Goal: Task Accomplishment & Management: Manage account settings

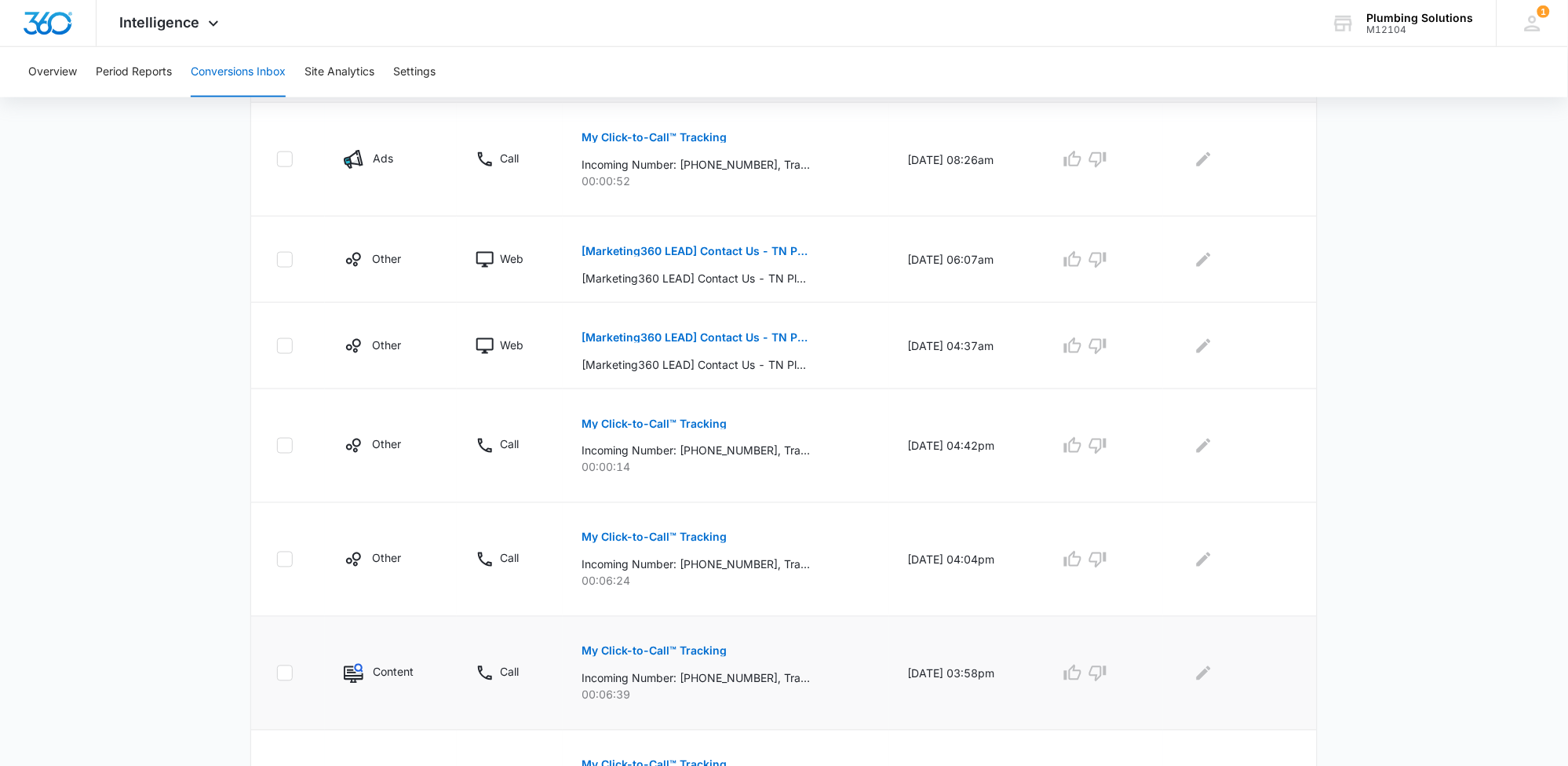
scroll to position [860, 0]
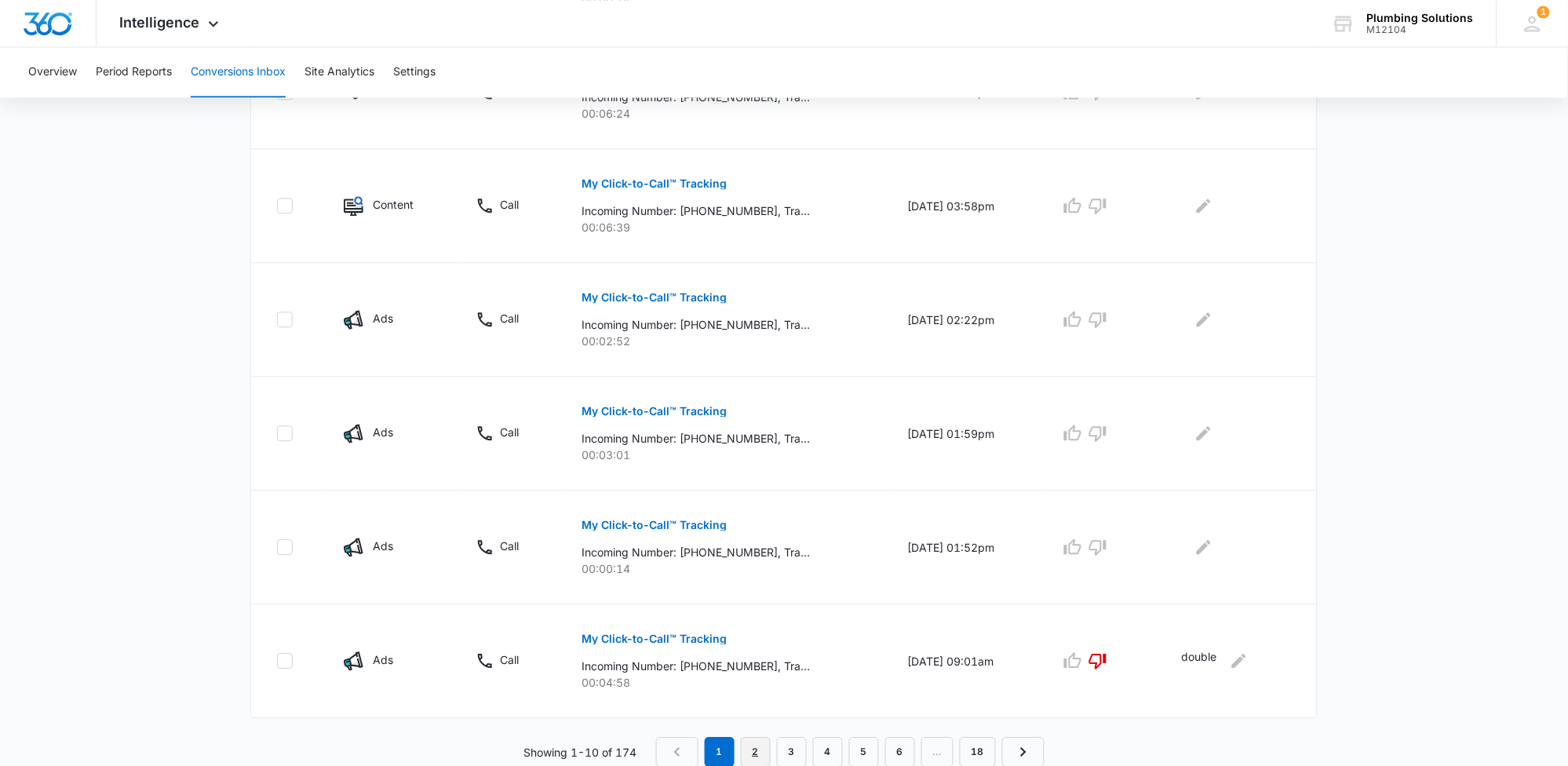
click at [755, 750] on link "2" at bounding box center [755, 752] width 30 height 30
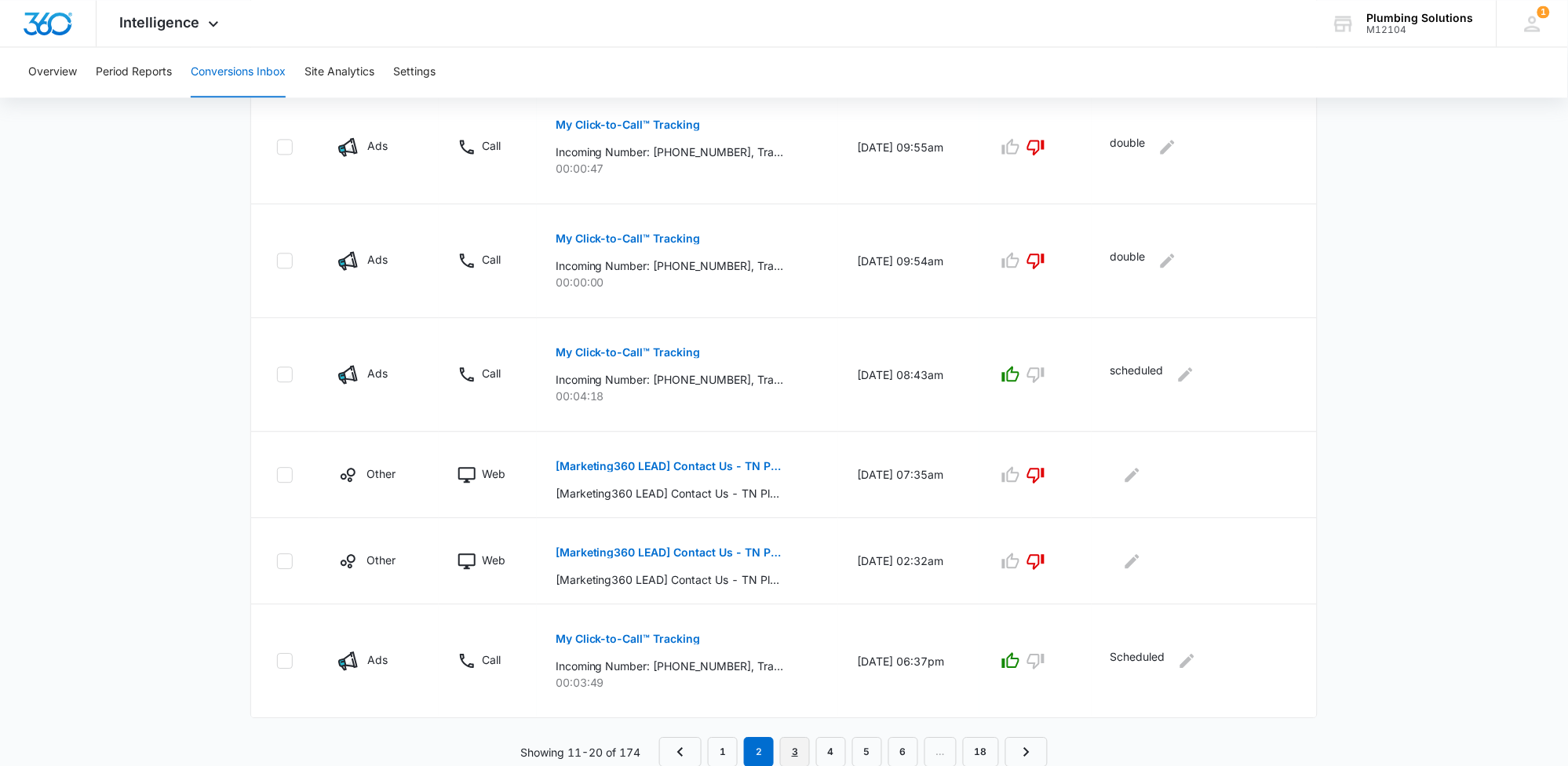
click at [789, 754] on link "3" at bounding box center [795, 752] width 30 height 30
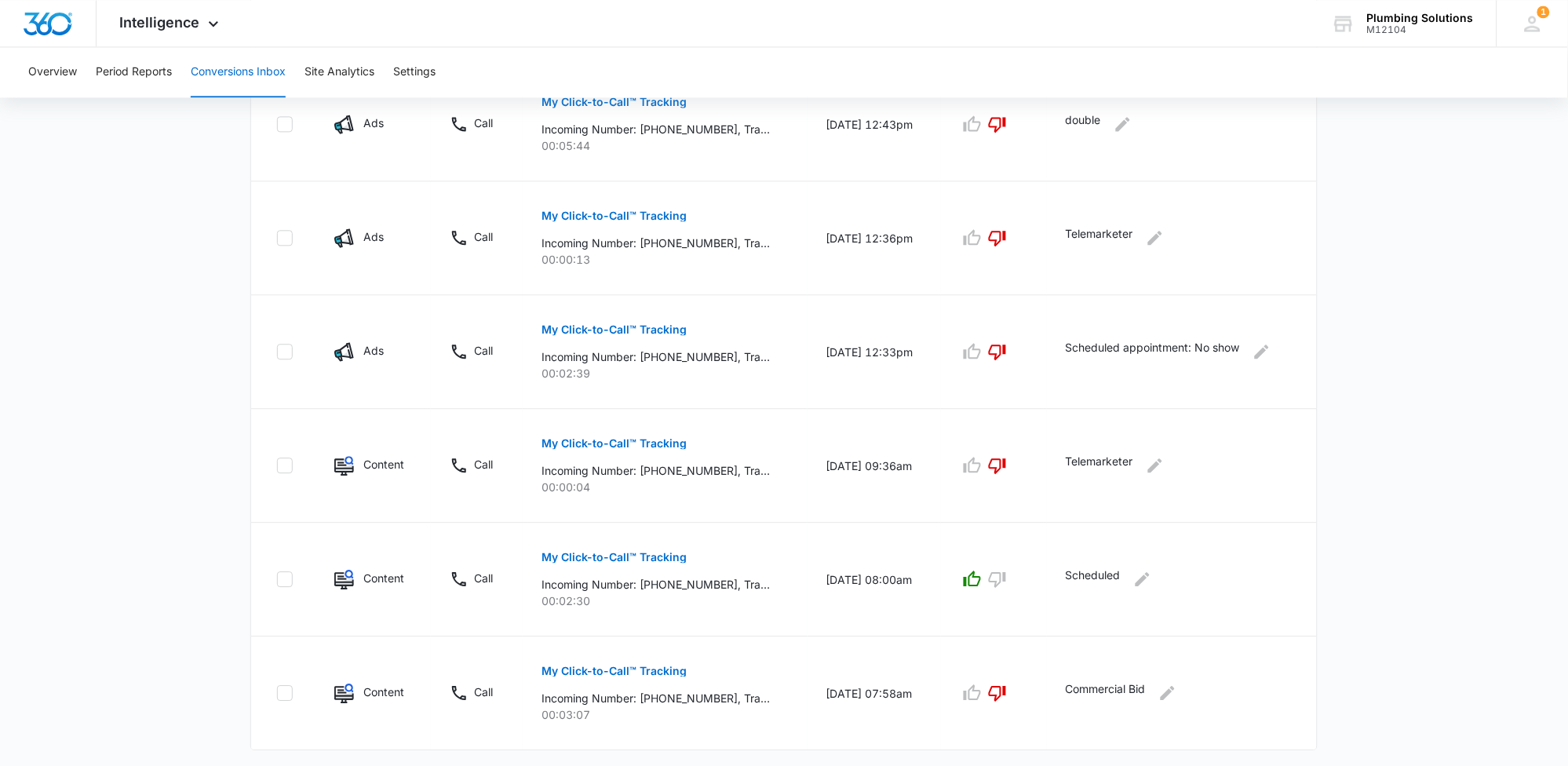
scroll to position [914, 0]
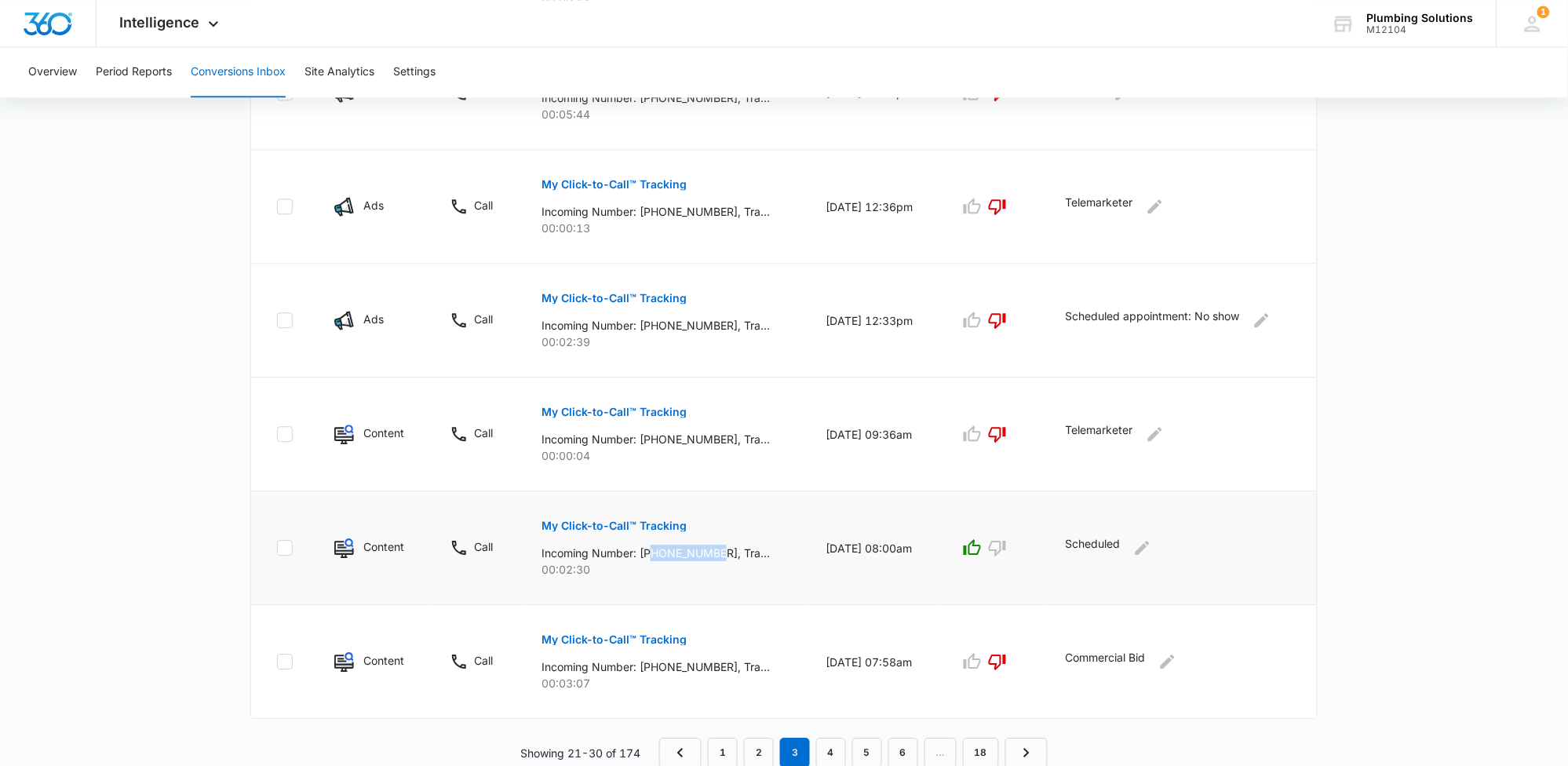
drag, startPoint x: 648, startPoint y: 551, endPoint x: 717, endPoint y: 557, distance: 69.3
click at [717, 557] on p "Incoming Number: [PHONE_NUMBER], Tracking Number: [PHONE_NUMBER], Ring To: [PHO…" at bounding box center [655, 552] width 228 height 16
copy p "6157288725"
click at [1147, 551] on icon "Edit Comments" at bounding box center [1143, 548] width 14 height 14
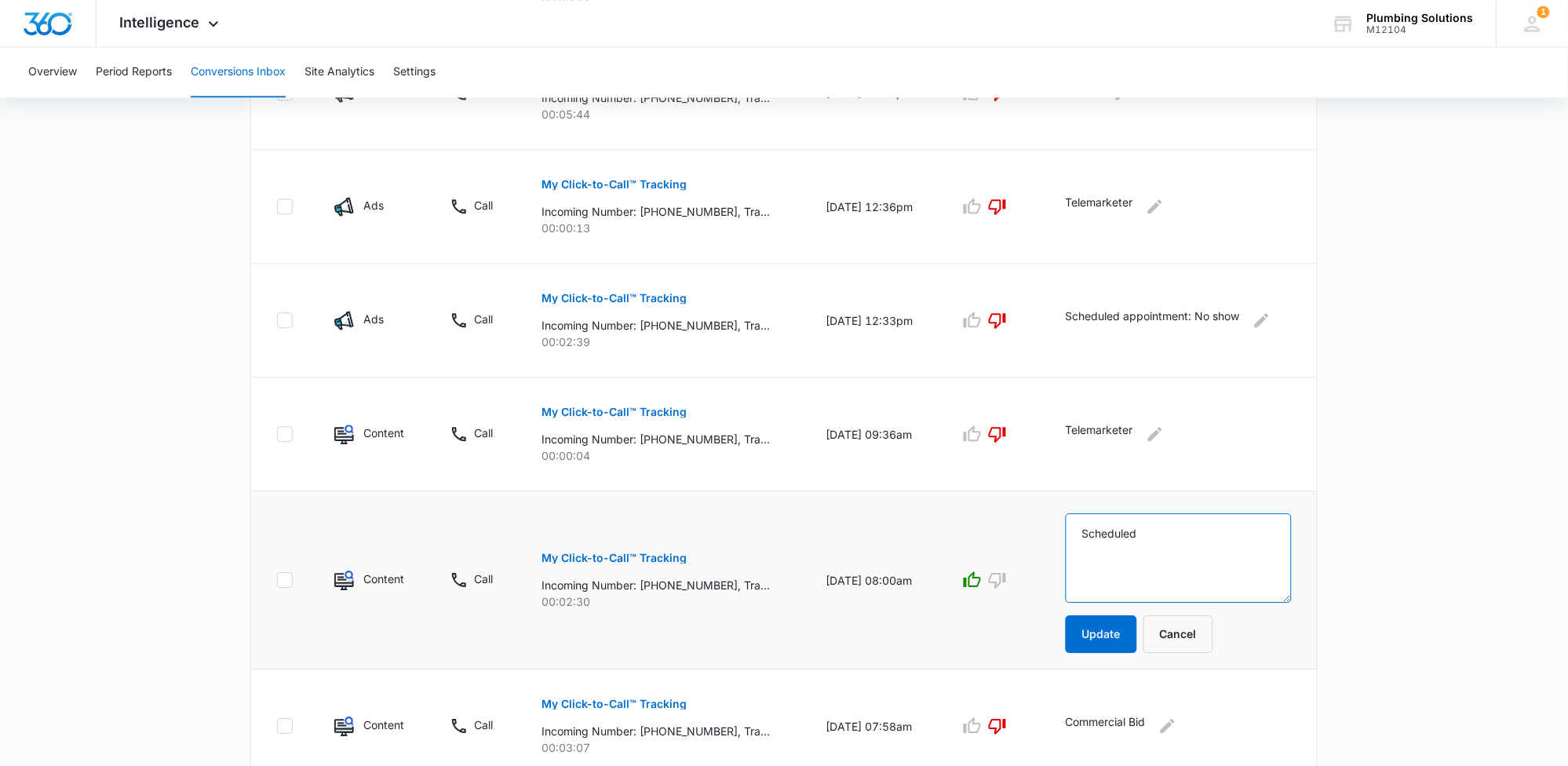
drag, startPoint x: 1154, startPoint y: 537, endPoint x: 1021, endPoint y: 536, distance: 133.0
click at [1021, 536] on tr "Content Call My Click-to-Call™ Tracking Incoming Number: [PHONE_NUMBER], Tracki…" at bounding box center [784, 580] width 1066 height 178
type textarea "sold 910"
click at [1124, 638] on button "Update" at bounding box center [1101, 634] width 71 height 38
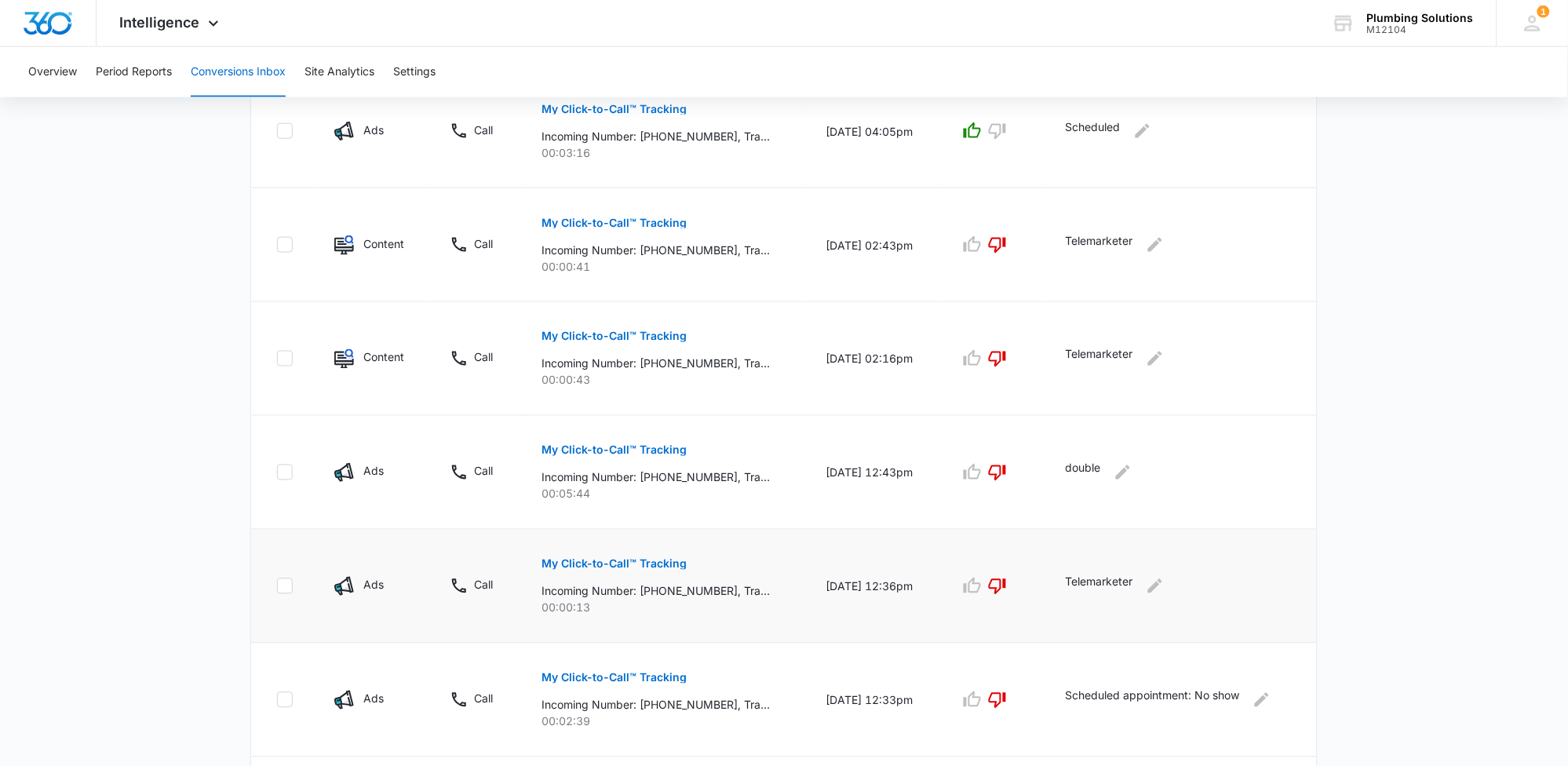
scroll to position [423, 0]
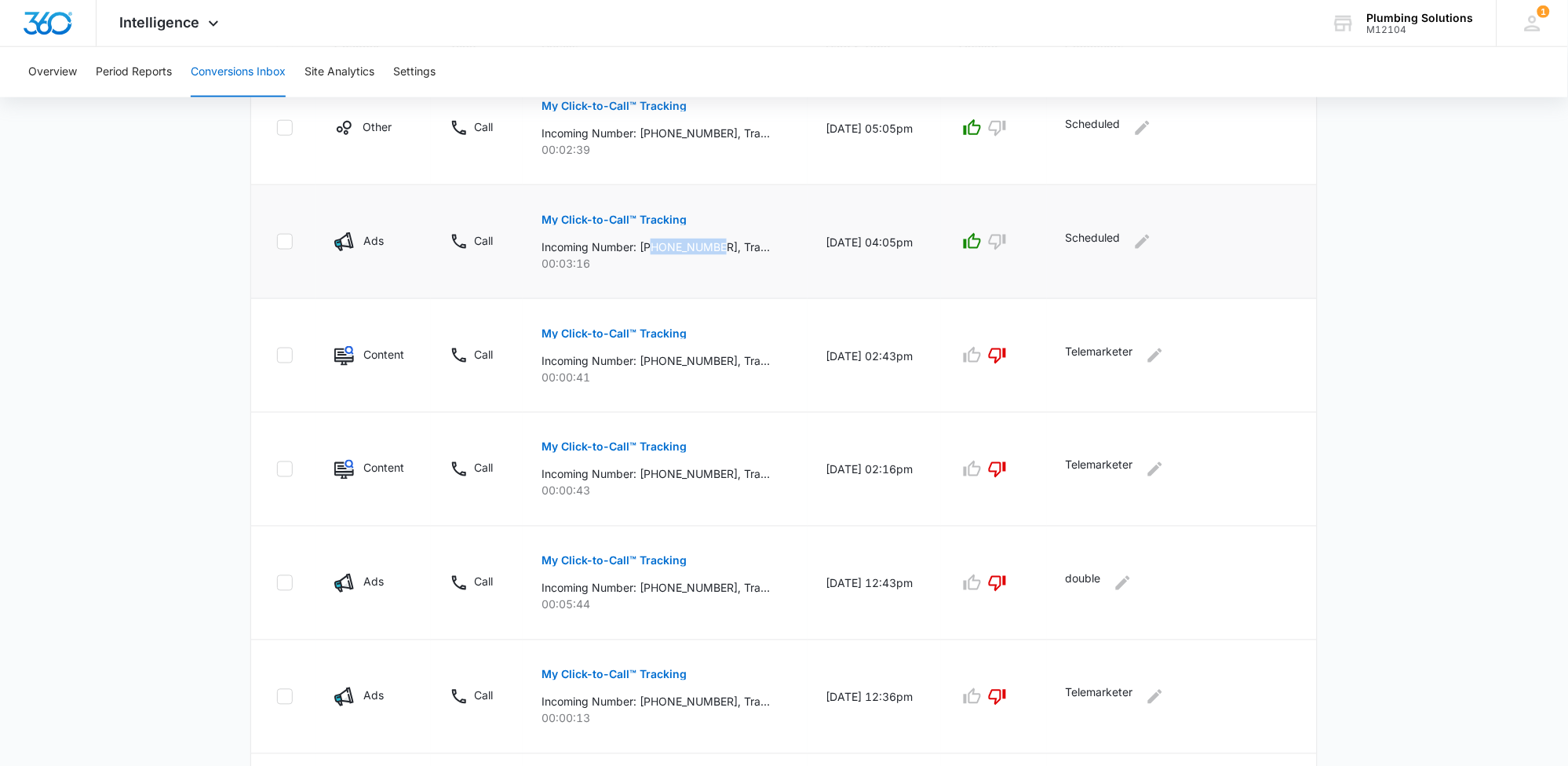
drag, startPoint x: 645, startPoint y: 250, endPoint x: 716, endPoint y: 246, distance: 71.1
click at [716, 246] on p "Incoming Number: [PHONE_NUMBER], Tracking Number: [PHONE_NUMBER], Ring To: [PHO…" at bounding box center [655, 247] width 228 height 16
copy p "6157398390"
click at [1153, 246] on icon "Edit Comments" at bounding box center [1143, 242] width 19 height 19
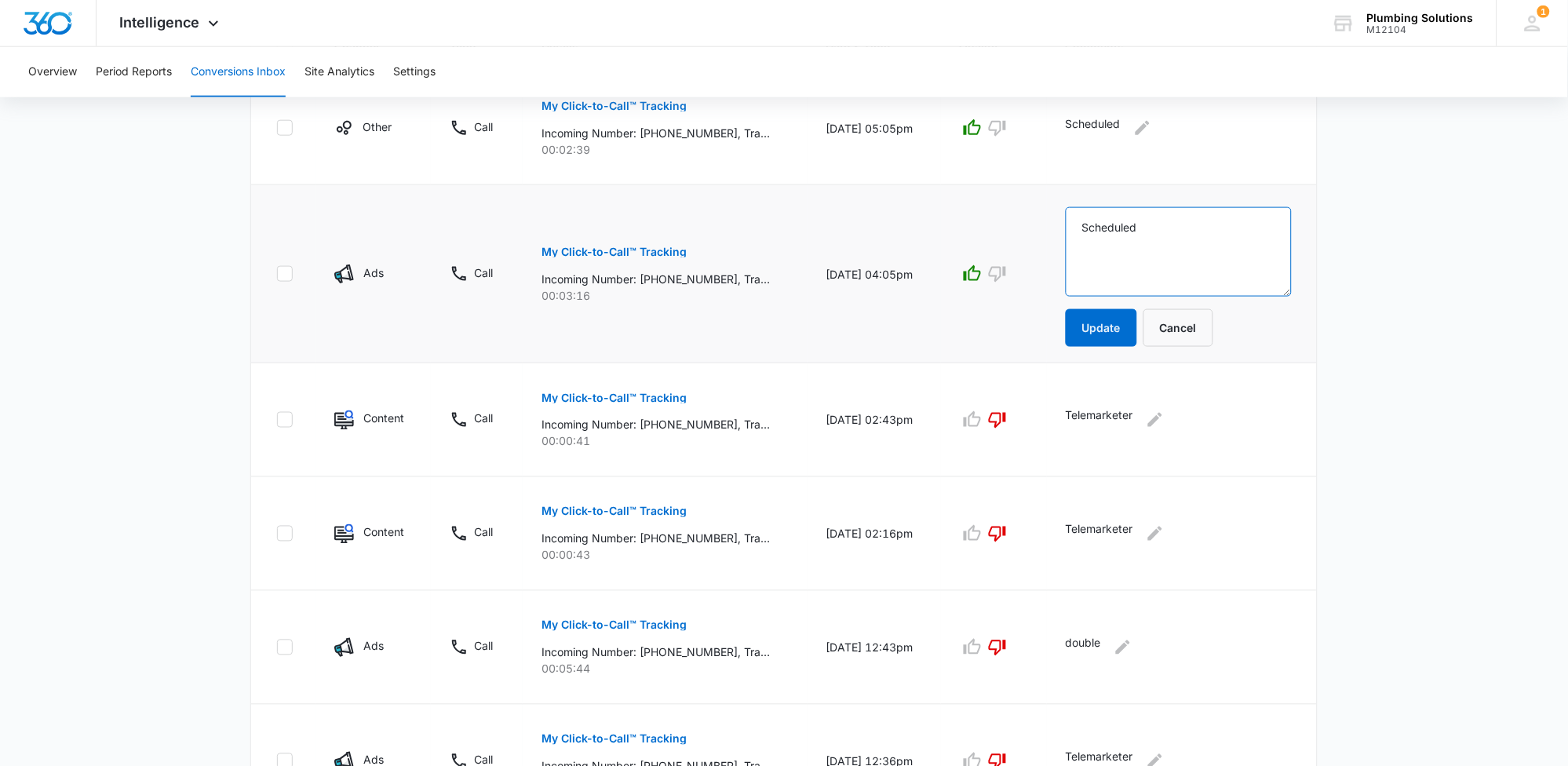
drag, startPoint x: 1153, startPoint y: 234, endPoint x: 1044, endPoint y: 232, distance: 109.0
click at [1044, 232] on tr "Ads Call My Click-to-Call™ Tracking Incoming Number: [PHONE_NUMBER], Tracking N…" at bounding box center [784, 275] width 1066 height 178
type textarea "sold 285"
click at [1094, 331] on button "Update" at bounding box center [1101, 328] width 71 height 38
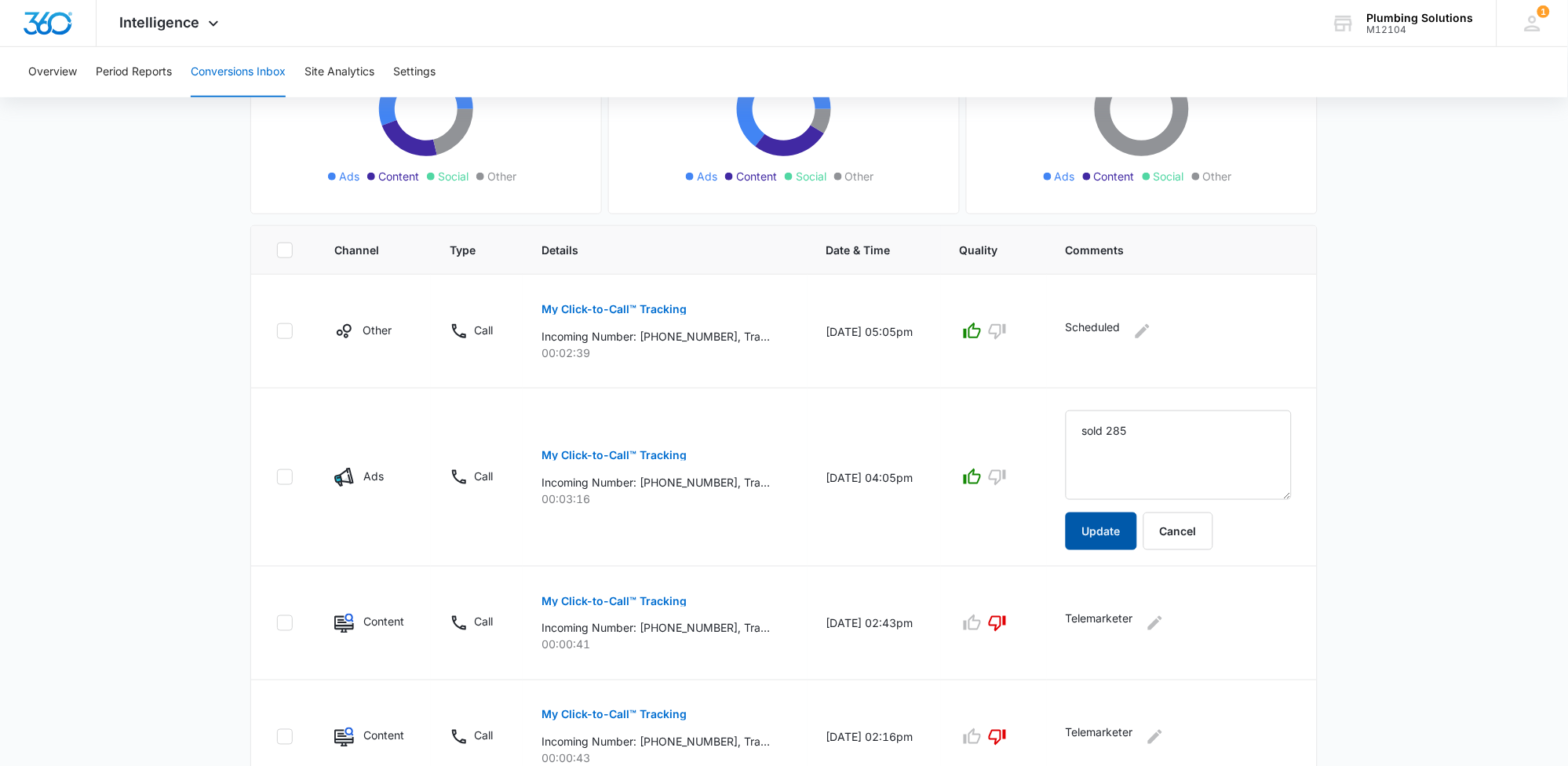
scroll to position [218, 0]
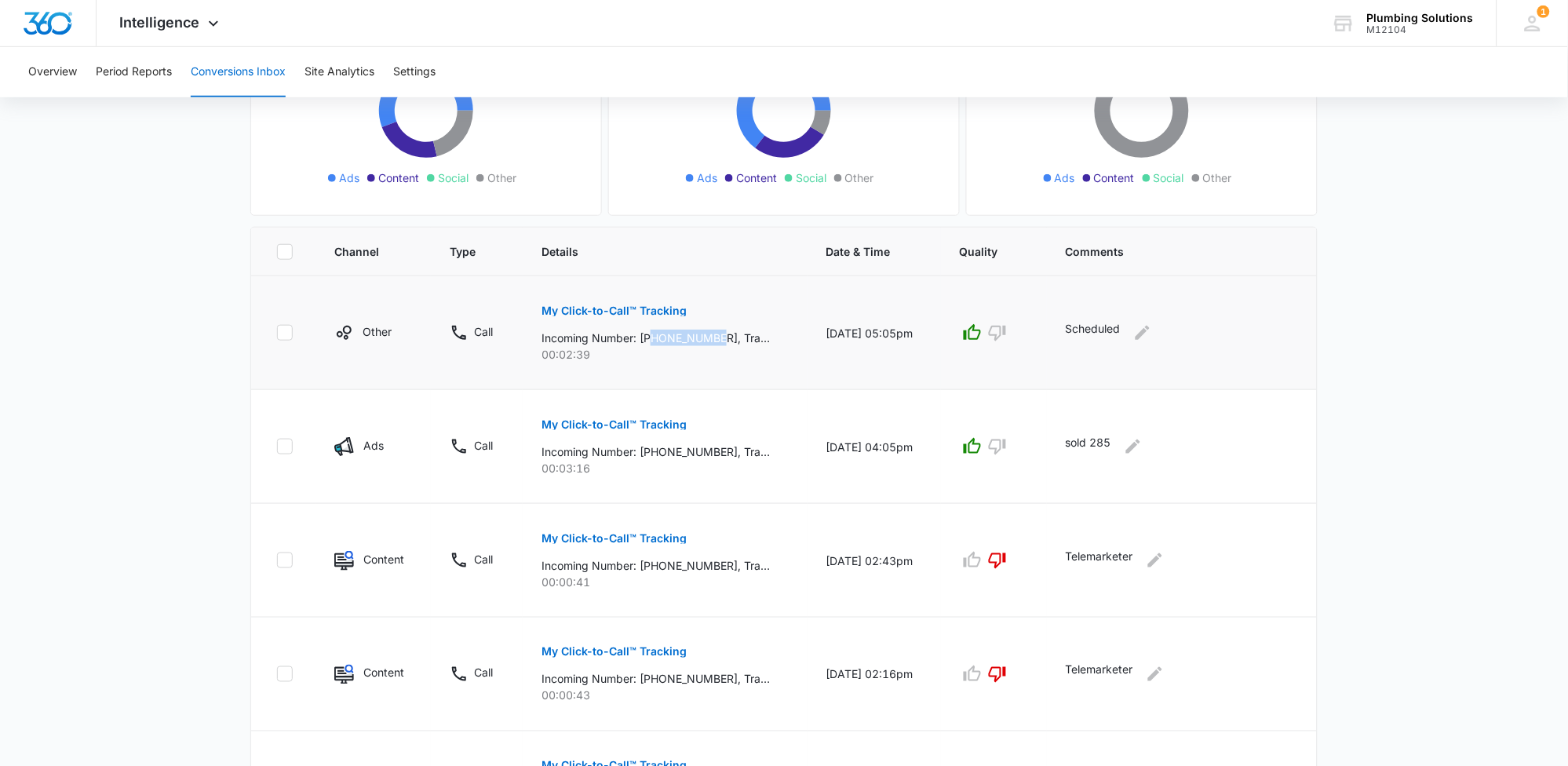
drag, startPoint x: 647, startPoint y: 340, endPoint x: 716, endPoint y: 337, distance: 69.1
click at [716, 337] on p "Incoming Number: [PHONE_NUMBER], Tracking Number: [PHONE_NUMBER], Ring To: [PHO…" at bounding box center [655, 338] width 228 height 16
copy p "8595959498"
click at [1141, 339] on icon "Edit Comments" at bounding box center [1143, 333] width 19 height 19
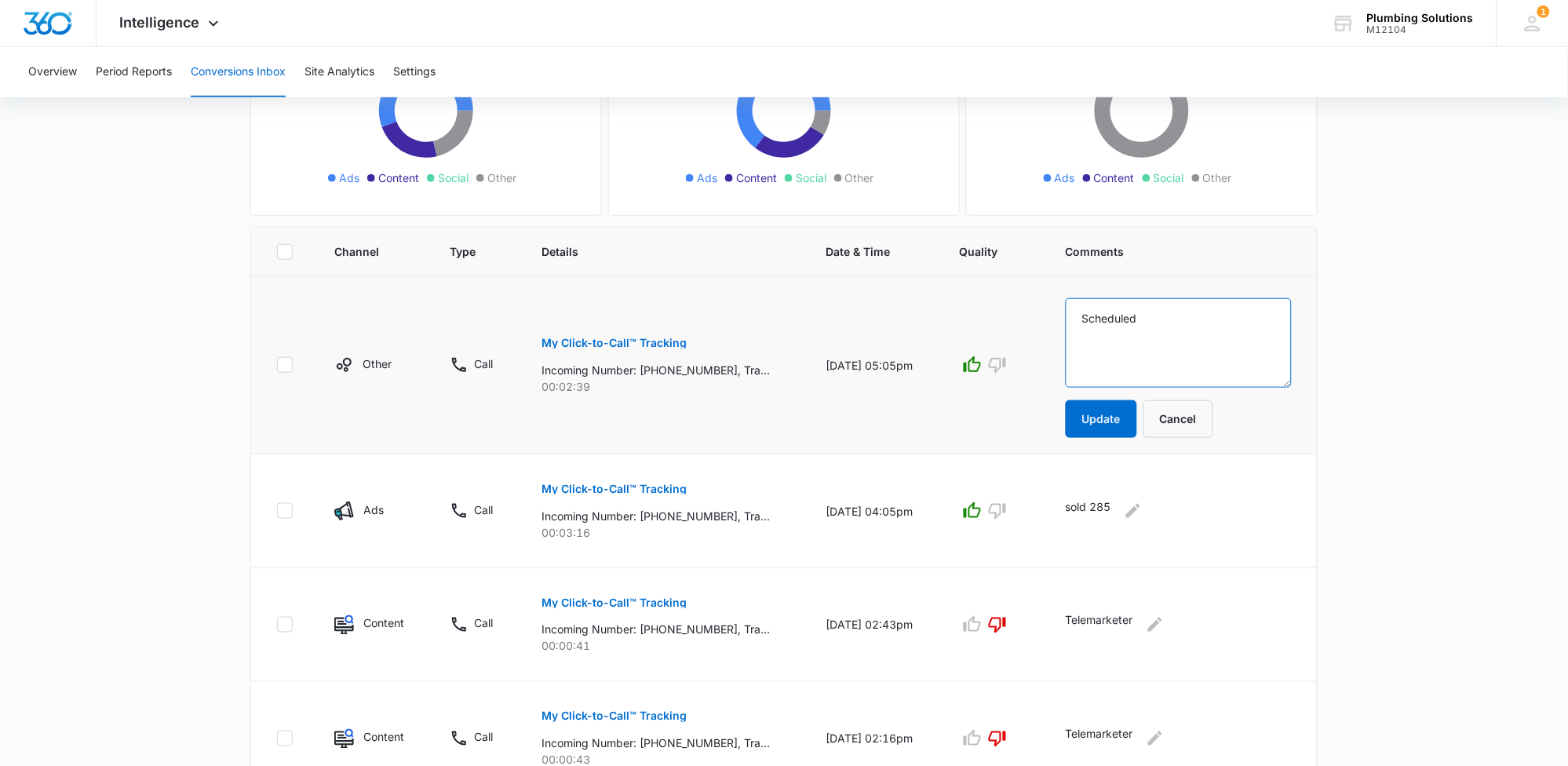
drag, startPoint x: 1159, startPoint y: 324, endPoint x: 1053, endPoint y: 315, distance: 106.4
click at [1053, 315] on td "Scheduled Update Cancel" at bounding box center [1182, 366] width 270 height 178
type textarea "gave est"
click at [1092, 419] on button "Update" at bounding box center [1101, 419] width 71 height 38
click at [1092, 428] on button "Update" at bounding box center [1101, 419] width 71 height 38
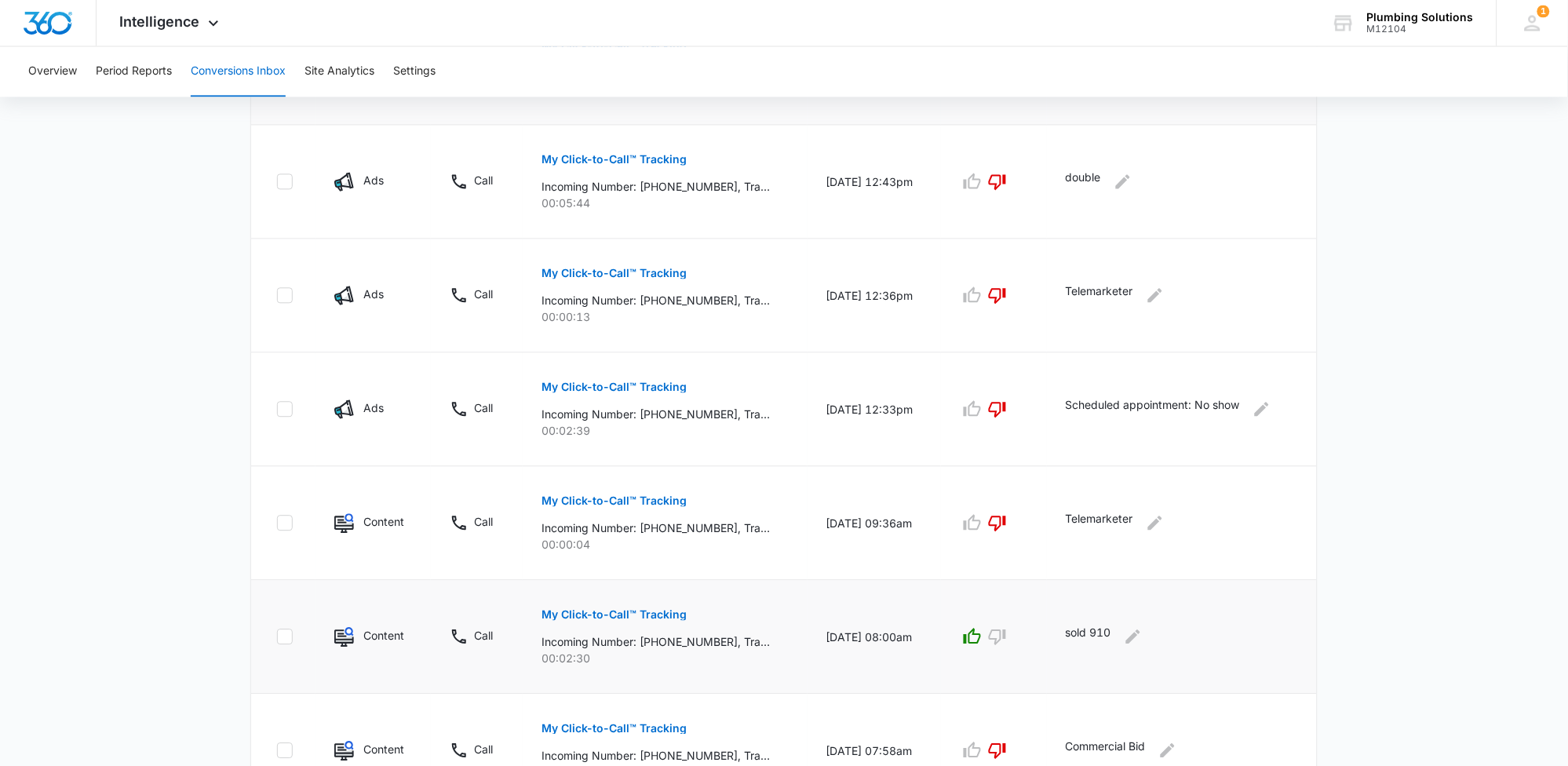
scroll to position [914, 0]
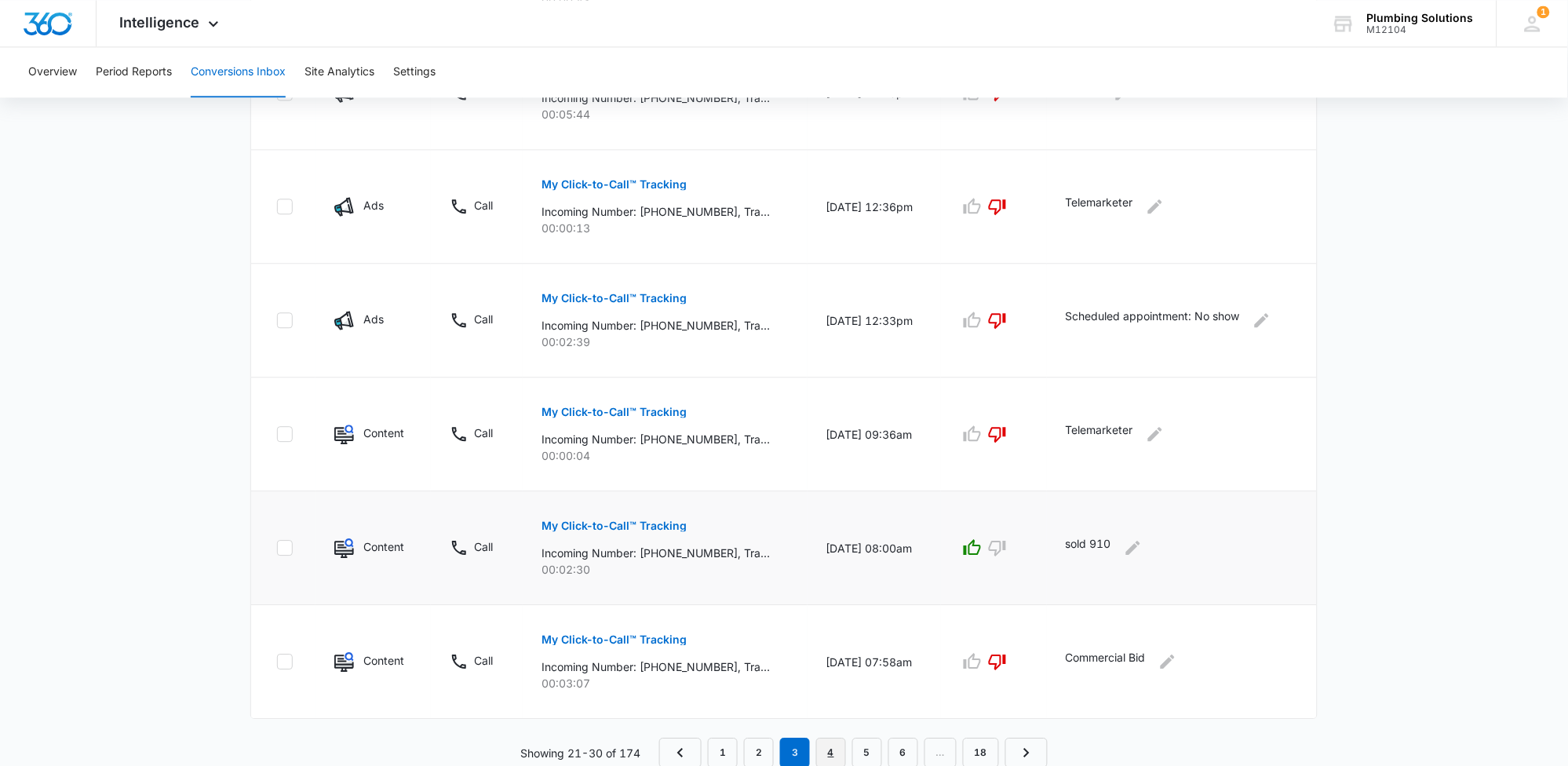
click at [838, 739] on link "4" at bounding box center [831, 752] width 30 height 30
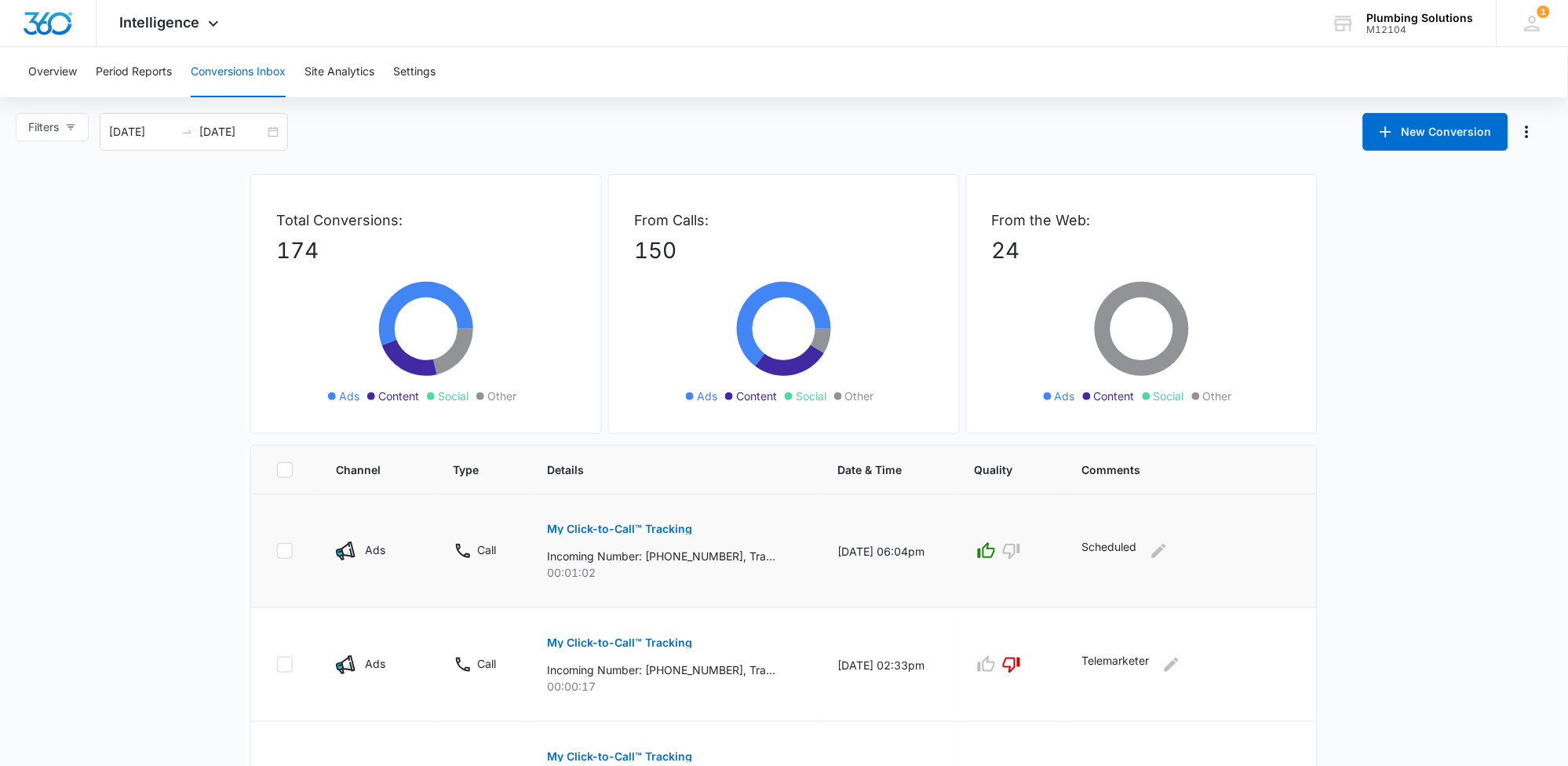
drag, startPoint x: 650, startPoint y: 560, endPoint x: 679, endPoint y: 560, distance: 29.0
click at [679, 560] on p "Incoming Number: [PHONE_NUMBER], Tracking Number: [PHONE_NUMBER], Ring To: [PHO…" at bounding box center [661, 556] width 228 height 16
drag, startPoint x: 650, startPoint y: 557, endPoint x: 723, endPoint y: 561, distance: 73.1
click at [723, 561] on p "Incoming Number: [PHONE_NUMBER], Tracking Number: [PHONE_NUMBER], Ring To: [PHO…" at bounding box center [661, 556] width 228 height 16
copy p "6152056751"
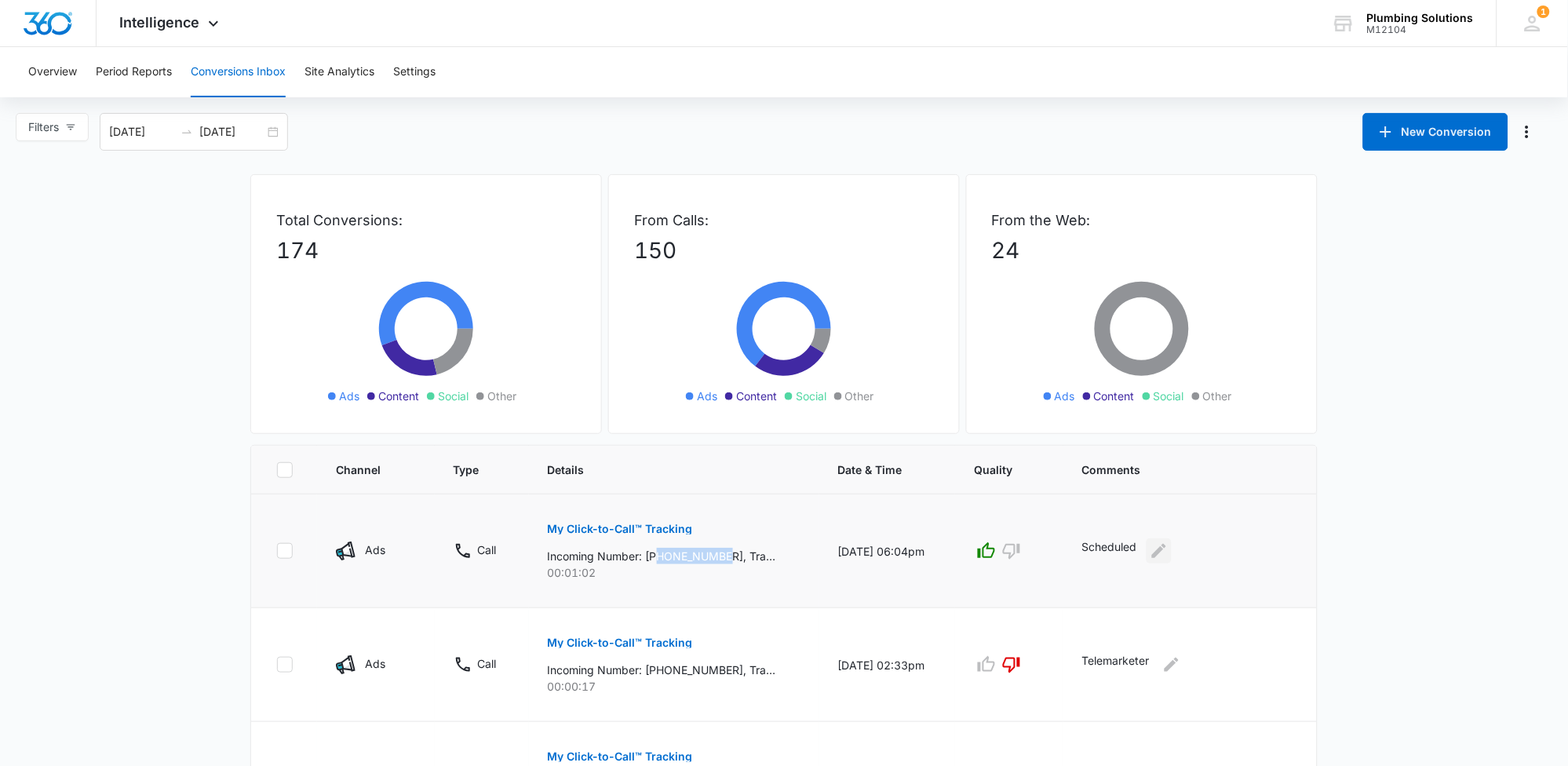
click at [1164, 552] on icon "Edit Comments" at bounding box center [1160, 552] width 14 height 14
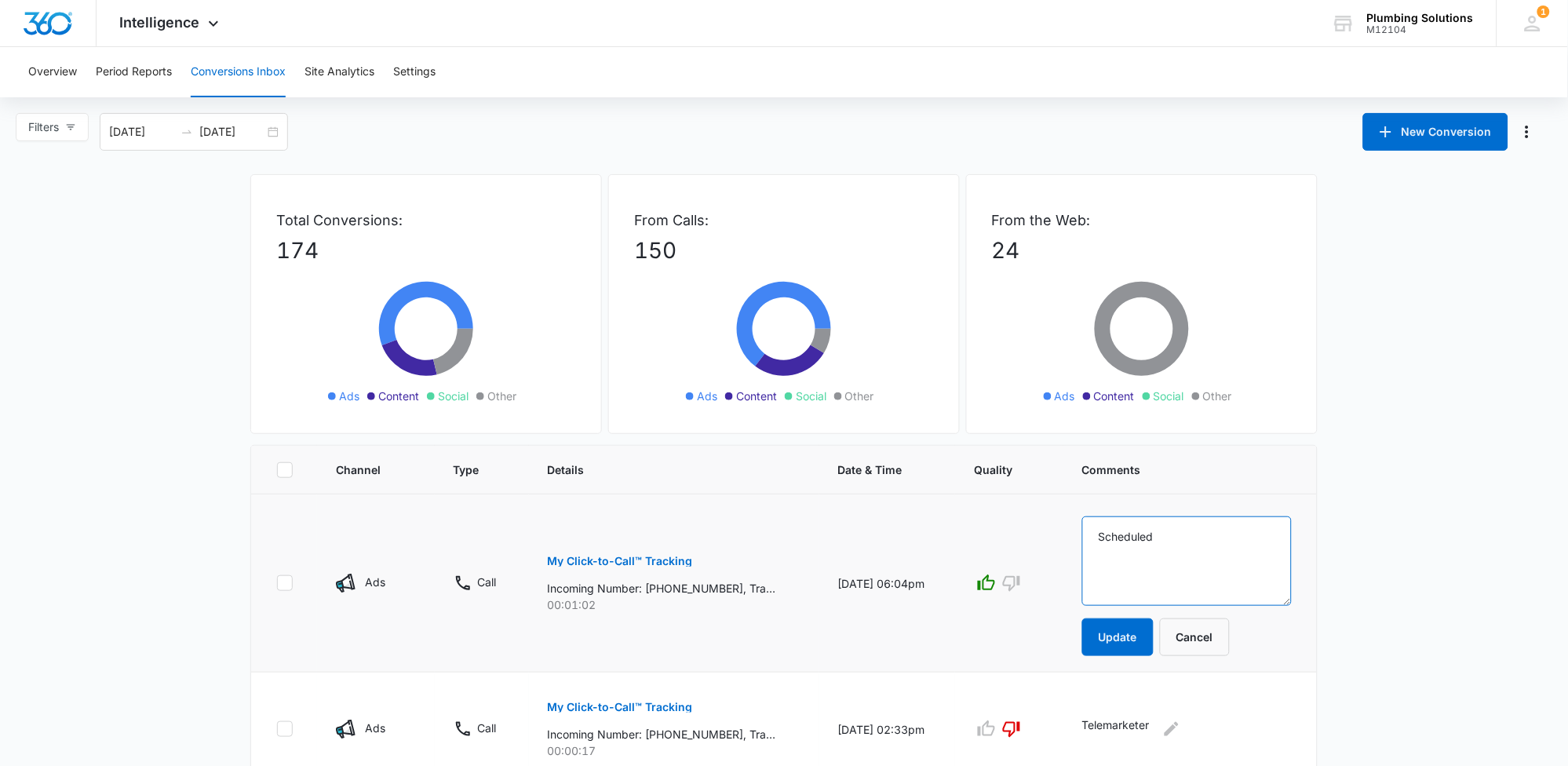
drag, startPoint x: 1169, startPoint y: 541, endPoint x: 1089, endPoint y: 545, distance: 80.1
click at [1089, 545] on textarea "Scheduled" at bounding box center [1187, 561] width 210 height 89
type textarea "sold 885. repeat customer"
click at [1117, 642] on button "Update" at bounding box center [1117, 637] width 71 height 38
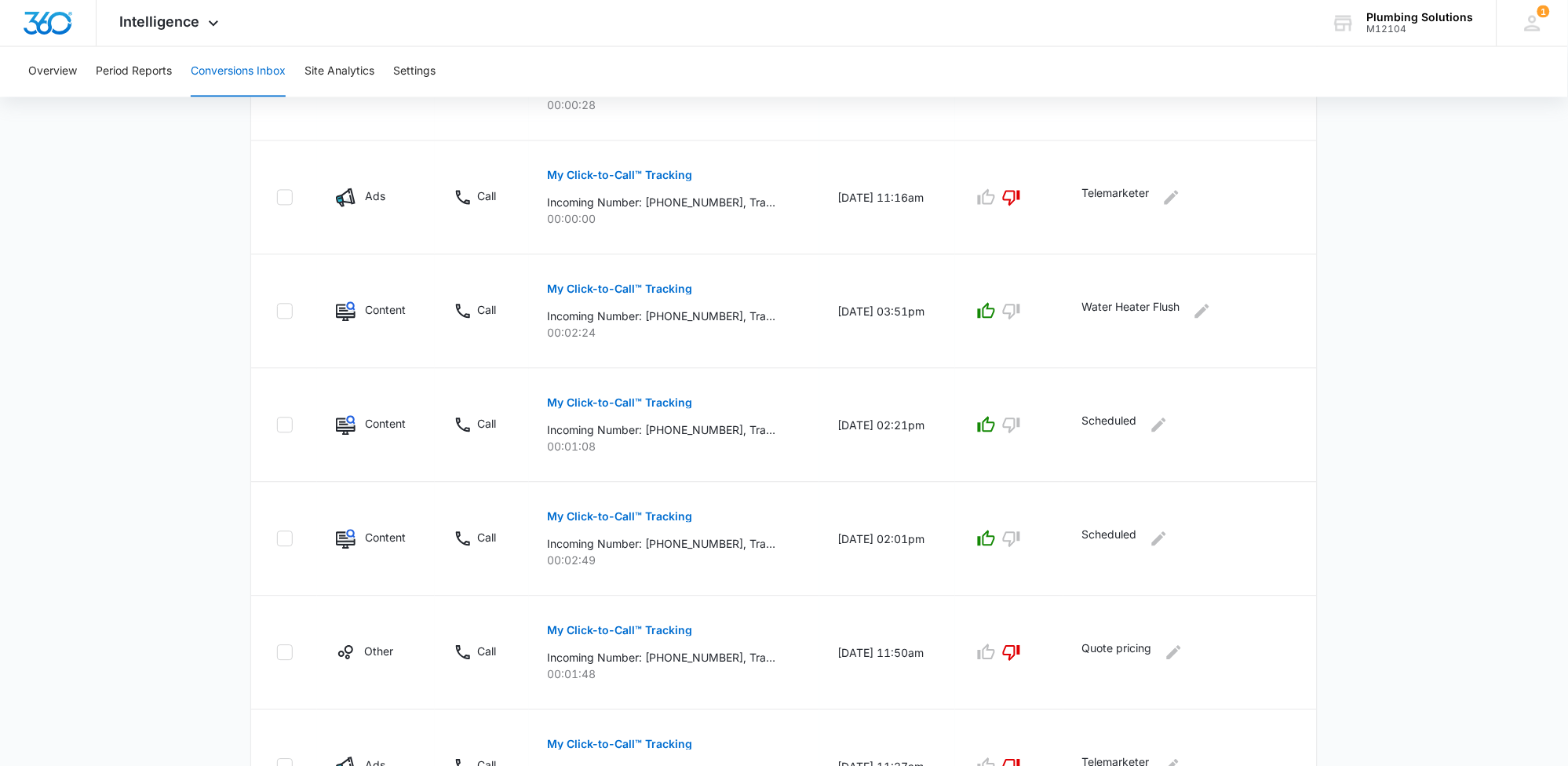
scroll to position [827, 0]
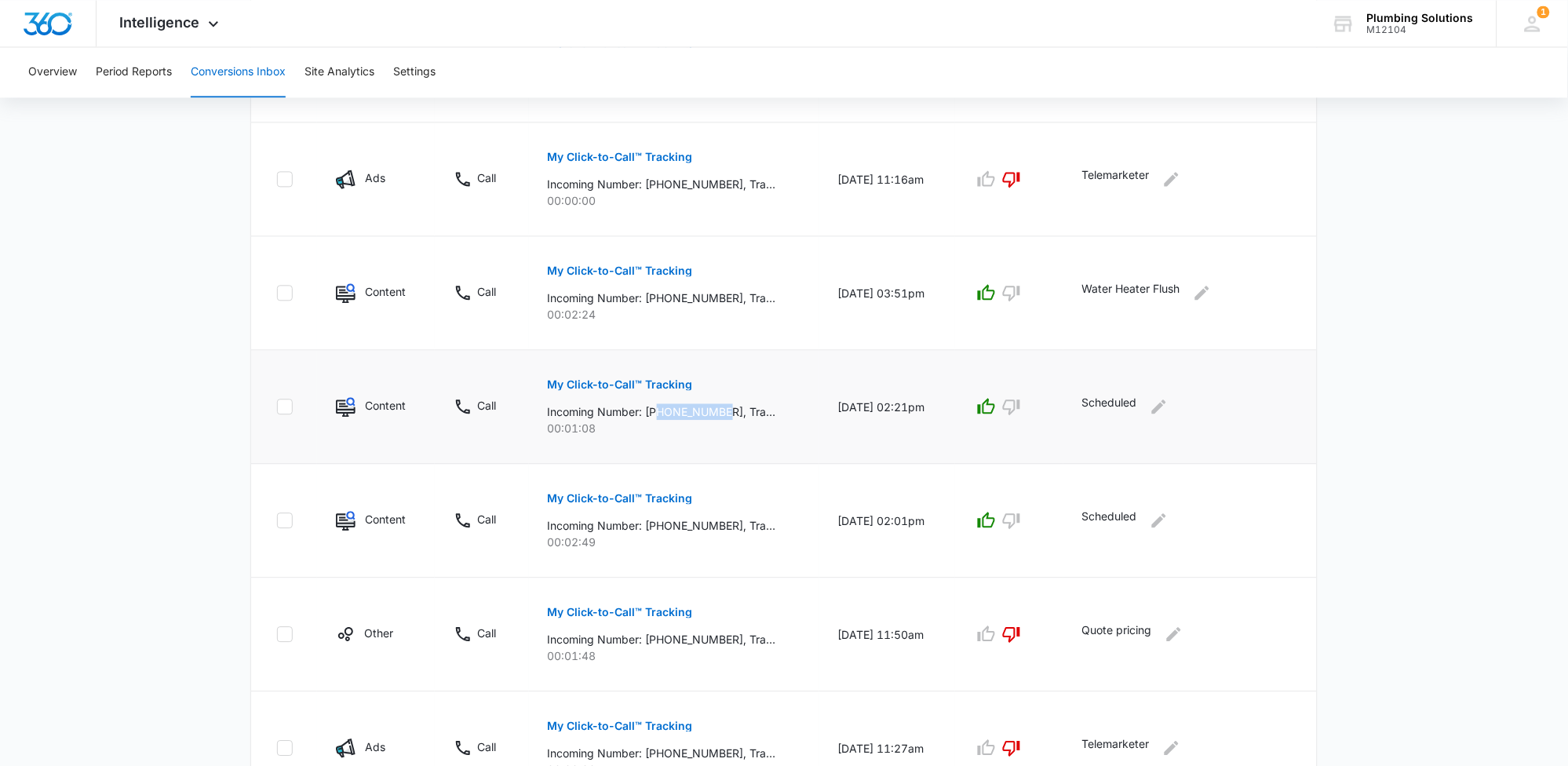
drag, startPoint x: 654, startPoint y: 411, endPoint x: 716, endPoint y: 412, distance: 62.0
click at [726, 415] on p "Incoming Number: [PHONE_NUMBER], Tracking Number: [PHONE_NUMBER], Ring To: [PHO…" at bounding box center [661, 412] width 228 height 16
copy p "6317765102"
click at [1163, 411] on icon "Edit Comments" at bounding box center [1160, 406] width 14 height 14
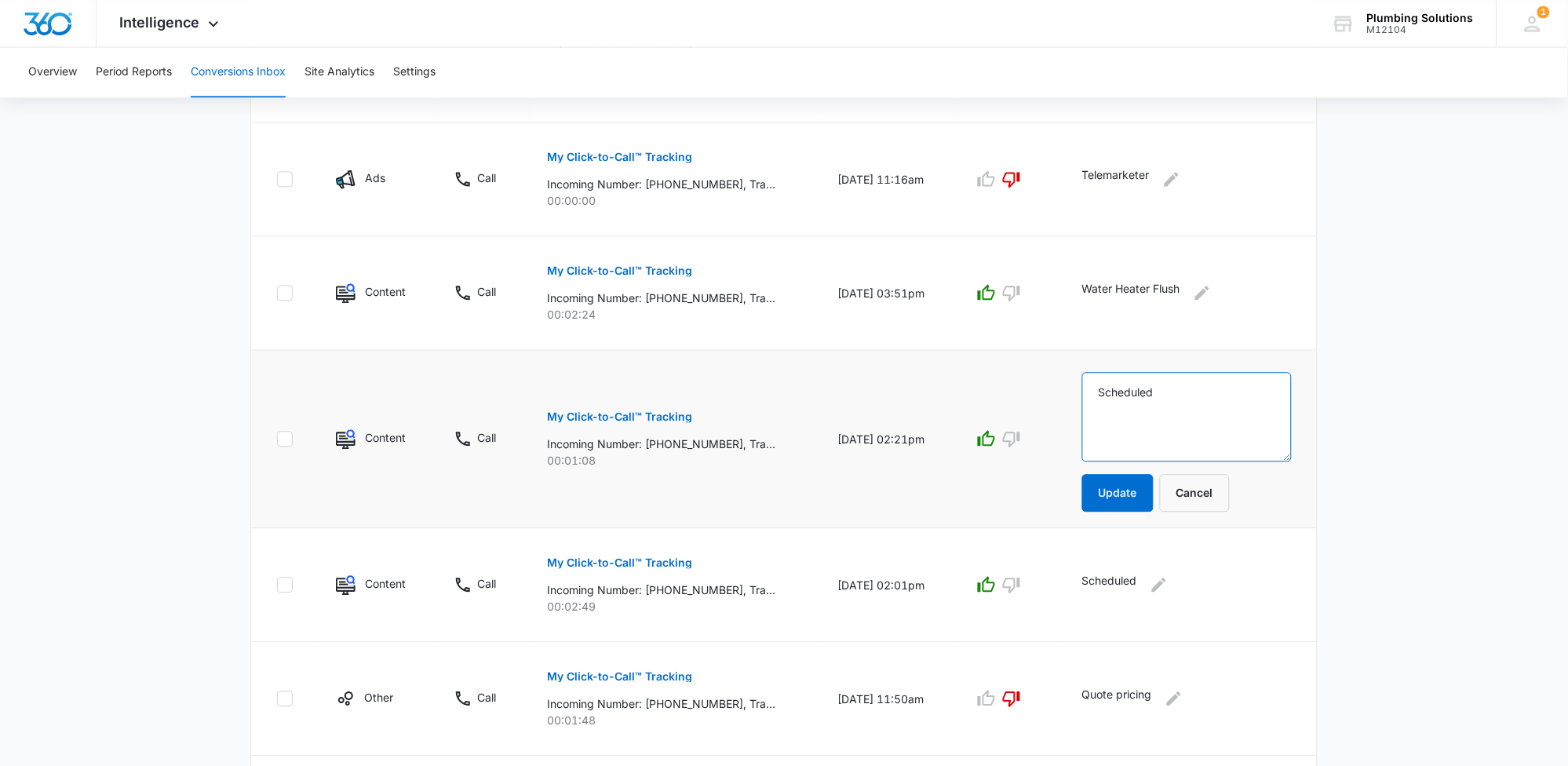
drag, startPoint x: 1165, startPoint y: 392, endPoint x: 1107, endPoint y: 398, distance: 58.3
click at [1107, 398] on textarea "Scheduled" at bounding box center [1187, 416] width 210 height 89
type textarea "already our customer"
click at [1130, 485] on button "Update" at bounding box center [1117, 493] width 71 height 38
click at [1013, 587] on icon "button" at bounding box center [1011, 584] width 19 height 19
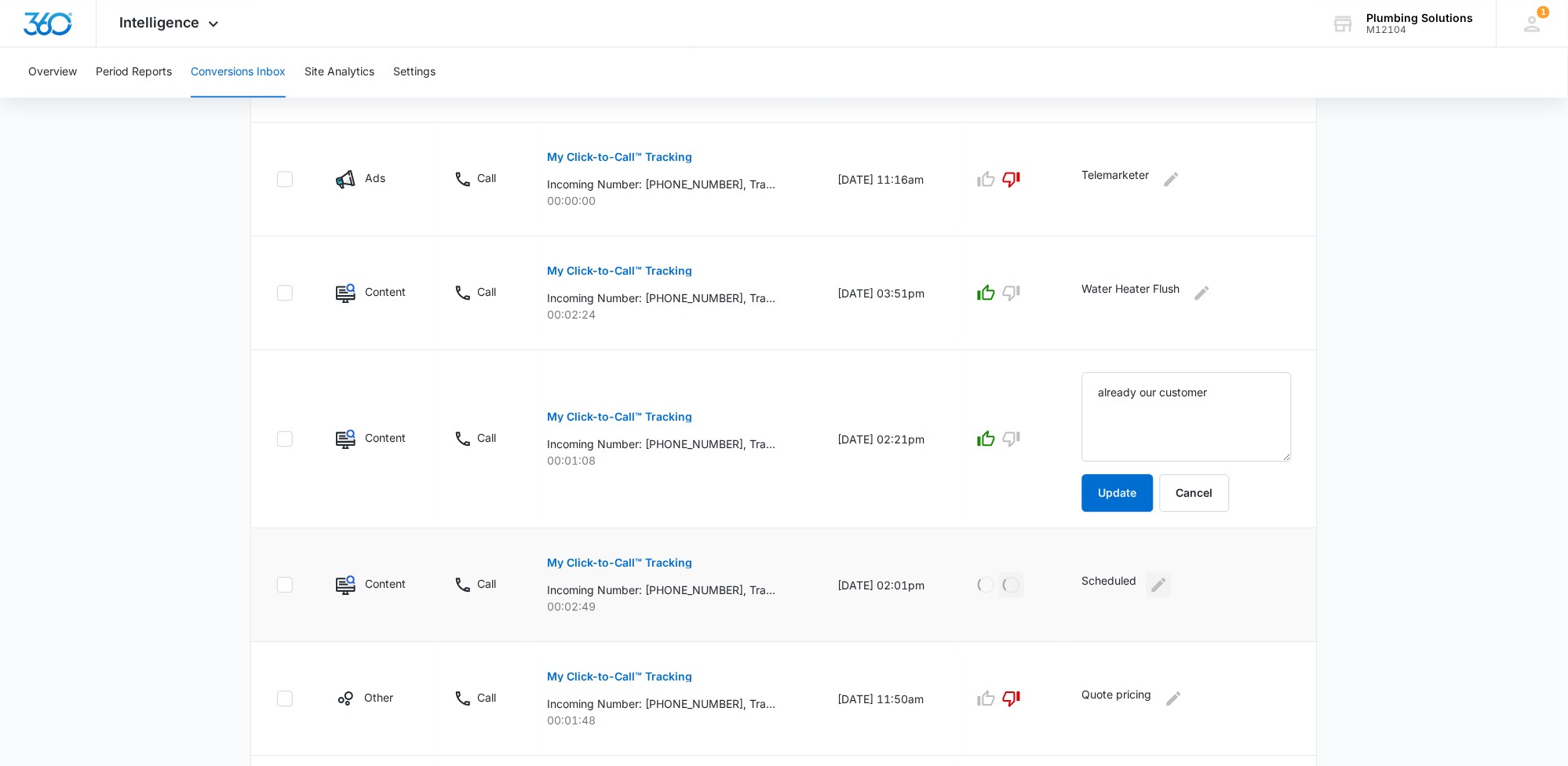
click at [1168, 587] on icon "Edit Comments" at bounding box center [1159, 584] width 19 height 19
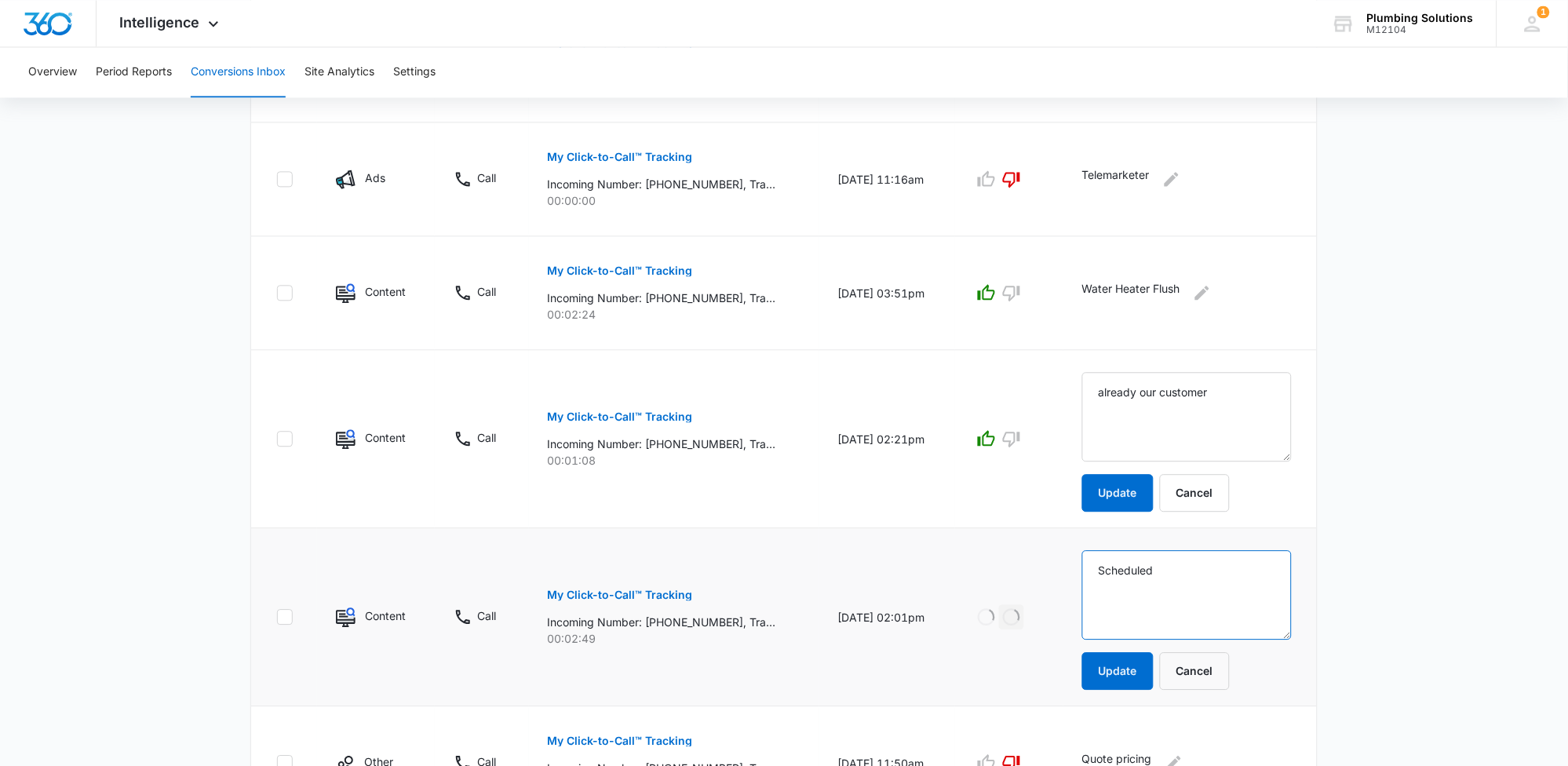
drag, startPoint x: 1165, startPoint y: 572, endPoint x: 1096, endPoint y: 570, distance: 69.0
click at [1097, 461] on textarea "Scheduled" at bounding box center [1187, 416] width 210 height 89
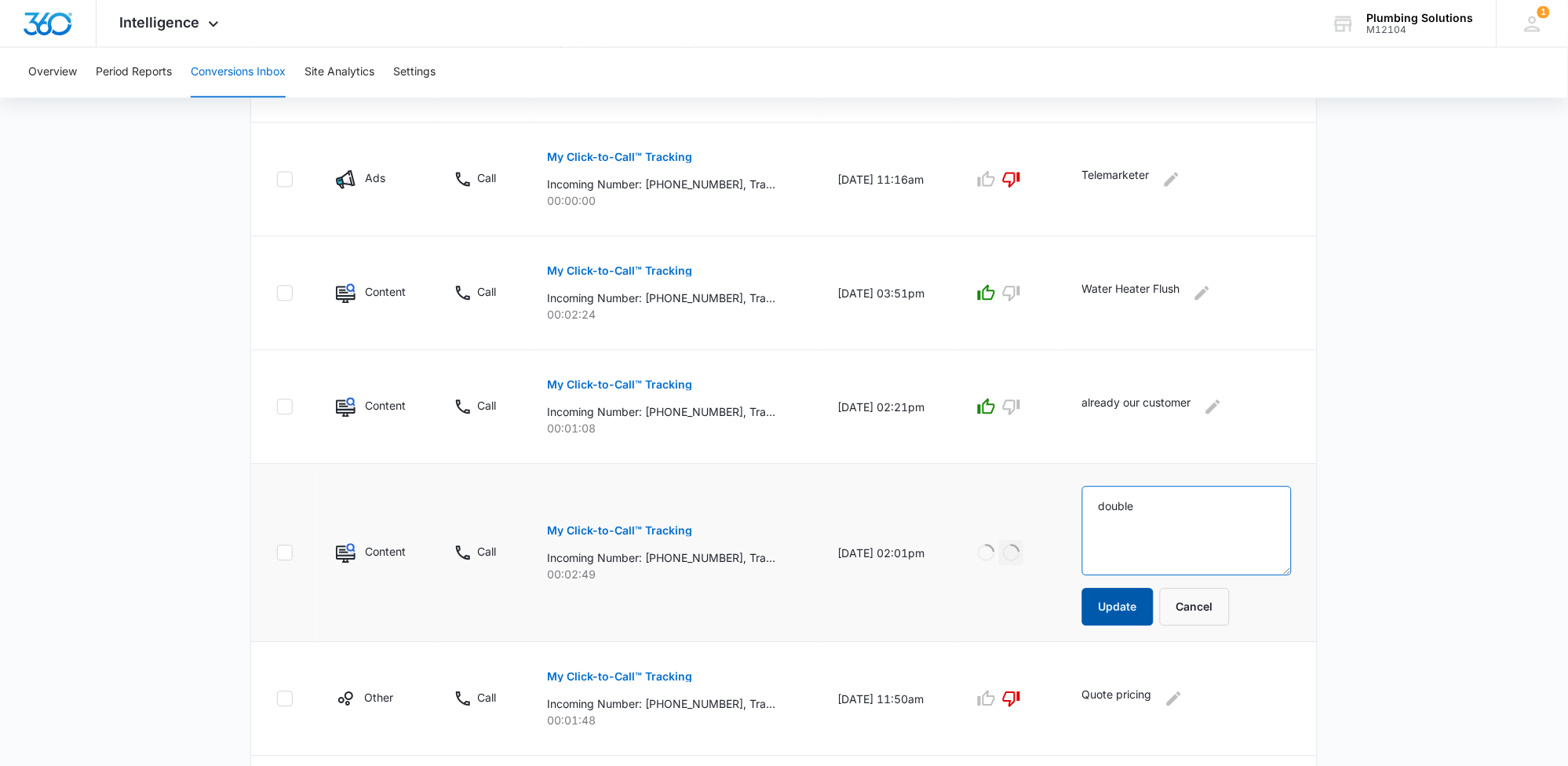
type textarea "double"
click at [1134, 614] on button "Update" at bounding box center [1117, 606] width 71 height 38
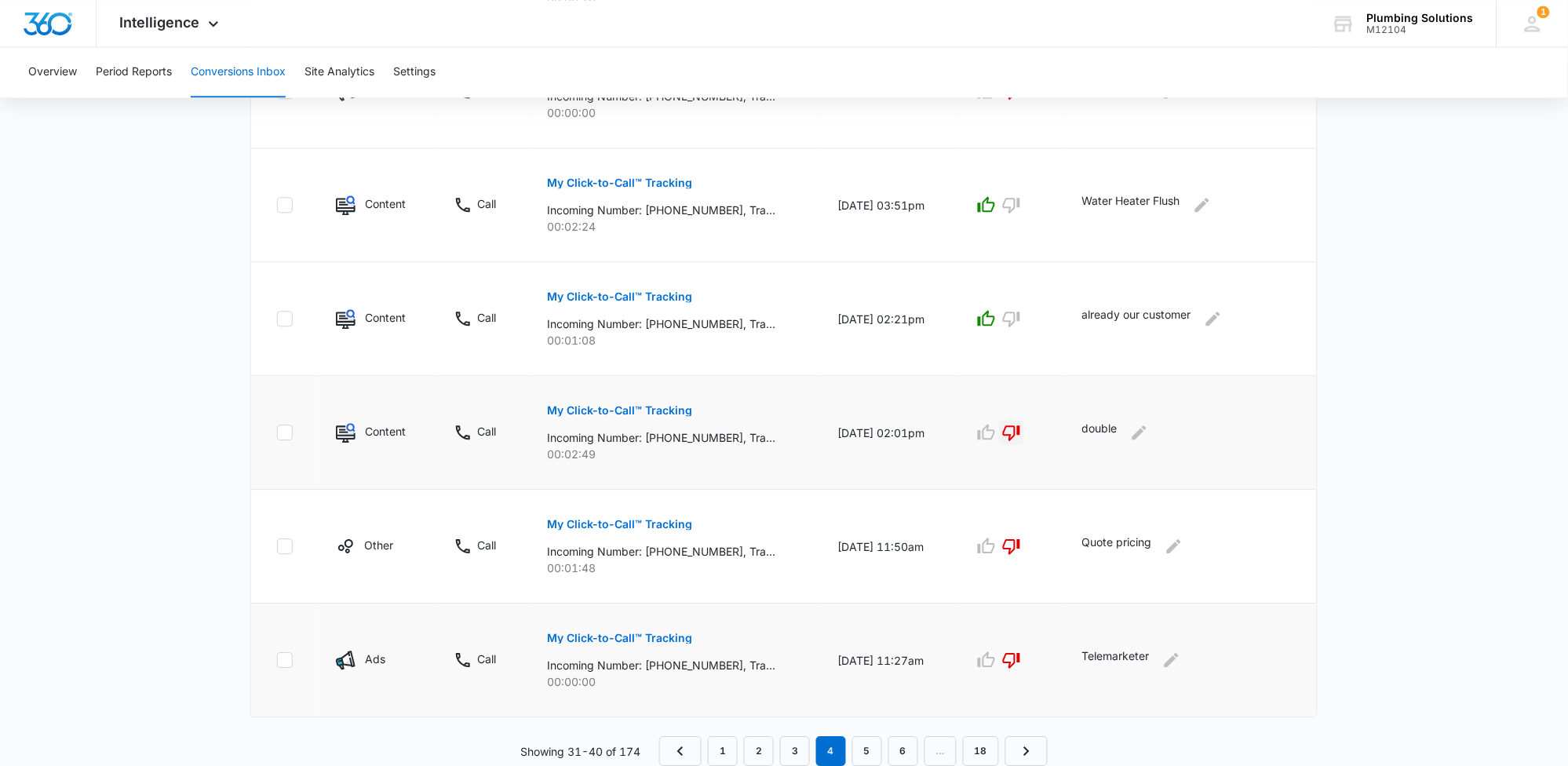
scroll to position [914, 0]
click at [864, 760] on link "5" at bounding box center [867, 752] width 30 height 30
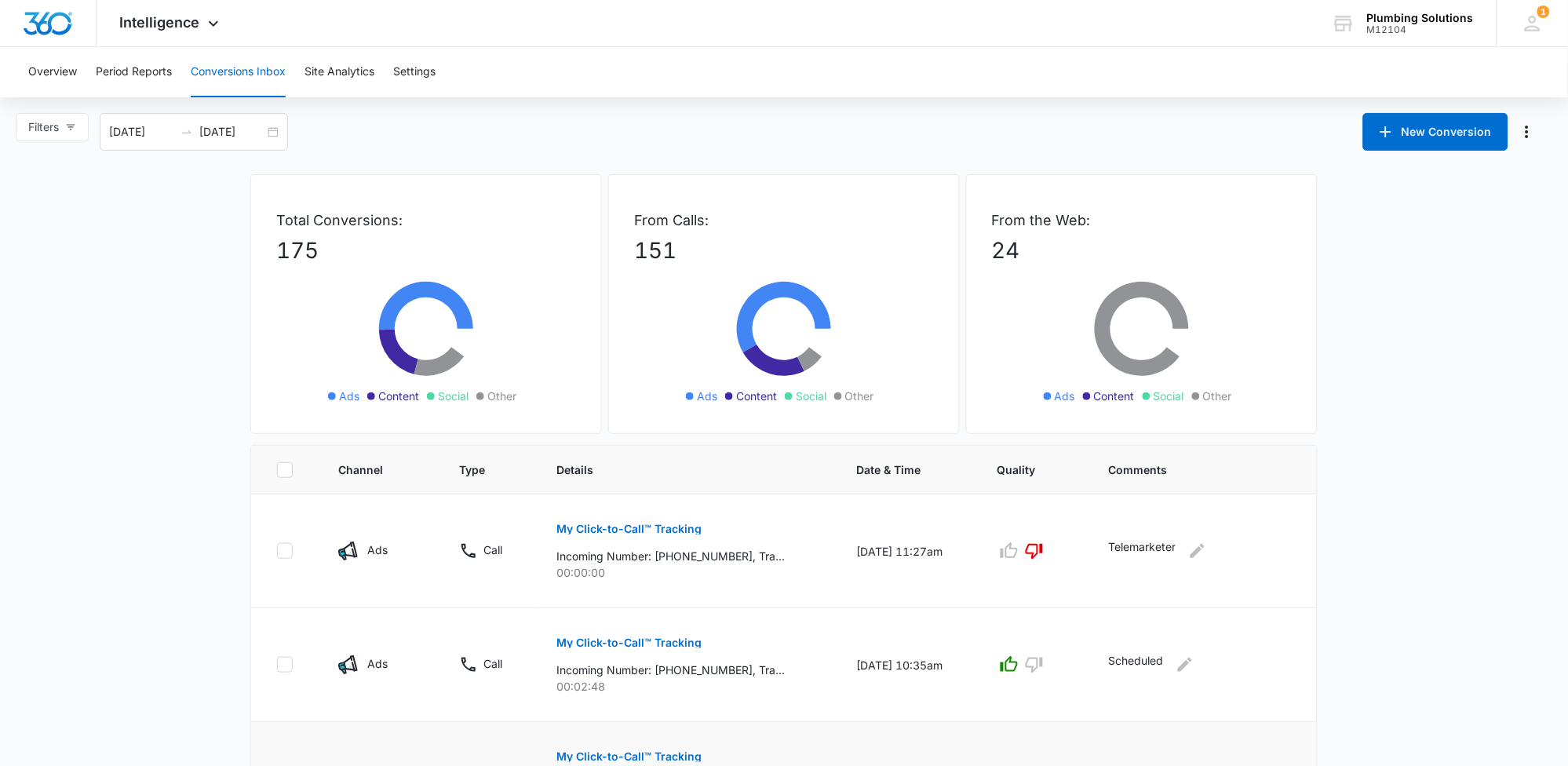
scroll to position [196, 0]
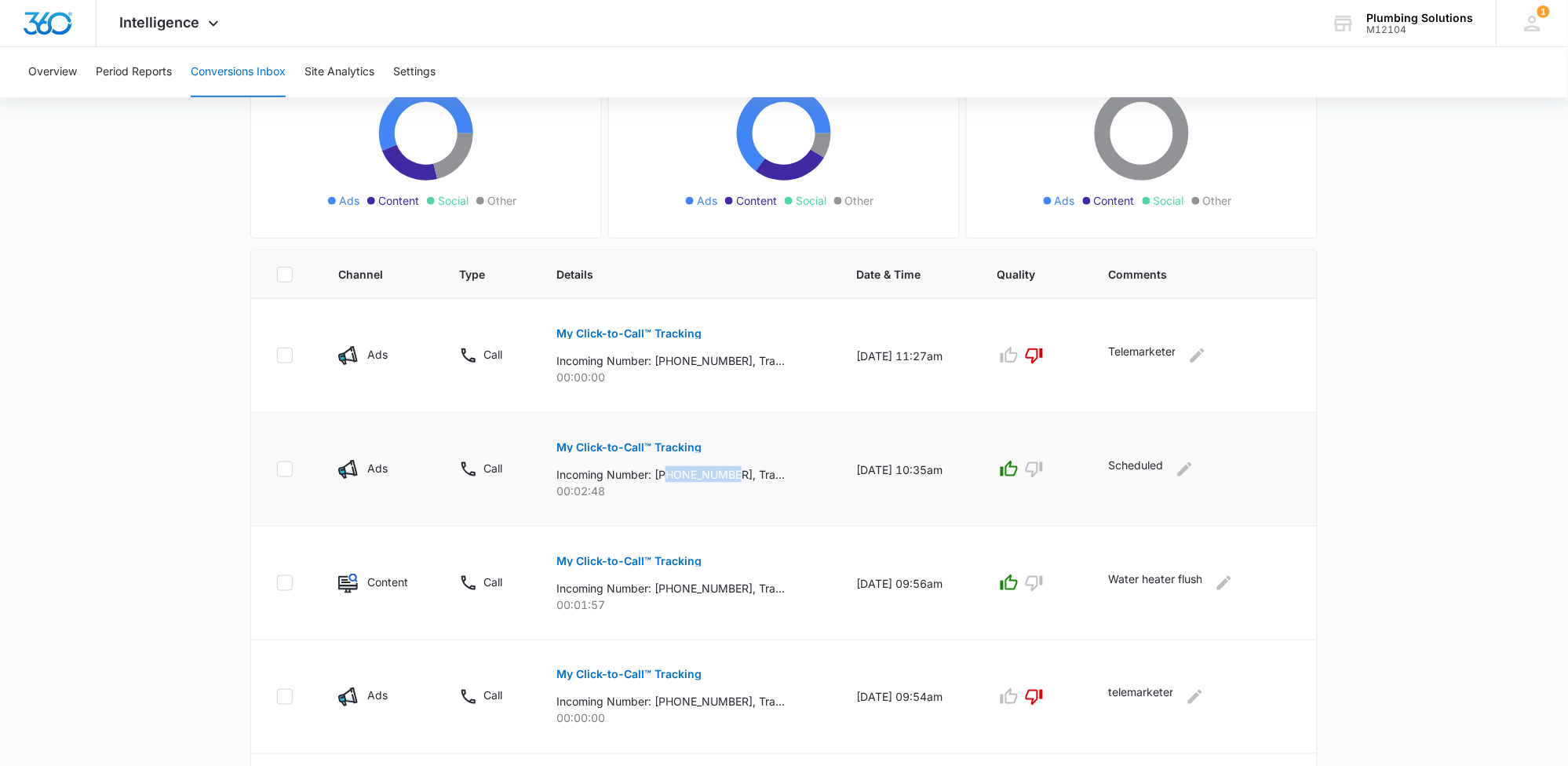
drag, startPoint x: 661, startPoint y: 475, endPoint x: 732, endPoint y: 478, distance: 71.1
click at [732, 478] on p "Incoming Number: [PHONE_NUMBER], Tracking Number: [PHONE_NUMBER], Ring To: [PHO…" at bounding box center [670, 474] width 228 height 16
copy p "9173867168"
click at [1189, 470] on icon "Edit Comments" at bounding box center [1185, 470] width 14 height 14
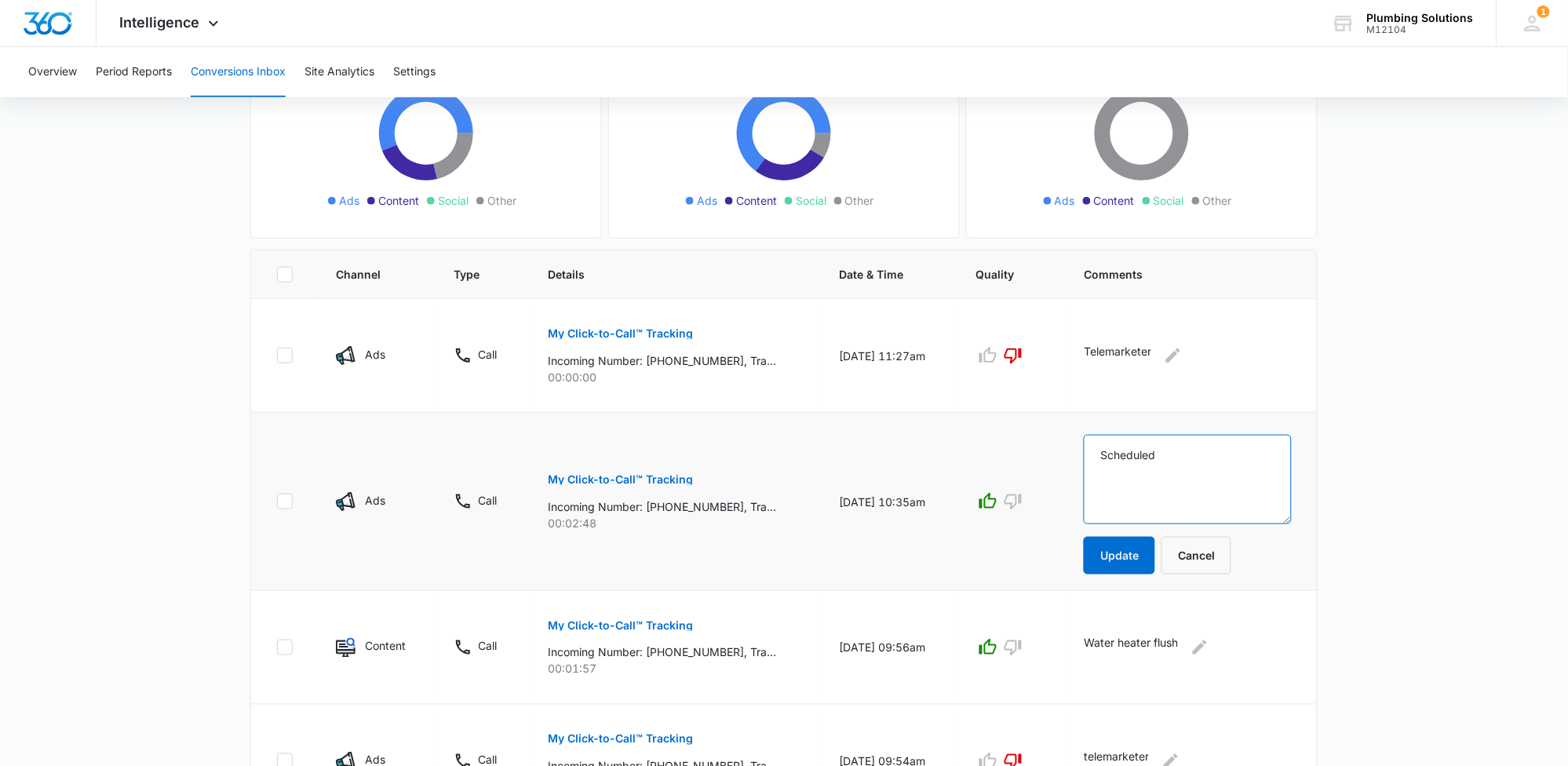
drag, startPoint x: 1189, startPoint y: 455, endPoint x: 1108, endPoint y: 452, distance: 81.1
click at [1108, 452] on textarea "Scheduled" at bounding box center [1188, 479] width 208 height 89
type textarea "sold 285"
click at [1123, 561] on button "Update" at bounding box center [1119, 556] width 71 height 38
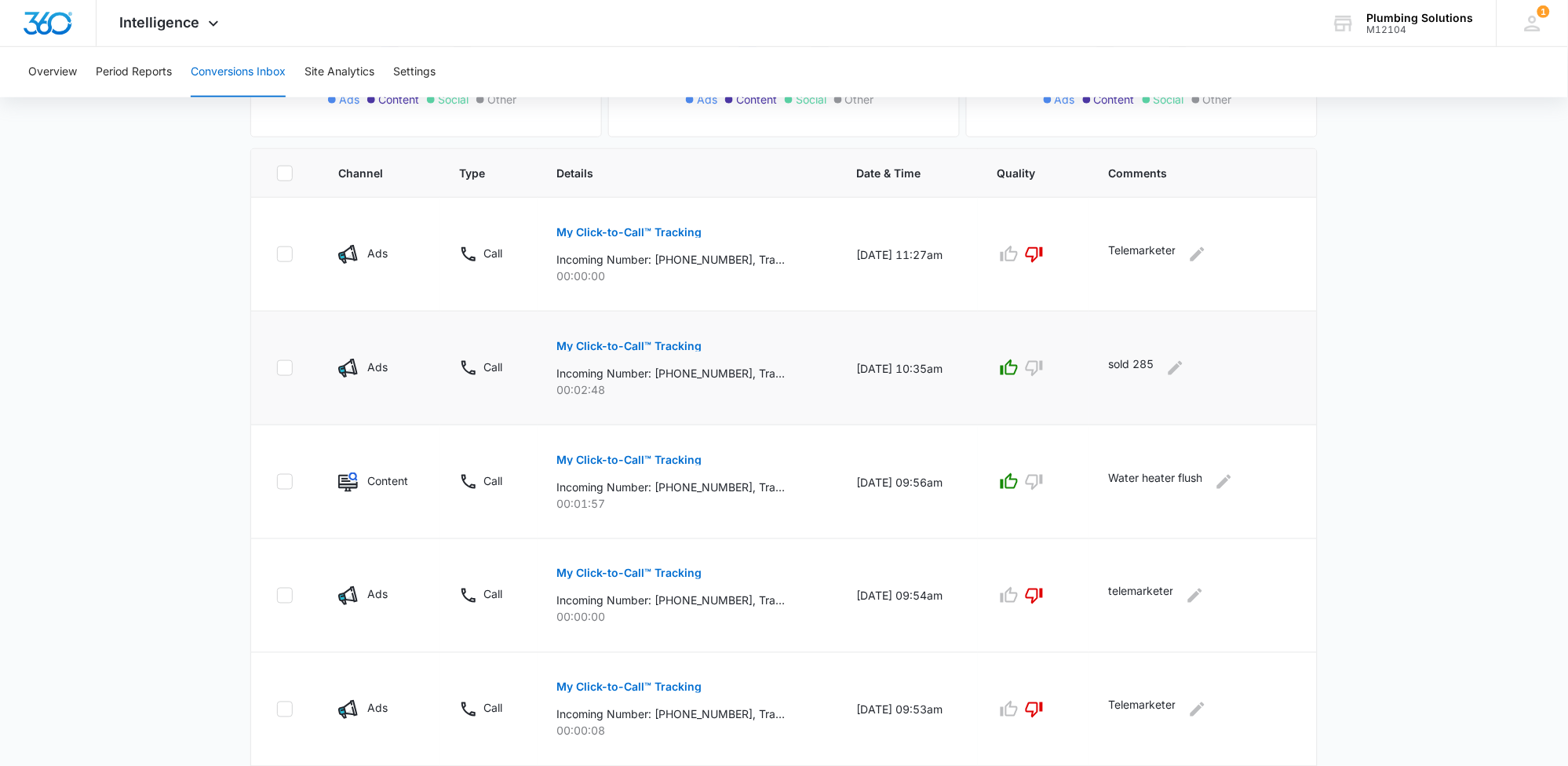
scroll to position [262, 0]
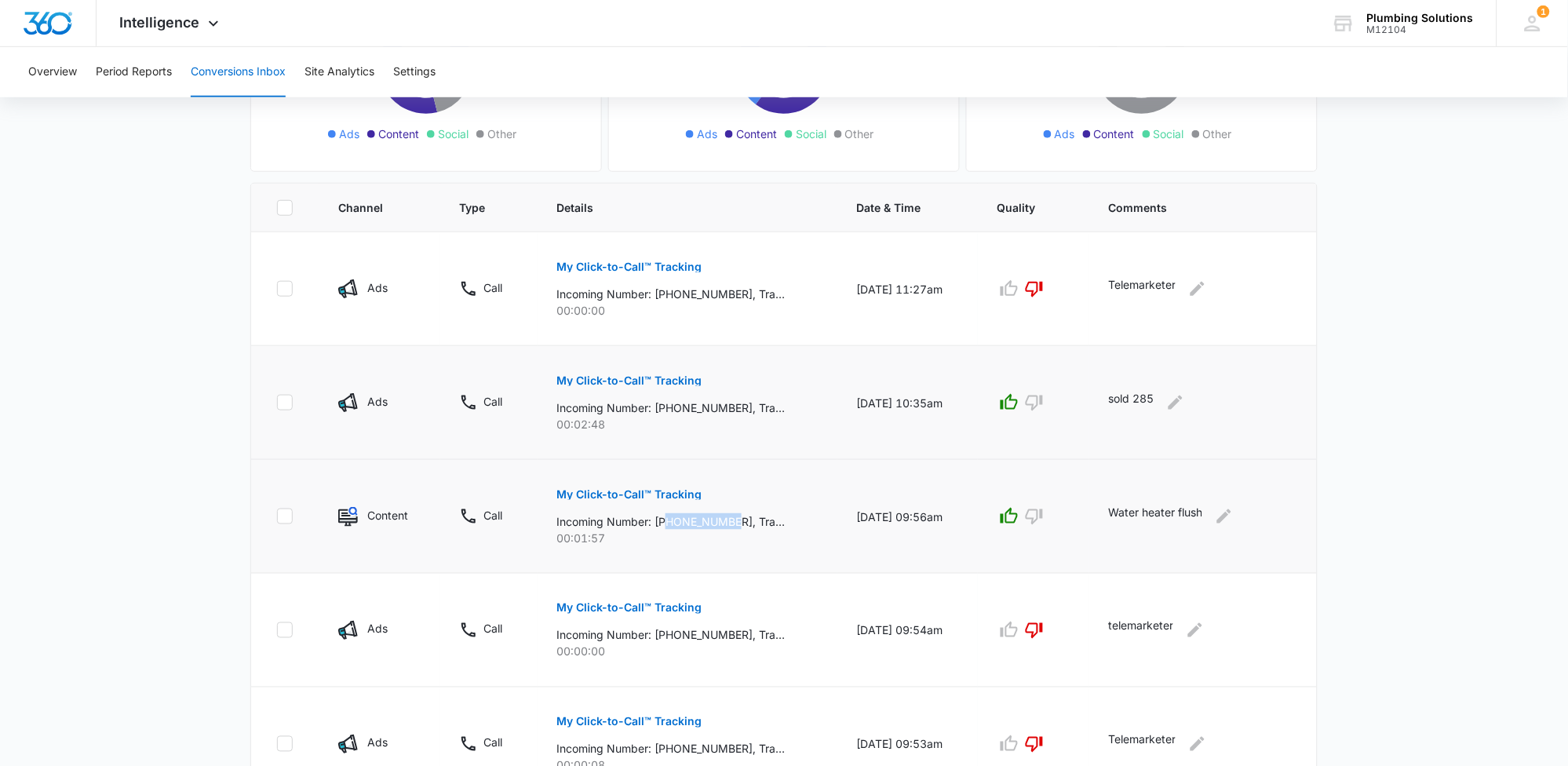
drag, startPoint x: 662, startPoint y: 521, endPoint x: 729, endPoint y: 526, distance: 67.2
click at [729, 526] on p "Incoming Number: [PHONE_NUMBER], Tracking Number: [PHONE_NUMBER], Ring To: [PHO…" at bounding box center [670, 522] width 228 height 16
copy p "7045169008"
click at [1234, 520] on icon "Edit Comments" at bounding box center [1224, 516] width 19 height 19
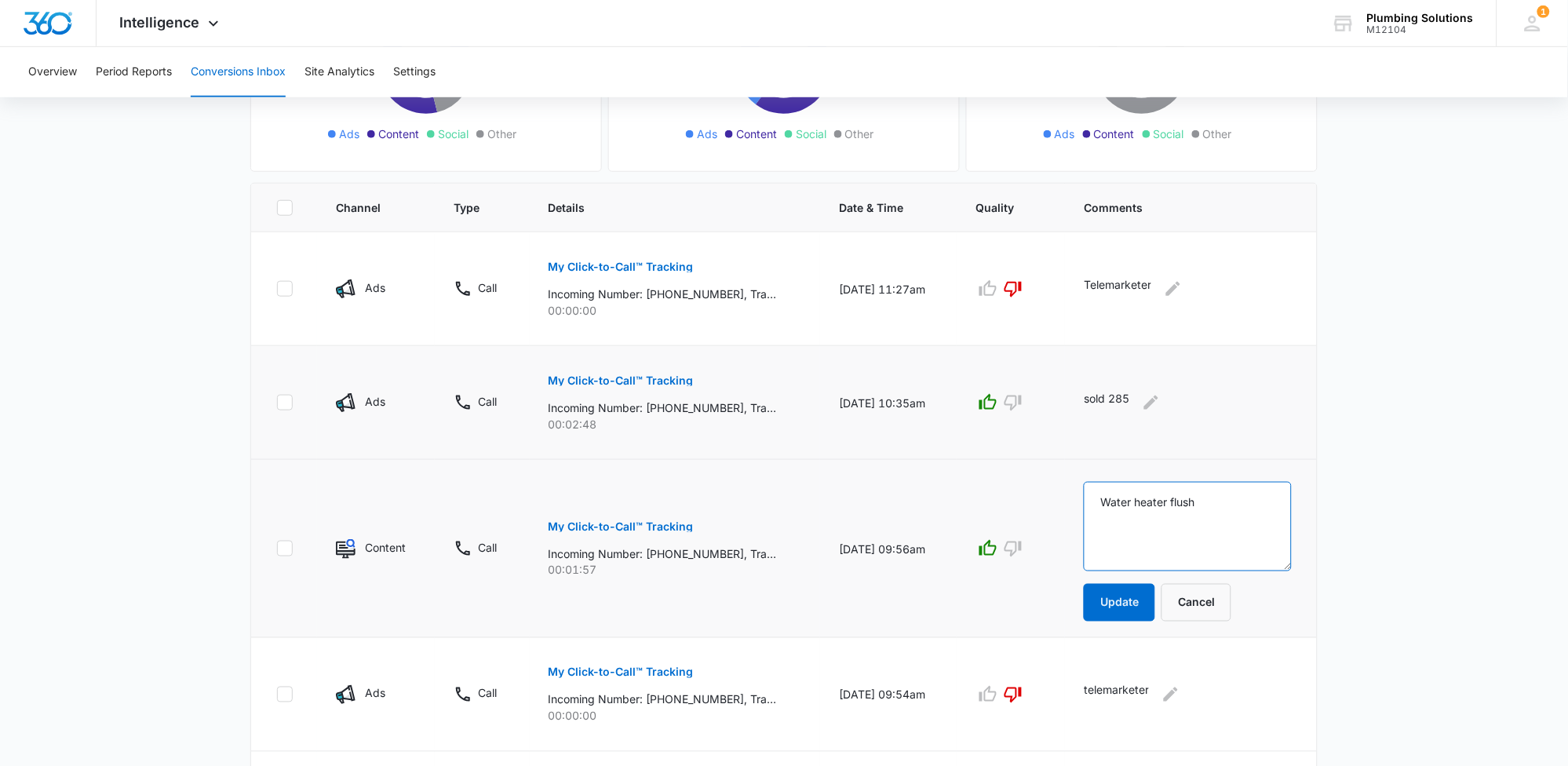
drag, startPoint x: 1232, startPoint y: 504, endPoint x: 1092, endPoint y: 513, distance: 140.3
click at [1092, 513] on td "Water heater flush Update Cancel" at bounding box center [1191, 549] width 252 height 178
type textarea "past customer. membership work"
click at [1142, 601] on button "Update" at bounding box center [1119, 603] width 71 height 38
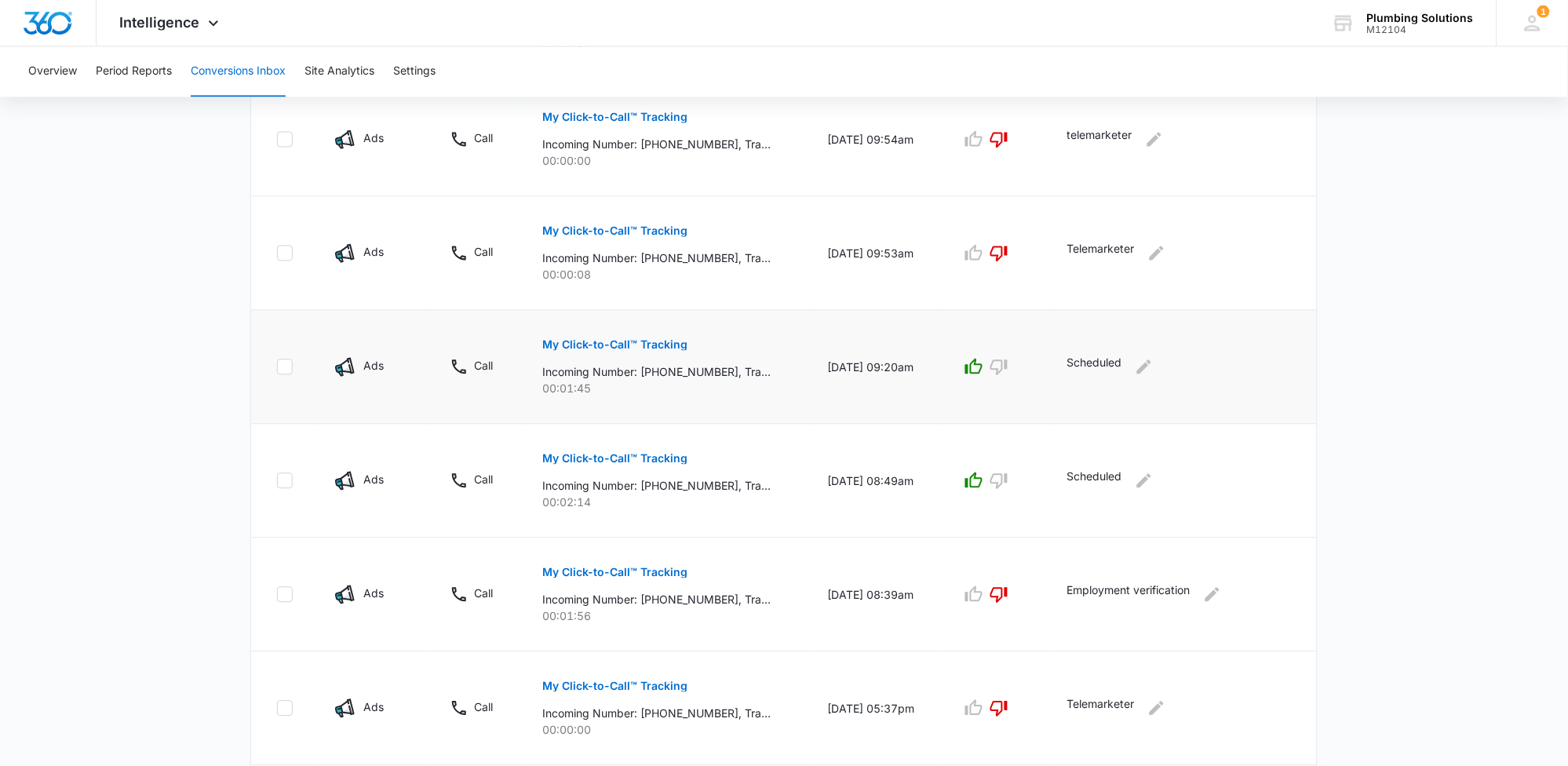
scroll to position [721, 0]
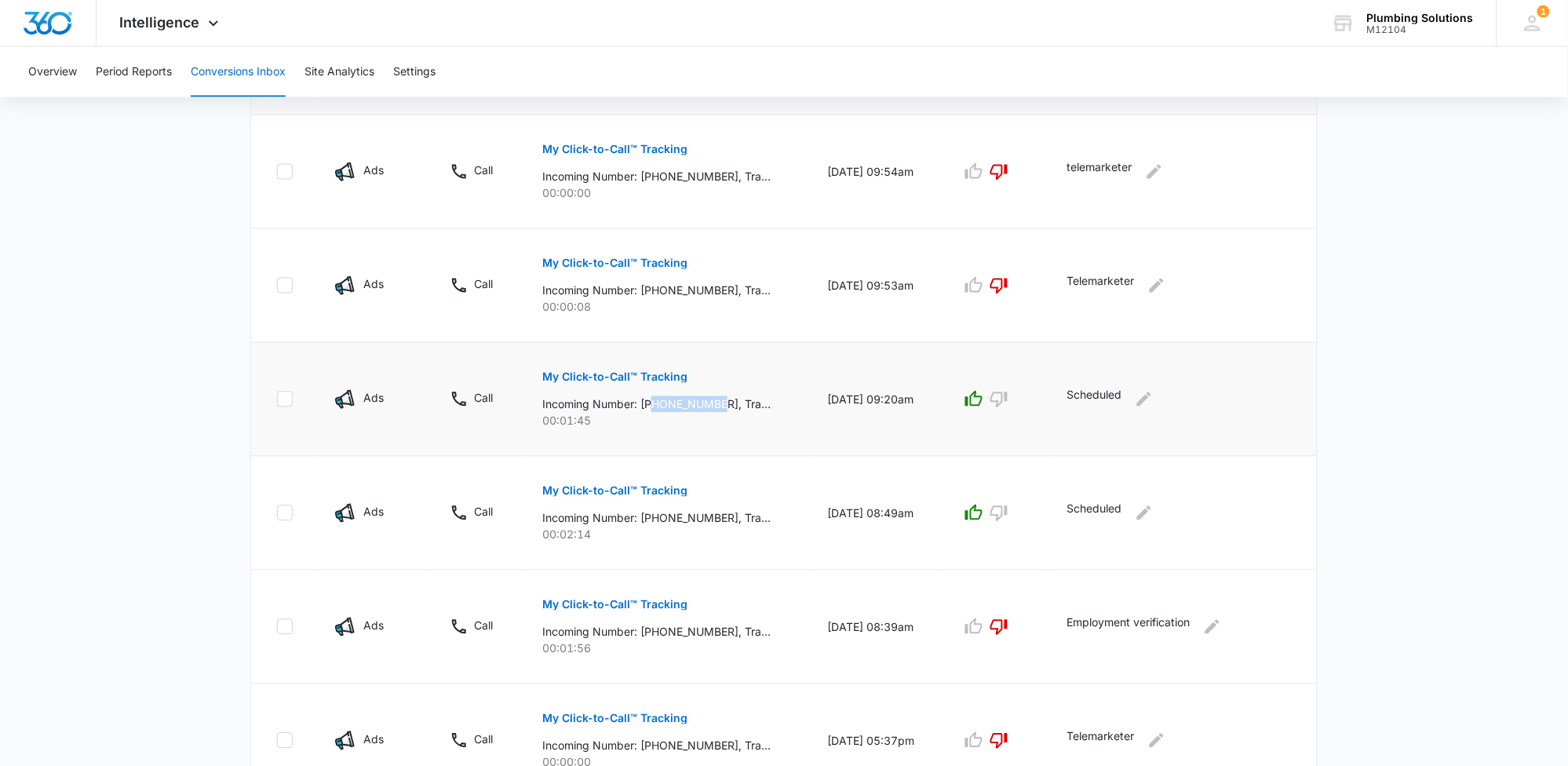
drag, startPoint x: 648, startPoint y: 406, endPoint x: 720, endPoint y: 409, distance: 72.1
click at [720, 409] on p "Incoming Number: [PHONE_NUMBER], Tracking Number: [PHONE_NUMBER], Ring To: [PHO…" at bounding box center [656, 405] width 228 height 16
copy p "6159829888"
click at [1001, 400] on icon "button" at bounding box center [998, 399] width 17 height 15
click at [1153, 398] on icon "Edit Comments" at bounding box center [1144, 399] width 19 height 19
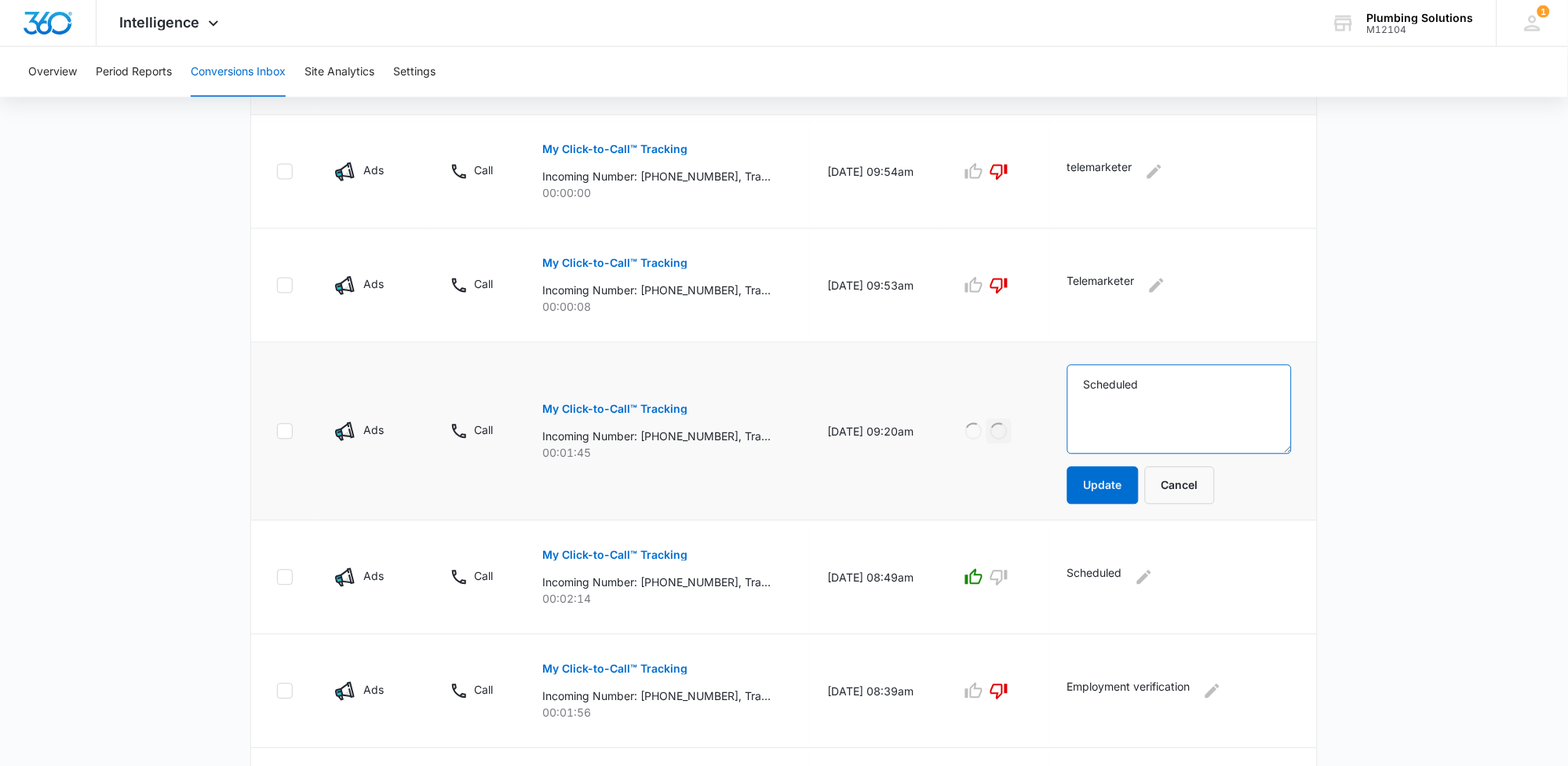
drag, startPoint x: 1051, startPoint y: 387, endPoint x: 1041, endPoint y: 380, distance: 12.2
click at [1042, 382] on tr "Ads Call My Click-to-Call™ Tracking Incoming Number: [PHONE_NUMBER], Tracking N…" at bounding box center [784, 433] width 1066 height 178
type textarea "double"
click at [1125, 471] on button "Update" at bounding box center [1103, 486] width 71 height 38
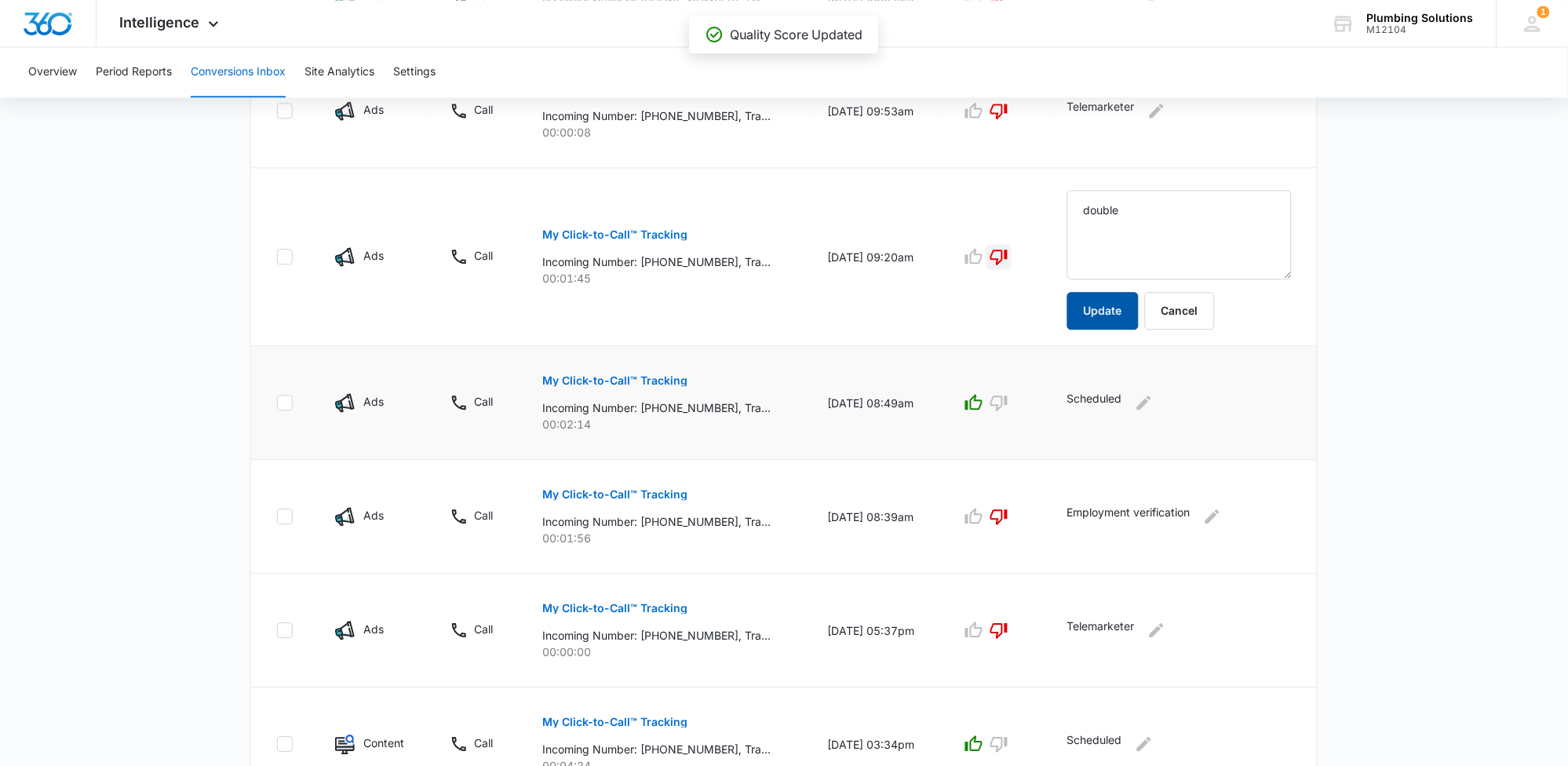
scroll to position [978, 0]
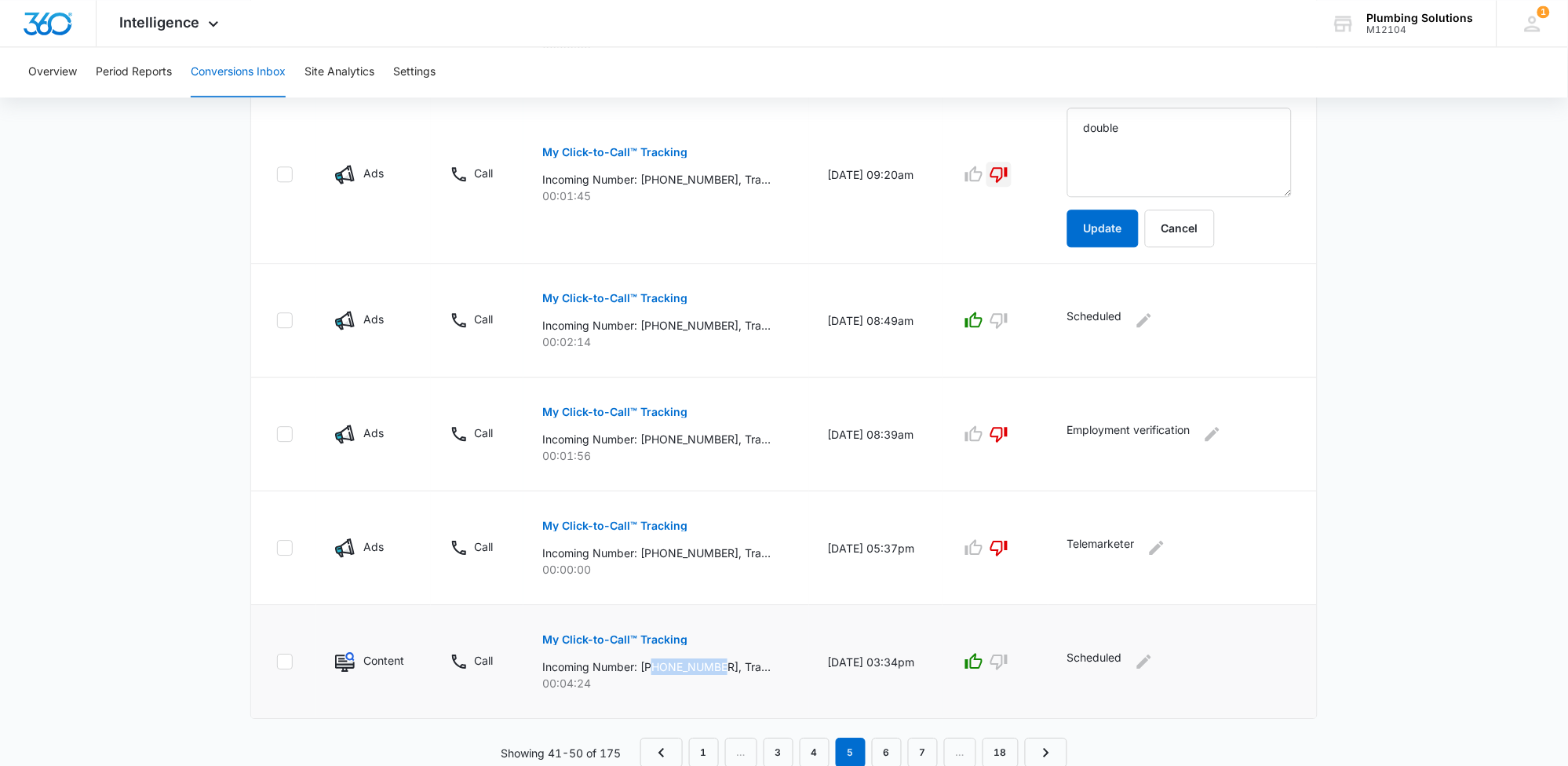
drag, startPoint x: 651, startPoint y: 665, endPoint x: 718, endPoint y: 666, distance: 67.0
click at [720, 666] on p "Incoming Number: [PHONE_NUMBER], Tracking Number: [PHONE_NUMBER], Ring To: [PHO…" at bounding box center [656, 667] width 228 height 16
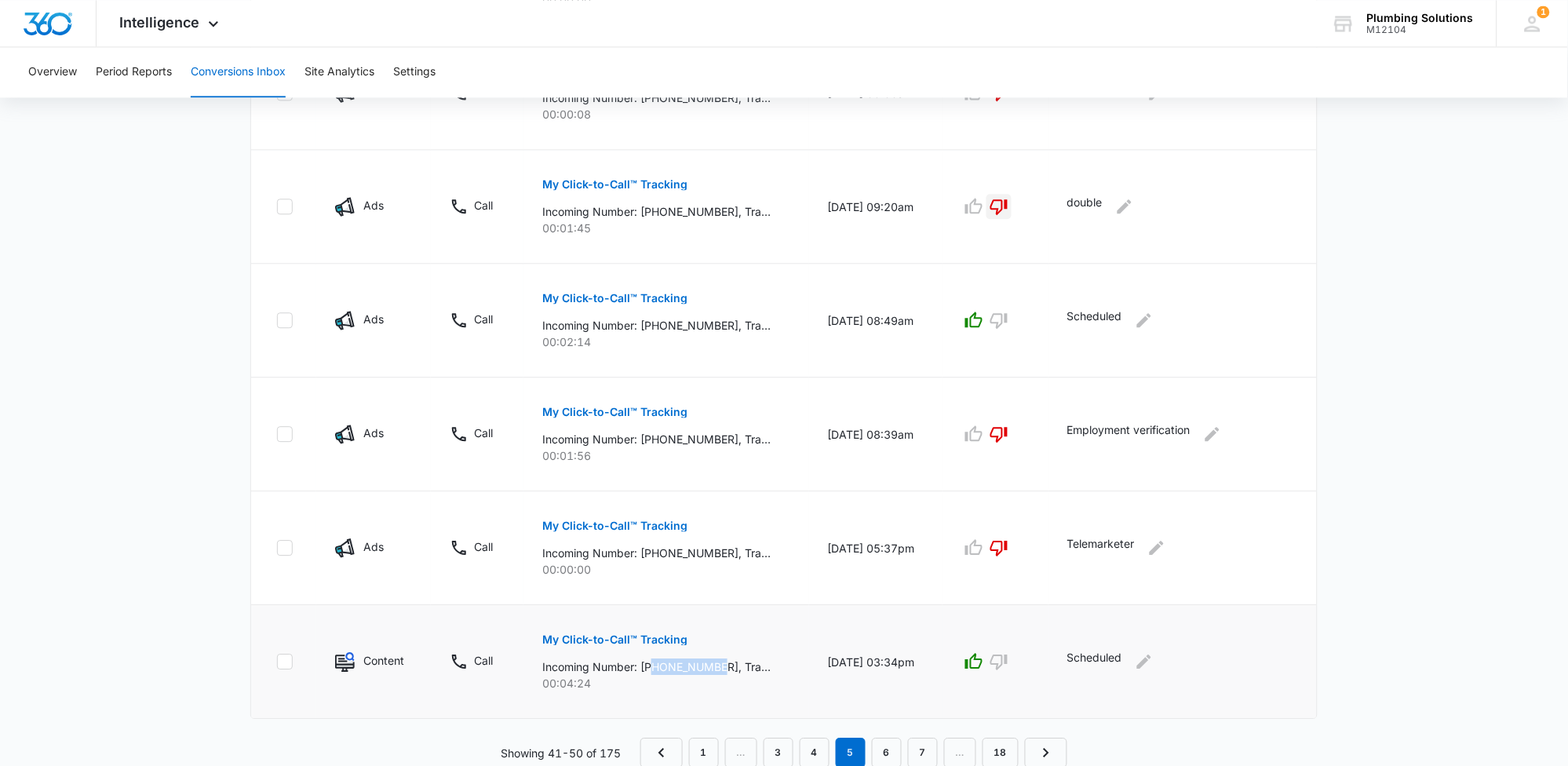
copy p "6154874991"
click at [1147, 666] on icon "Edit Comments" at bounding box center [1144, 661] width 14 height 14
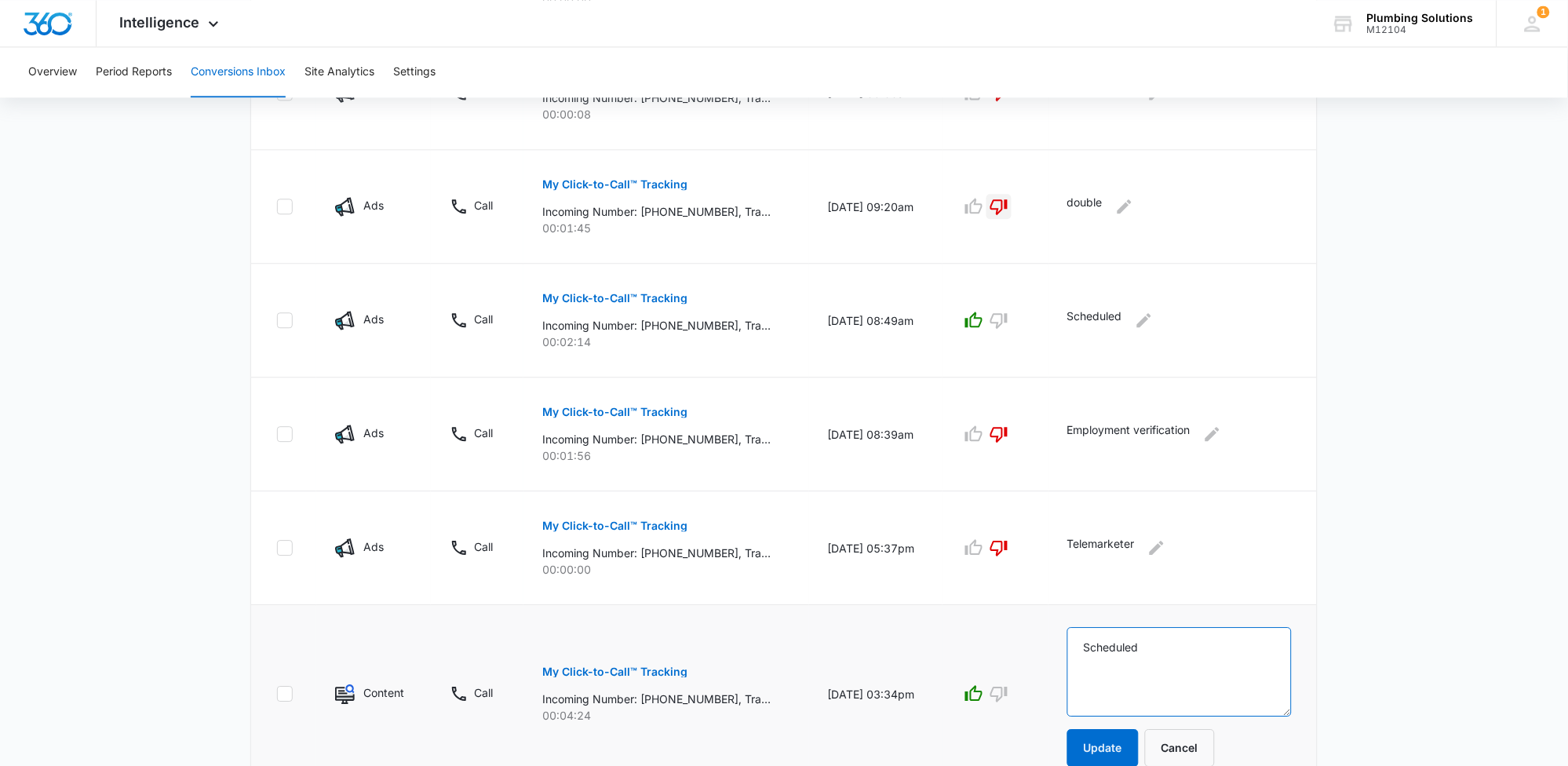
drag, startPoint x: 1159, startPoint y: 648, endPoint x: 1053, endPoint y: 648, distance: 106.0
click at [1053, 648] on tr "Content Call My Click-to-Call™ Tracking Incoming Number: [PHONE_NUMBER], Tracki…" at bounding box center [784, 695] width 1066 height 178
type textarea "sold 1200 already a customer"
click at [1126, 748] on button "Update" at bounding box center [1103, 748] width 71 height 38
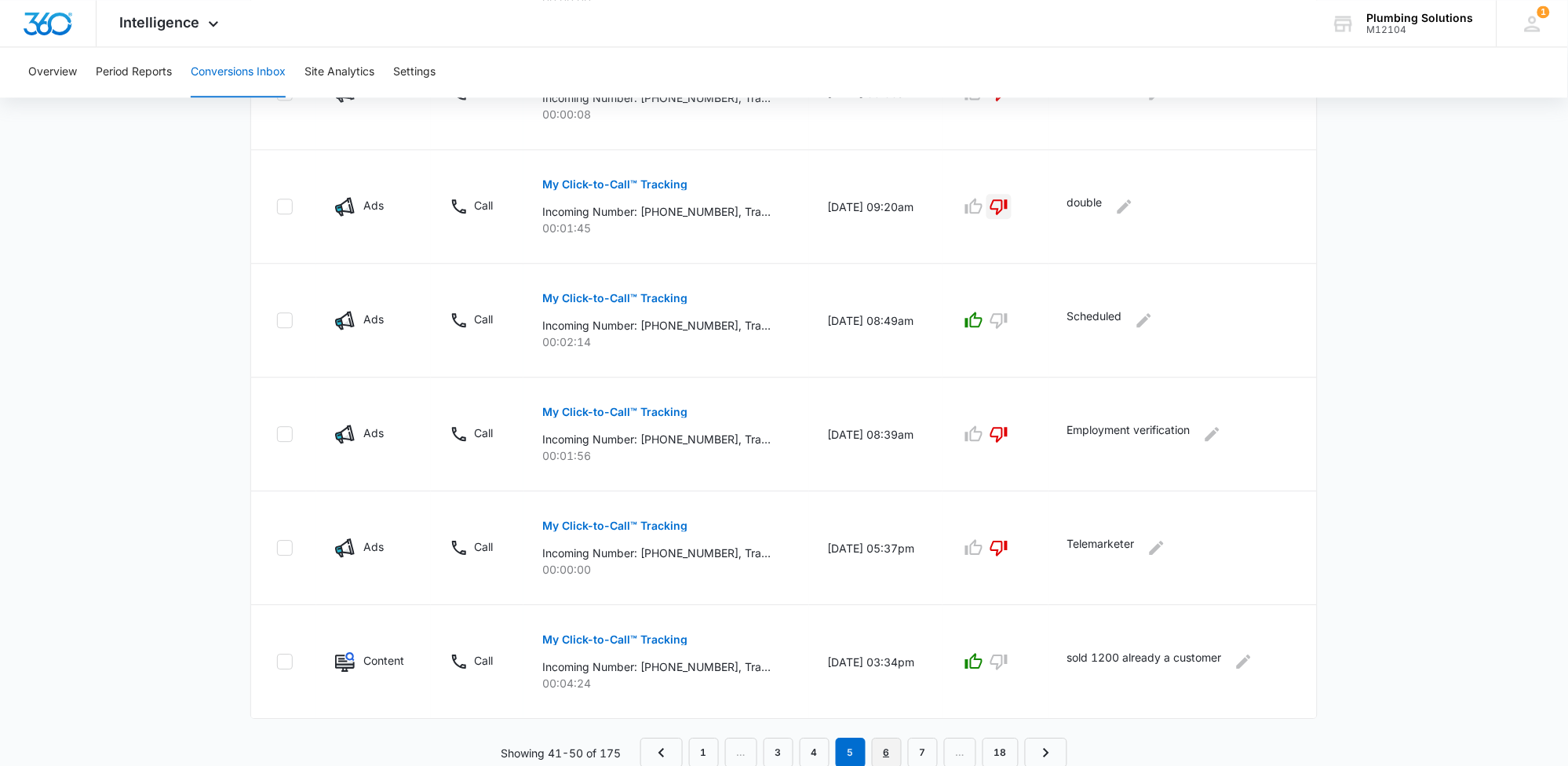
click at [885, 753] on link "6" at bounding box center [887, 752] width 30 height 30
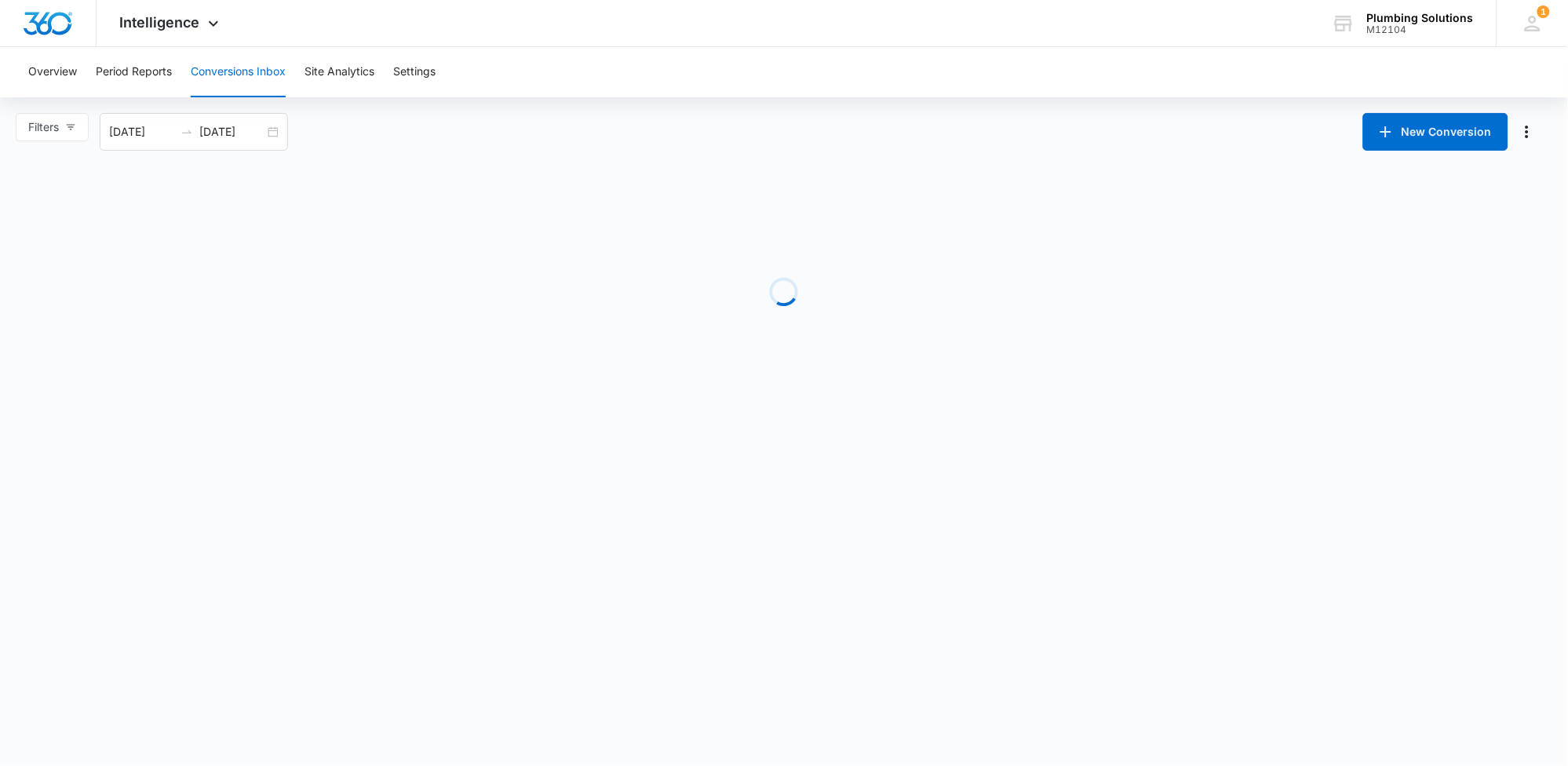
scroll to position [0, 0]
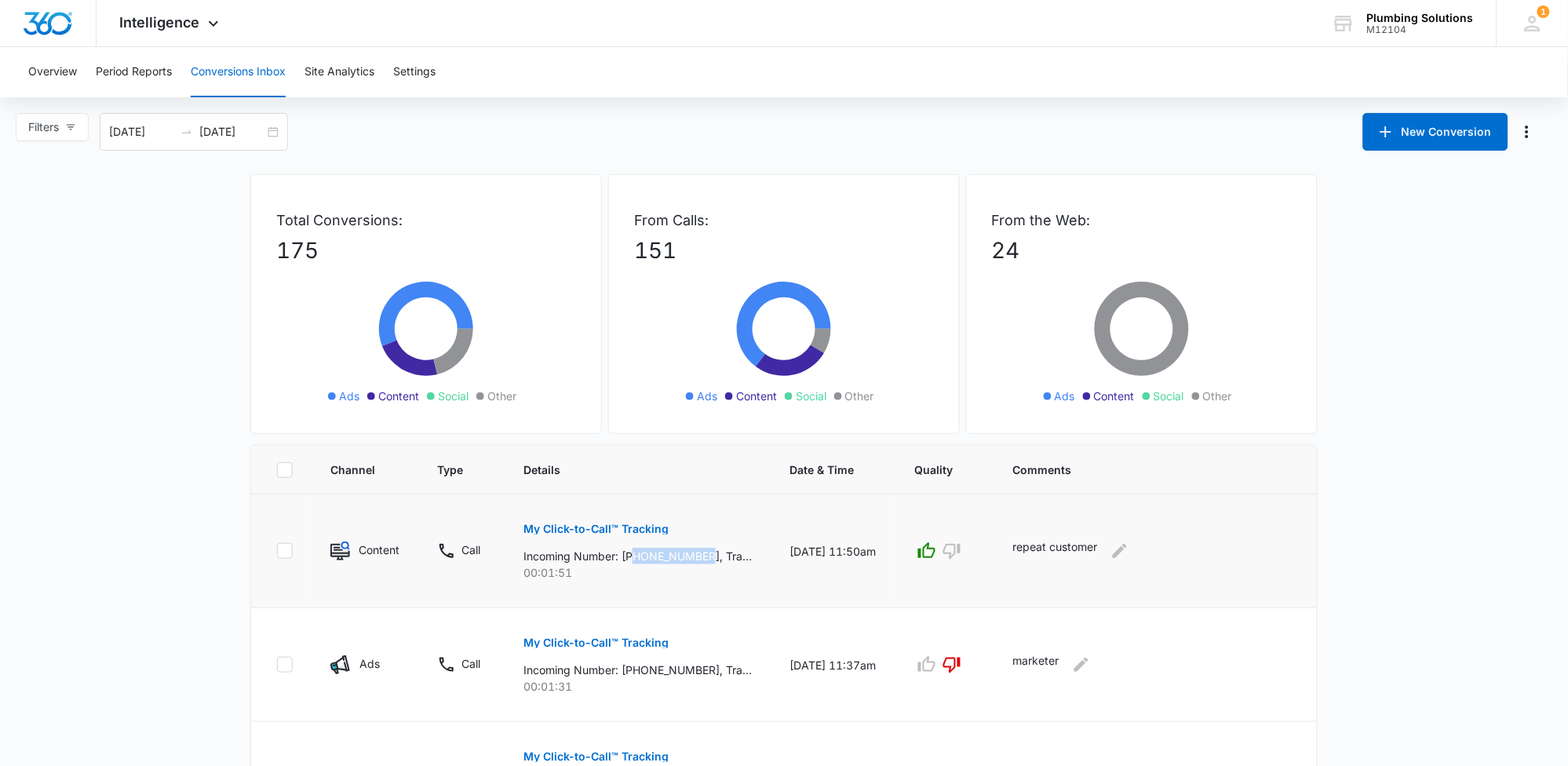
drag, startPoint x: 636, startPoint y: 560, endPoint x: 709, endPoint y: 557, distance: 73.1
click at [709, 557] on p "Incoming Number: [PHONE_NUMBER], Tracking Number: [PHONE_NUMBER], Ring To: [PHO…" at bounding box center [637, 556] width 228 height 16
copy p "6152786346,"
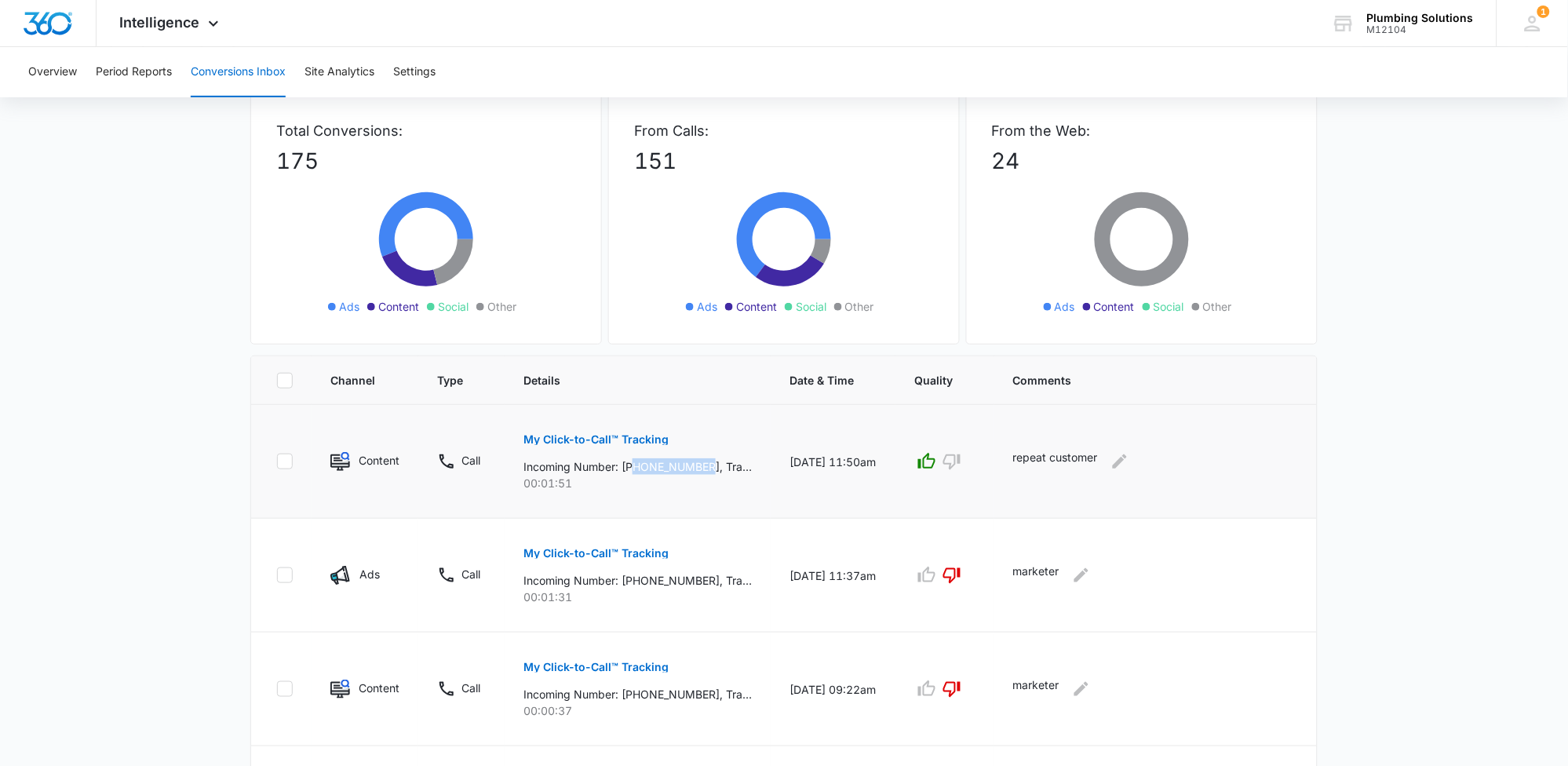
scroll to position [196, 0]
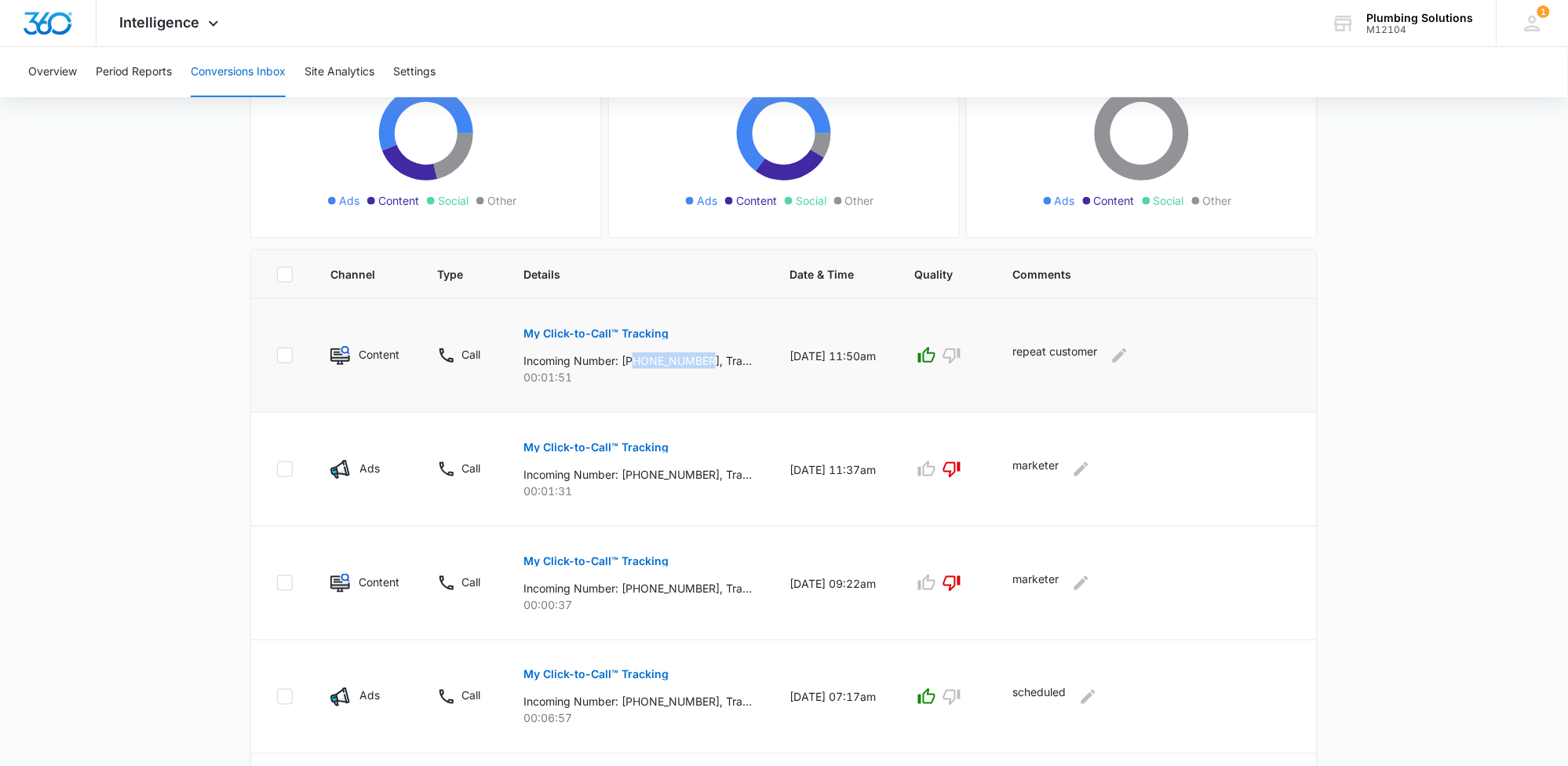
click at [601, 328] on p "My Click-to-Call™ Tracking" at bounding box center [596, 333] width 145 height 11
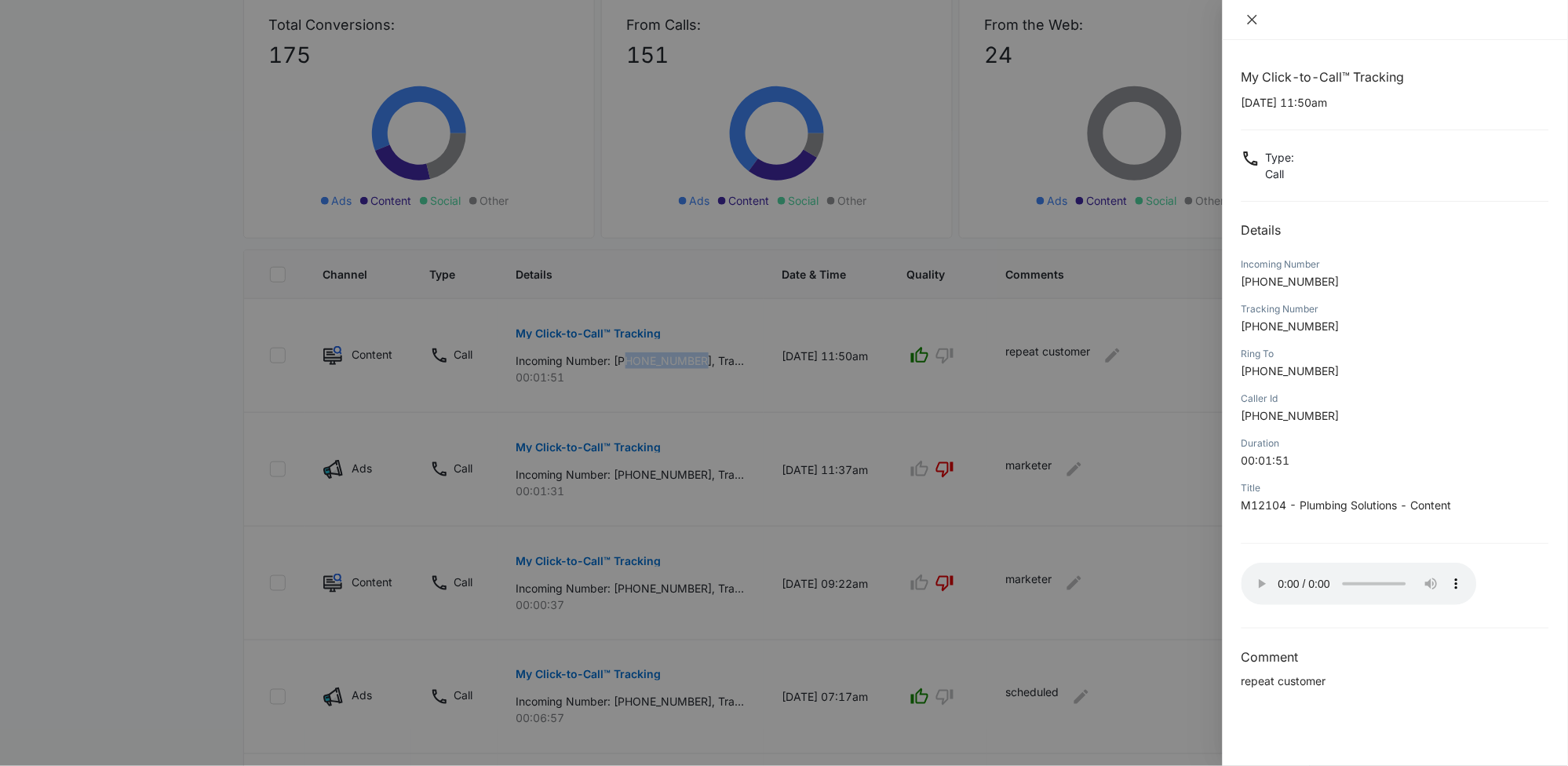
click at [1253, 22] on icon "close" at bounding box center [1253, 20] width 13 height 13
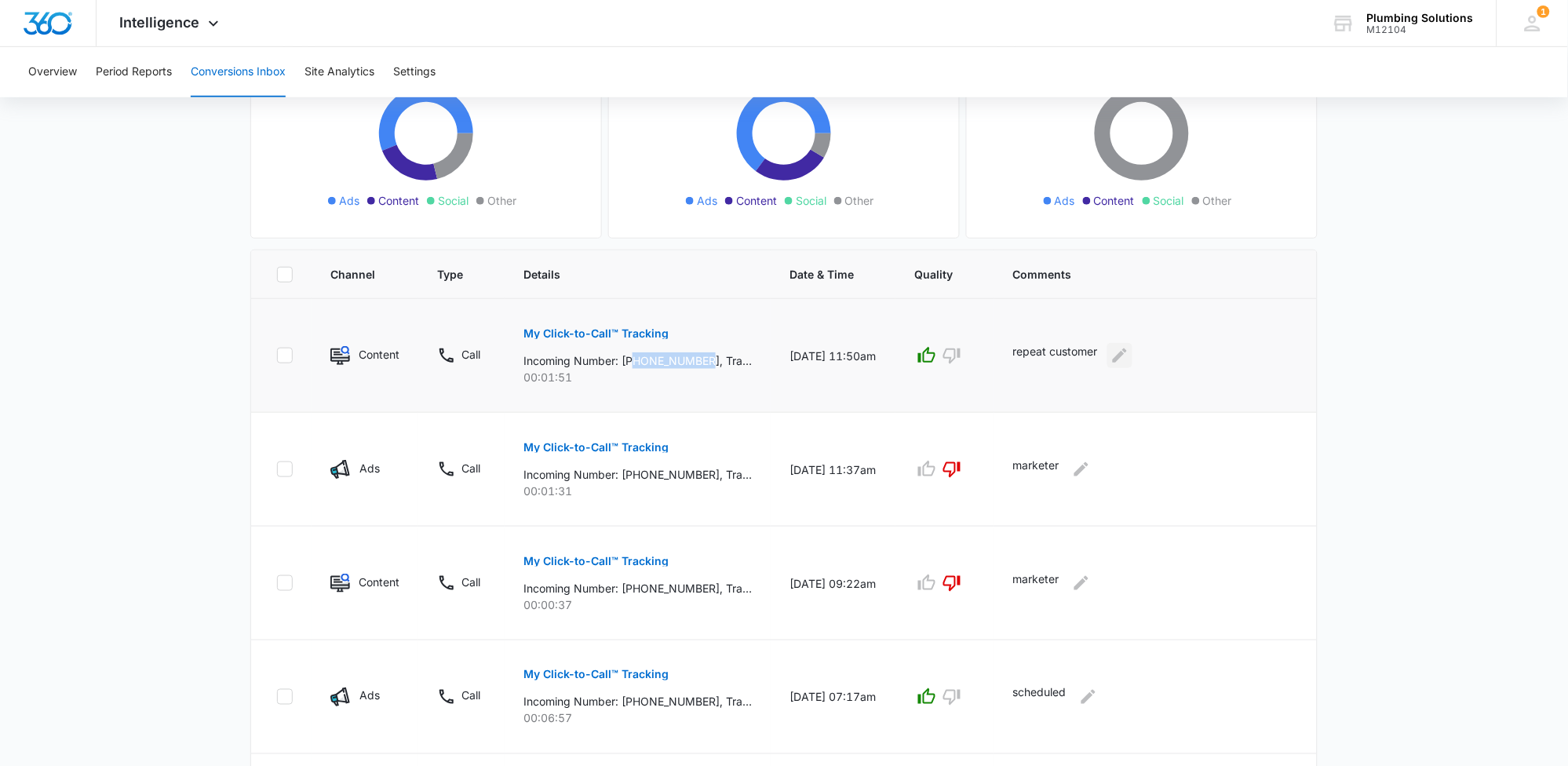
click at [1129, 360] on icon "Edit Comments" at bounding box center [1119, 355] width 19 height 19
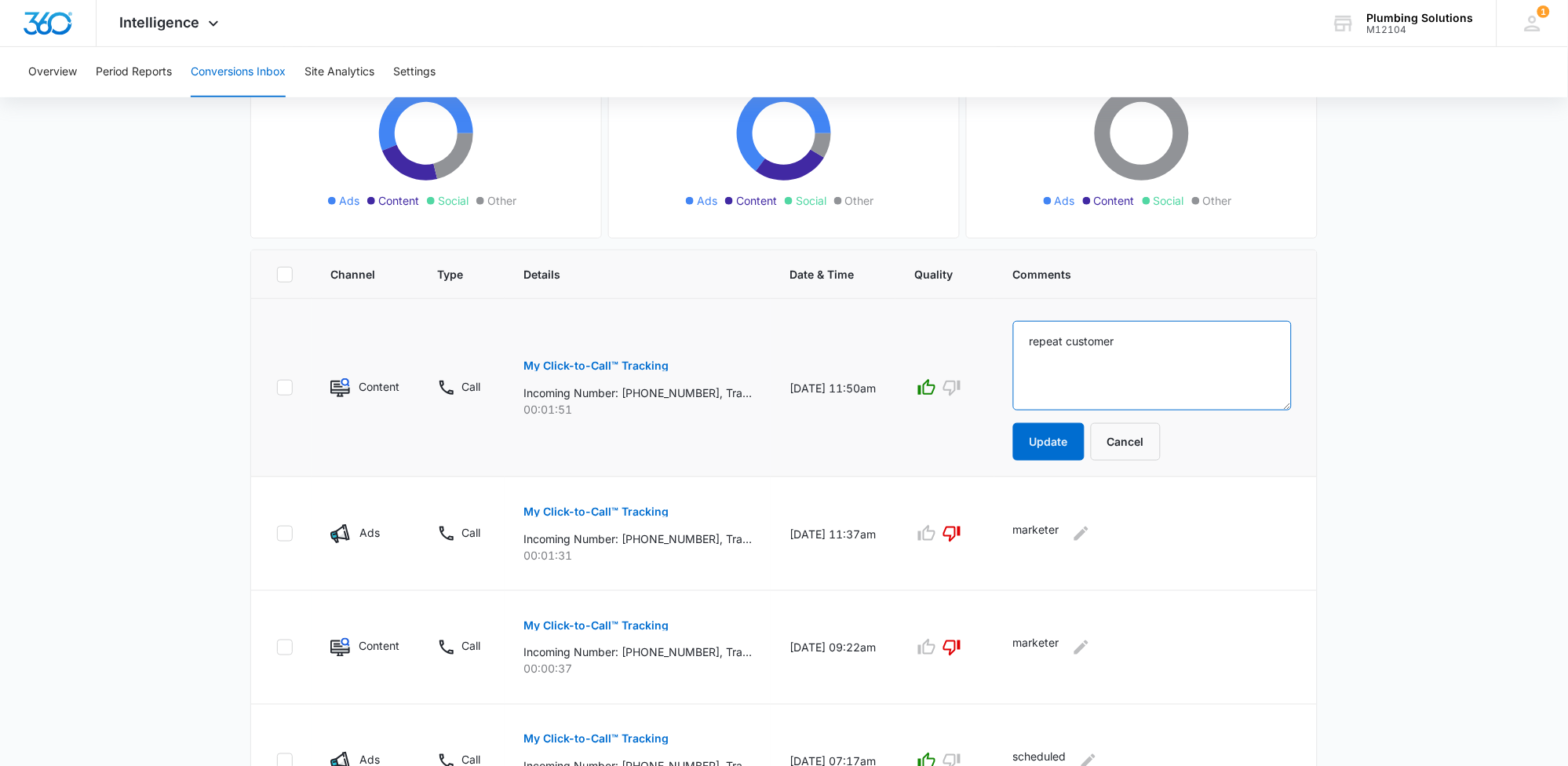
drag, startPoint x: 1135, startPoint y: 343, endPoint x: 962, endPoint y: 343, distance: 173.0
click at [962, 343] on tr "Content Call My Click-to-Call™ Tracking Incoming Number: [PHONE_NUMBER], Tracki…" at bounding box center [784, 388] width 1066 height 178
type textarea "sold 485. repeat customer"
click at [1054, 446] on button "Update" at bounding box center [1048, 442] width 71 height 38
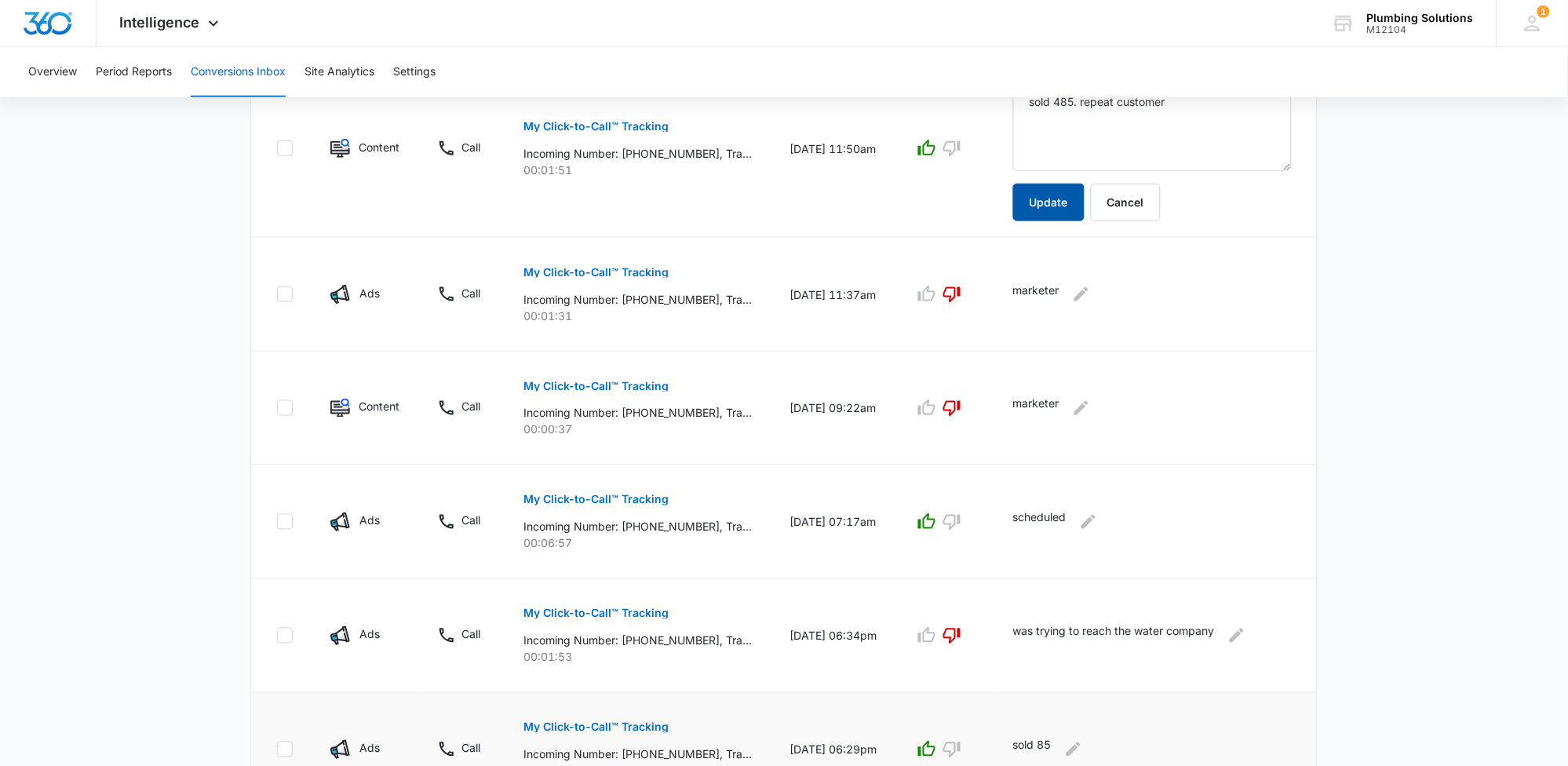
scroll to position [588, 0]
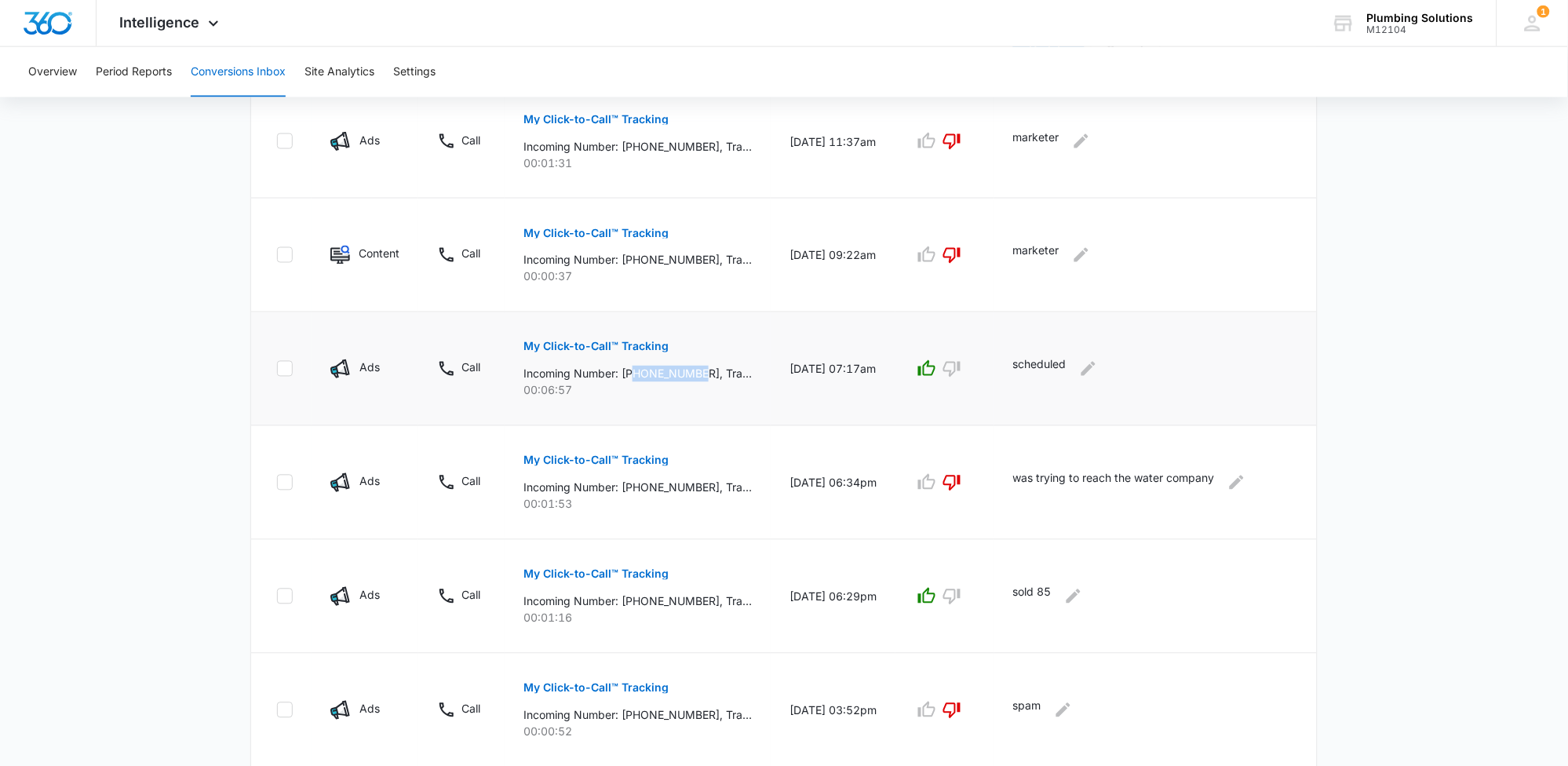
drag, startPoint x: 636, startPoint y: 373, endPoint x: 703, endPoint y: 371, distance: 67.0
click at [705, 370] on p "Incoming Number: [PHONE_NUMBER], Tracking Number: [PHONE_NUMBER], Ring To: [PHO…" at bounding box center [637, 374] width 228 height 16
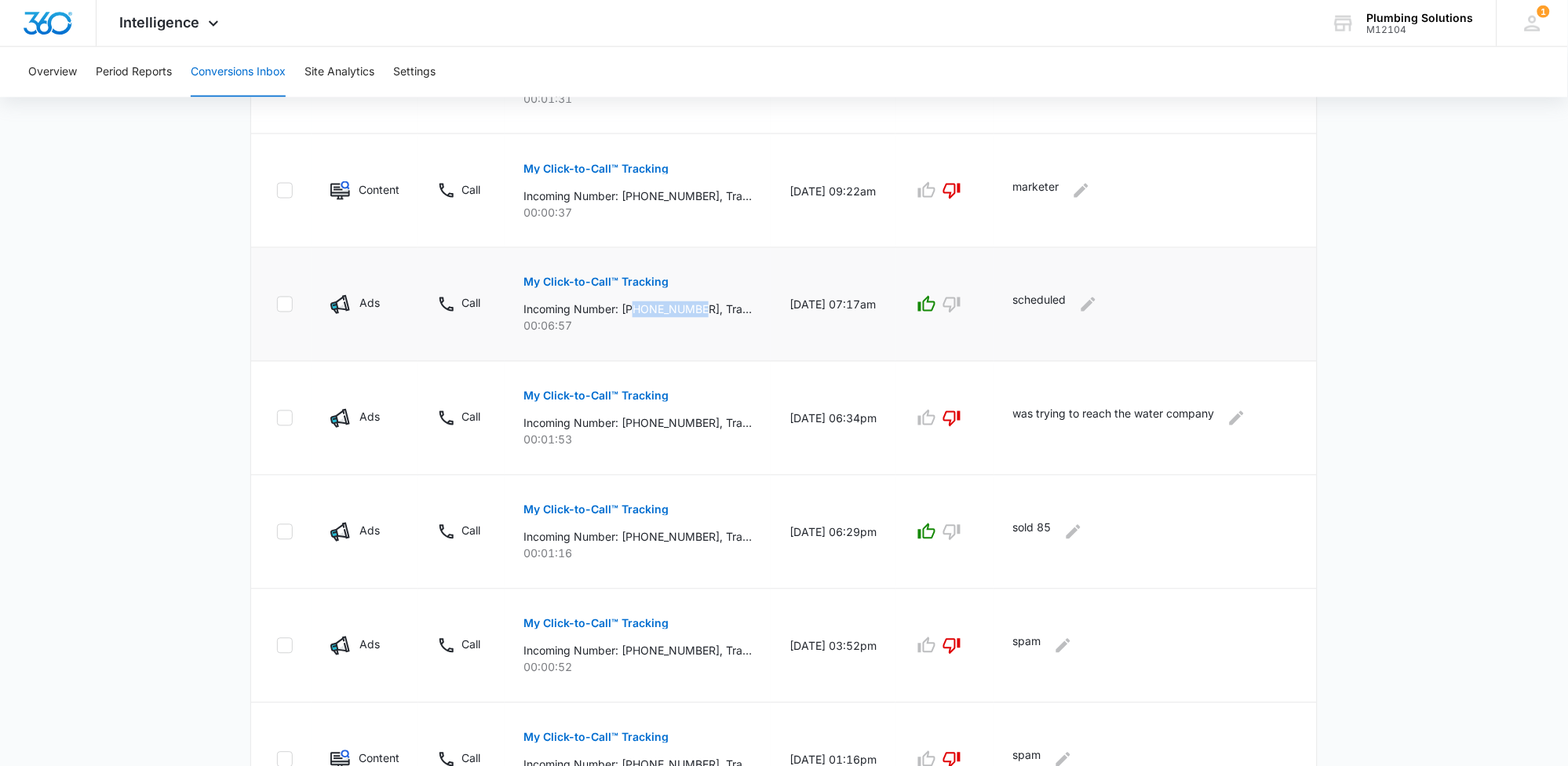
scroll to position [557, 0]
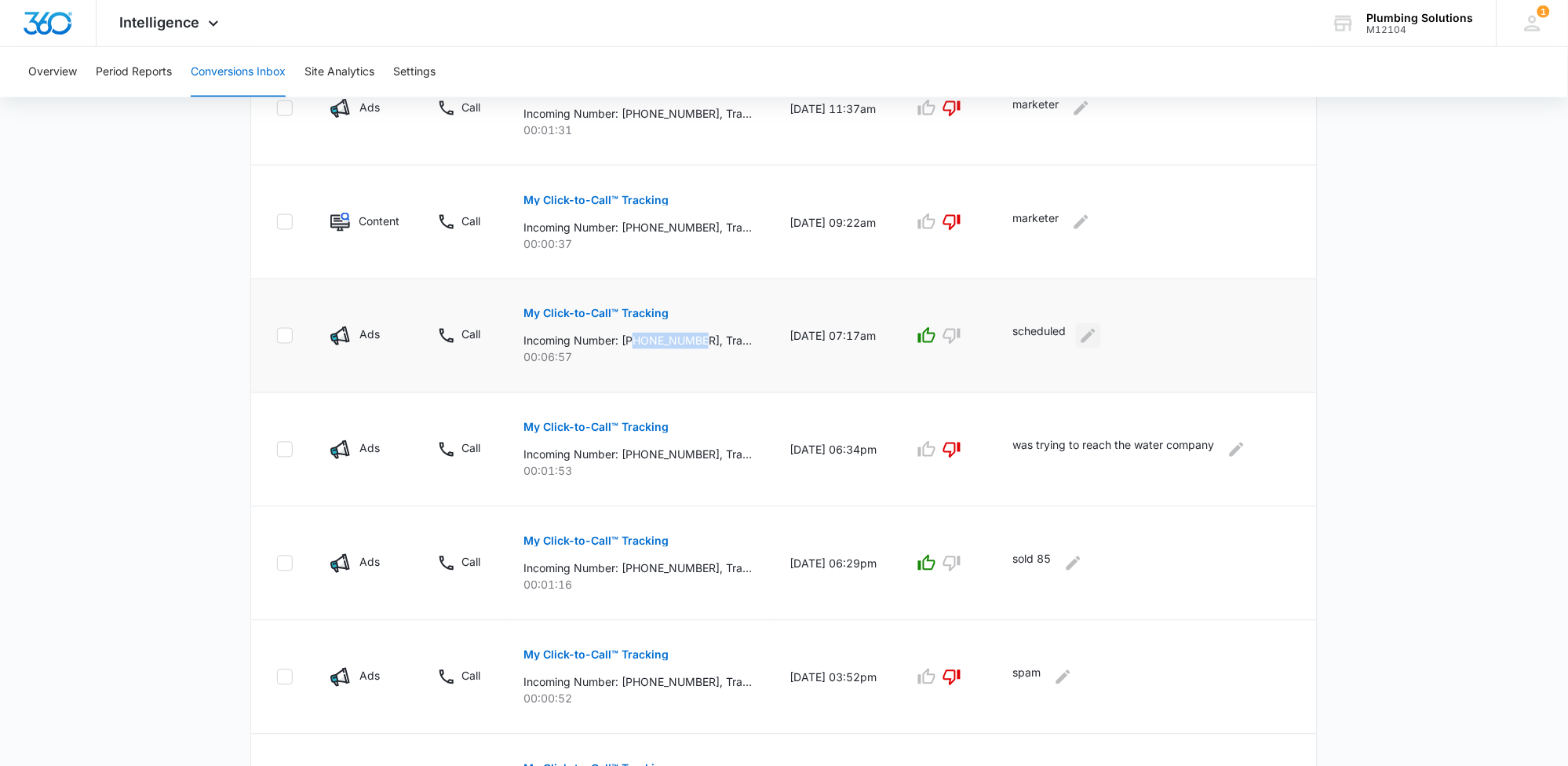
click at [1097, 336] on icon "Edit Comments" at bounding box center [1089, 335] width 19 height 19
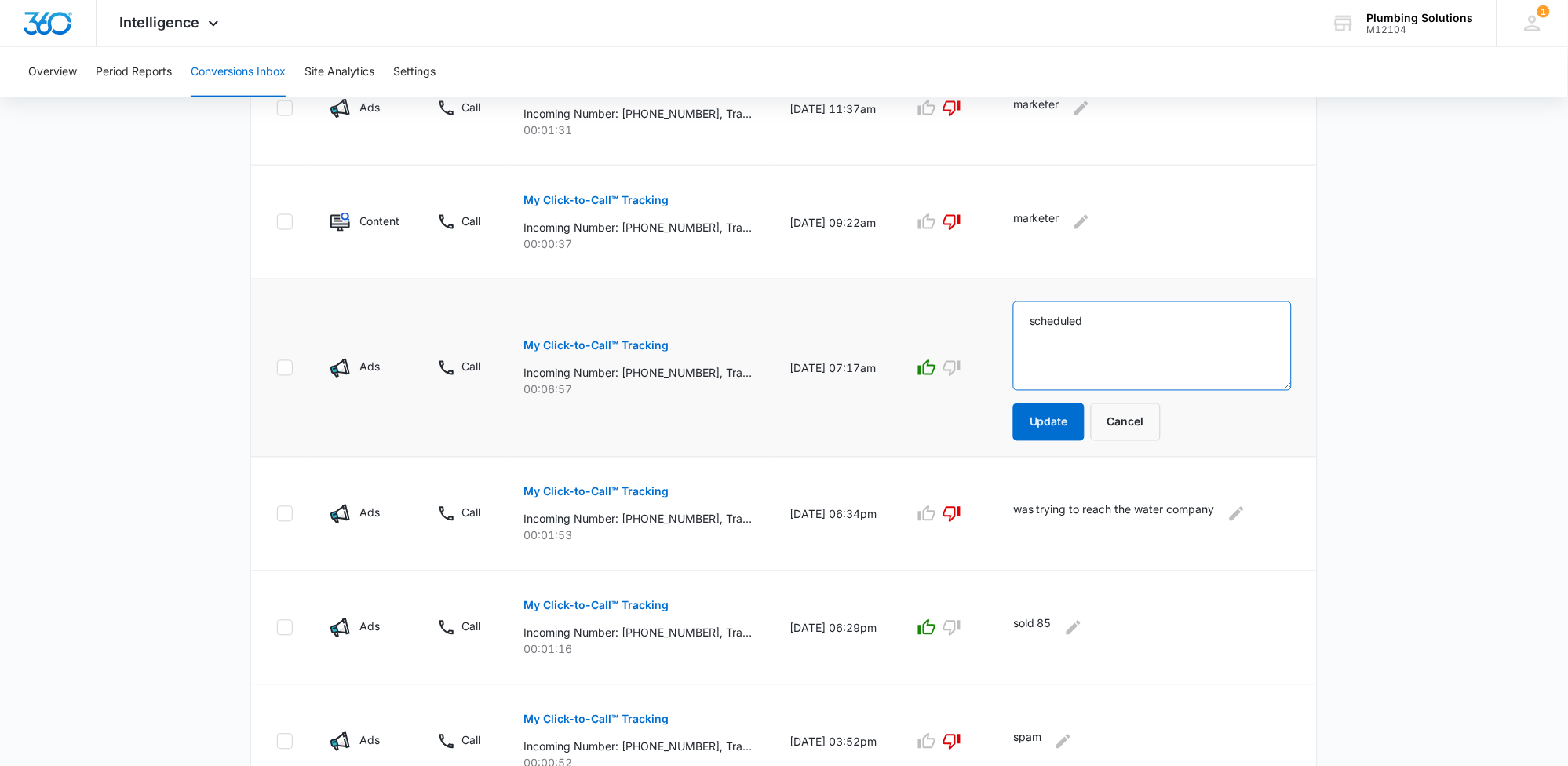
drag, startPoint x: 1123, startPoint y: 317, endPoint x: 993, endPoint y: 313, distance: 130.1
click at [1002, 323] on tr "Ads Call My Click-to-Call™ Tracking Incoming Number: [PHONE_NUMBER], Tracking N…" at bounding box center [784, 369] width 1066 height 178
type textarea "sold 6800"
click at [1082, 429] on button "Update" at bounding box center [1048, 423] width 71 height 38
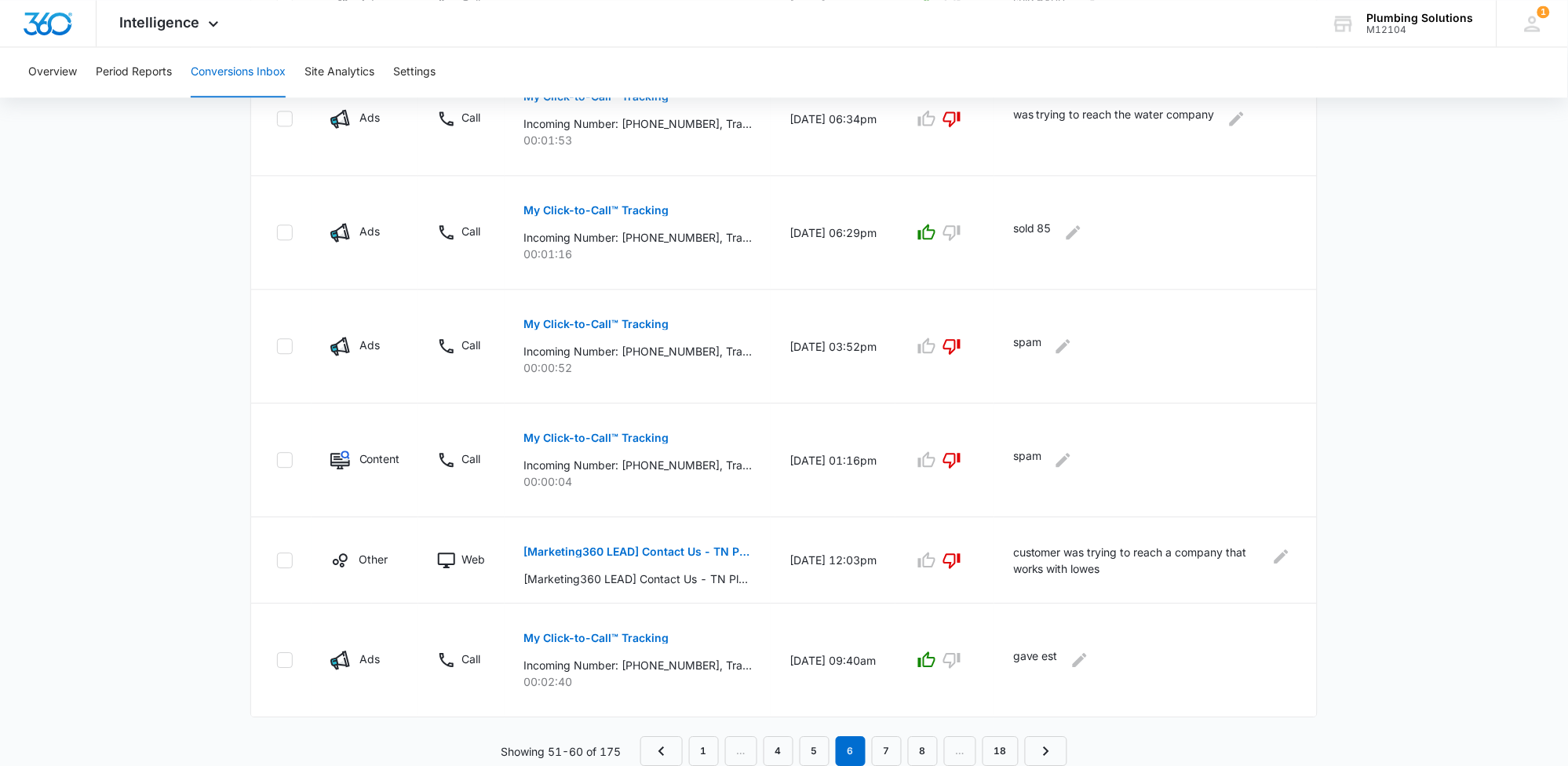
scroll to position [887, 0]
click at [879, 748] on link "7" at bounding box center [887, 752] width 30 height 30
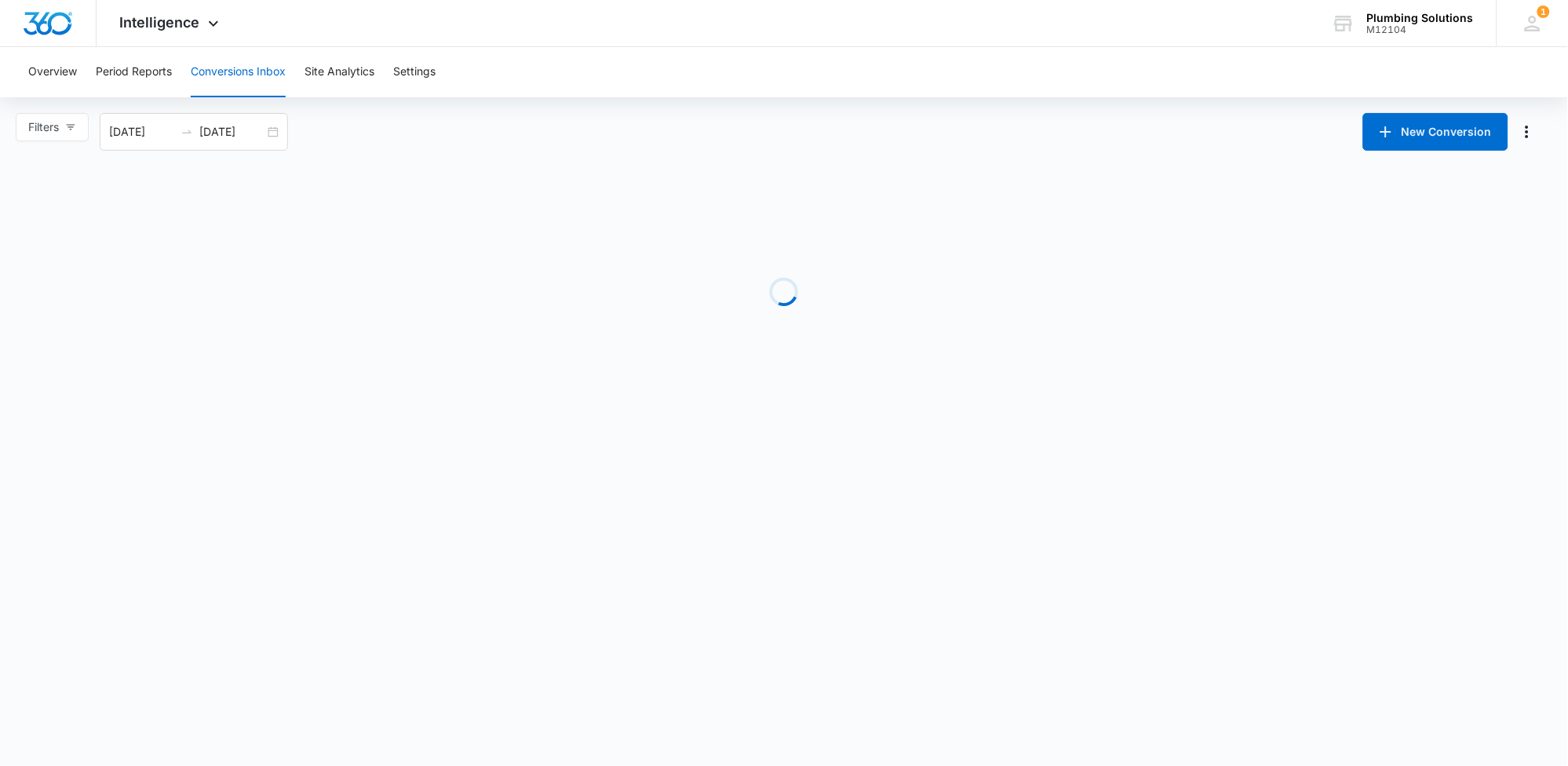
scroll to position [0, 0]
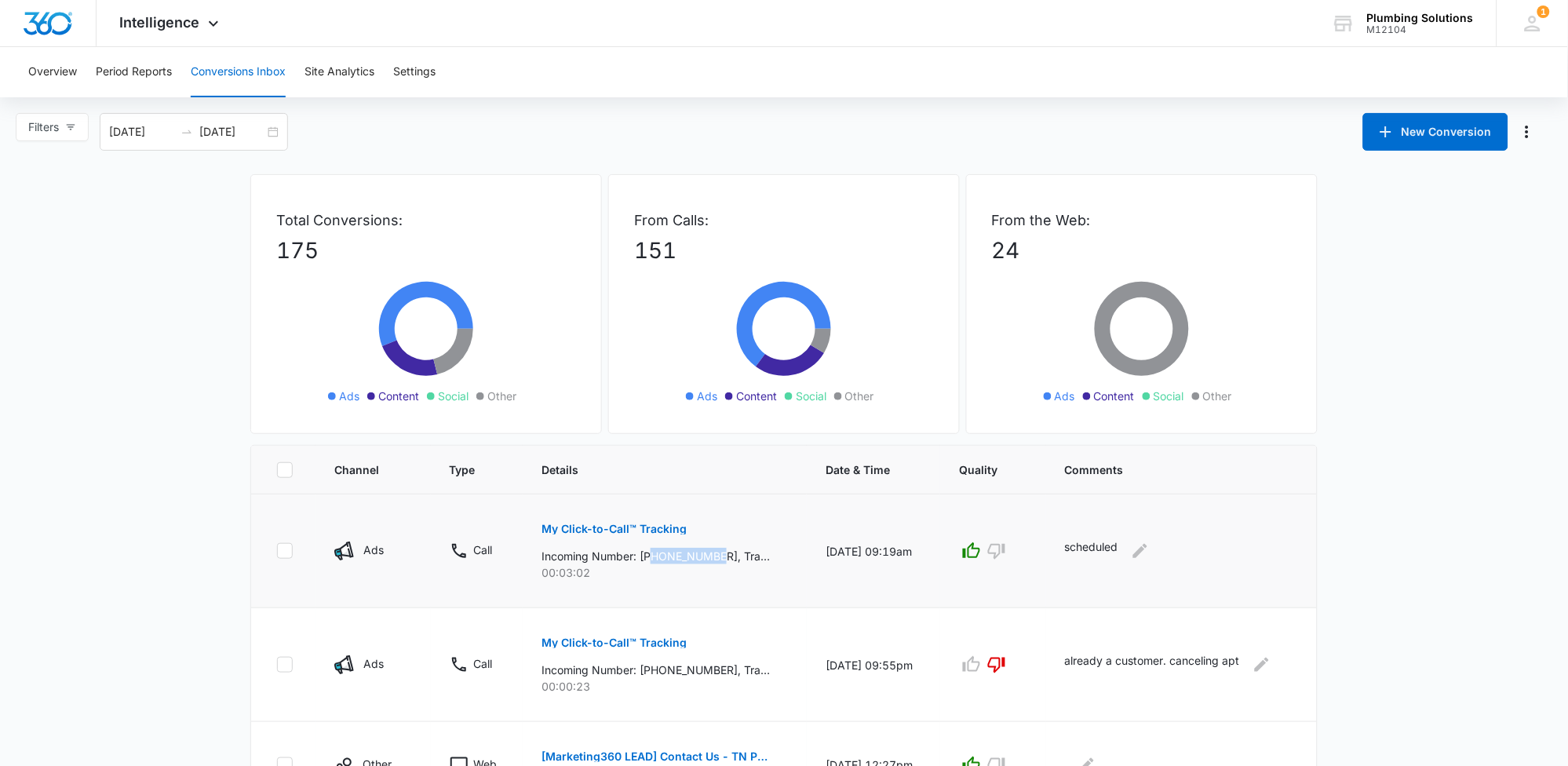
drag, startPoint x: 648, startPoint y: 558, endPoint x: 716, endPoint y: 560, distance: 68.0
click at [716, 560] on p "Incoming Number: [PHONE_NUMBER], Tracking Number: [PHONE_NUMBER], Ring To: [PHO…" at bounding box center [655, 556] width 228 height 16
click at [1136, 550] on button "Edit Comments" at bounding box center [1141, 551] width 25 height 25
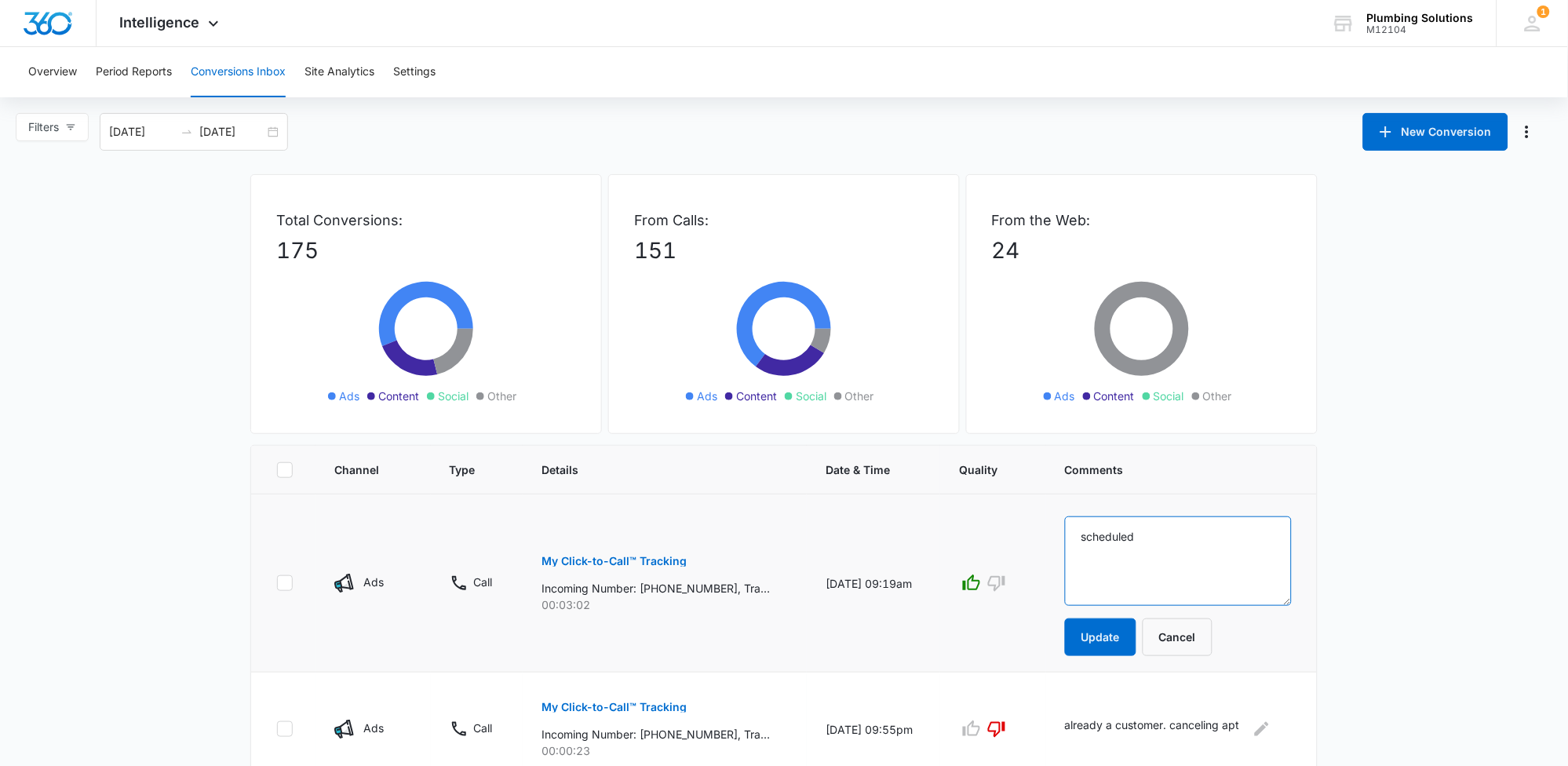
drag, startPoint x: 1151, startPoint y: 538, endPoint x: 1050, endPoint y: 537, distance: 101.0
click at [1050, 537] on tr "Ads Call My Click-to-Call™ Tracking Incoming Number: [PHONE_NUMBER], Tracking N…" at bounding box center [784, 584] width 1066 height 178
type textarea "gave est"
click at [1093, 636] on button "Update" at bounding box center [1100, 637] width 71 height 38
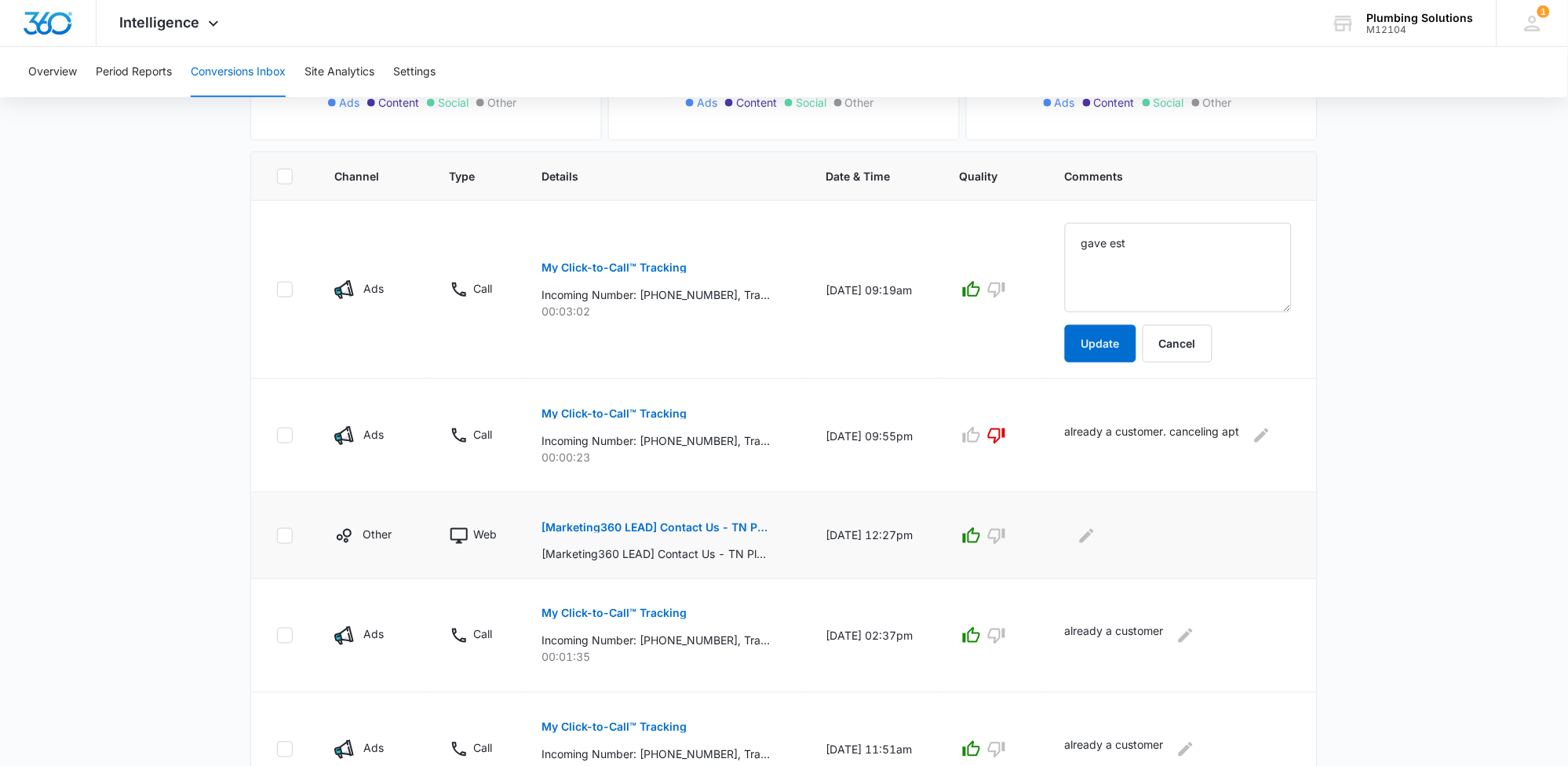
click at [655, 528] on p "[Marketing360 LEAD] Contact Us - TN Plumbing" at bounding box center [655, 527] width 228 height 11
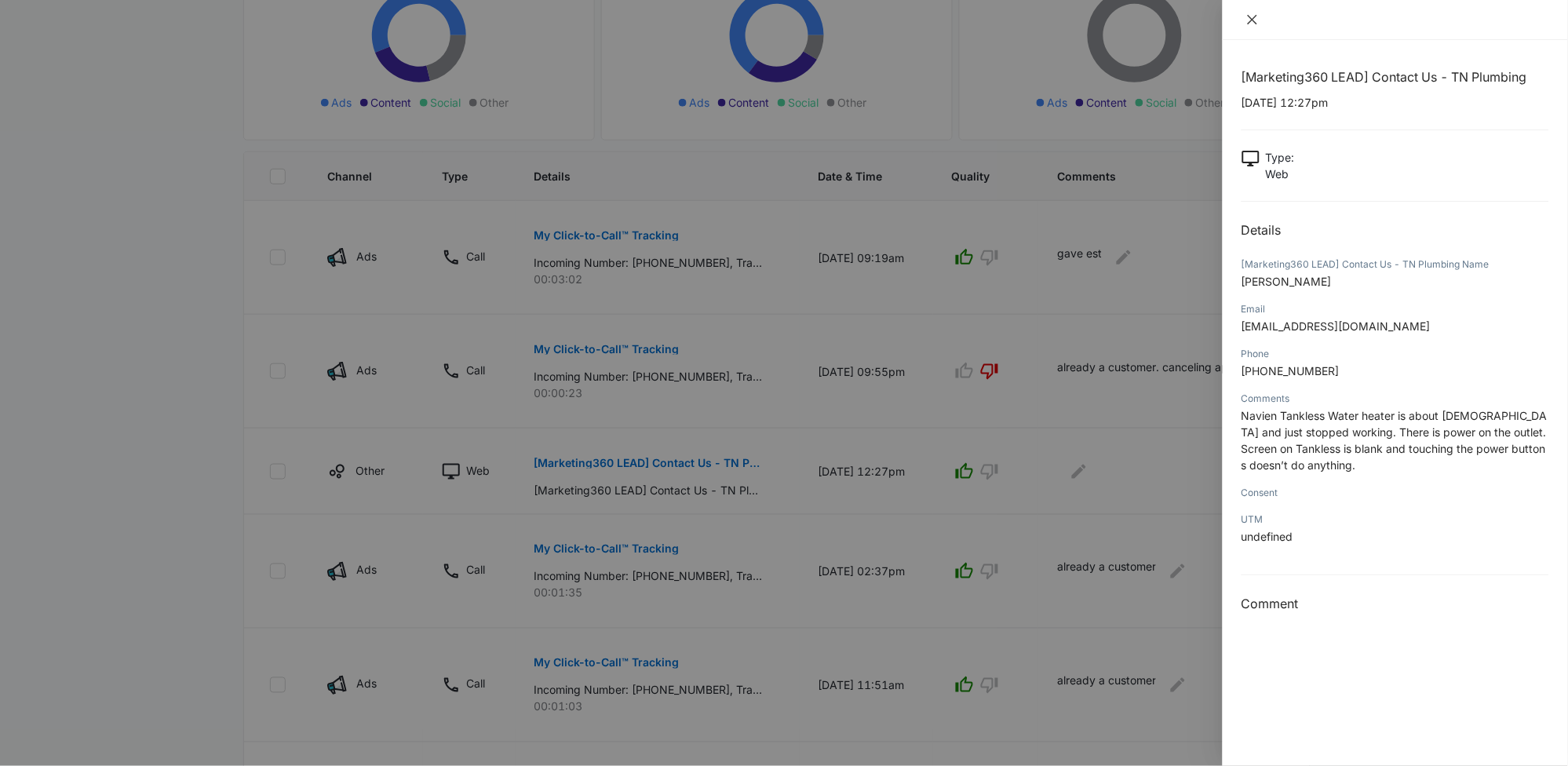
click at [1256, 26] on button "Close" at bounding box center [1253, 20] width 22 height 14
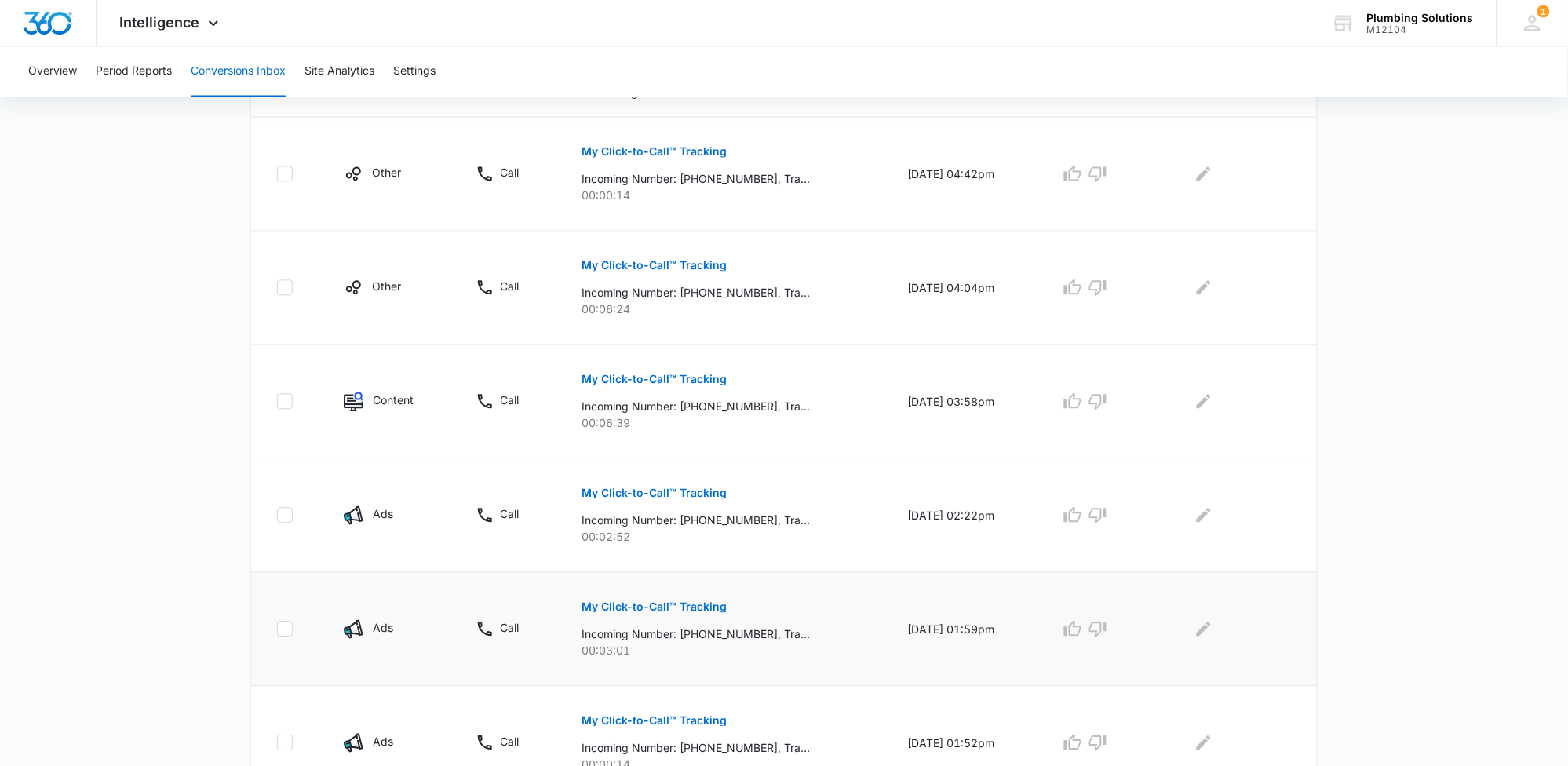
scroll to position [860, 0]
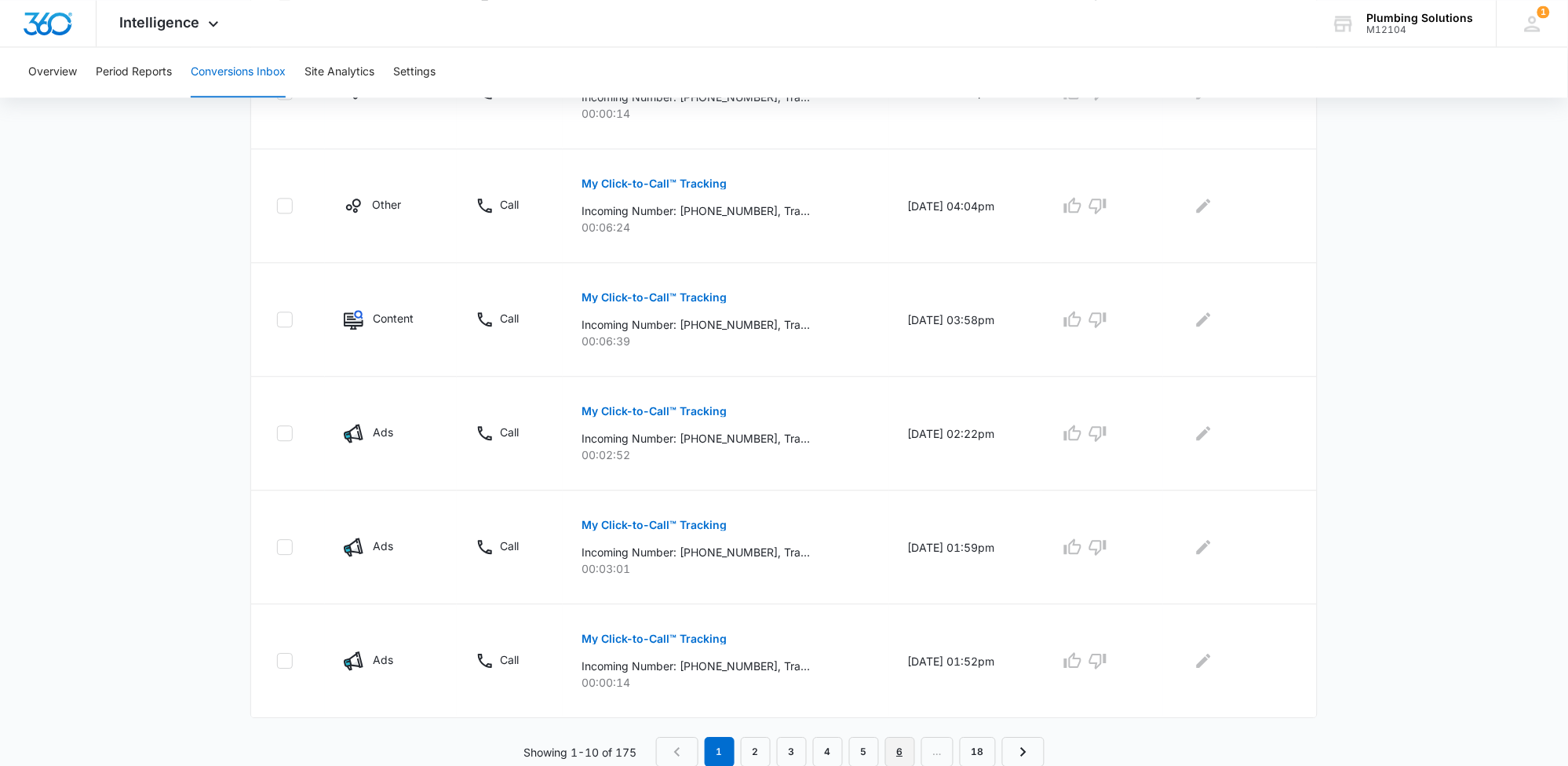
click at [905, 758] on link "6" at bounding box center [899, 752] width 30 height 30
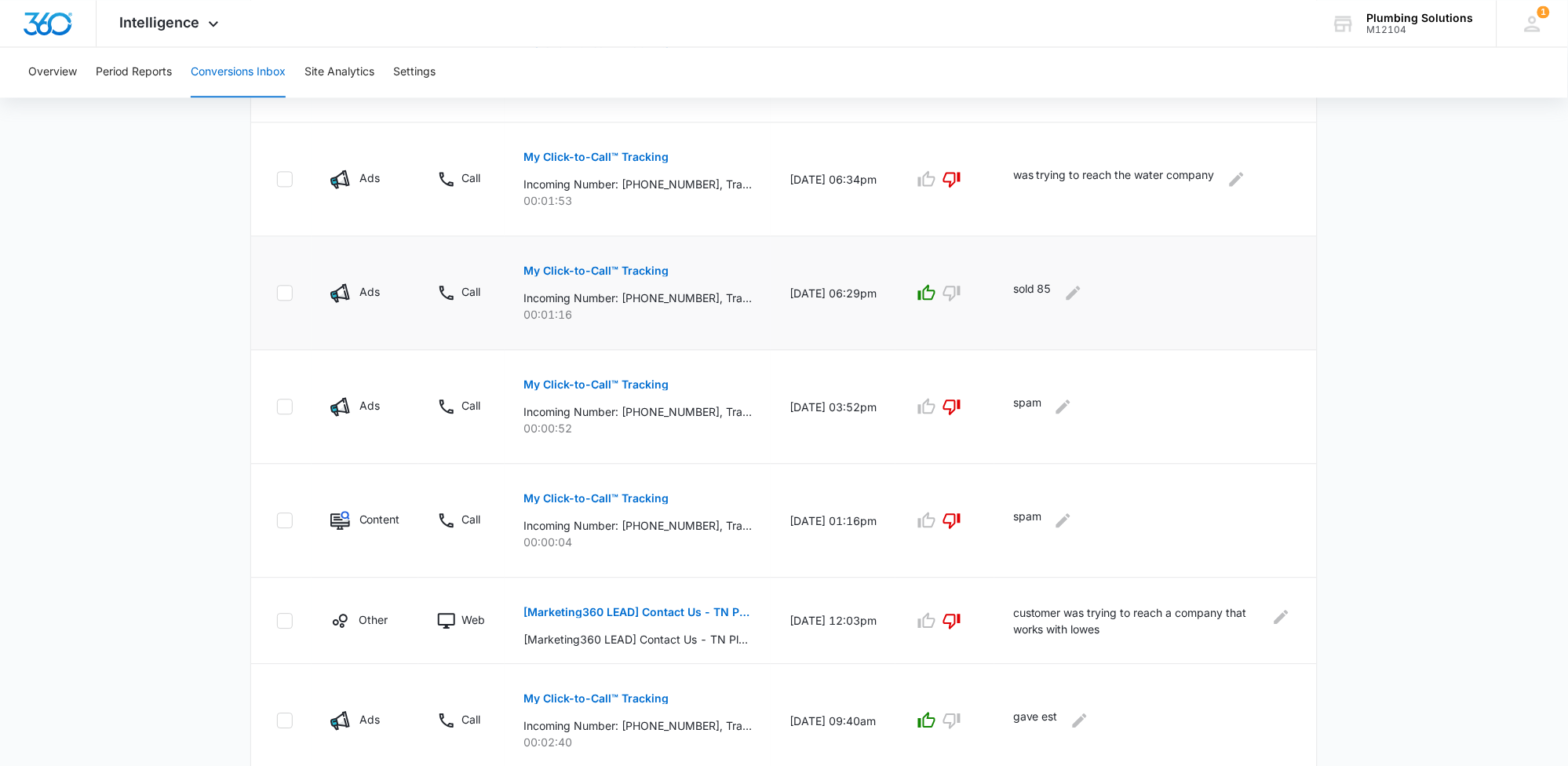
scroll to position [882, 0]
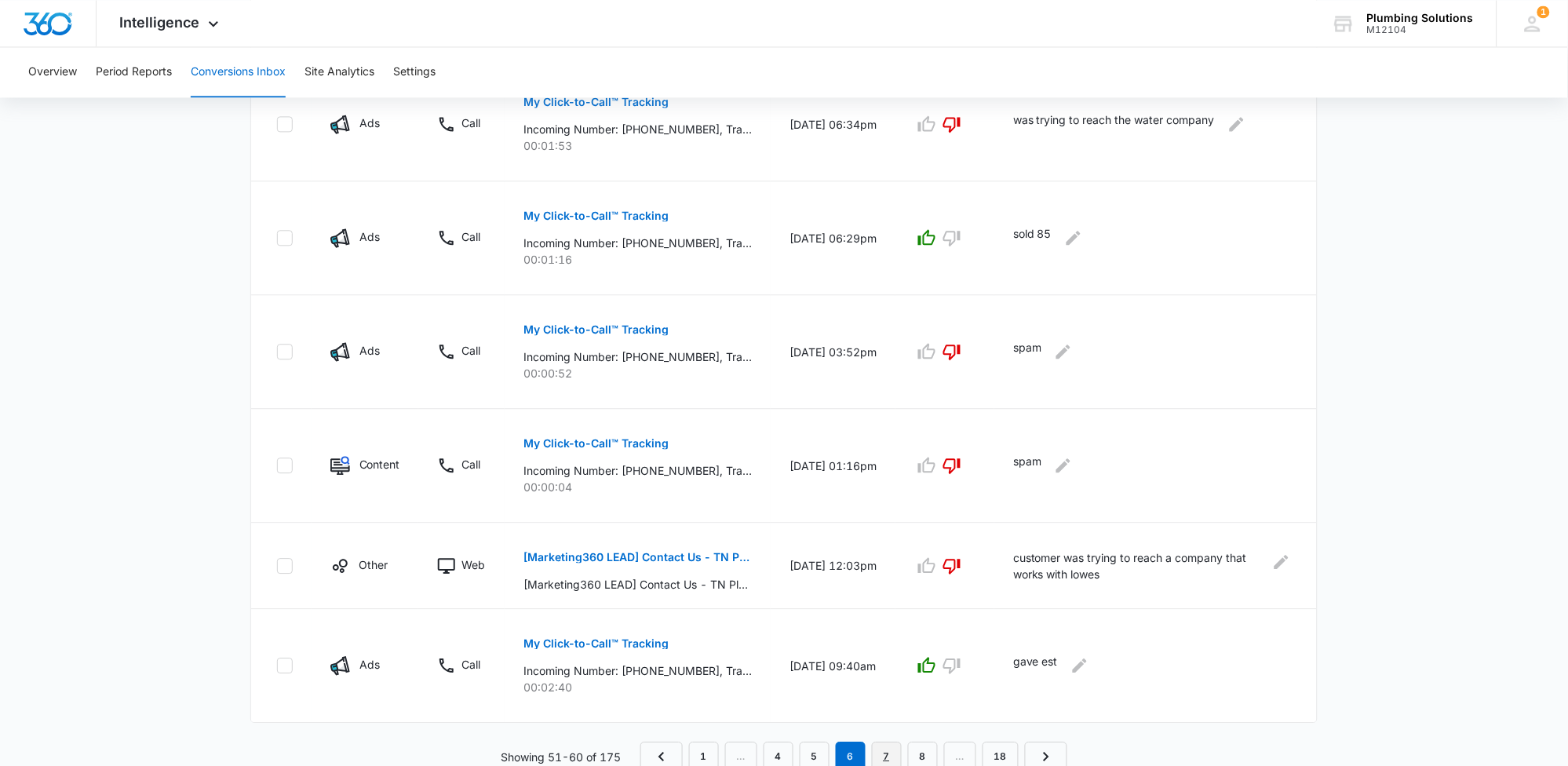
click at [880, 758] on link "7" at bounding box center [887, 756] width 30 height 30
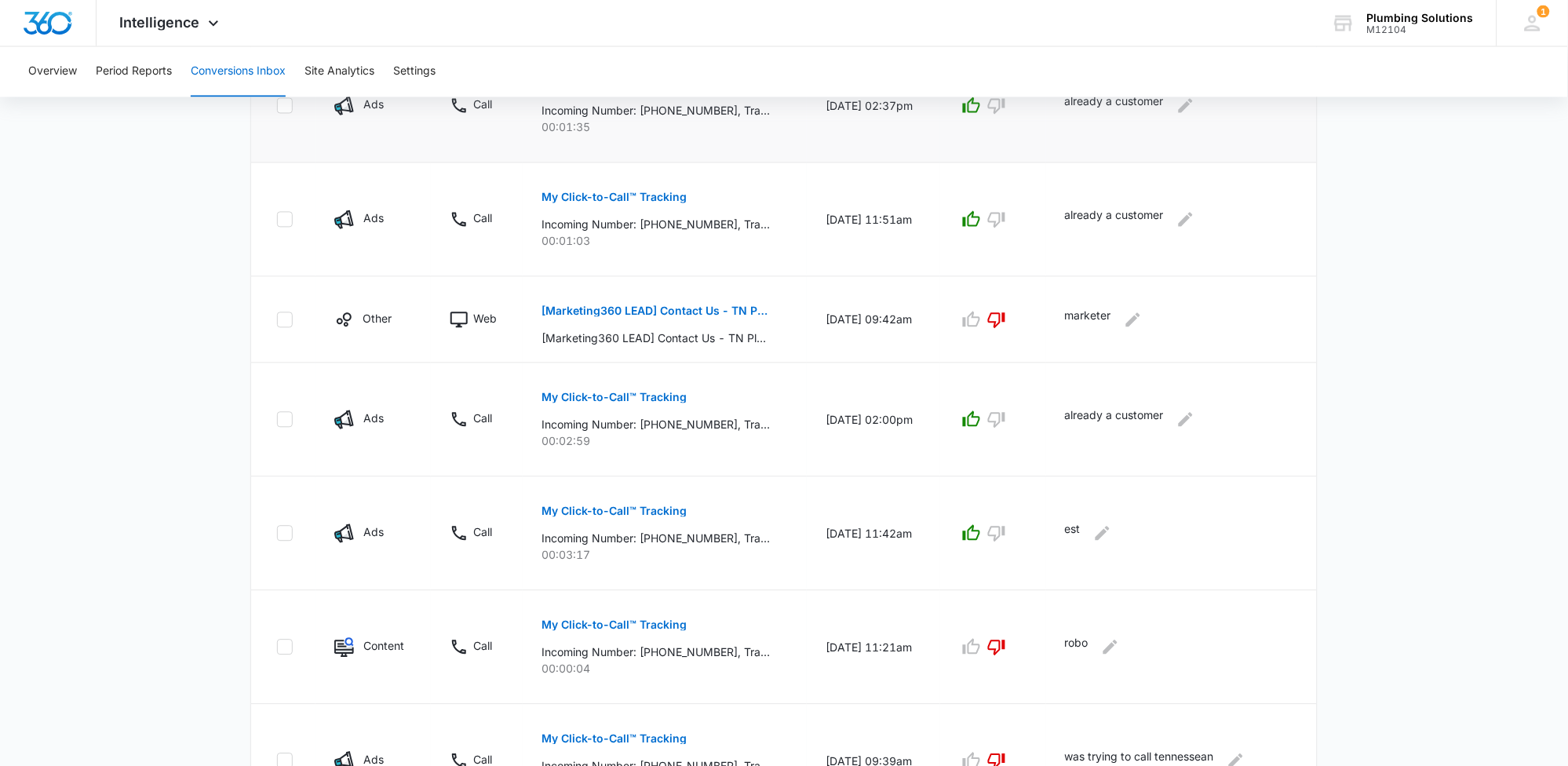
scroll to position [860, 0]
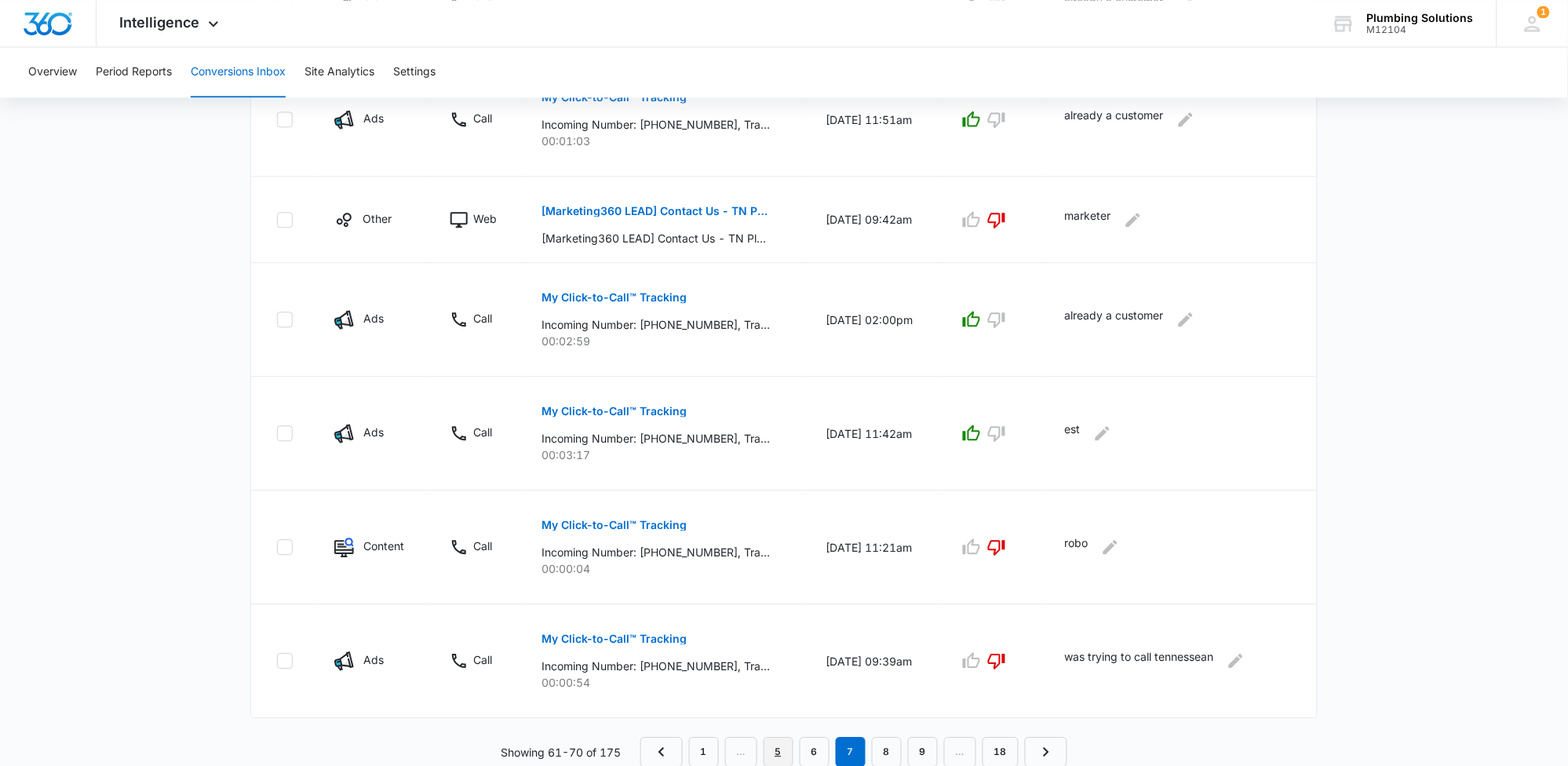
click at [786, 762] on link "5" at bounding box center [778, 752] width 30 height 30
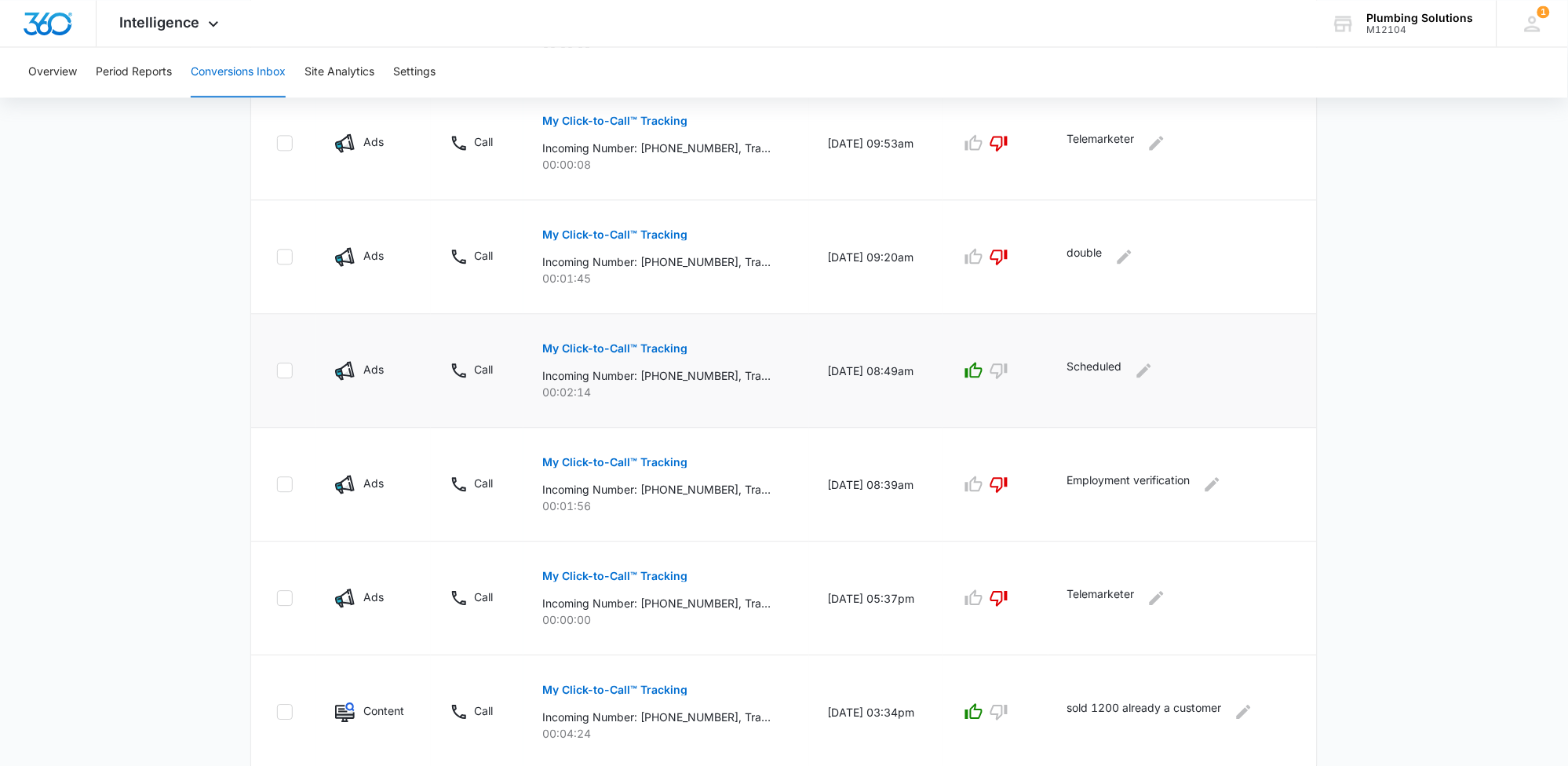
scroll to position [914, 0]
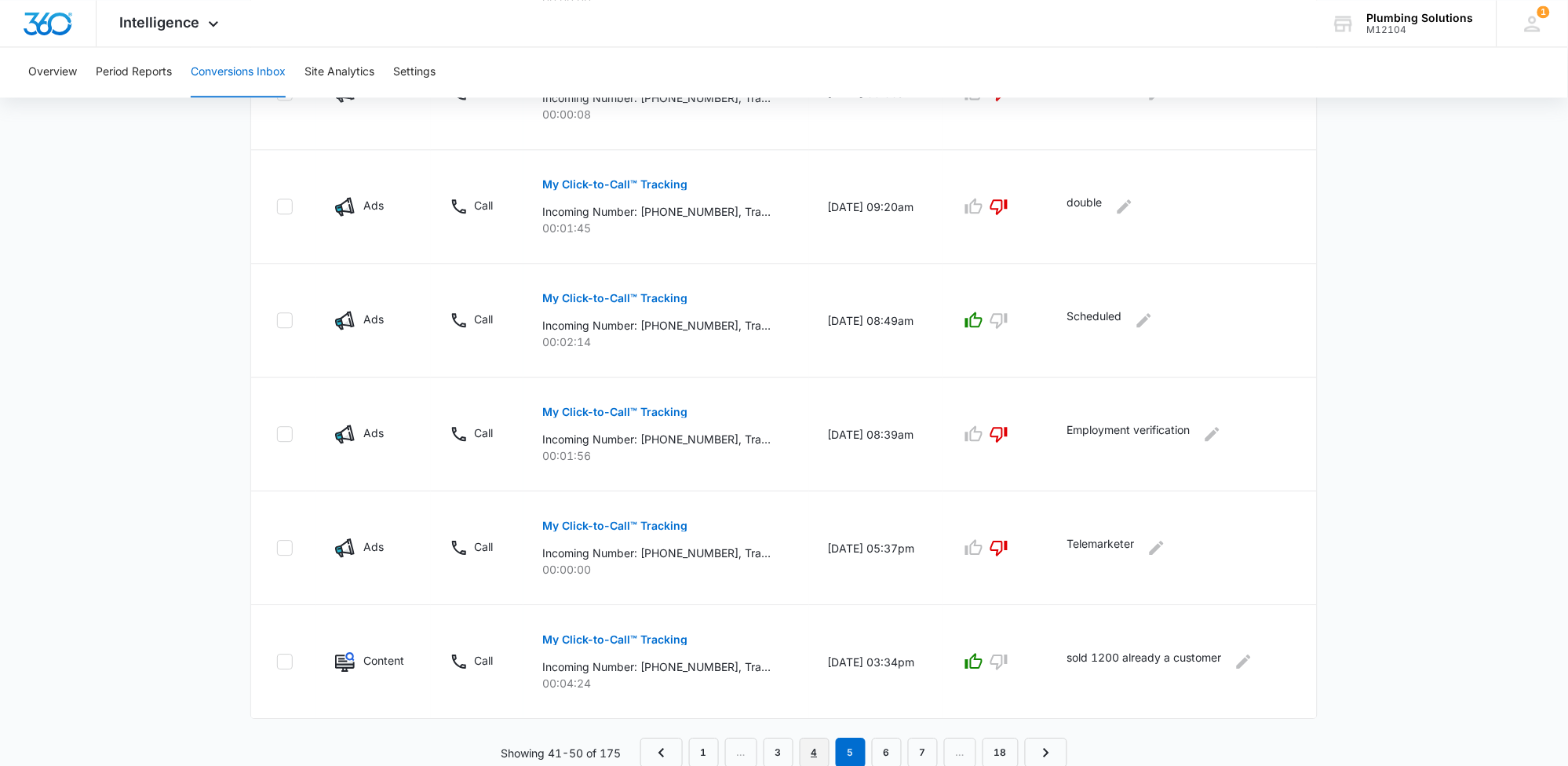
click at [824, 756] on link "4" at bounding box center [815, 752] width 30 height 30
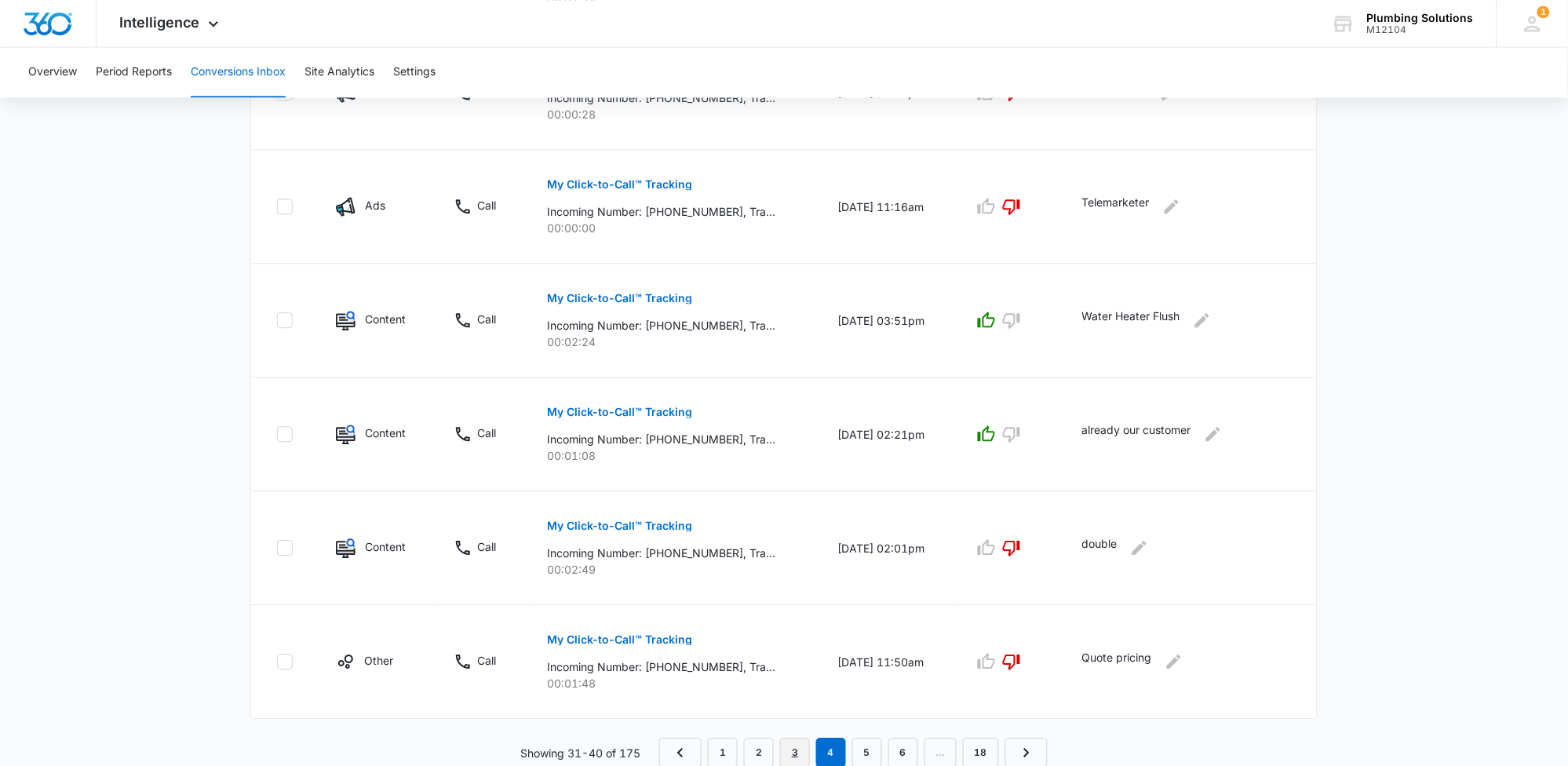
click at [789, 747] on link "3" at bounding box center [795, 752] width 30 height 30
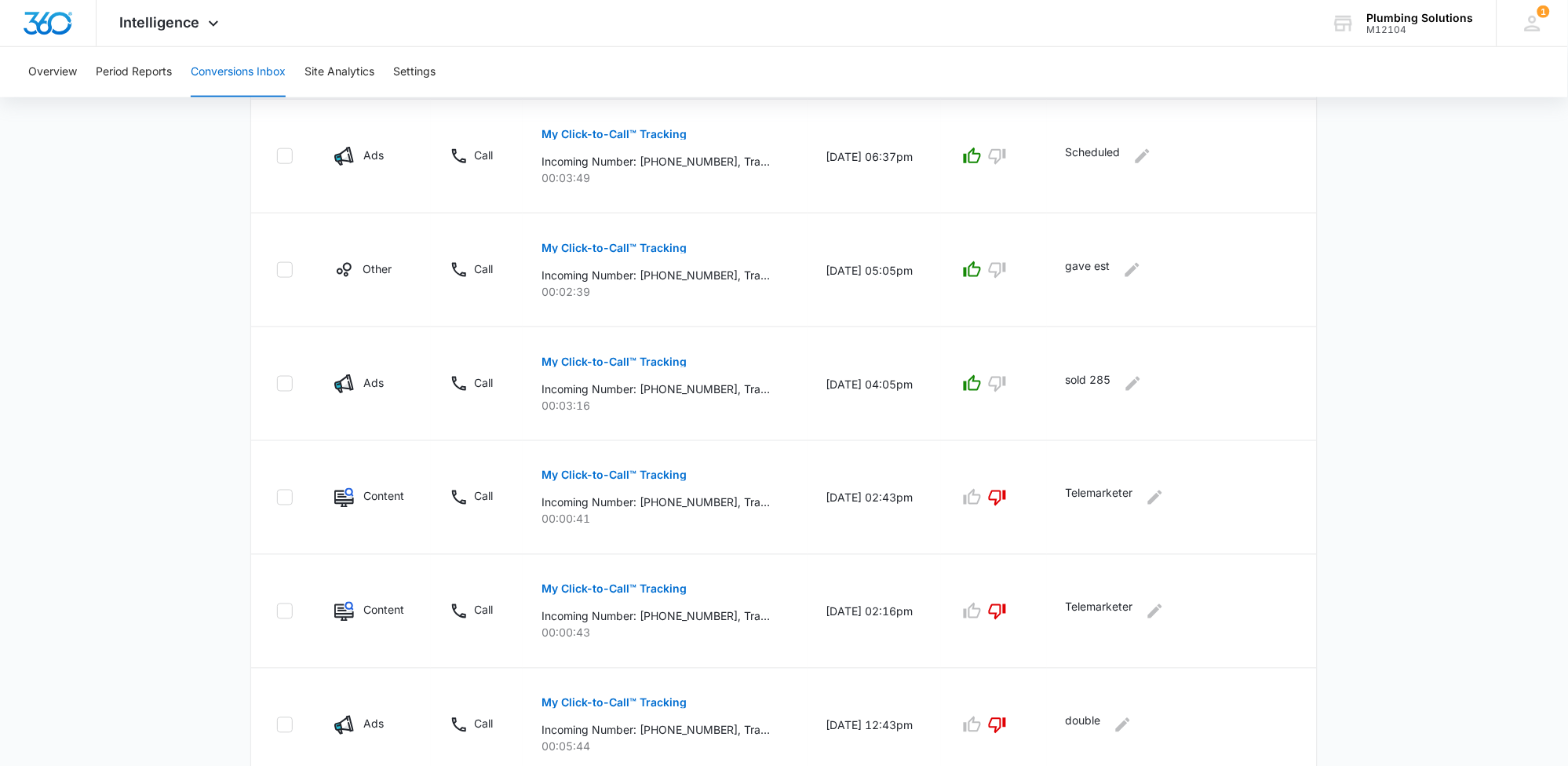
scroll to position [129, 0]
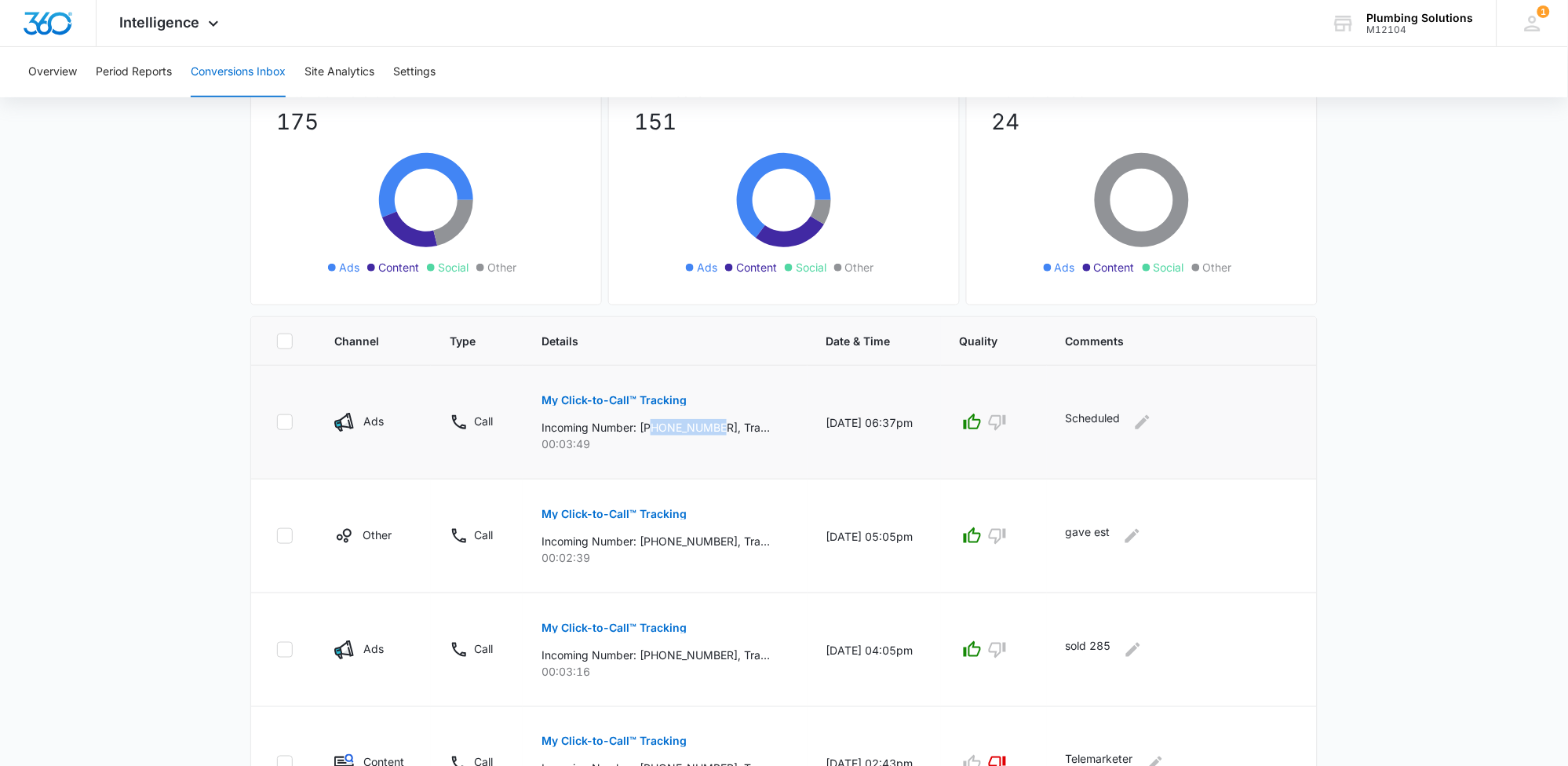
drag, startPoint x: 648, startPoint y: 427, endPoint x: 717, endPoint y: 427, distance: 69.0
click at [717, 427] on p "Incoming Number: [PHONE_NUMBER], Tracking Number: [PHONE_NUMBER], Ring To: [PHO…" at bounding box center [655, 427] width 228 height 16
copy p "6159480435"
click at [1146, 417] on icon "Edit Comments" at bounding box center [1143, 422] width 19 height 19
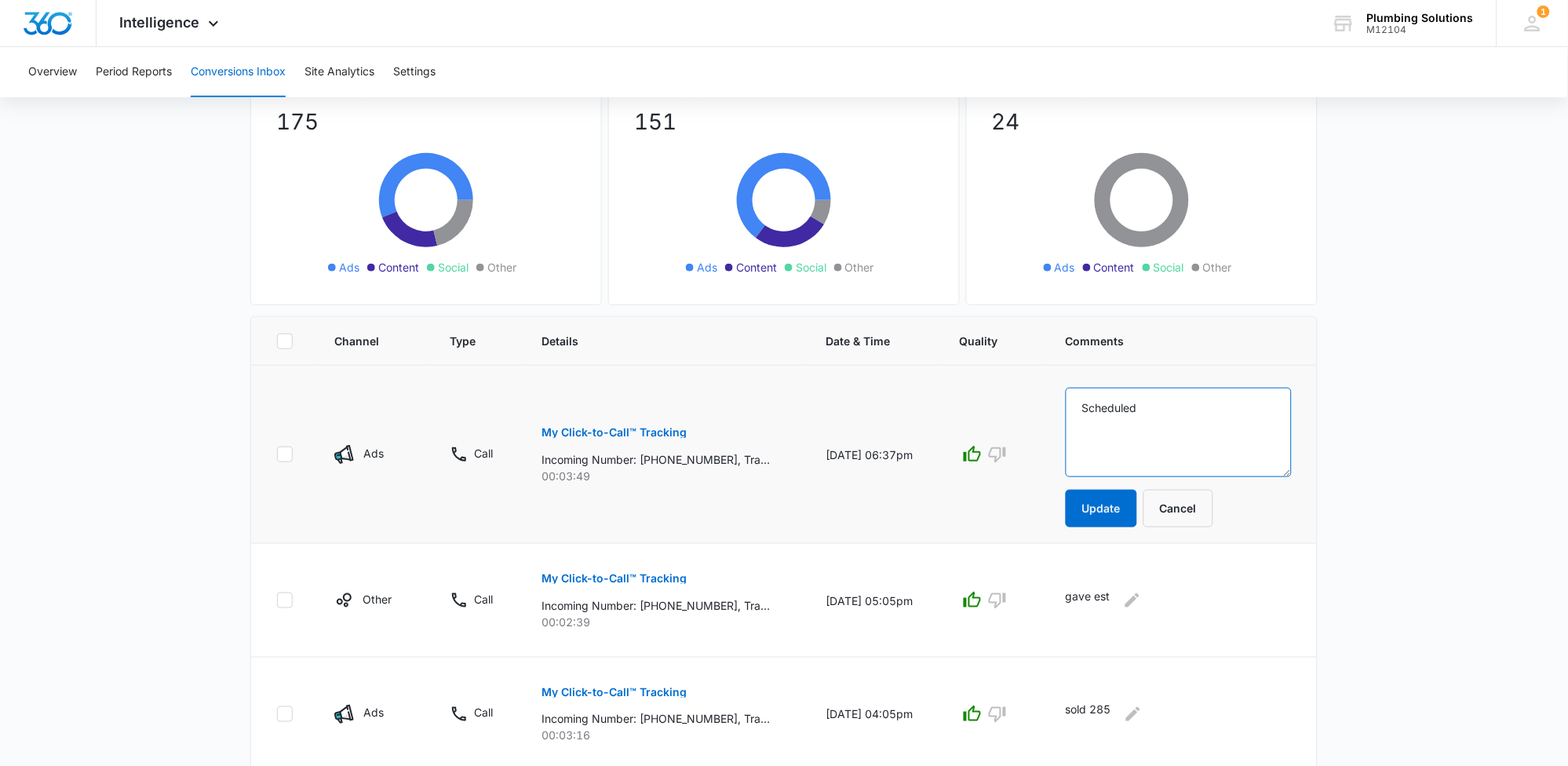
drag, startPoint x: 1149, startPoint y: 406, endPoint x: 1099, endPoint y: 407, distance: 50.0
click at [1099, 407] on textarea "Scheduled" at bounding box center [1179, 432] width 226 height 89
type textarea "Sold 4800"
click at [1107, 500] on button "Update" at bounding box center [1101, 508] width 71 height 38
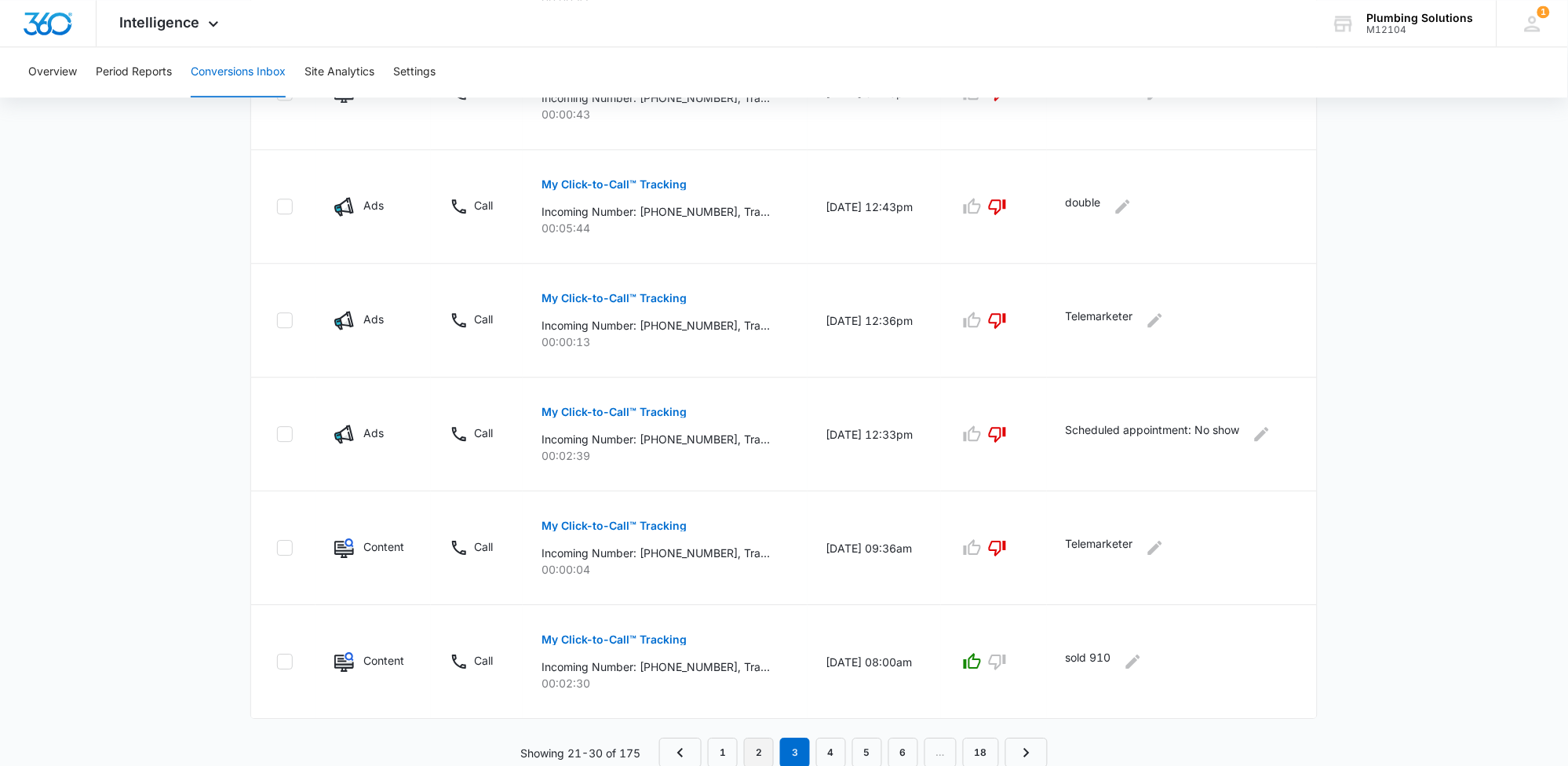
scroll to position [914, 0]
click at [761, 745] on link "2" at bounding box center [759, 752] width 30 height 30
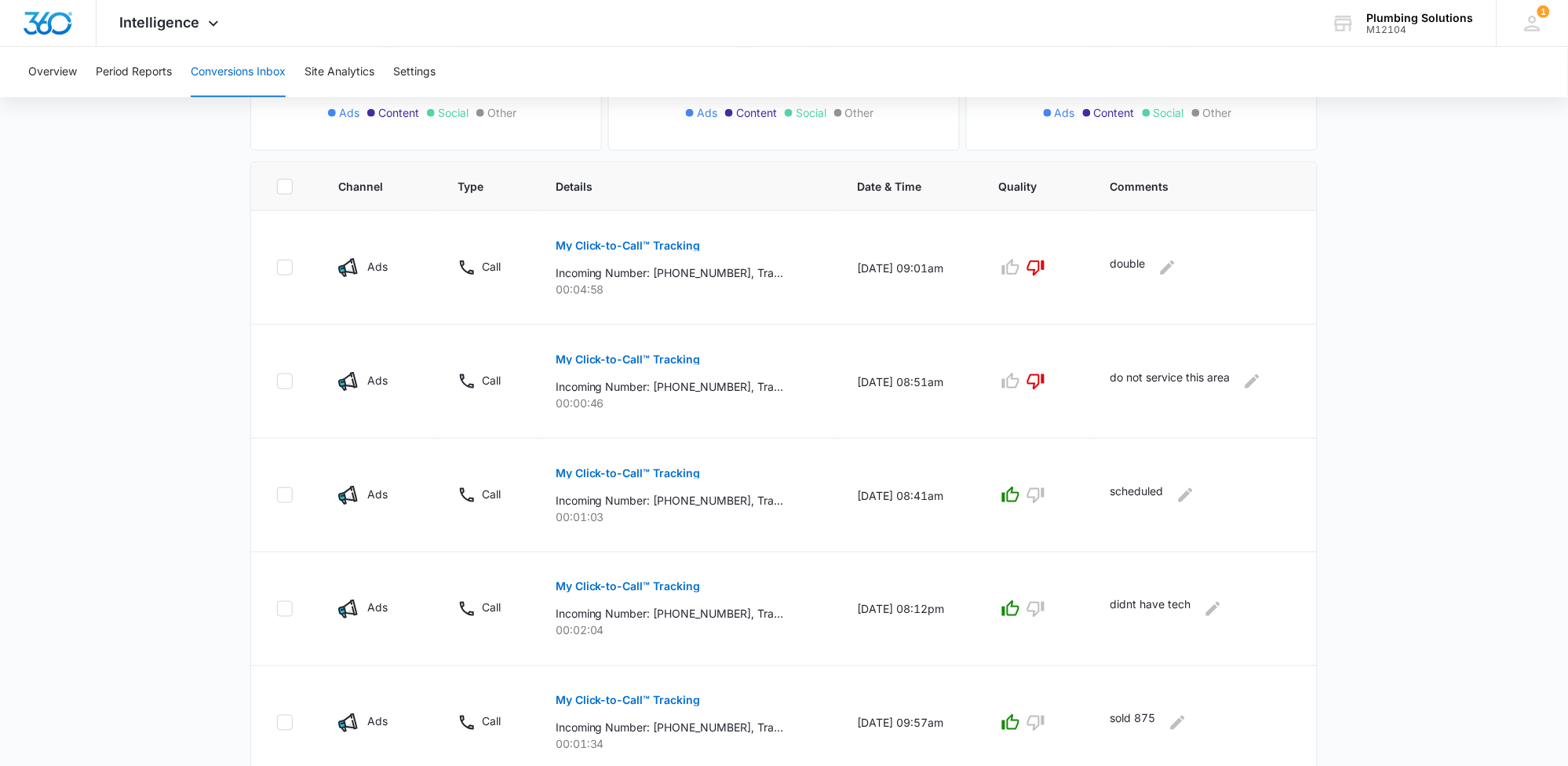
scroll to position [287, 0]
drag, startPoint x: 661, startPoint y: 496, endPoint x: 727, endPoint y: 498, distance: 66.0
click at [727, 498] on p "Incoming Number: [PHONE_NUMBER], Tracking Number: [PHONE_NUMBER], Ring To: [PHO…" at bounding box center [670, 497] width 228 height 16
copy p "6159007892"
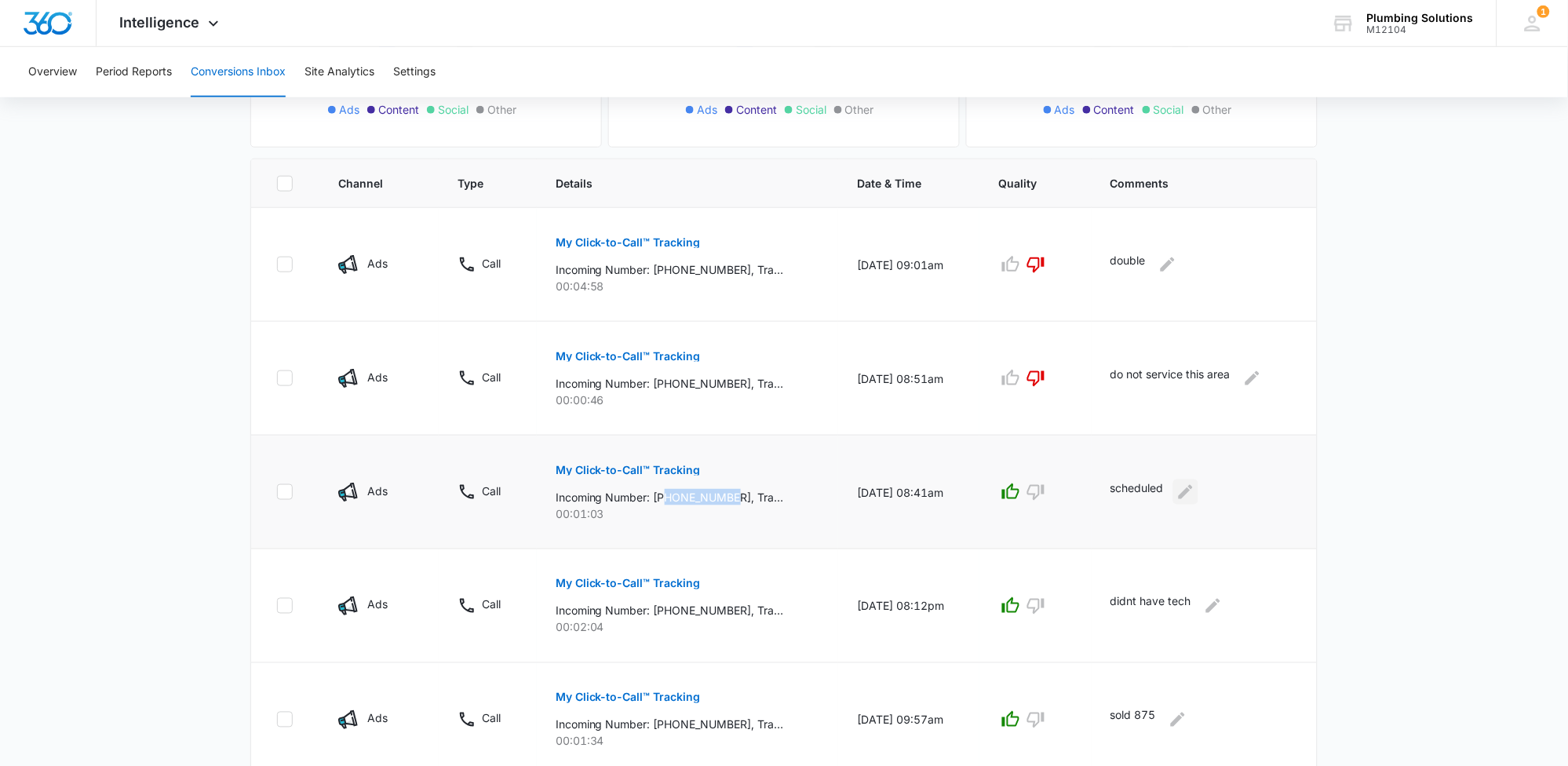
click at [1188, 497] on icon "Edit Comments" at bounding box center [1186, 492] width 14 height 14
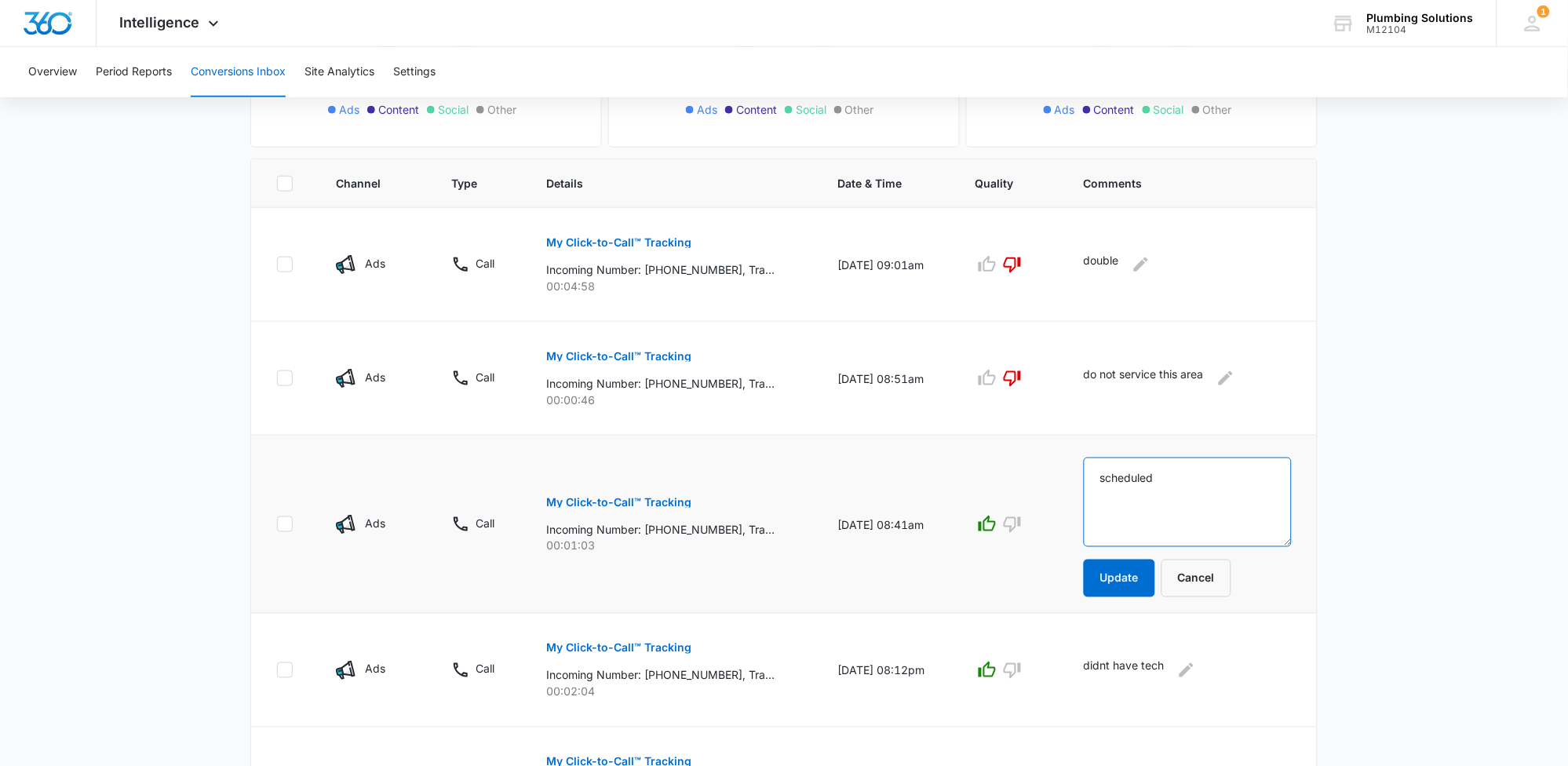
drag, startPoint x: 1186, startPoint y: 479, endPoint x: 1097, endPoint y: 480, distance: 89.0
click at [1097, 480] on td "scheduled Update Cancel" at bounding box center [1191, 524] width 252 height 178
type textarea "already customer. paid 657"
click at [1126, 580] on button "Update" at bounding box center [1119, 579] width 71 height 38
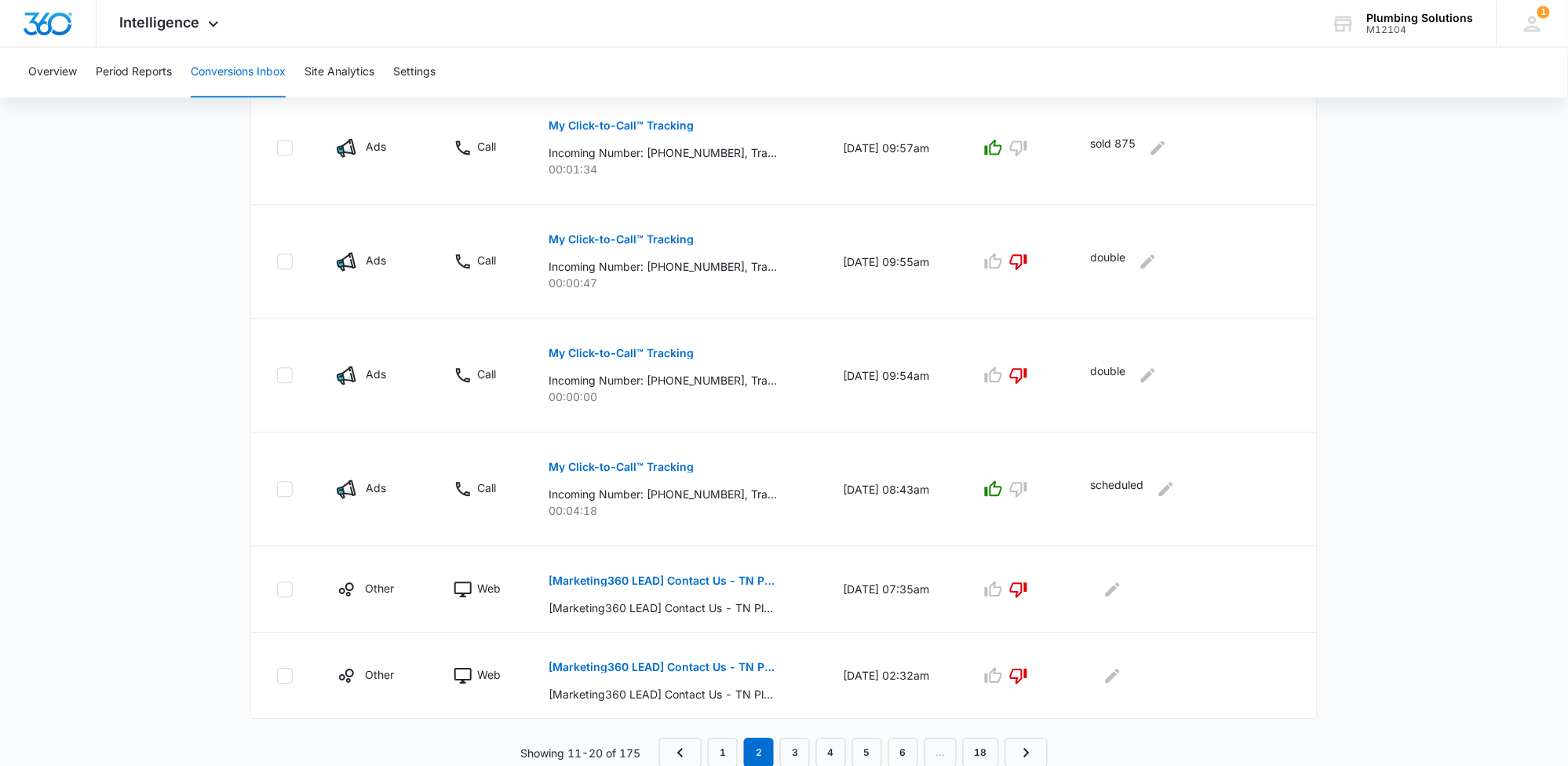
scroll to position [860, 0]
drag, startPoint x: 652, startPoint y: 493, endPoint x: 723, endPoint y: 492, distance: 71.0
click at [723, 492] on p "Incoming Number: [PHONE_NUMBER], Tracking Number: [PHONE_NUMBER], Ring To: [PHO…" at bounding box center [662, 493] width 228 height 16
copy p "8653941069"
click at [716, 745] on link "1" at bounding box center [723, 752] width 30 height 30
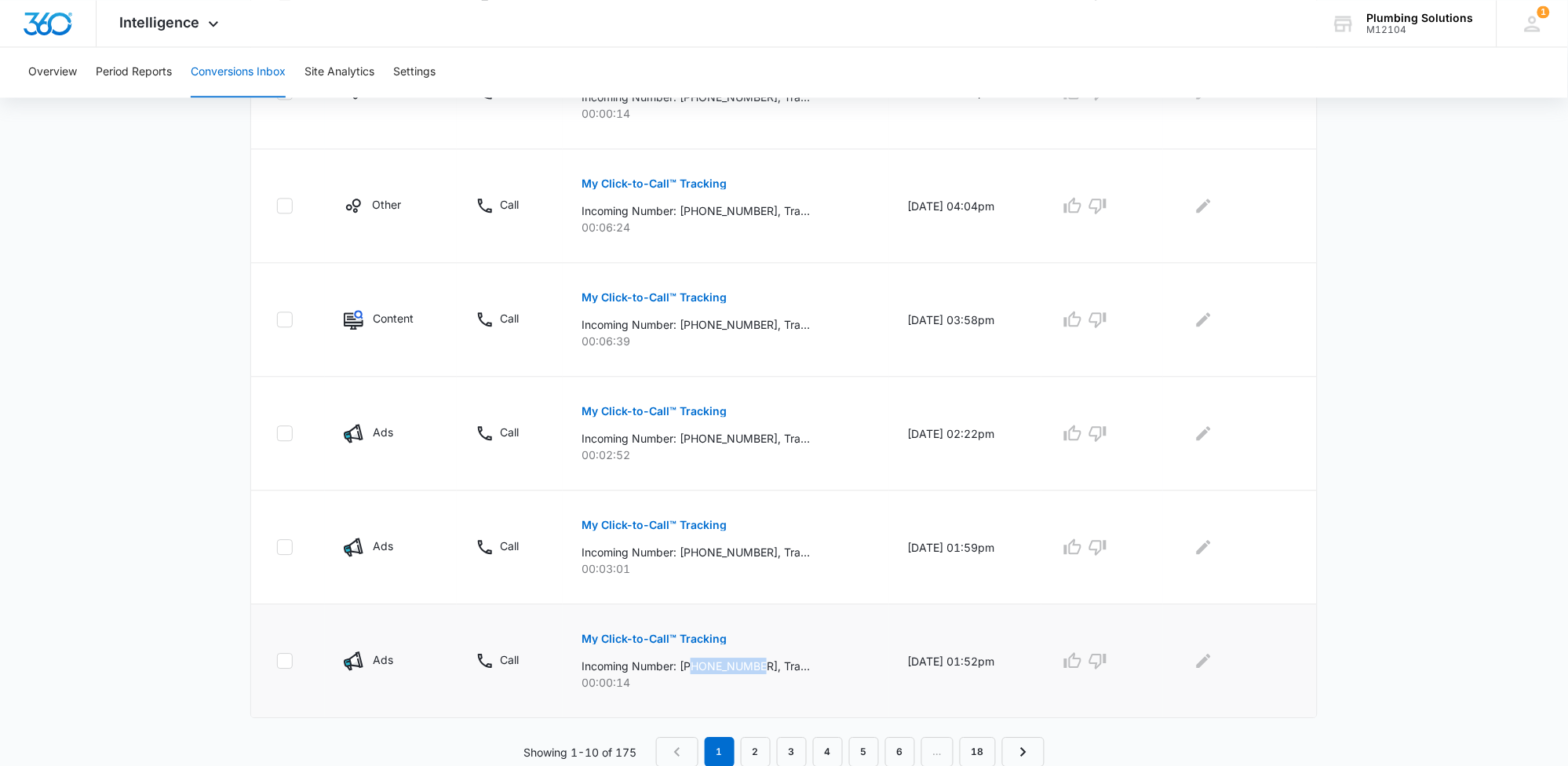
drag, startPoint x: 688, startPoint y: 664, endPoint x: 754, endPoint y: 667, distance: 66.1
click at [754, 667] on p "Incoming Number: [PHONE_NUMBER], Tracking Number: [PHONE_NUMBER], Ring To: [PHO…" at bounding box center [695, 666] width 228 height 16
copy p "6154242588"
drag, startPoint x: 688, startPoint y: 553, endPoint x: 755, endPoint y: 553, distance: 67.0
click at [755, 553] on p "Incoming Number: [PHONE_NUMBER], Tracking Number: [PHONE_NUMBER], Ring To: [PHO…" at bounding box center [695, 552] width 228 height 16
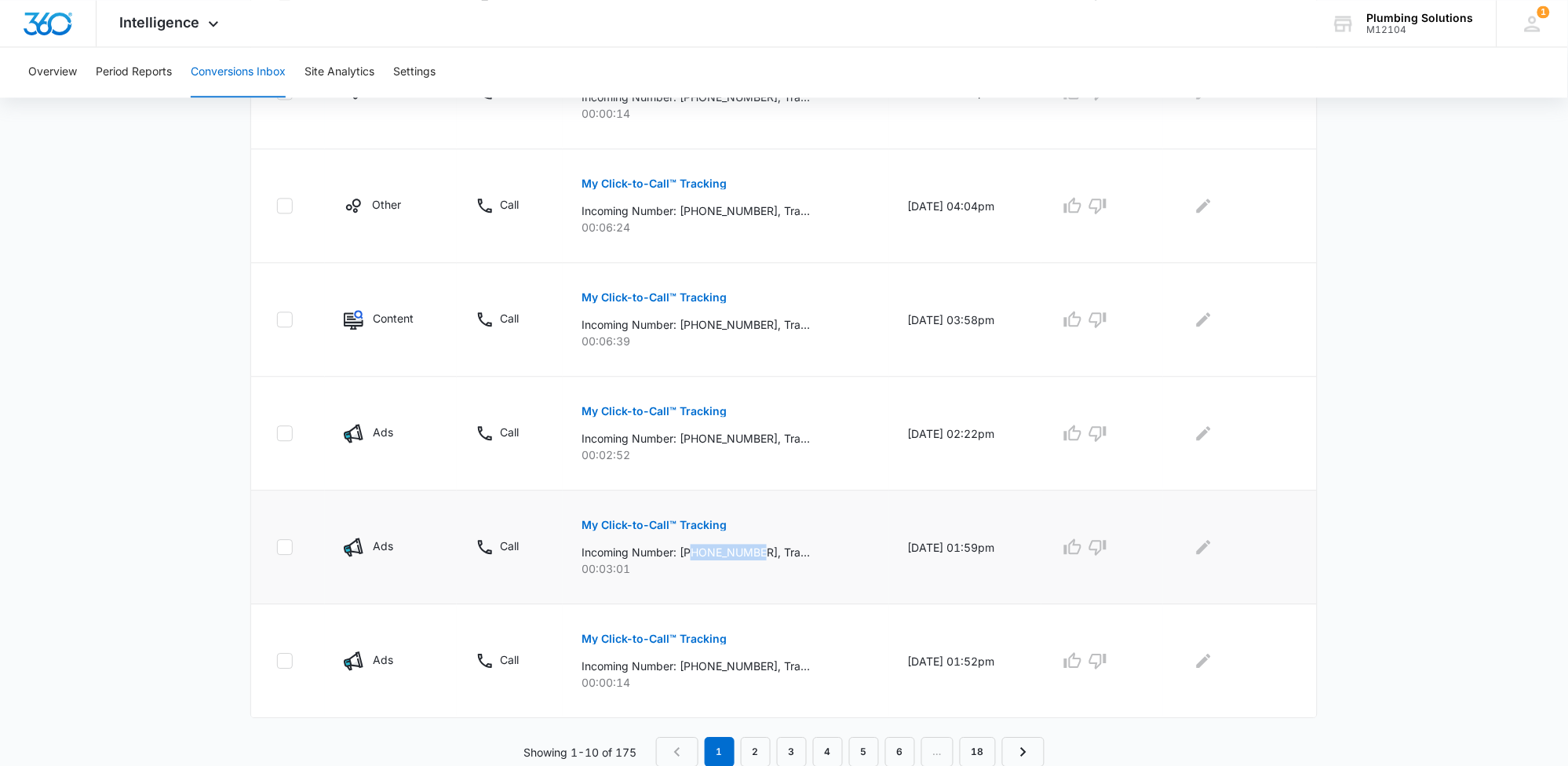
copy p "5039132447"
drag, startPoint x: 685, startPoint y: 439, endPoint x: 758, endPoint y: 442, distance: 73.1
click at [758, 442] on p "Incoming Number: [PHONE_NUMBER], Tracking Number: [PHONE_NUMBER], Ring To: [PHO…" at bounding box center [695, 438] width 228 height 16
copy p "6154827864"
drag, startPoint x: 686, startPoint y: 324, endPoint x: 758, endPoint y: 328, distance: 72.1
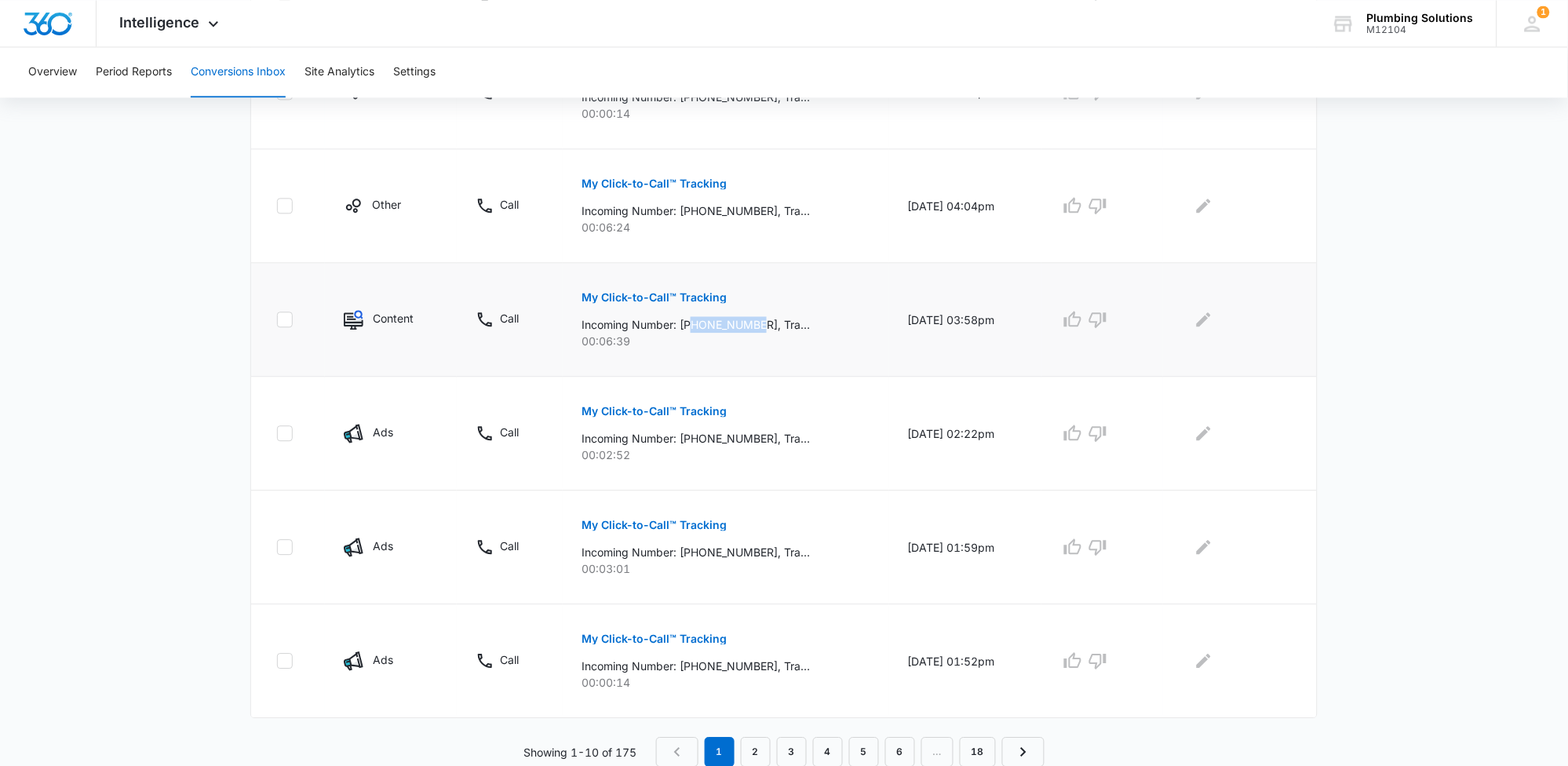
click at [758, 328] on p "Incoming Number: [PHONE_NUMBER], Tracking Number: [PHONE_NUMBER], Ring To: [PHO…" at bounding box center [695, 324] width 228 height 16
copy p "6158387608"
click at [1076, 324] on icon "button" at bounding box center [1072, 318] width 17 height 15
click at [1205, 325] on icon "Edit Comments" at bounding box center [1204, 320] width 14 height 14
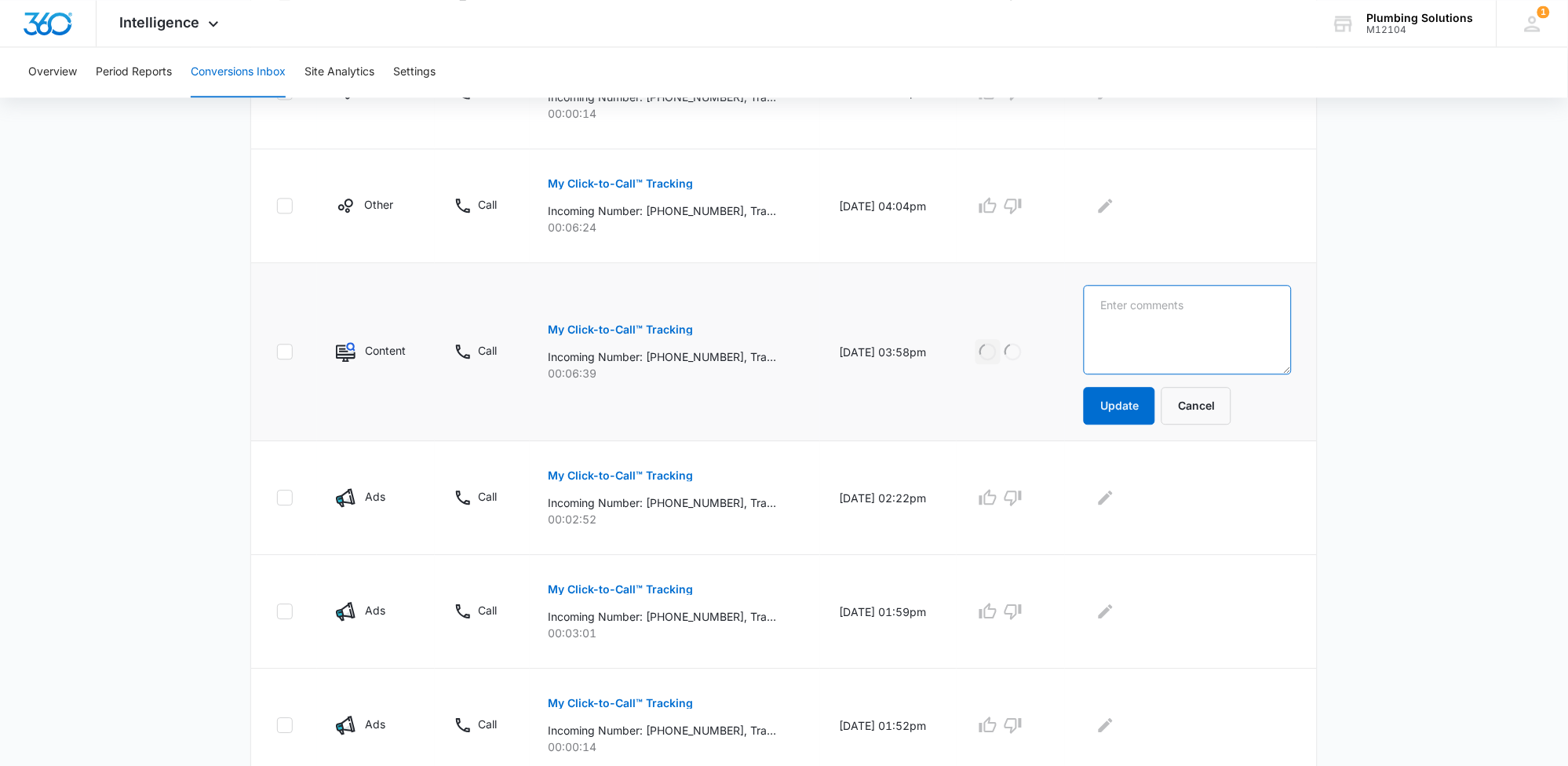
click at [1204, 324] on textarea at bounding box center [1188, 329] width 208 height 89
type textarea "sold 885"
click at [1153, 404] on button "Update" at bounding box center [1119, 406] width 71 height 38
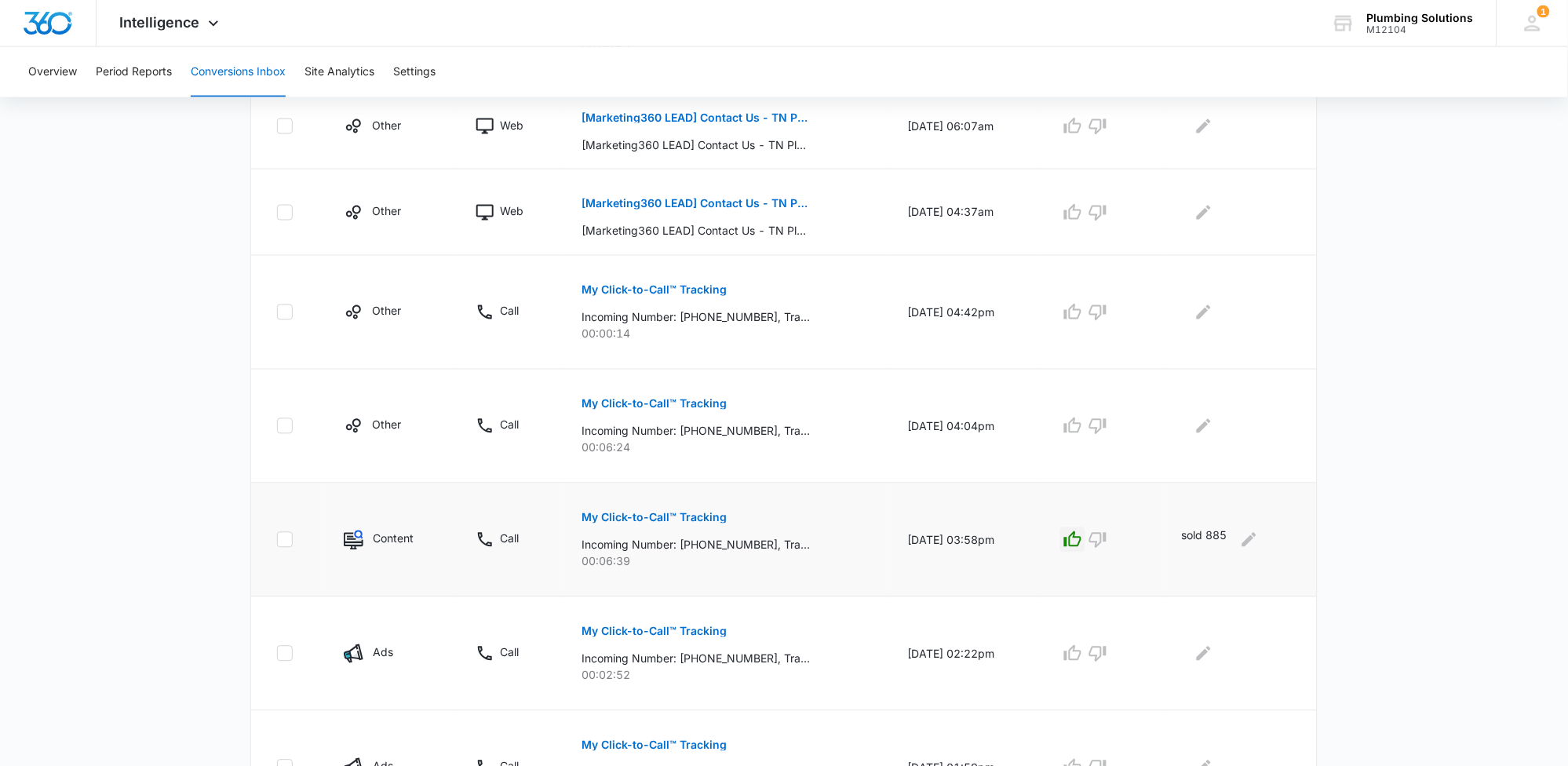
scroll to position [611, 0]
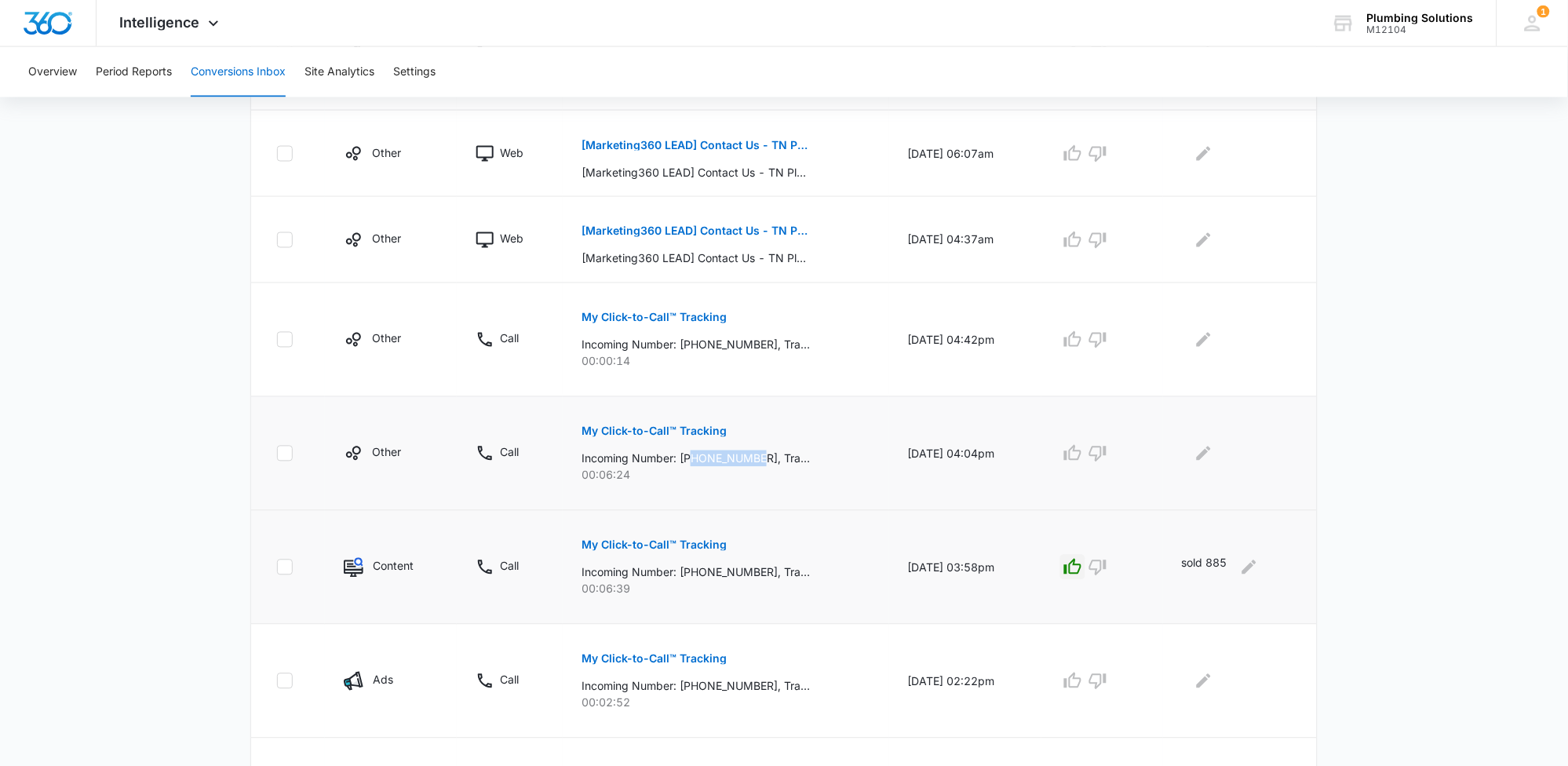
drag, startPoint x: 686, startPoint y: 459, endPoint x: 755, endPoint y: 461, distance: 69.0
click at [755, 461] on p "Incoming Number: [PHONE_NUMBER], Tracking Number: [PHONE_NUMBER], Ring To: [PHO…" at bounding box center [695, 459] width 228 height 16
copy p "7162071656"
drag, startPoint x: 684, startPoint y: 345, endPoint x: 756, endPoint y: 350, distance: 72.2
click at [756, 350] on p "Incoming Number: [PHONE_NUMBER], Tracking Number: [PHONE_NUMBER], Ring To: [PHO…" at bounding box center [695, 345] width 228 height 16
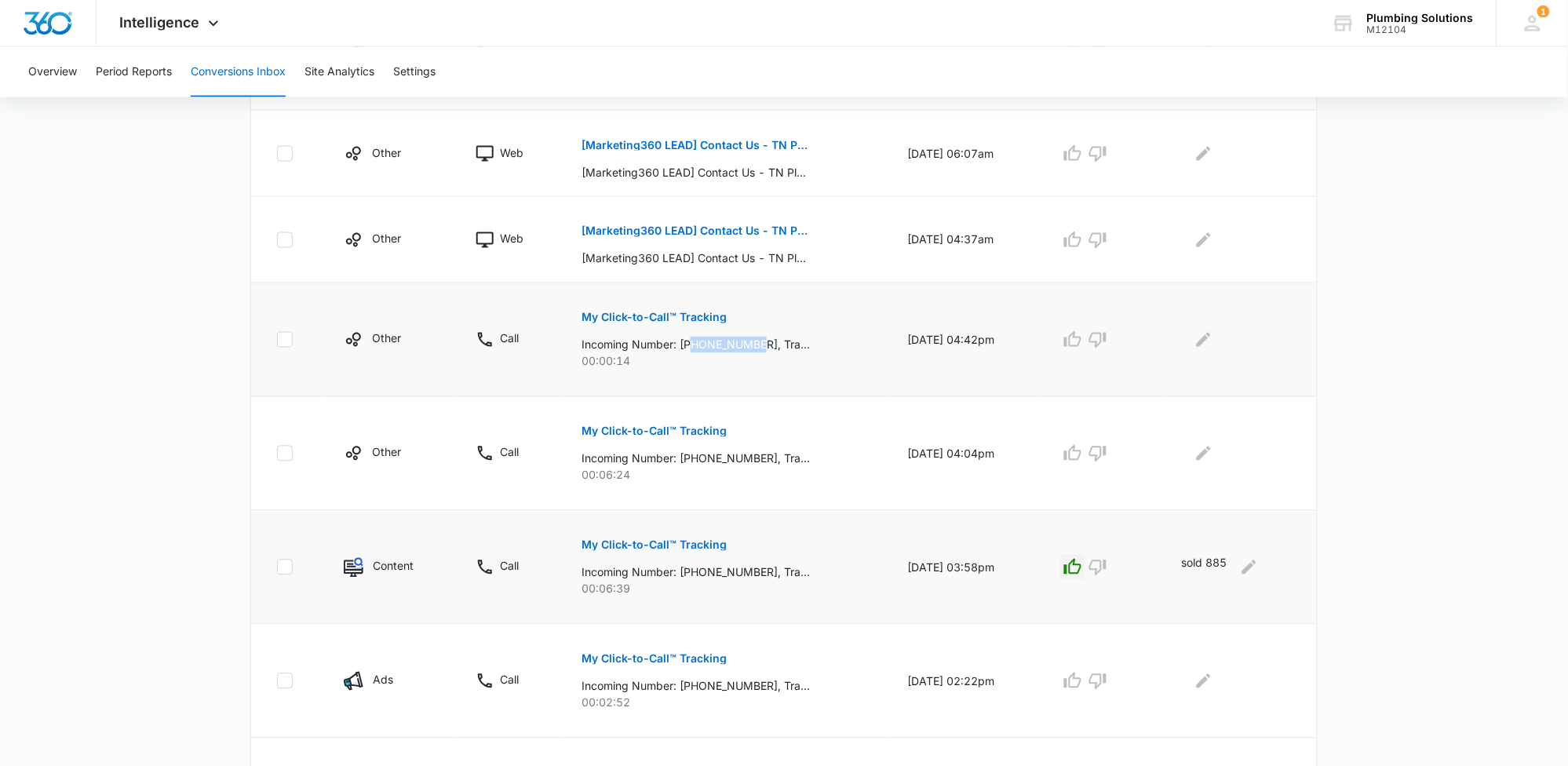
copy p "3126375568"
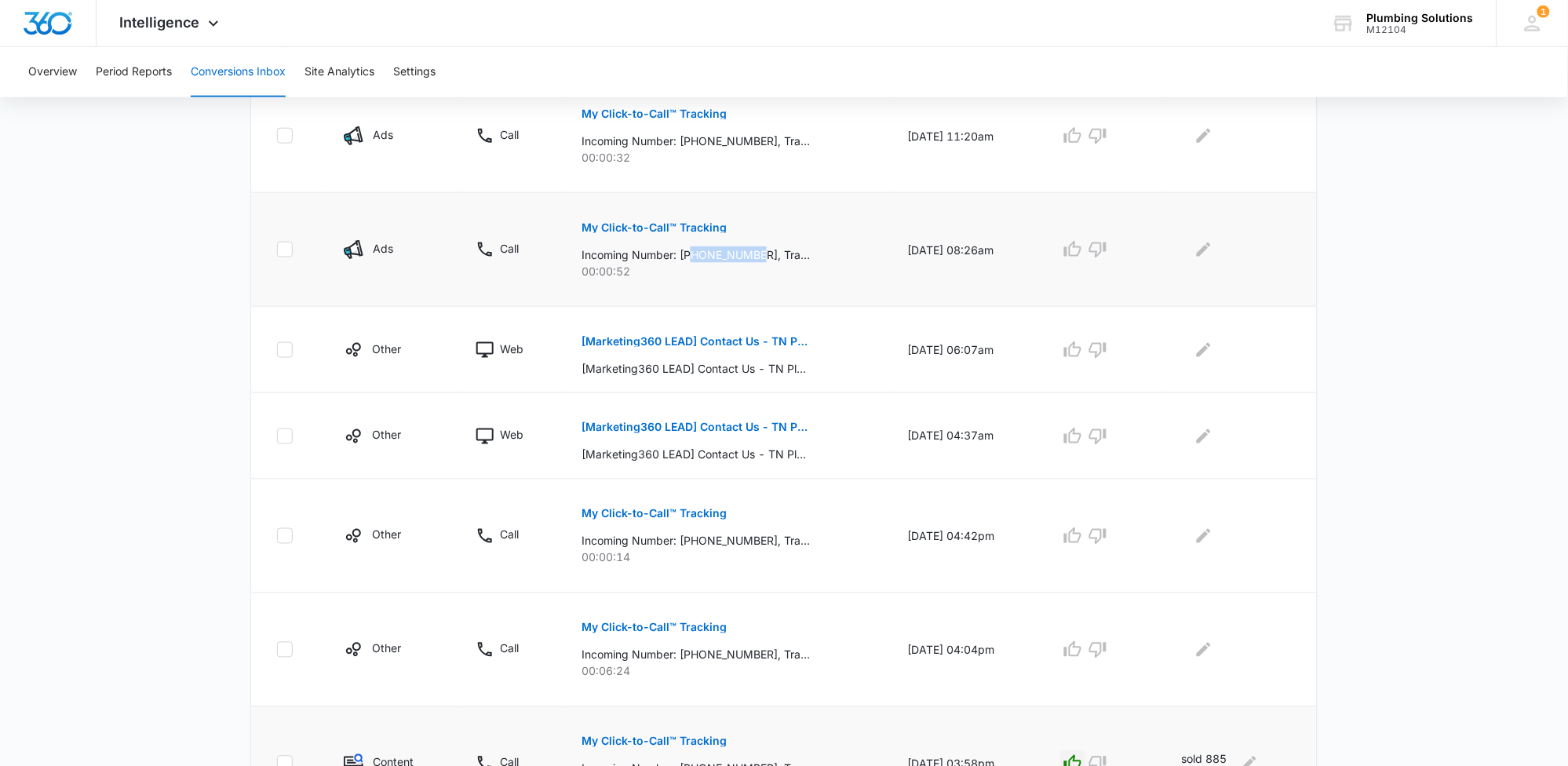
drag, startPoint x: 684, startPoint y: 259, endPoint x: 756, endPoint y: 258, distance: 72.0
click at [756, 258] on p "Incoming Number: [PHONE_NUMBER], Tracking Number: [PHONE_NUMBER], Ring To: [PHO…" at bounding box center [695, 254] width 228 height 16
drag, startPoint x: 688, startPoint y: 142, endPoint x: 754, endPoint y: 141, distance: 66.0
click at [754, 141] on p "Incoming Number: +12702381997, Tracking Number: +16152371062, Ring To: +1615887…" at bounding box center [695, 141] width 228 height 16
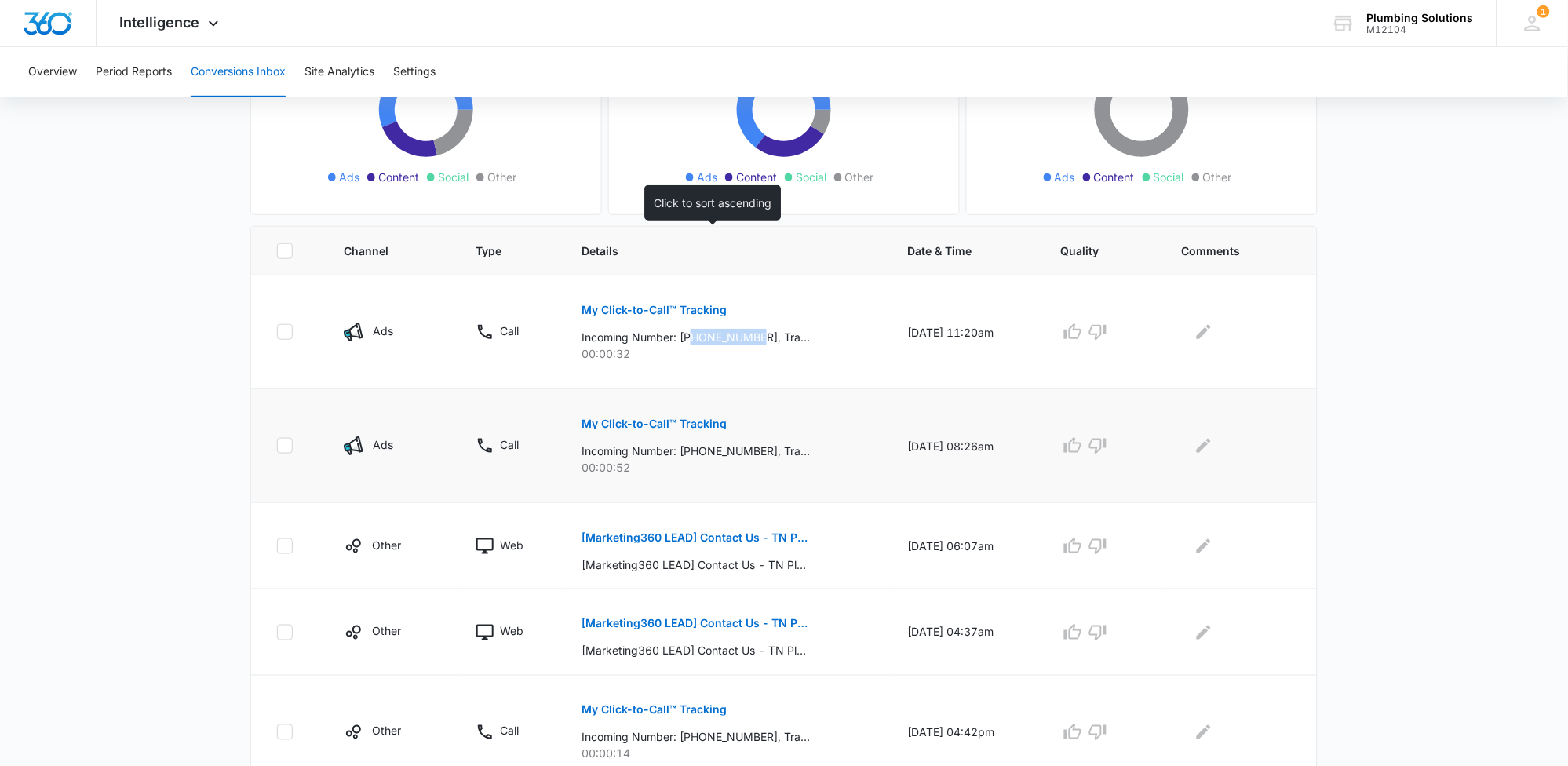
scroll to position [611, 0]
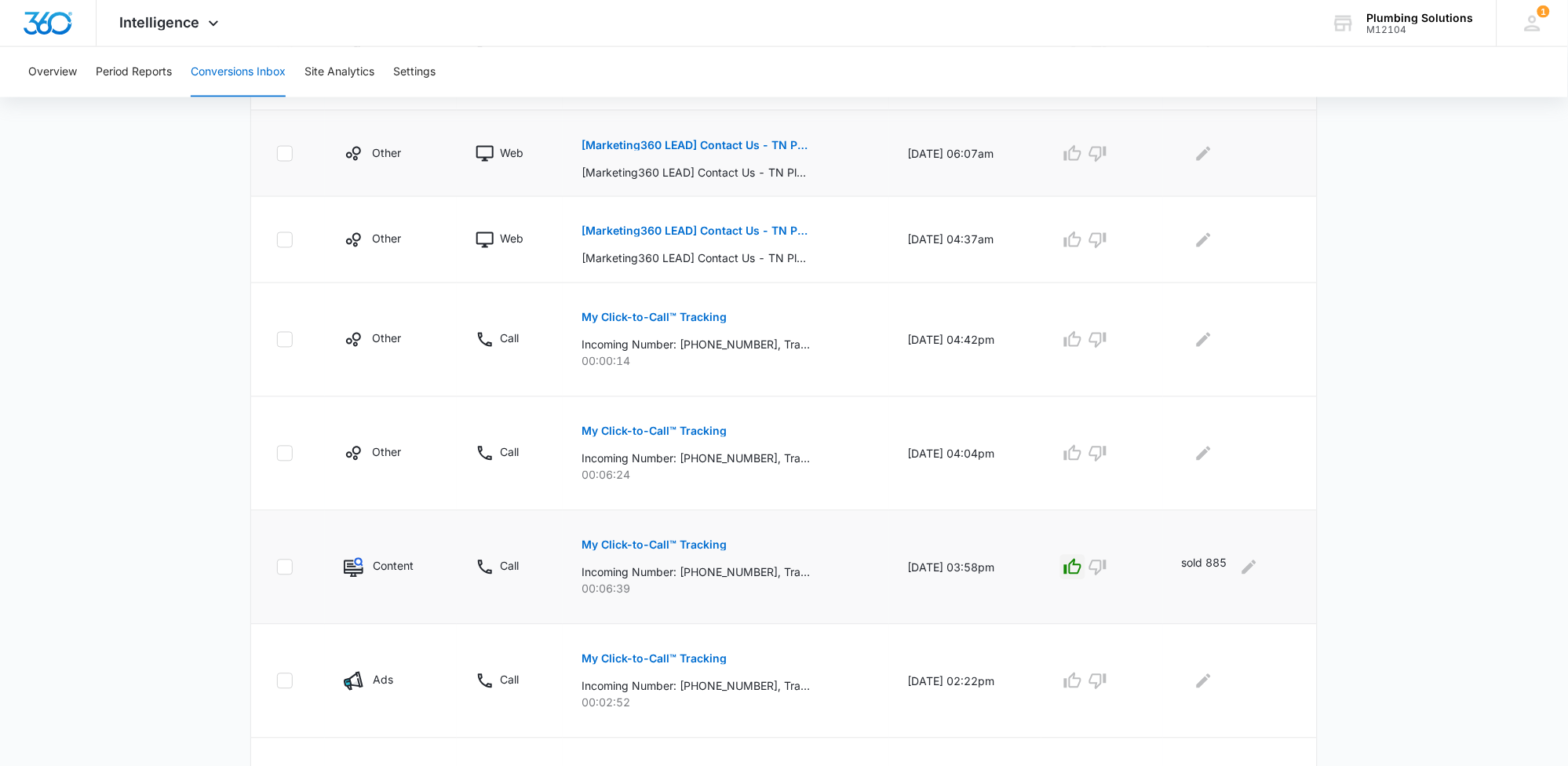
click at [714, 145] on p "[Marketing360 LEAD] Contact Us - TN Plumbing" at bounding box center [695, 145] width 228 height 11
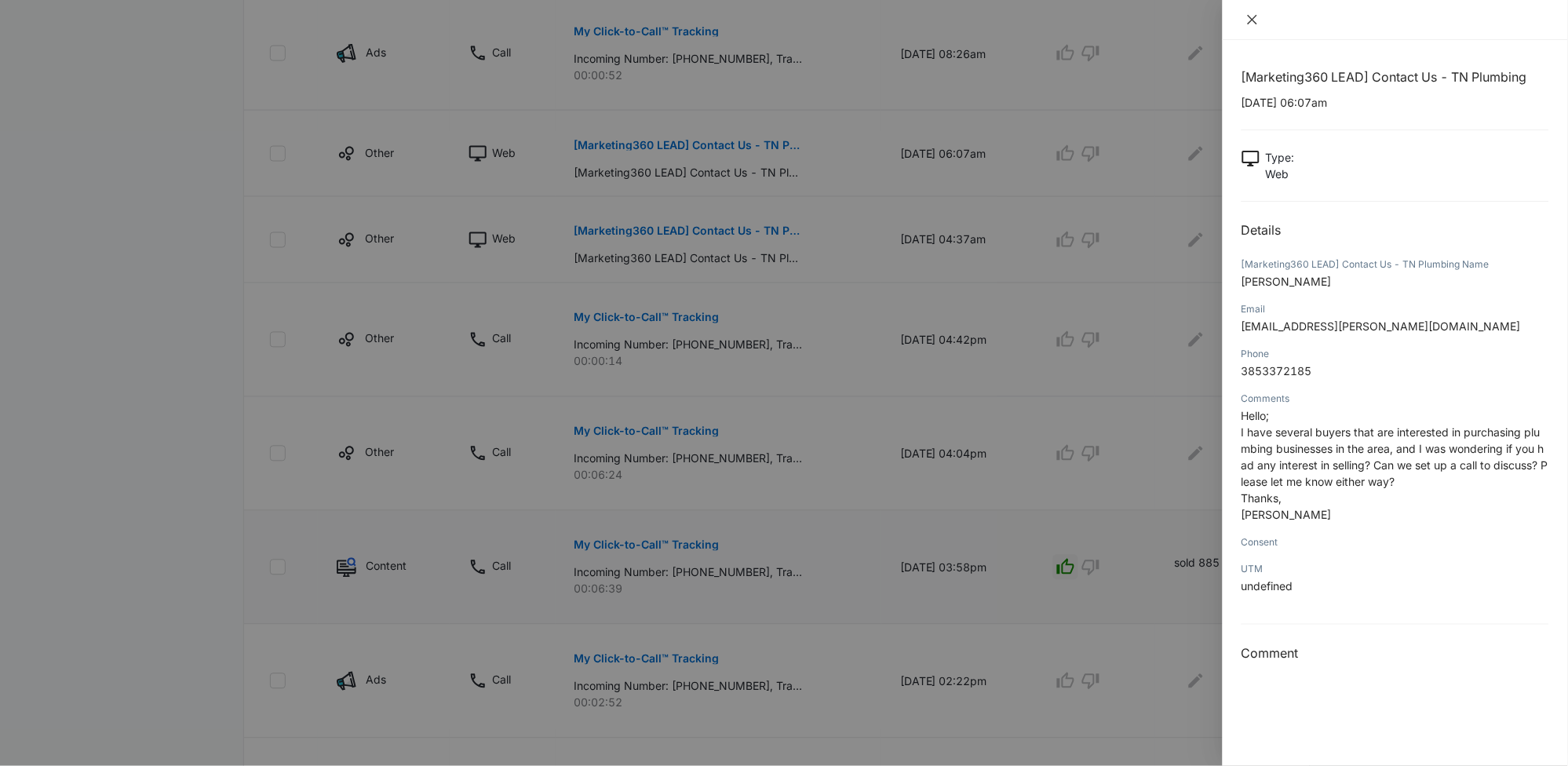
click at [1251, 19] on icon "close" at bounding box center [1253, 20] width 13 height 13
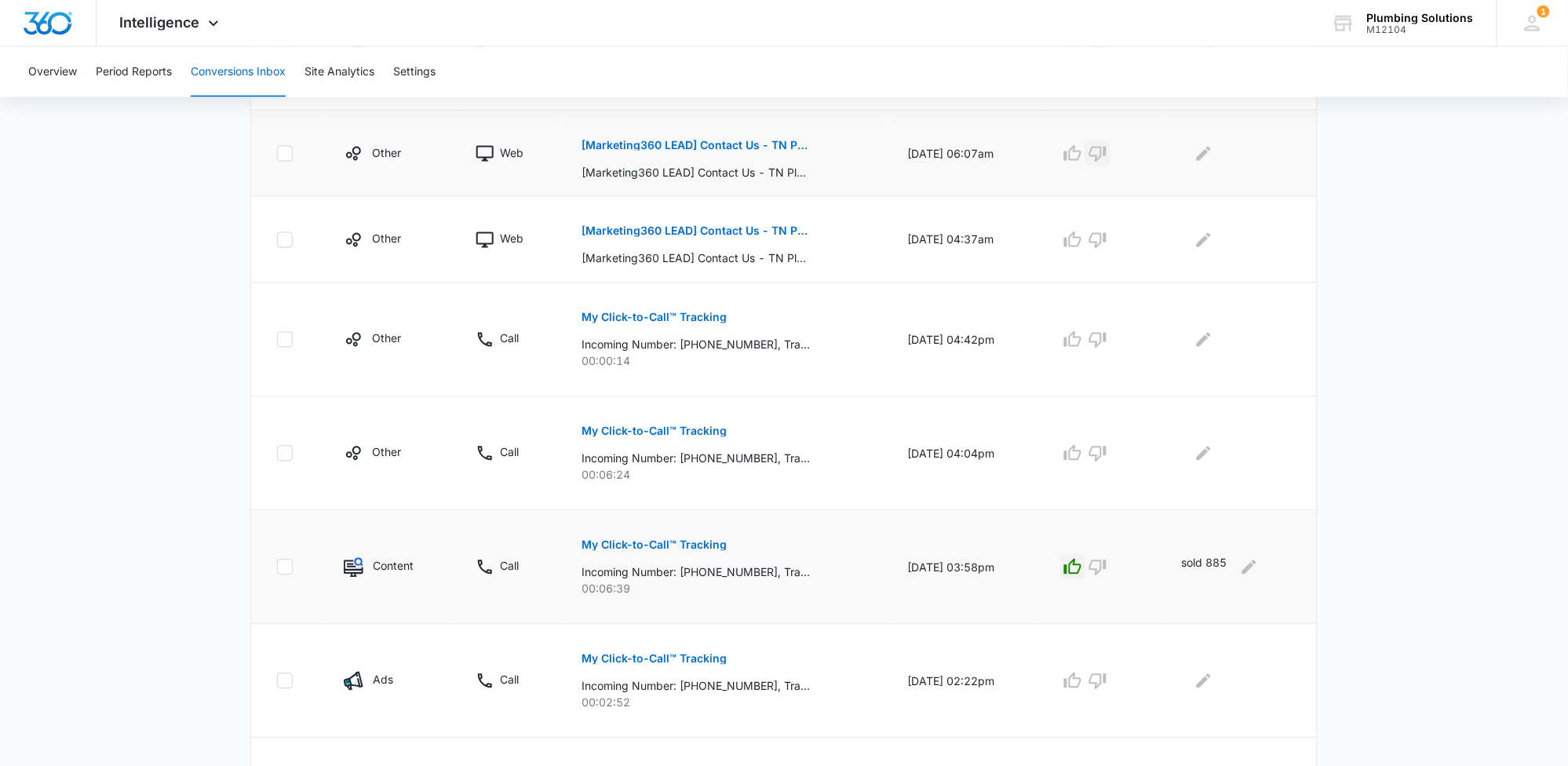
click at [1106, 158] on icon "button" at bounding box center [1098, 154] width 17 height 15
click at [1208, 161] on icon "Edit Comments" at bounding box center [1204, 153] width 19 height 19
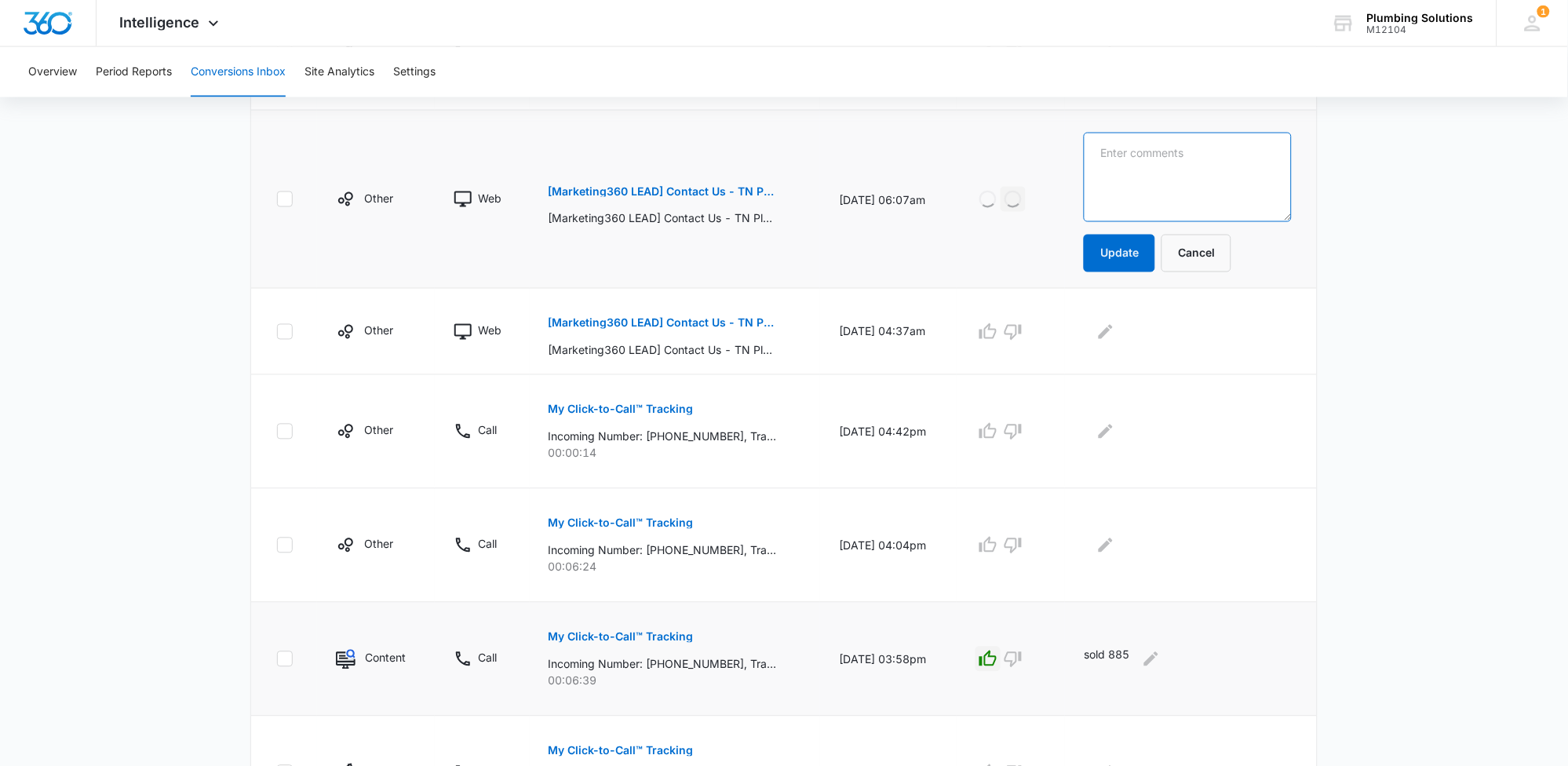
click at [1208, 161] on textarea at bounding box center [1188, 177] width 208 height 89
type textarea "spam"
click at [1144, 250] on button "Update" at bounding box center [1119, 253] width 71 height 38
click at [1154, 265] on button "Update" at bounding box center [1119, 253] width 71 height 38
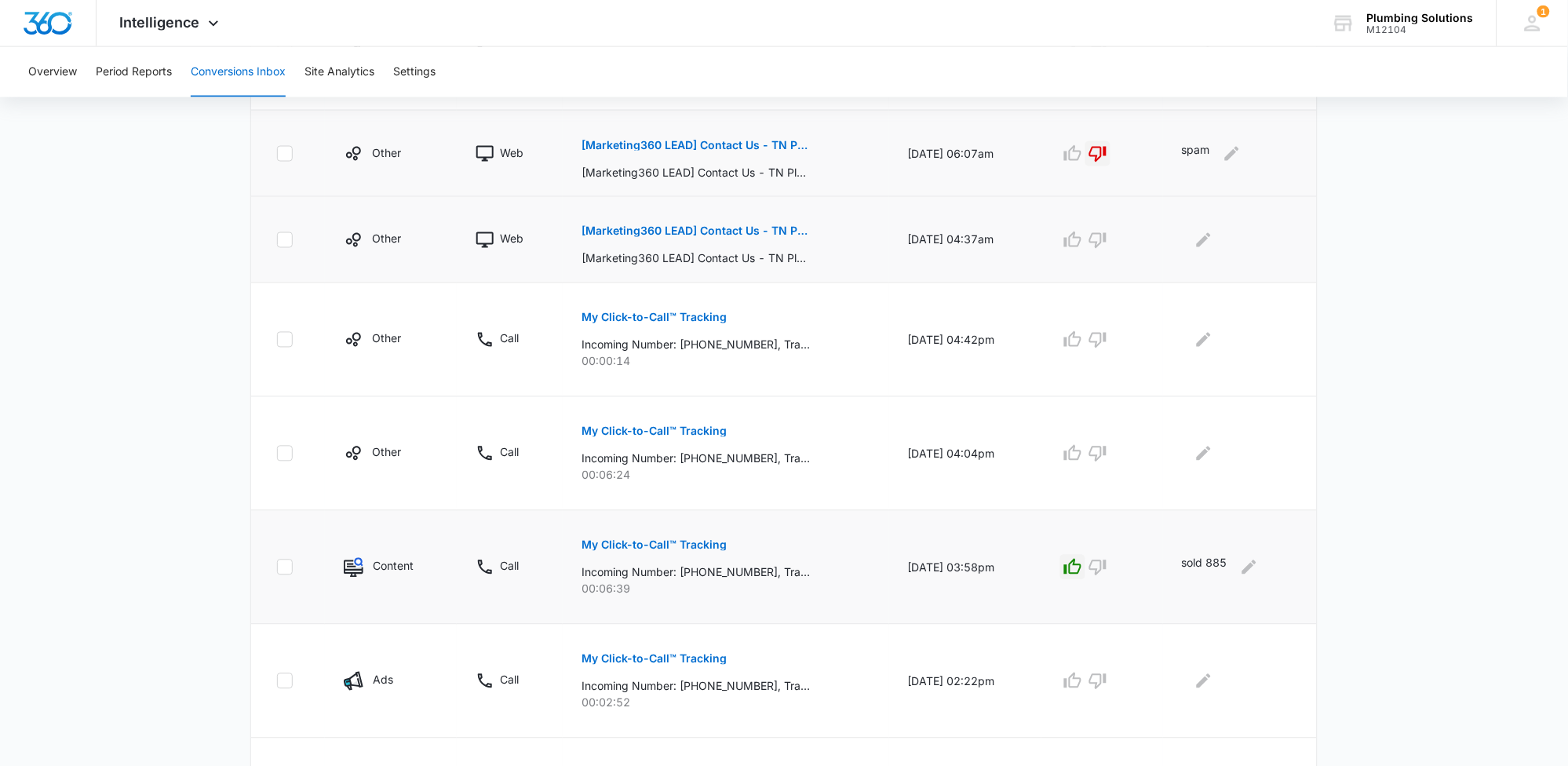
click at [746, 232] on p "[Marketing360 LEAD] Contact Us - TN Plumbing" at bounding box center [695, 232] width 228 height 11
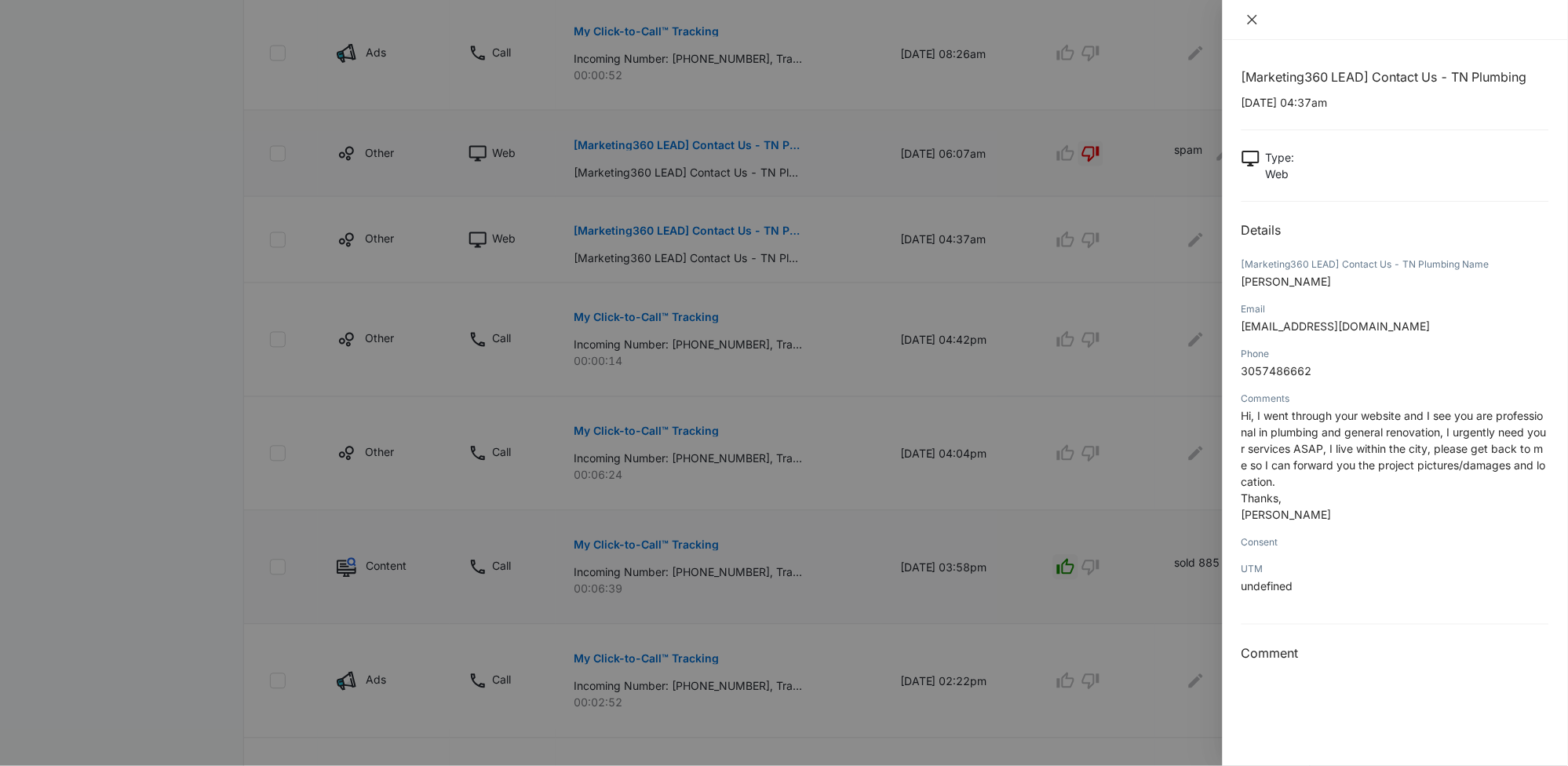
click at [1256, 20] on icon "close" at bounding box center [1253, 20] width 13 height 13
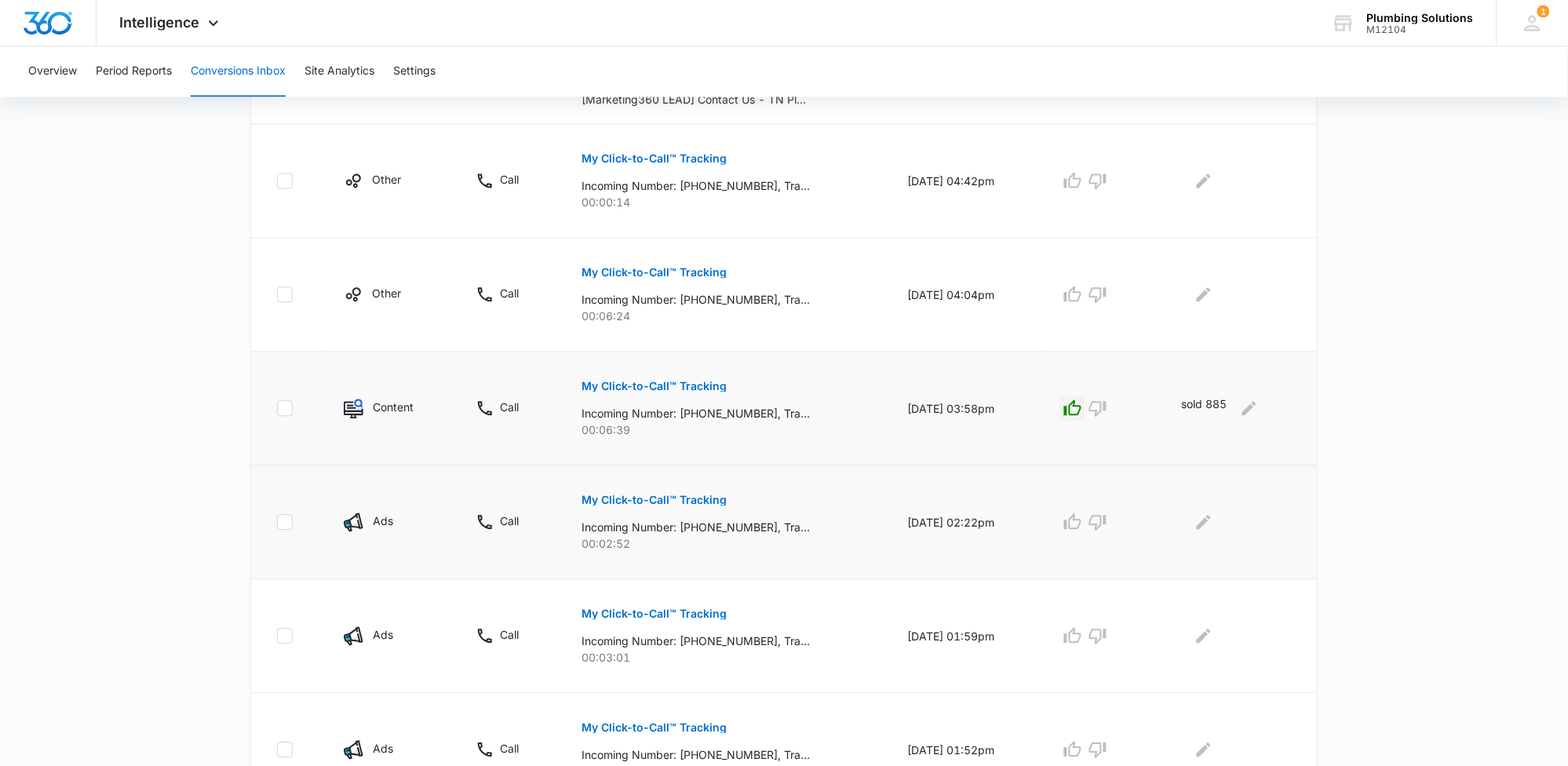
scroll to position [860, 0]
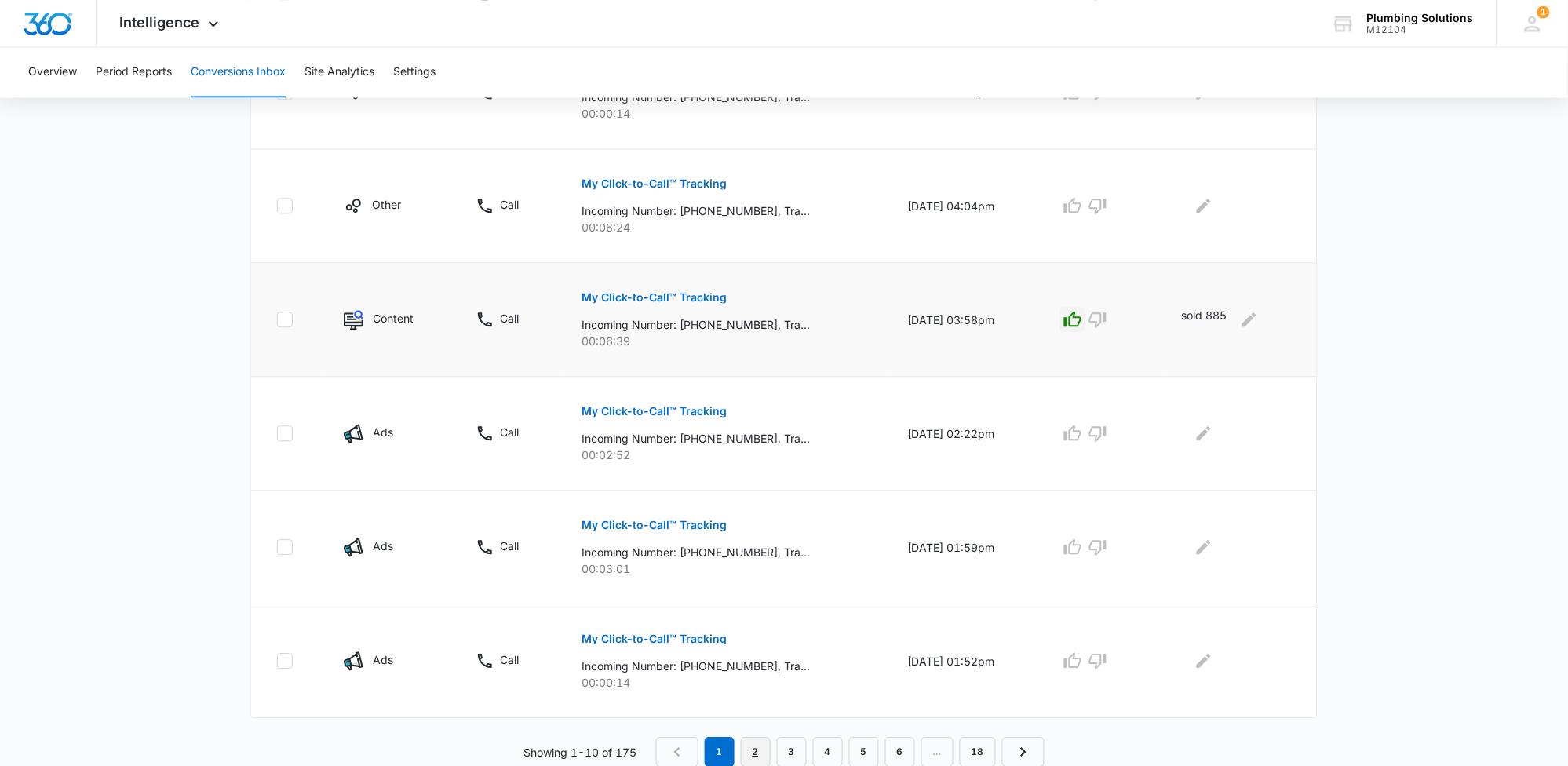
click at [753, 743] on link "2" at bounding box center [755, 752] width 30 height 30
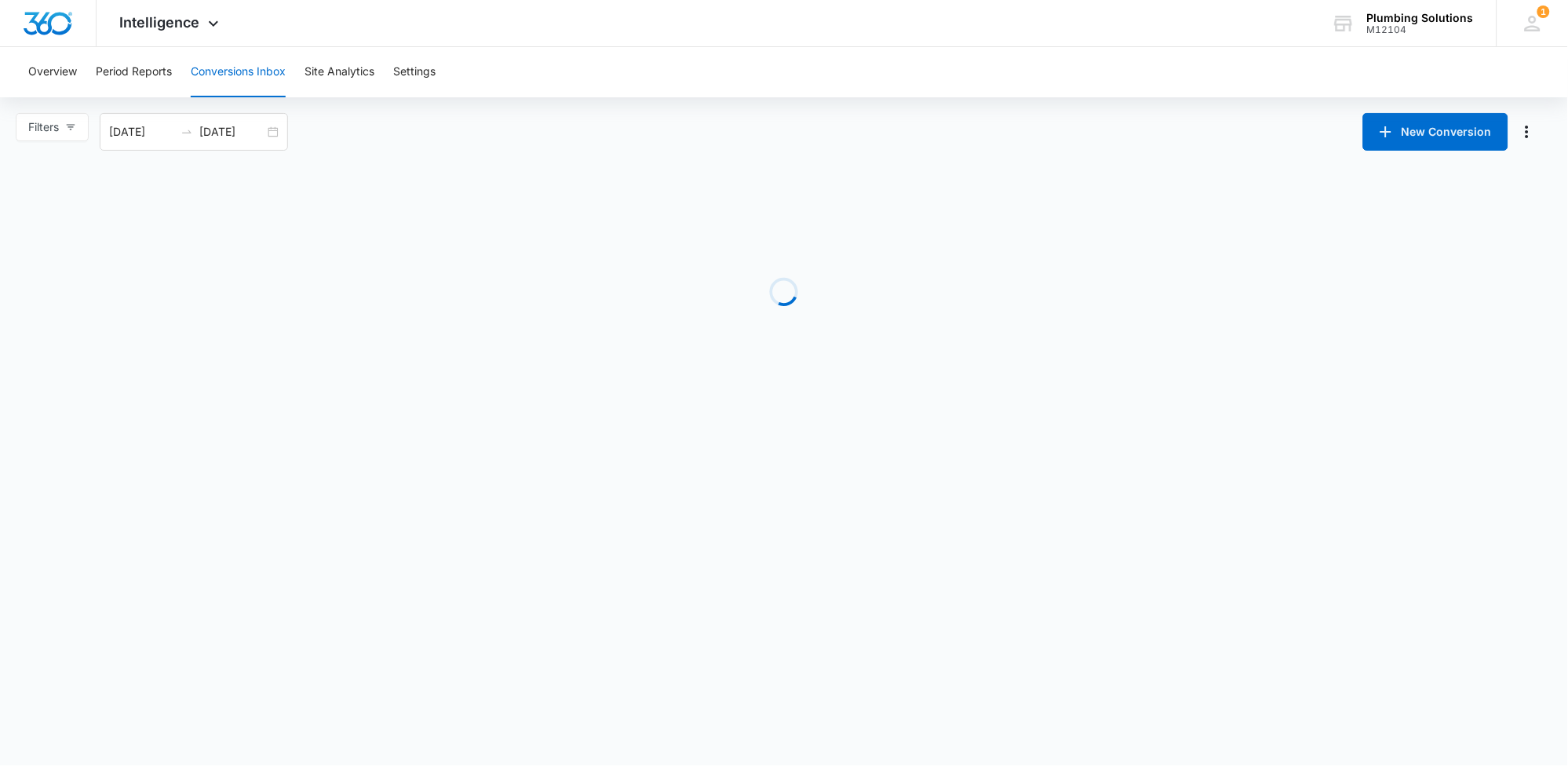
scroll to position [0, 0]
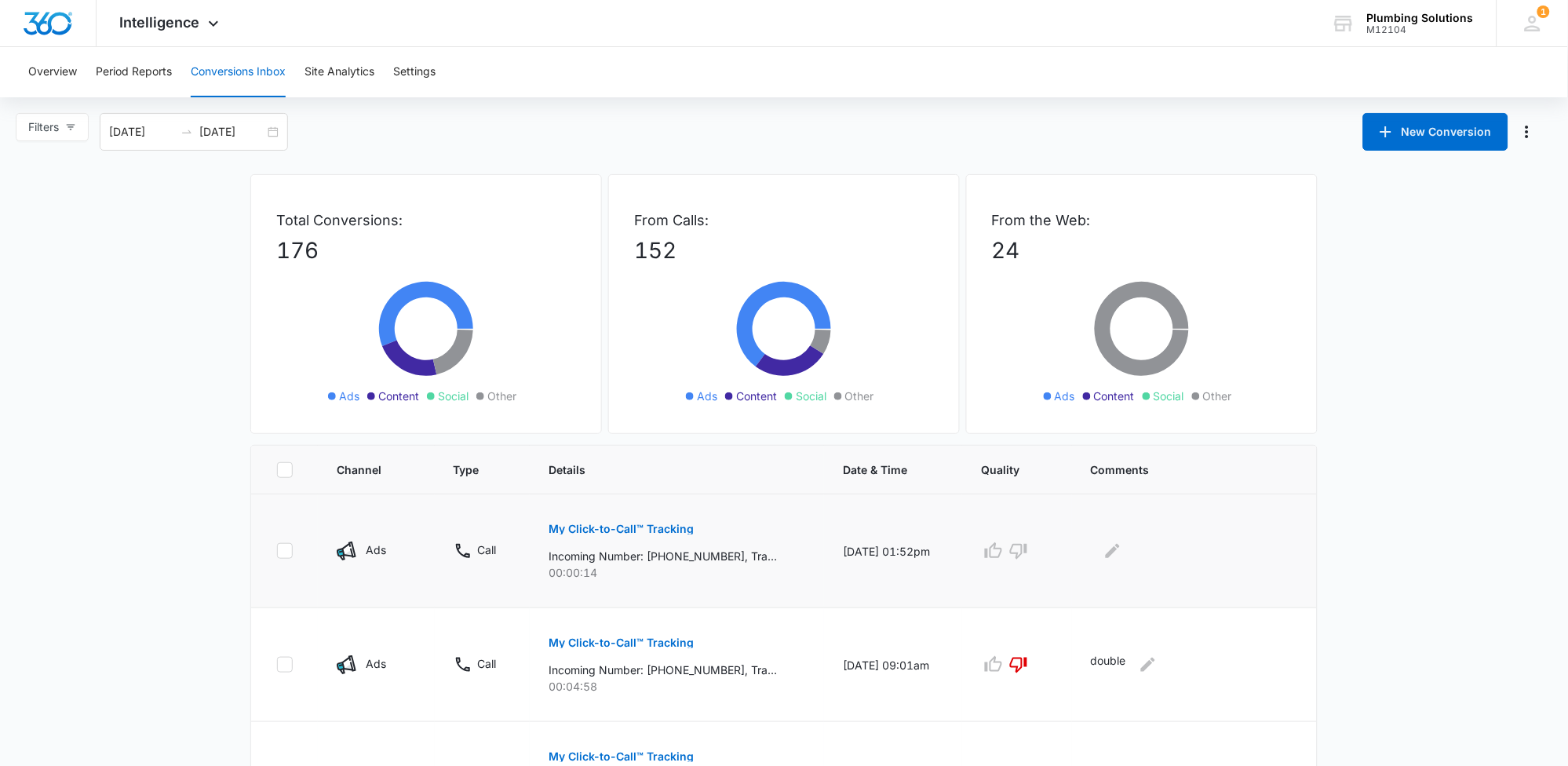
click at [624, 525] on p "My Click-to-Call™ Tracking" at bounding box center [621, 529] width 145 height 11
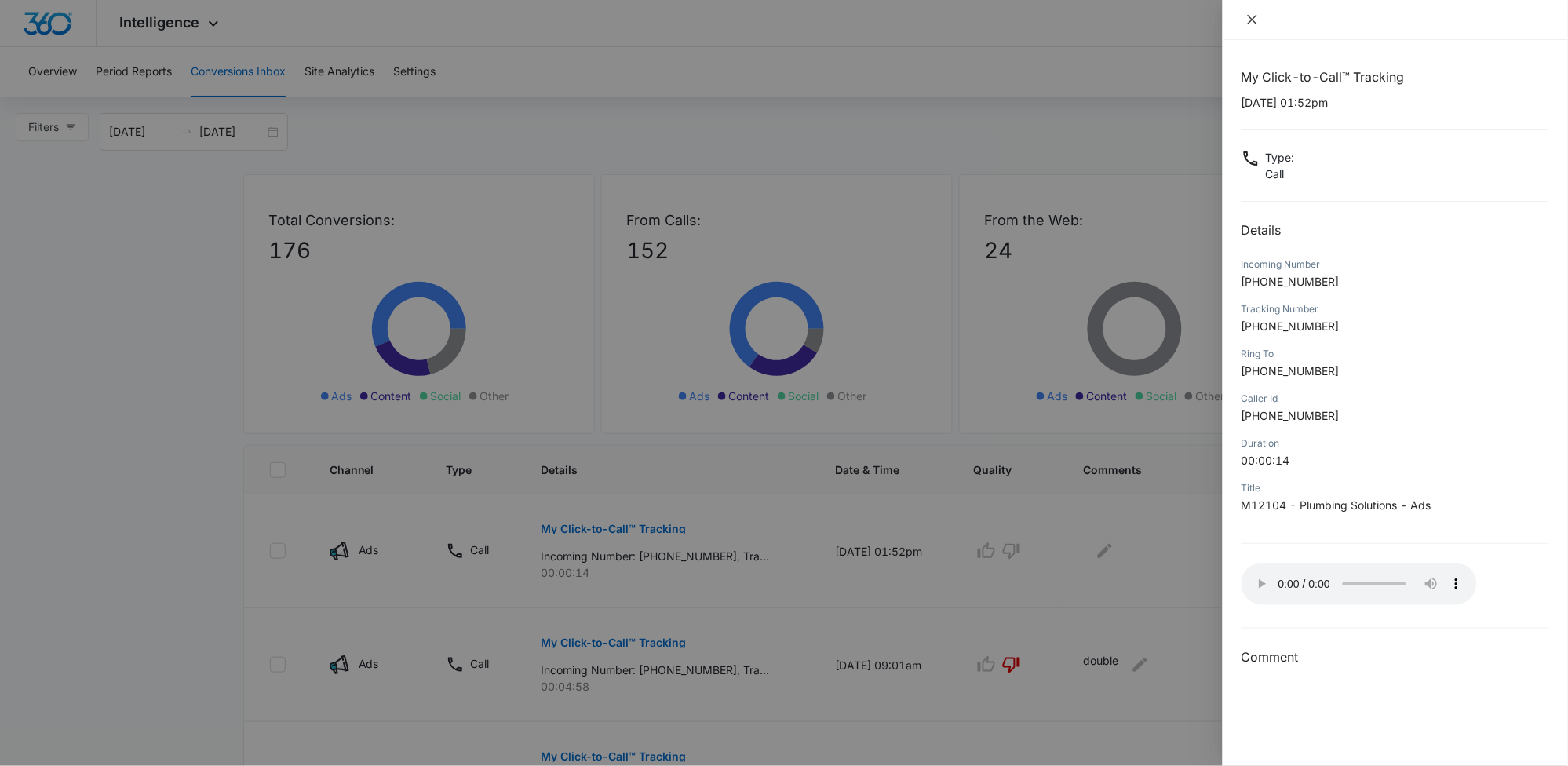
click at [1250, 18] on icon "close" at bounding box center [1253, 20] width 13 height 13
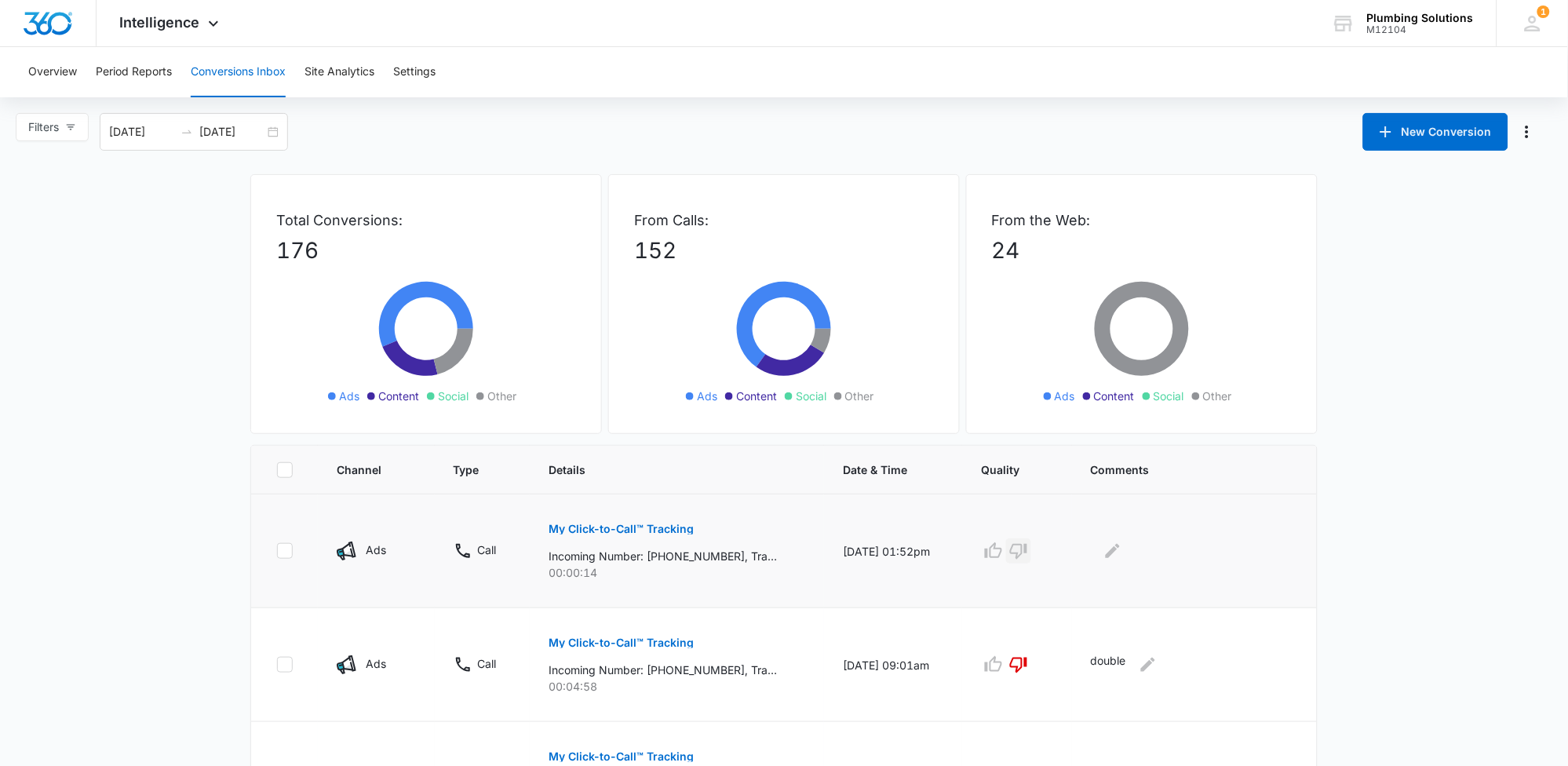
click at [1028, 558] on icon "button" at bounding box center [1018, 551] width 19 height 19
click at [1123, 559] on icon "Edit Comments" at bounding box center [1113, 551] width 19 height 19
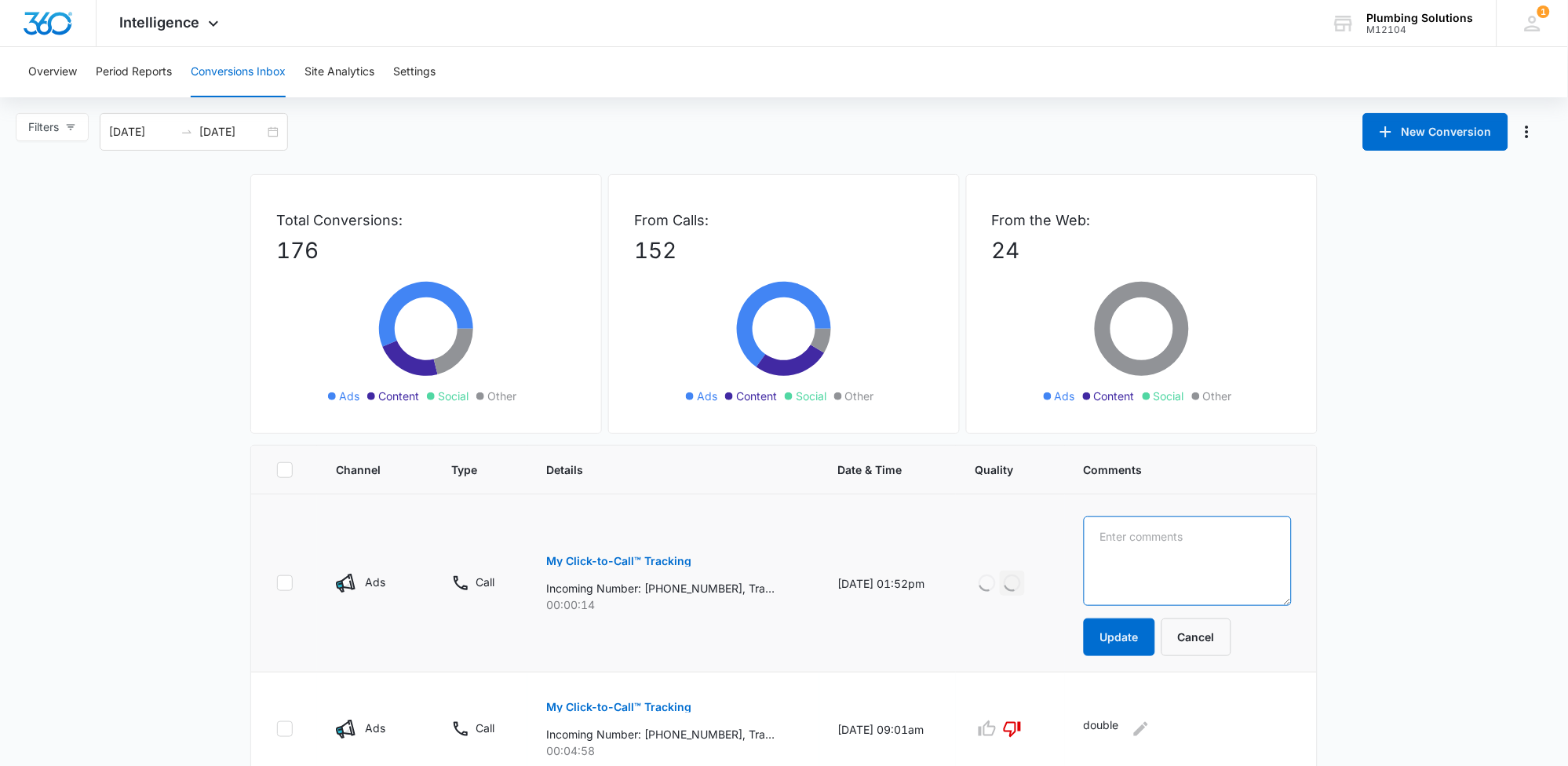
click at [1126, 545] on textarea at bounding box center [1188, 561] width 208 height 89
type textarea "wrong number"
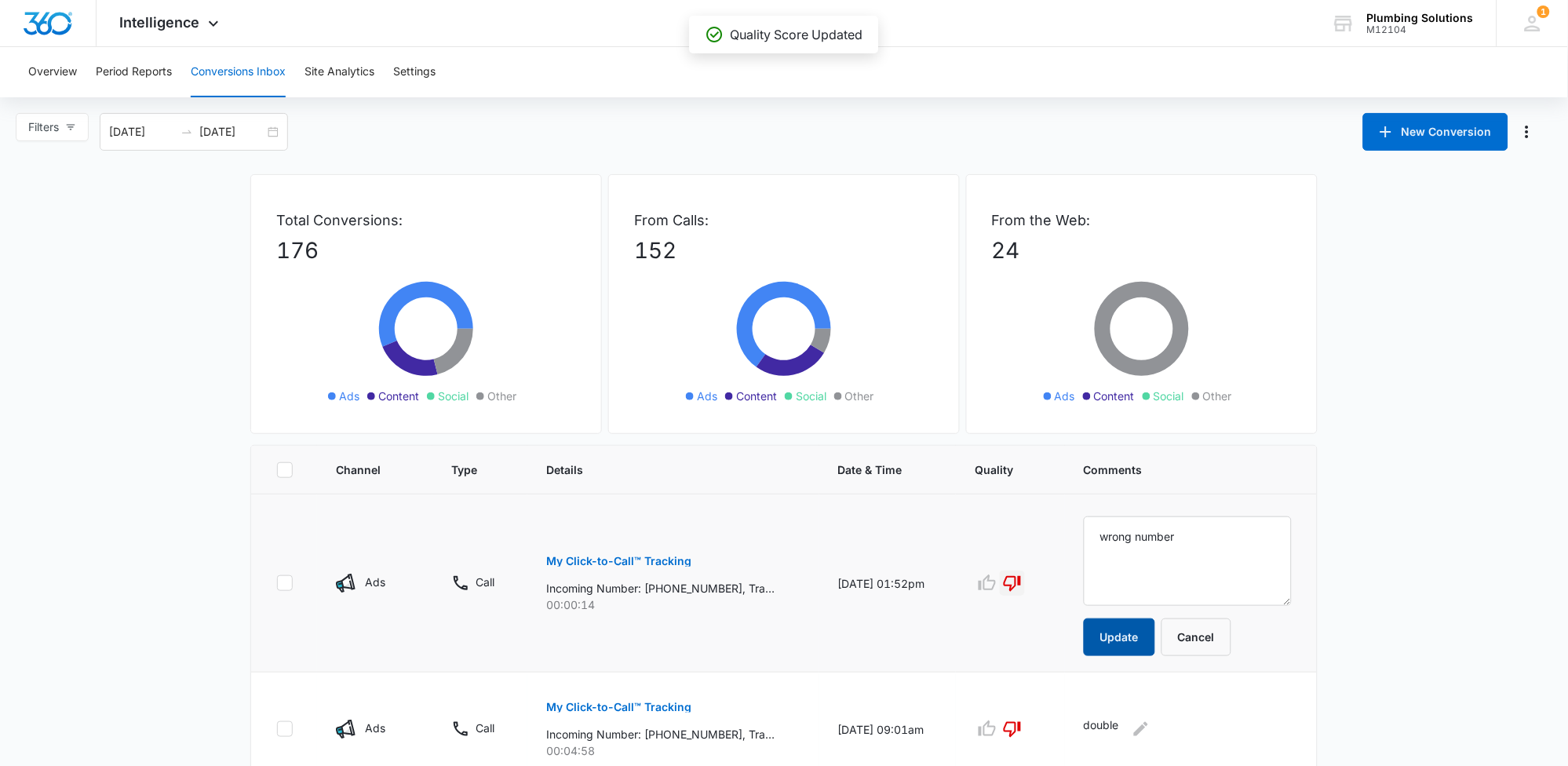
click at [1123, 649] on button "Update" at bounding box center [1119, 637] width 71 height 38
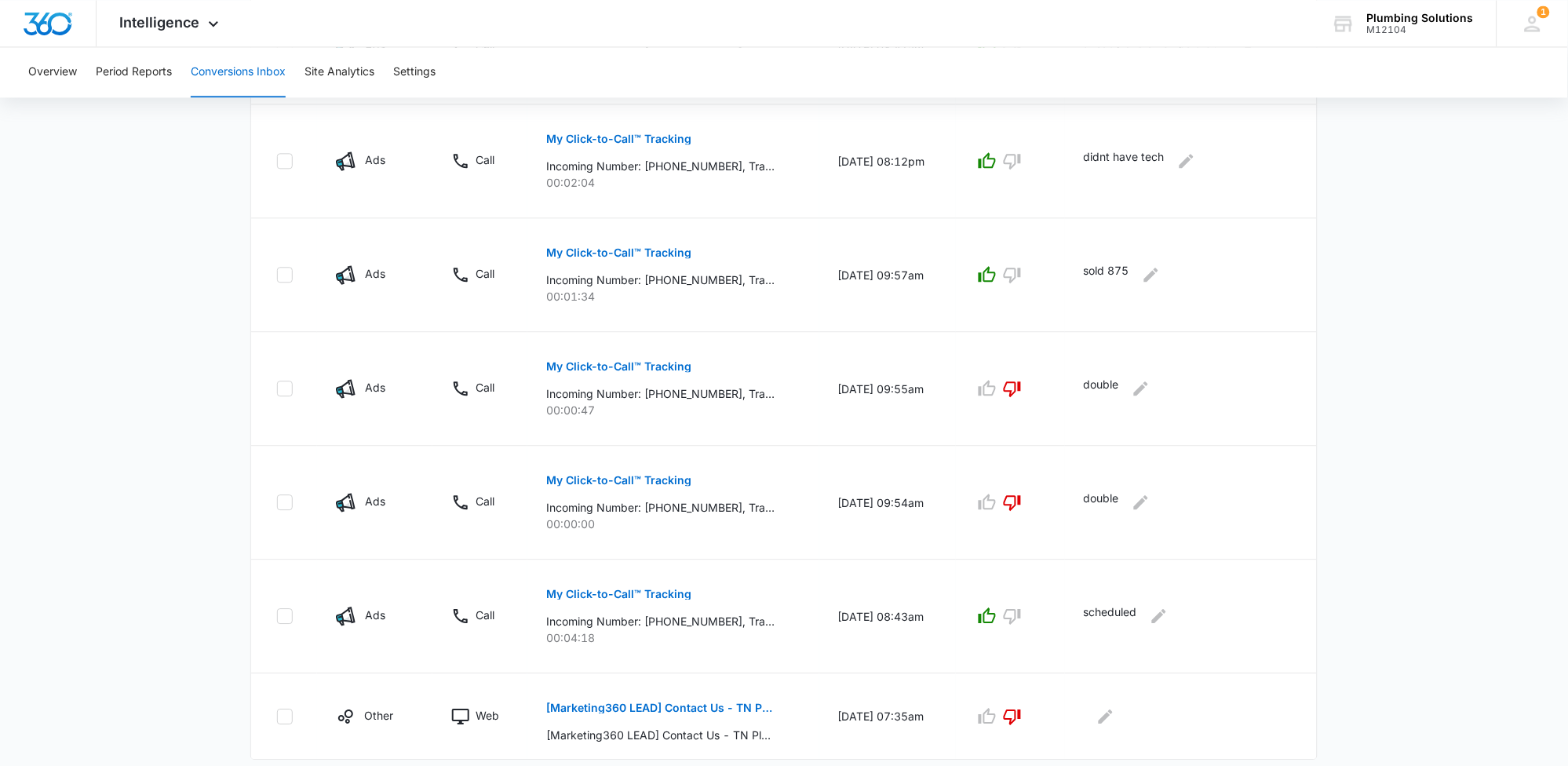
scroll to position [887, 0]
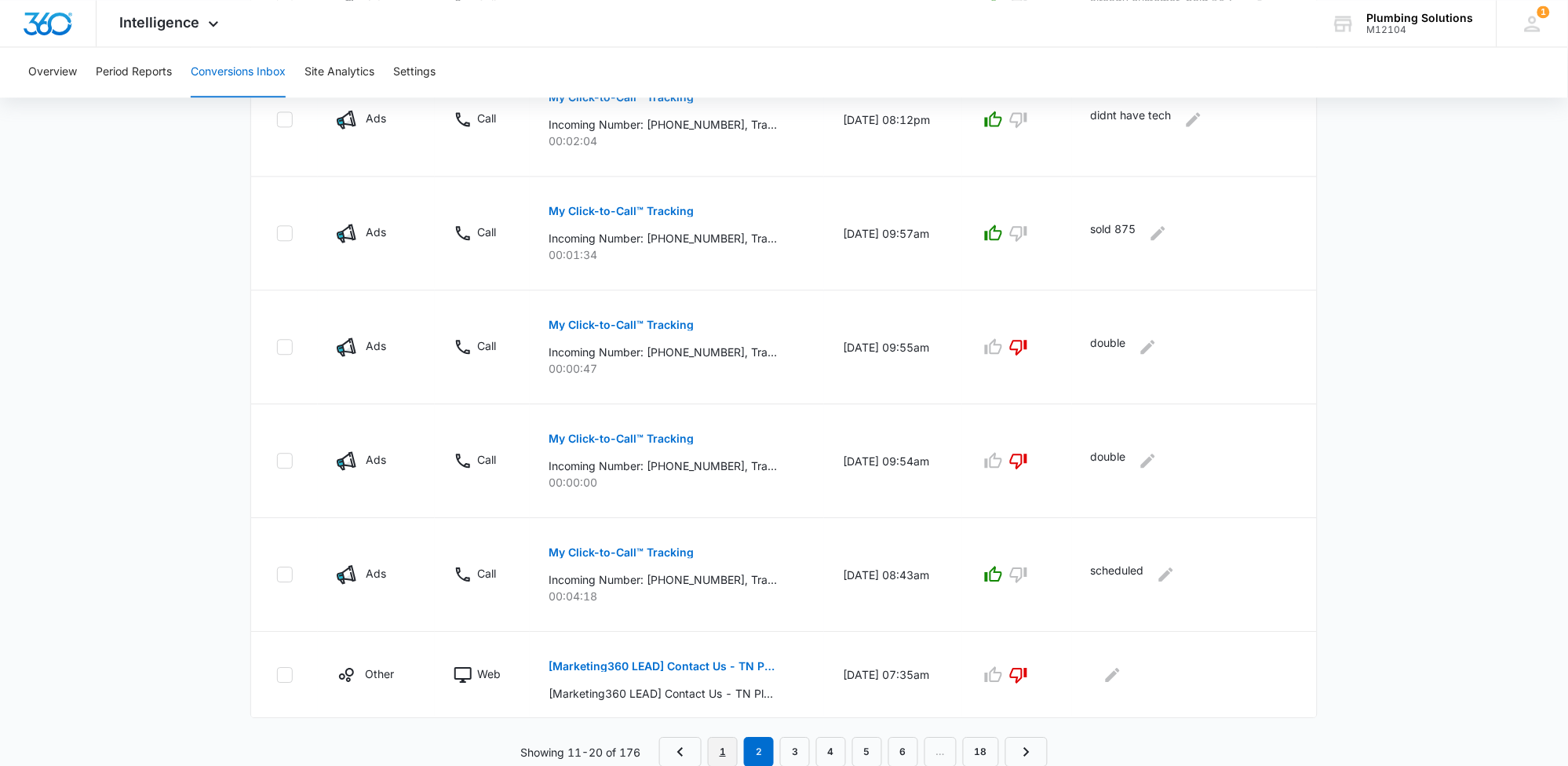
click at [725, 743] on link "1" at bounding box center [723, 752] width 30 height 30
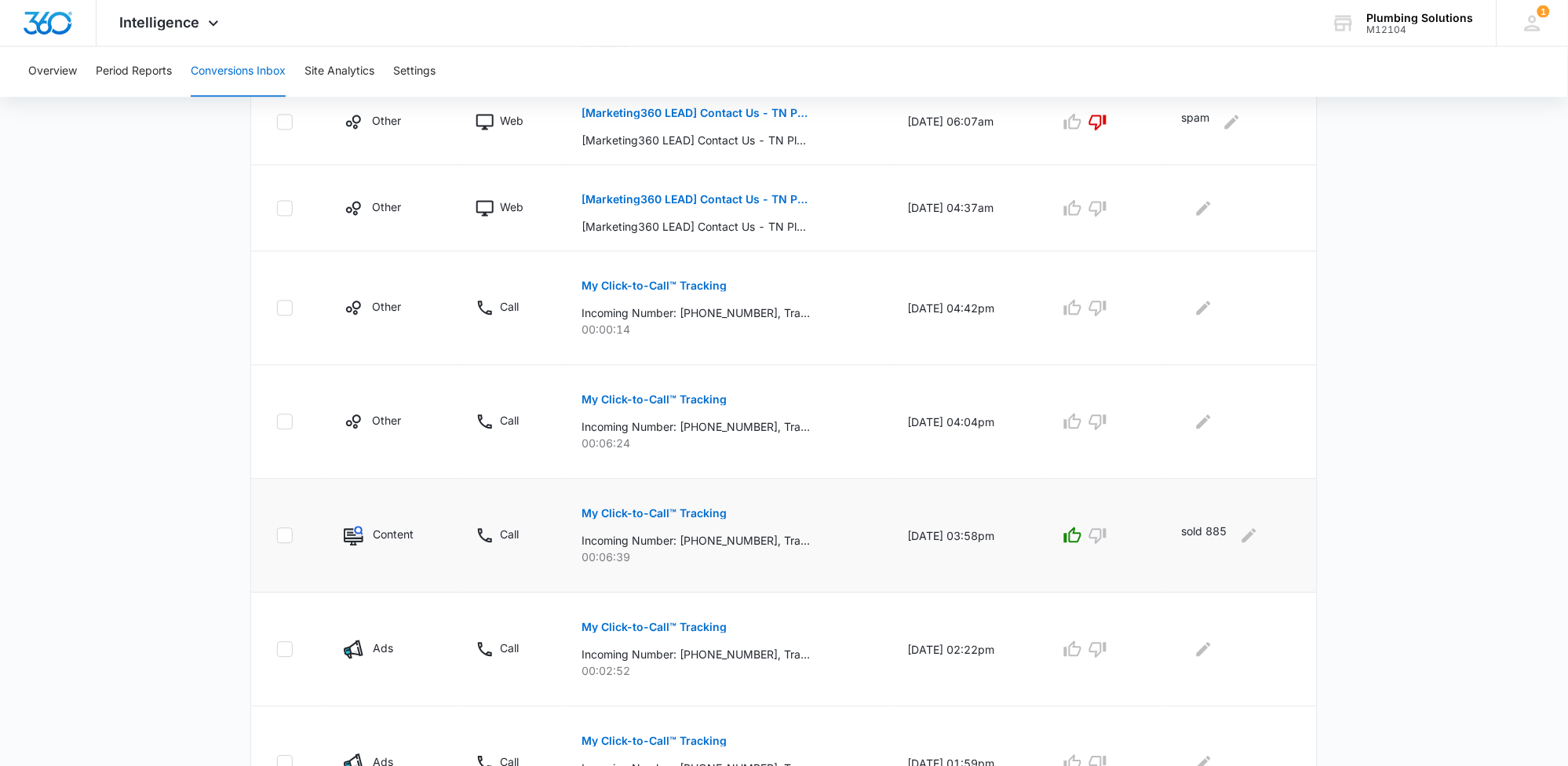
scroll to position [860, 0]
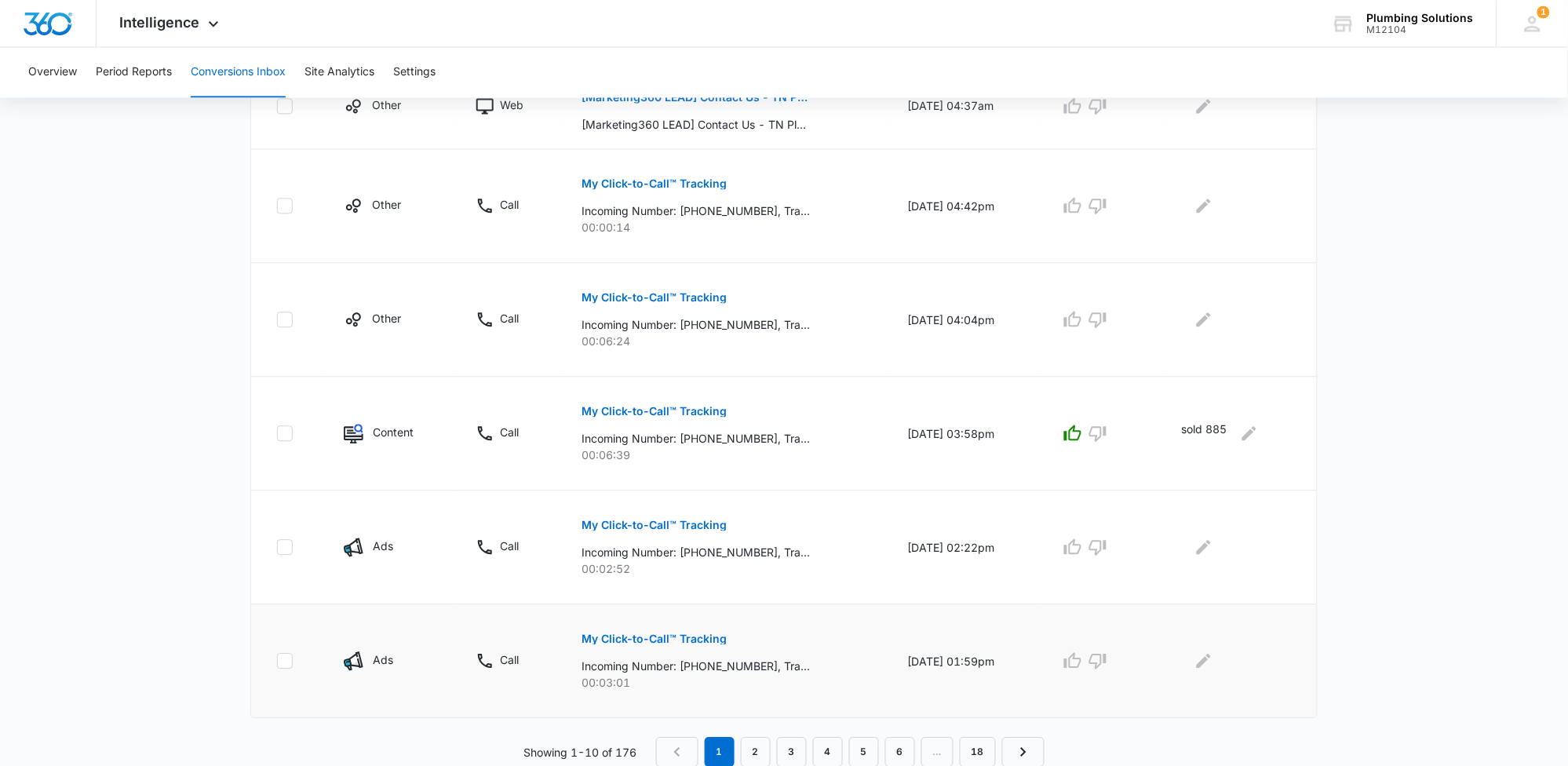
click at [674, 642] on p "My Click-to-Call™ Tracking" at bounding box center [653, 639] width 145 height 11
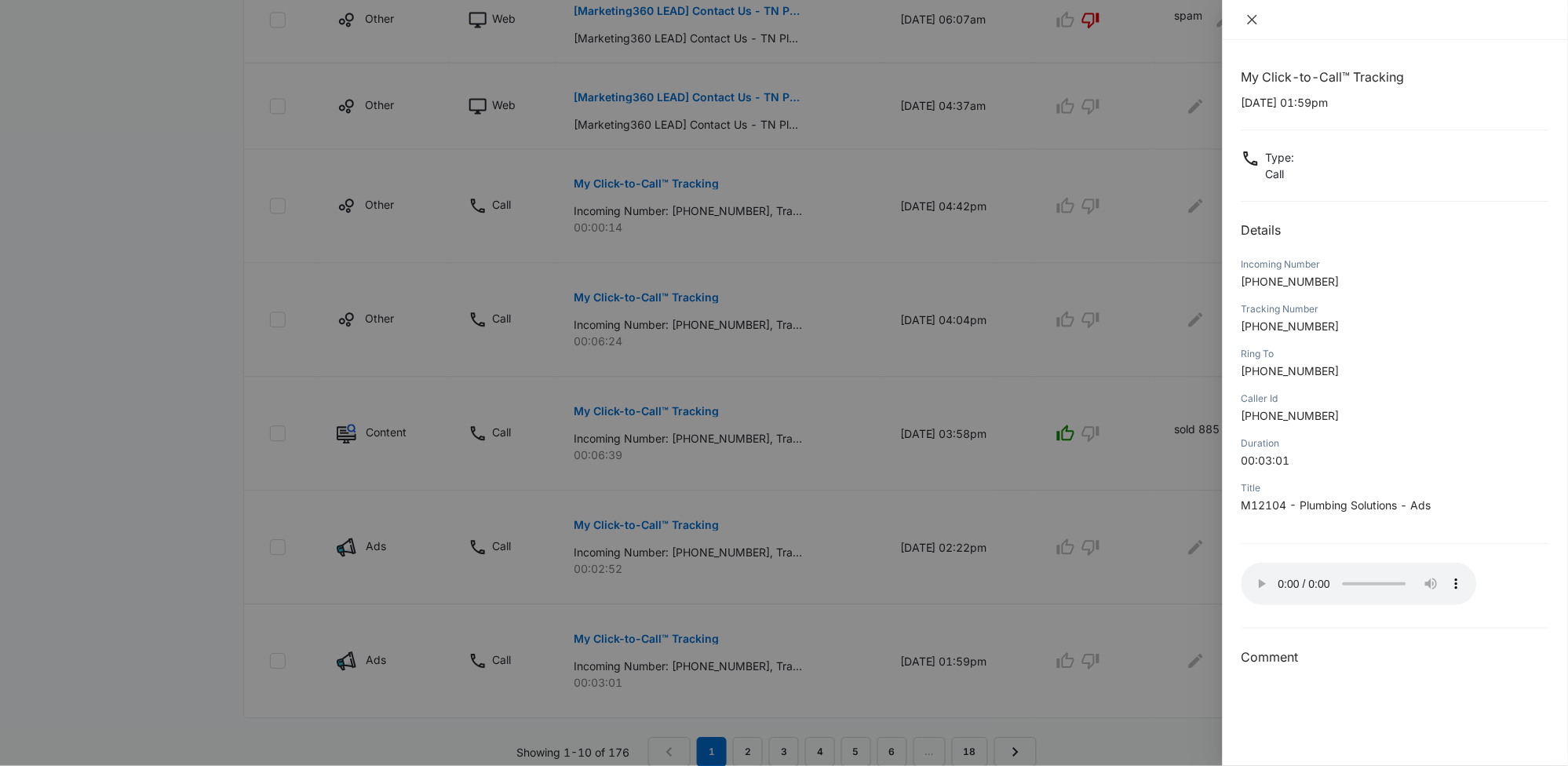
click at [1253, 21] on icon "close" at bounding box center [1253, 20] width 13 height 13
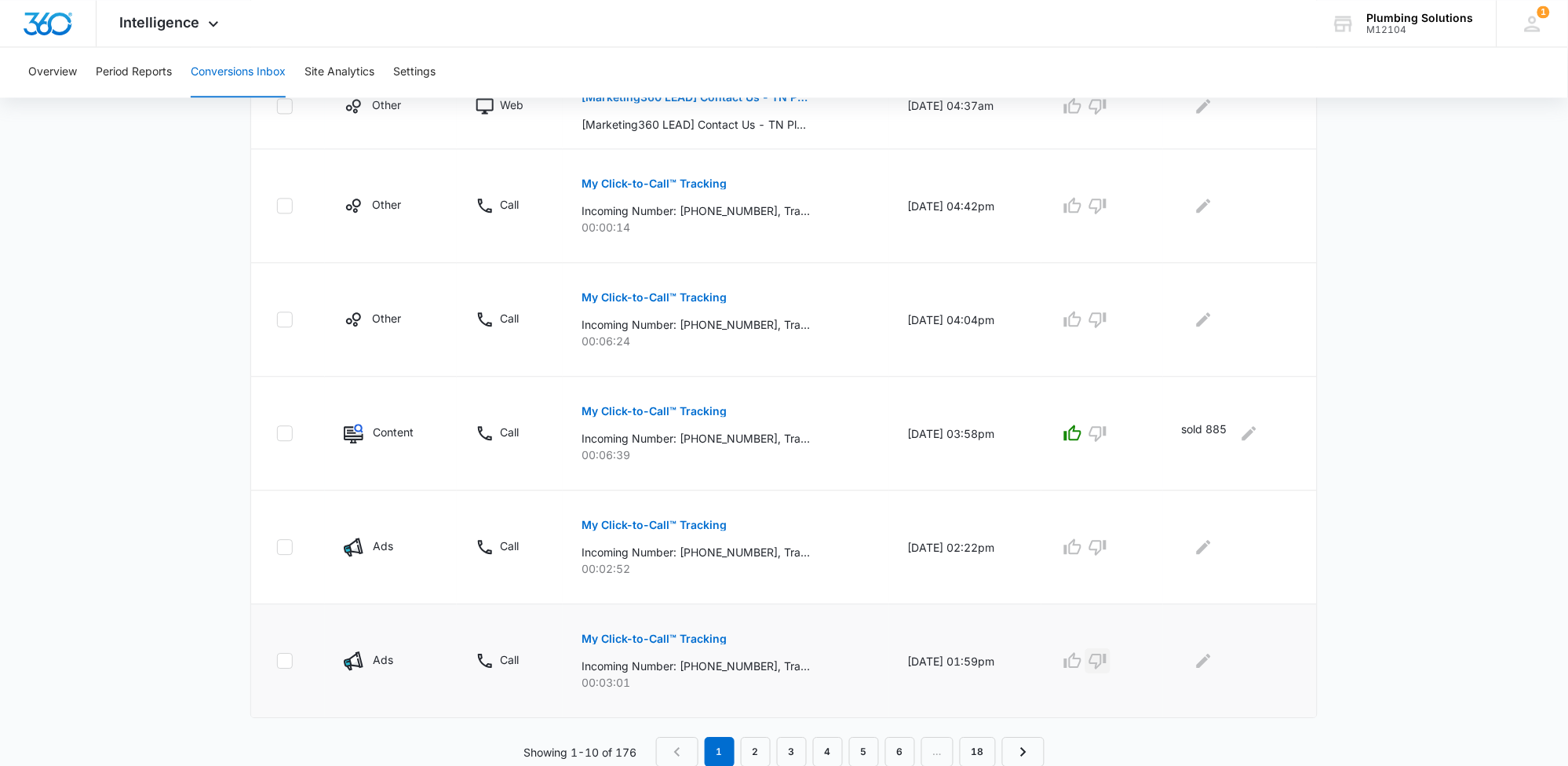
click at [1104, 664] on icon "button" at bounding box center [1098, 661] width 19 height 19
click at [1213, 664] on icon "Edit Comments" at bounding box center [1204, 661] width 19 height 19
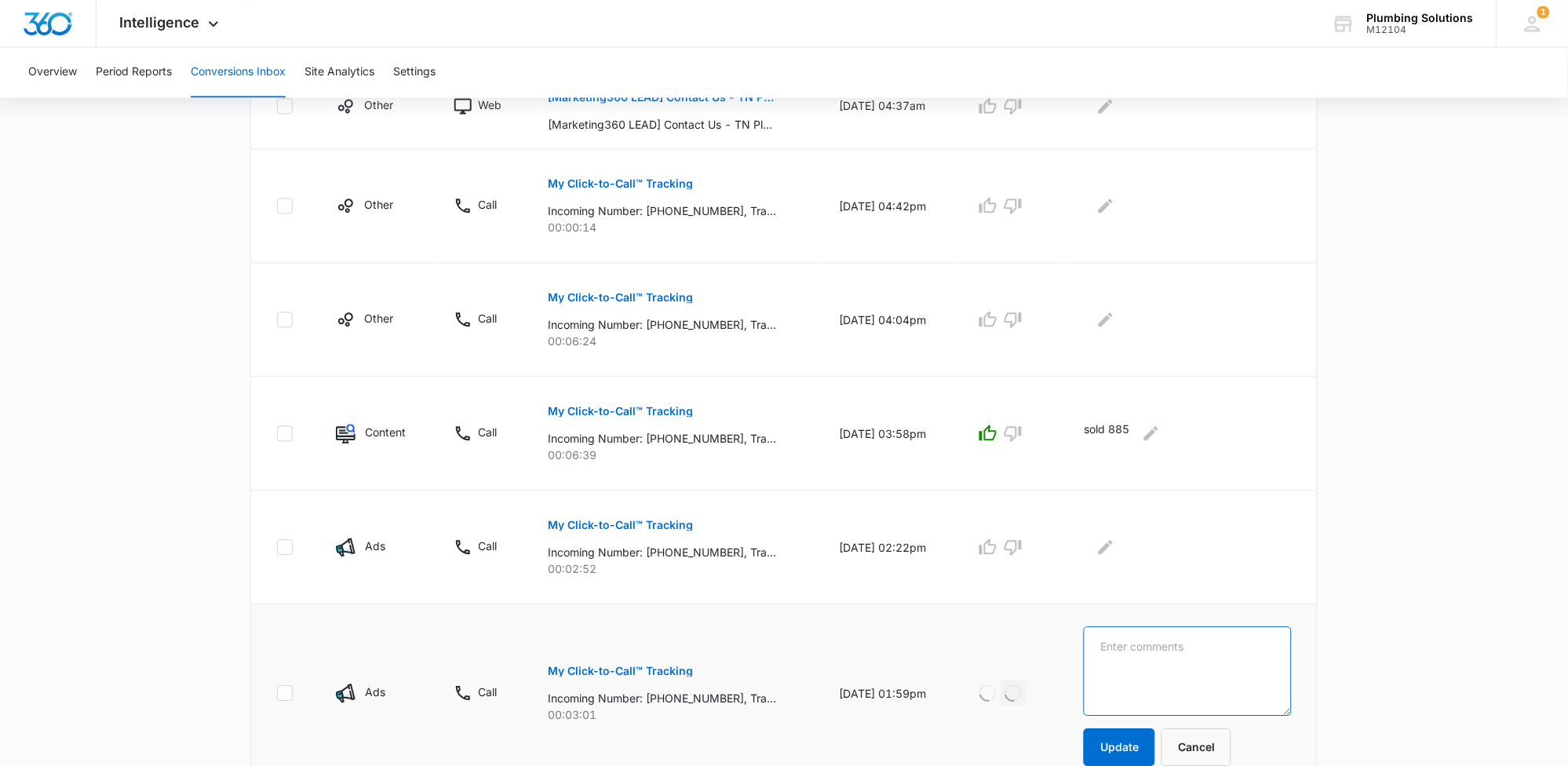
click at [1217, 649] on textarea at bounding box center [1188, 670] width 208 height 89
type textarea "double"
click at [1144, 752] on button "Update" at bounding box center [1119, 747] width 71 height 38
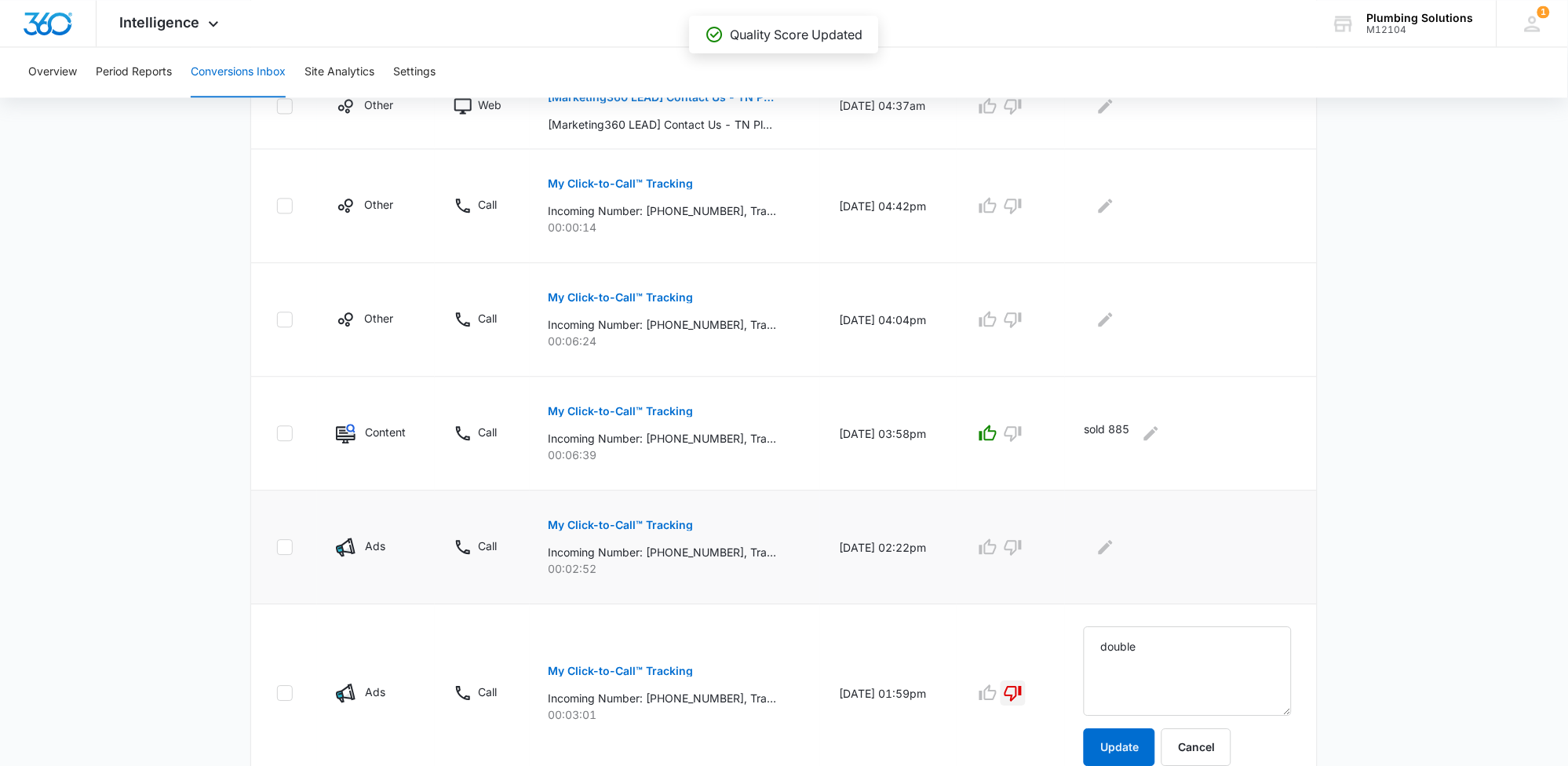
click at [626, 529] on p "My Click-to-Call™ Tracking" at bounding box center [621, 525] width 145 height 11
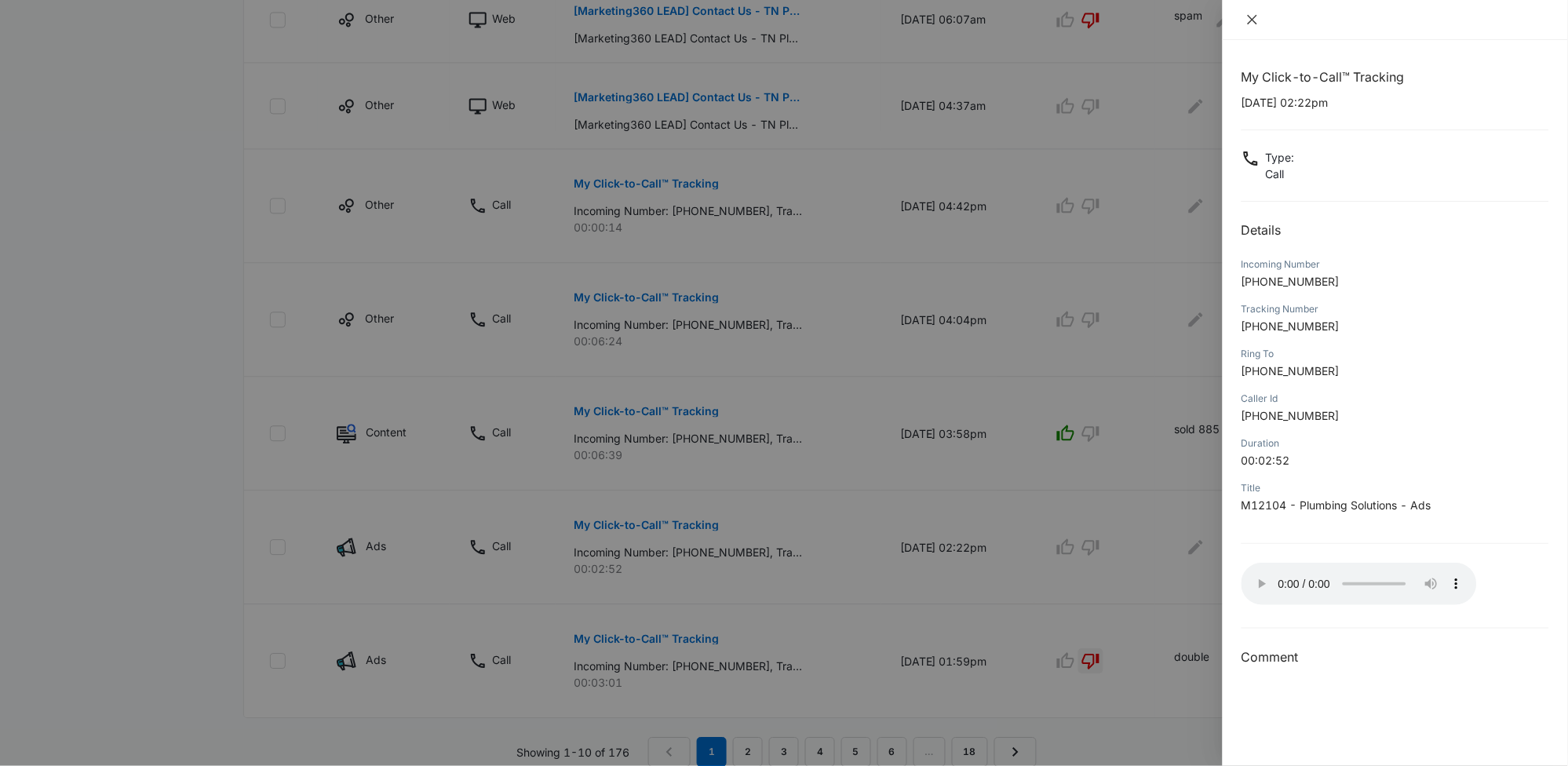
click at [1252, 23] on icon "close" at bounding box center [1253, 20] width 13 height 13
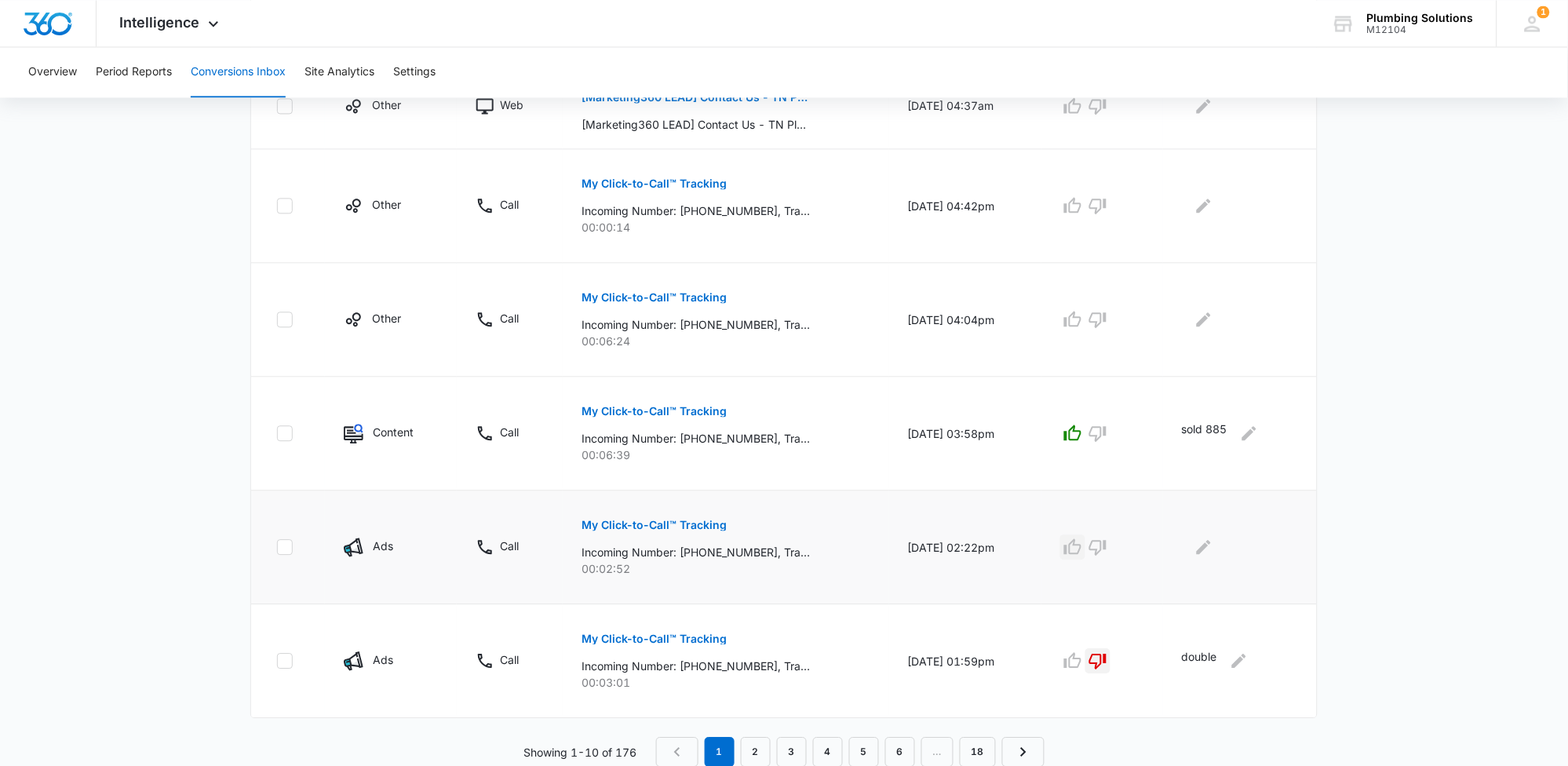
click at [1086, 557] on button "button" at bounding box center [1073, 547] width 25 height 25
click at [1201, 546] on icon "Edit Comments" at bounding box center [1204, 547] width 19 height 19
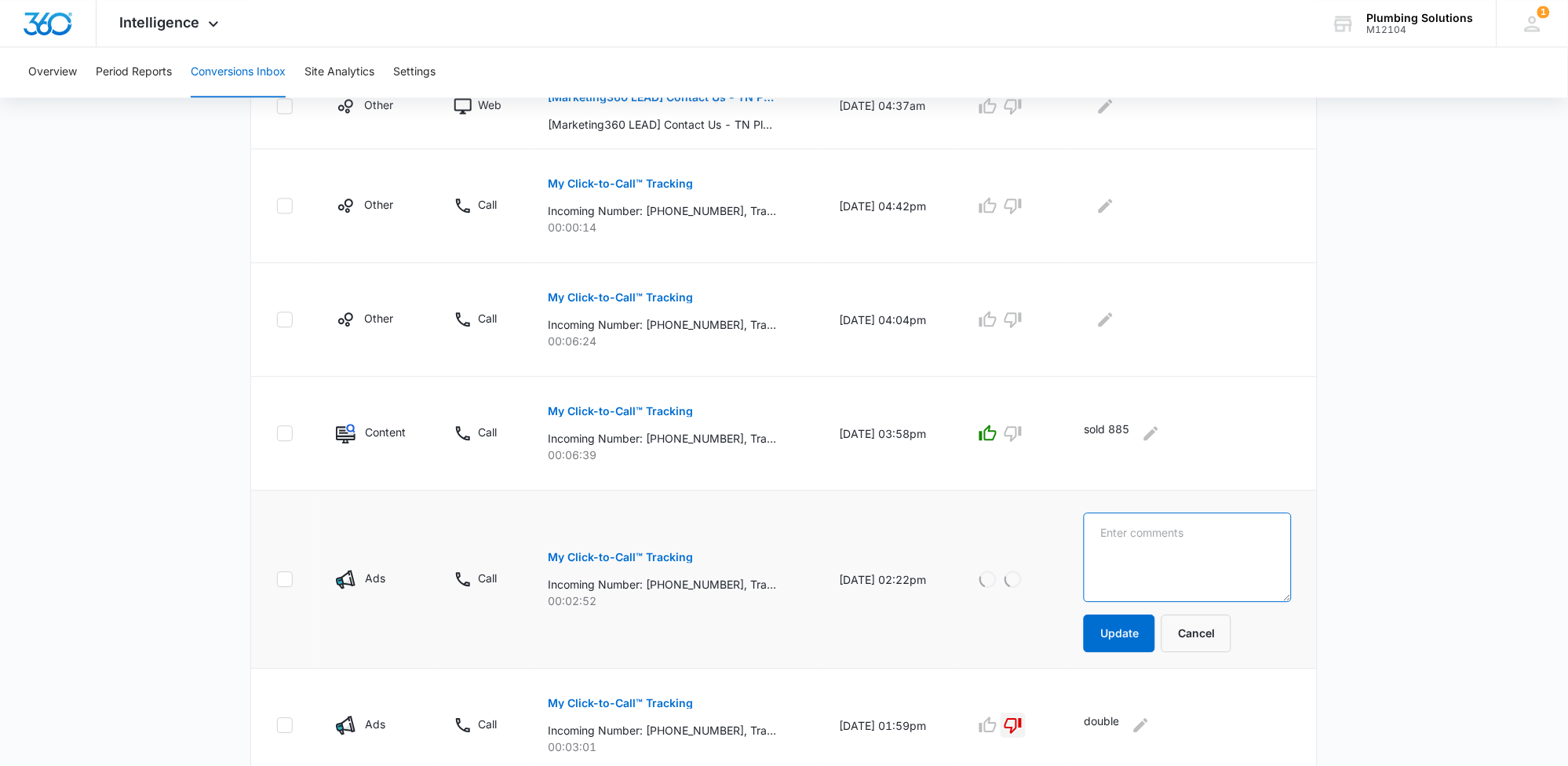
click at [1214, 545] on textarea at bounding box center [1188, 557] width 208 height 89
type textarea "didnt schedule"
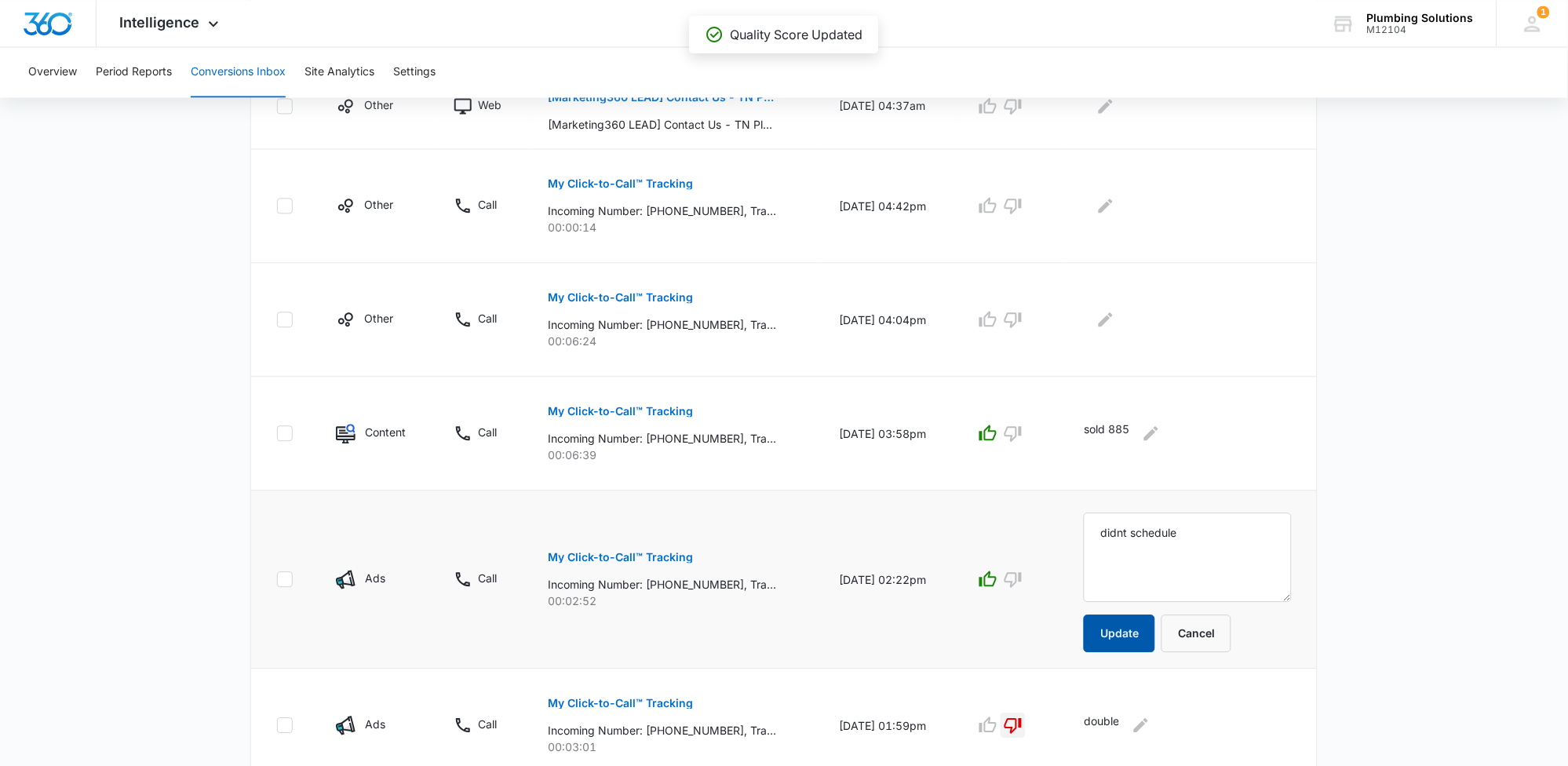
click at [1150, 643] on button "Update" at bounding box center [1119, 634] width 71 height 38
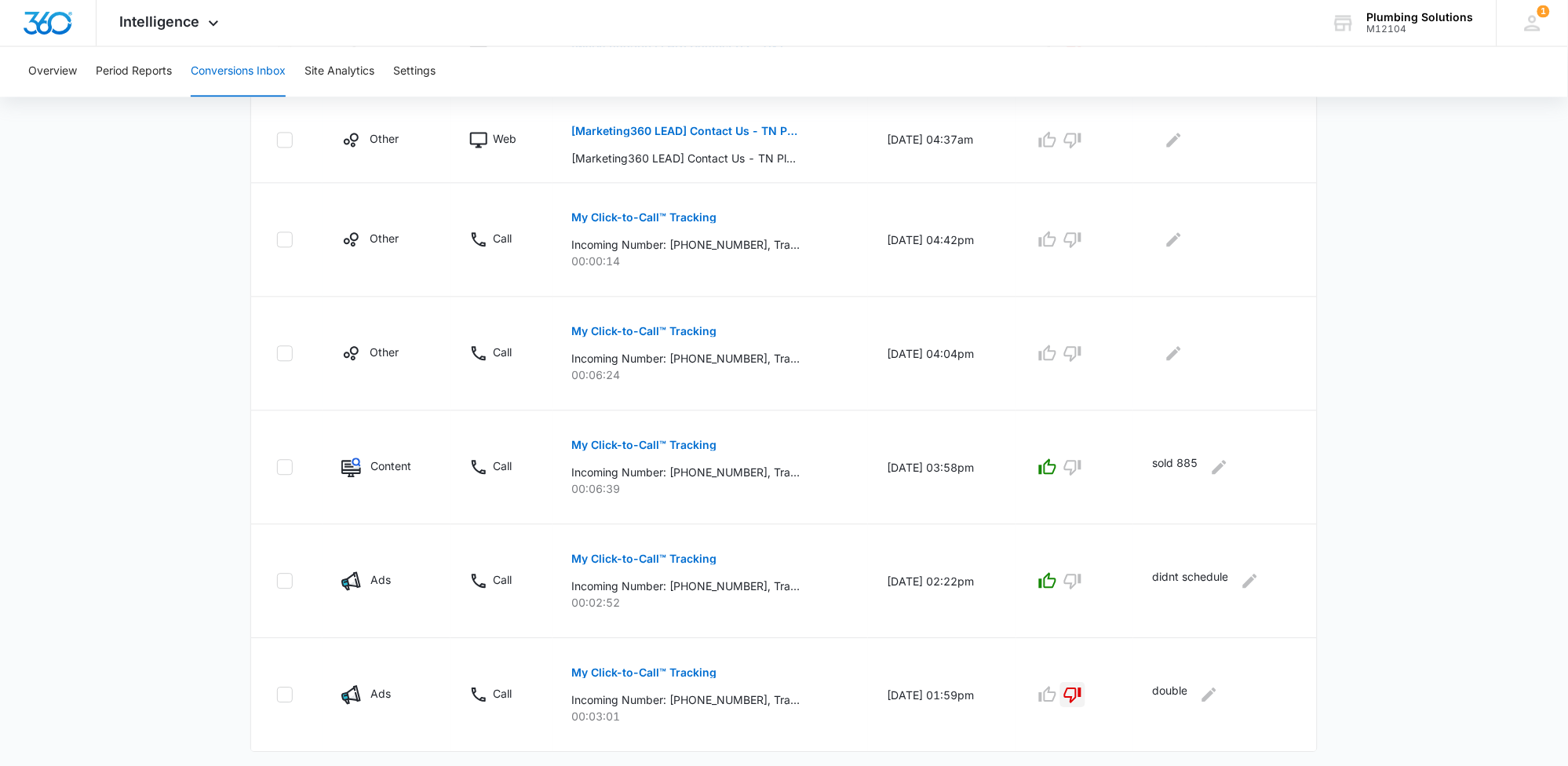
scroll to position [805, 0]
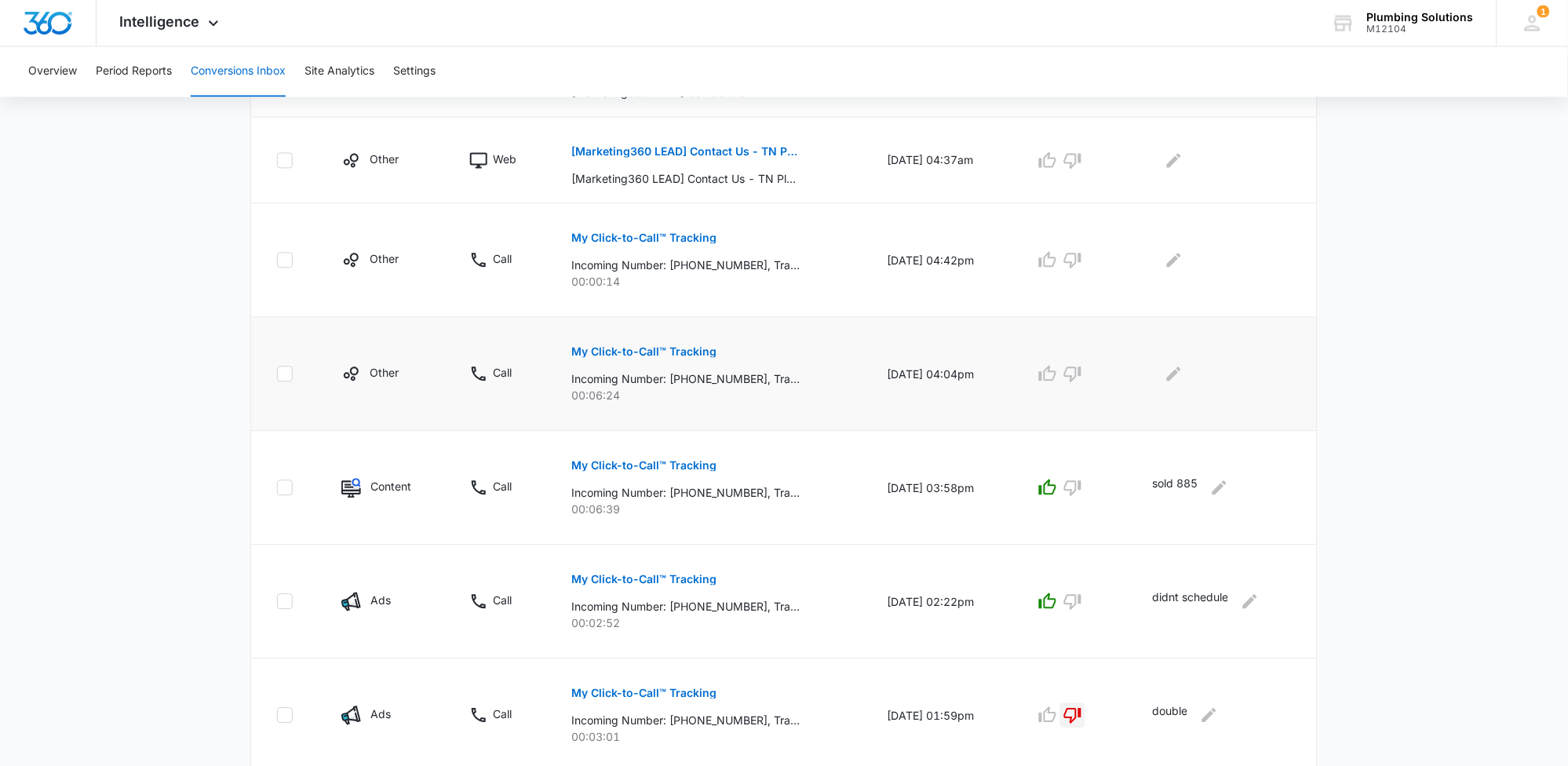
click at [664, 352] on p "My Click-to-Call™ Tracking" at bounding box center [643, 352] width 145 height 11
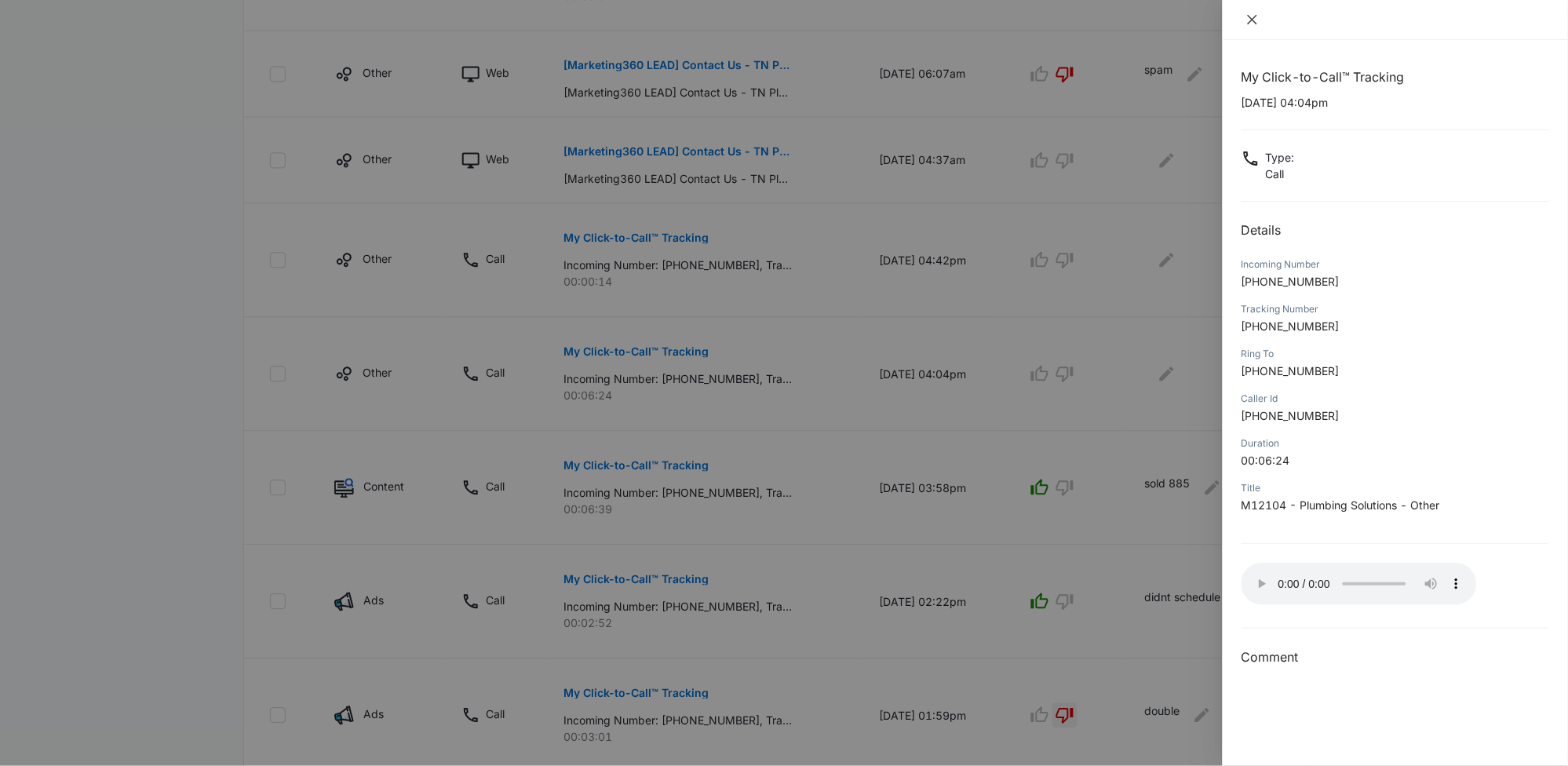
click at [1250, 21] on icon "close" at bounding box center [1253, 20] width 13 height 13
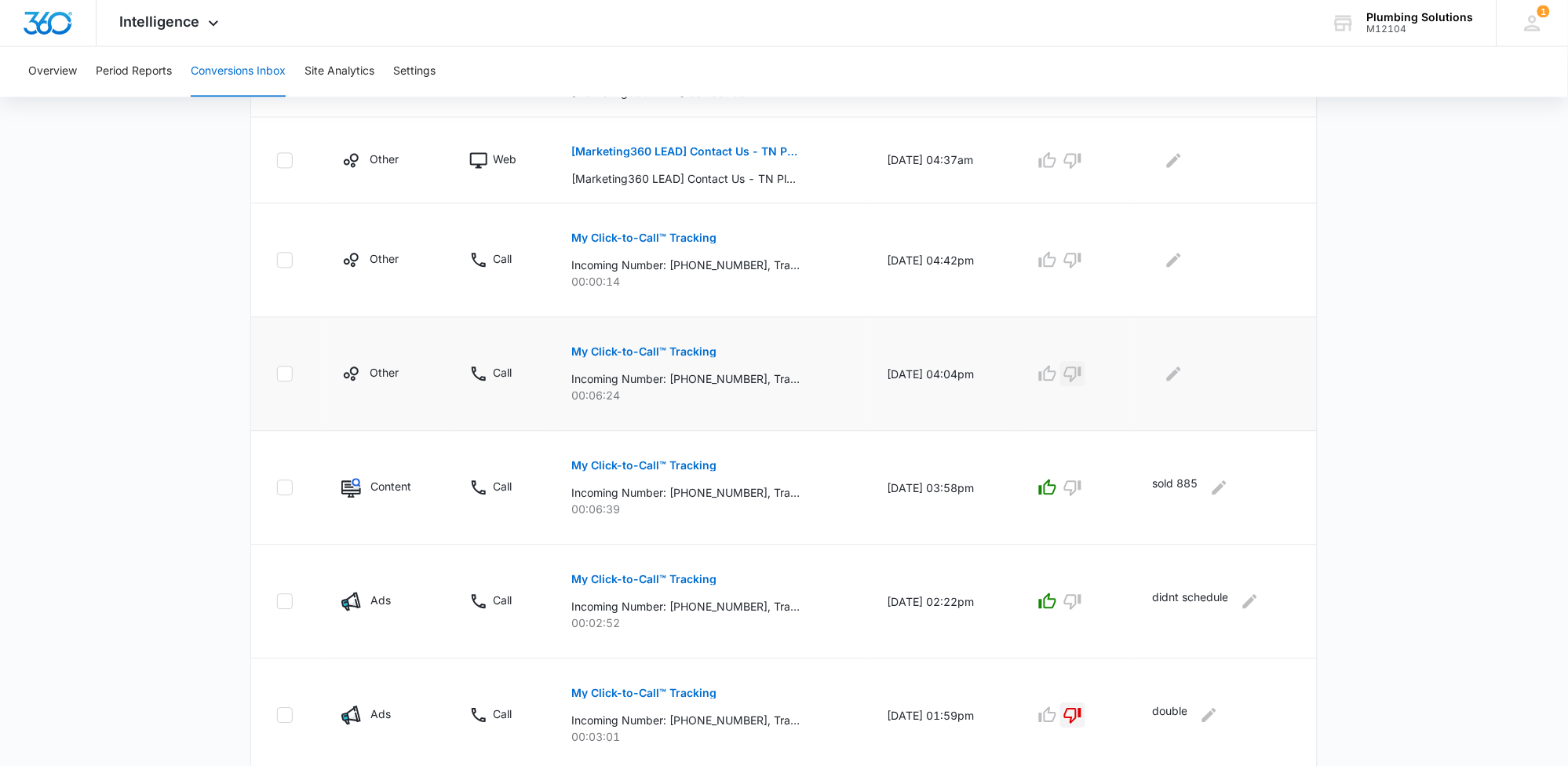
click at [1082, 374] on icon "button" at bounding box center [1072, 374] width 19 height 19
click at [1183, 378] on icon "Edit Comments" at bounding box center [1174, 374] width 19 height 19
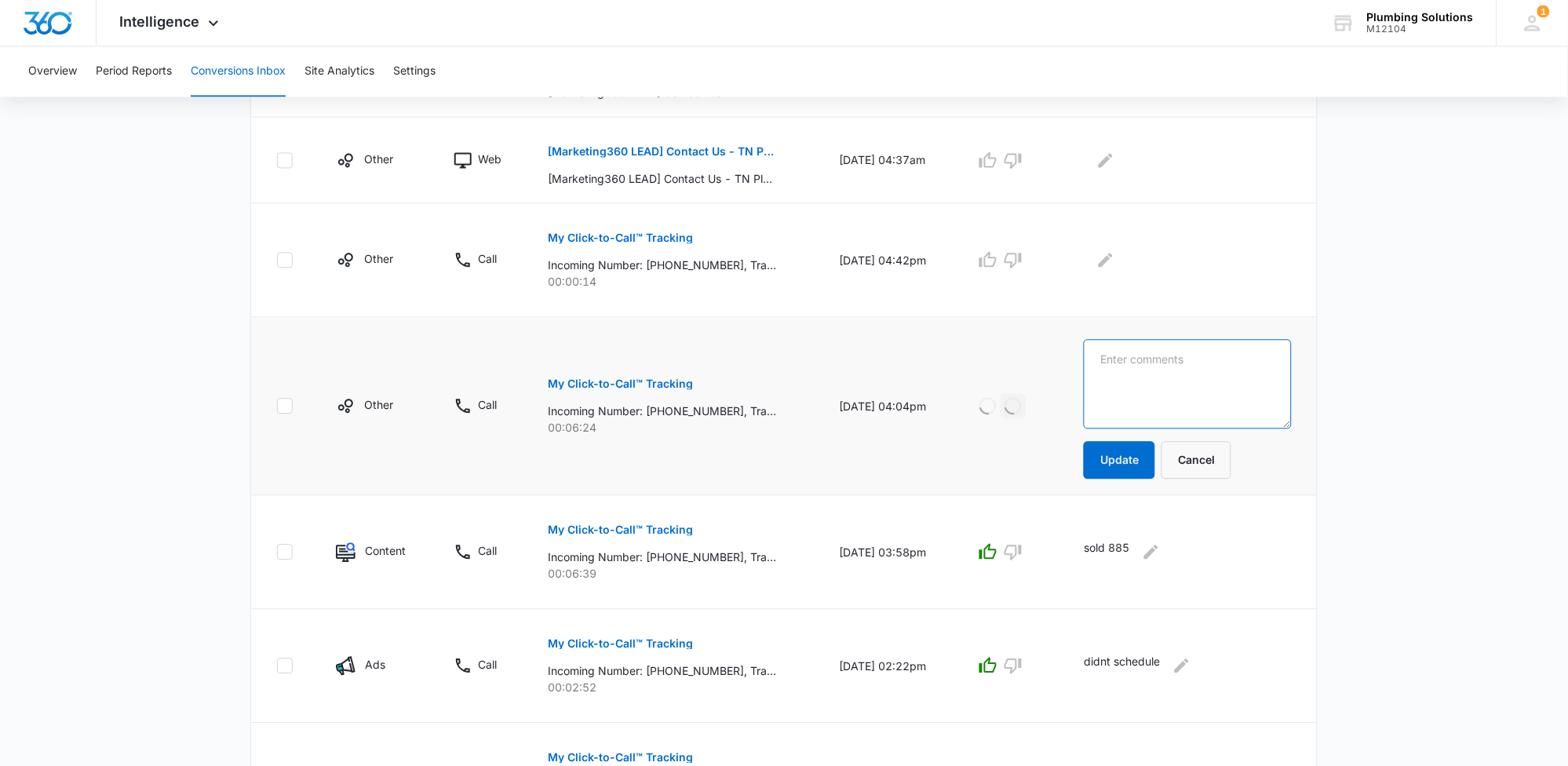
click at [1197, 374] on textarea at bounding box center [1188, 384] width 208 height 89
type textarea "lady wanting to go after her contractor"
click at [1136, 453] on button "Update" at bounding box center [1119, 461] width 71 height 38
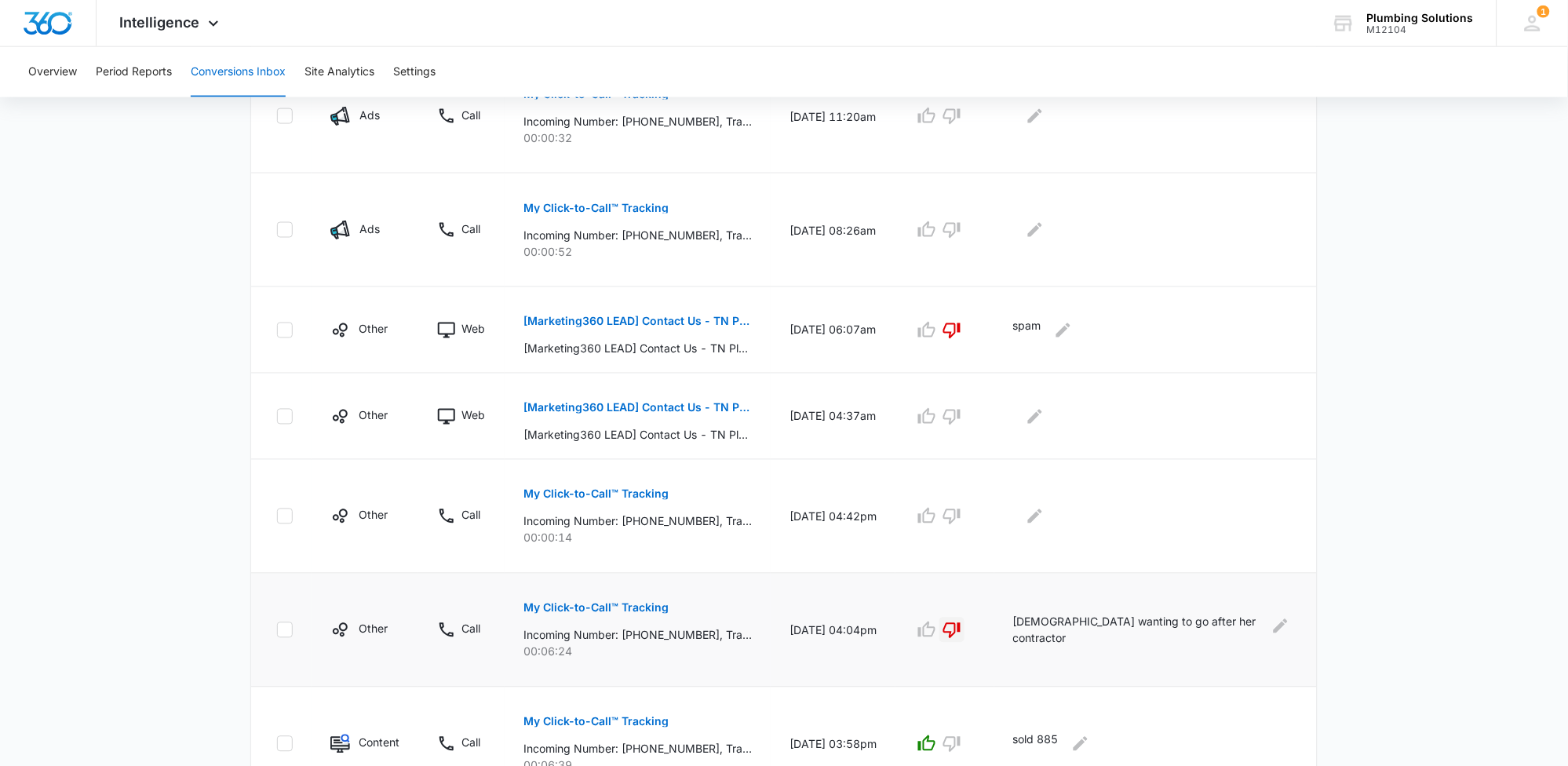
scroll to position [412, 0]
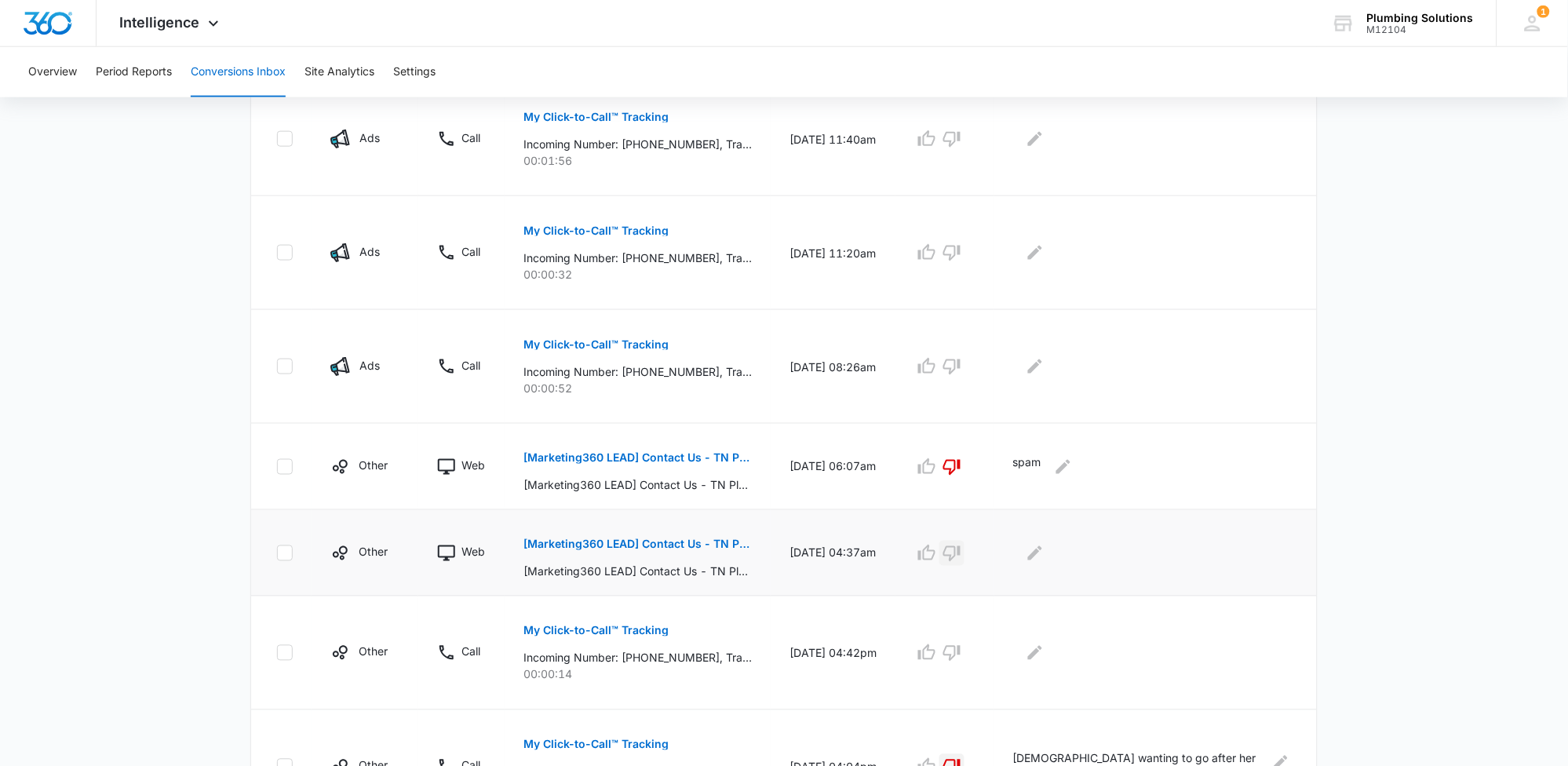
click at [964, 551] on button "button" at bounding box center [953, 553] width 25 height 25
click at [1044, 557] on icon "Edit Comments" at bounding box center [1035, 553] width 19 height 19
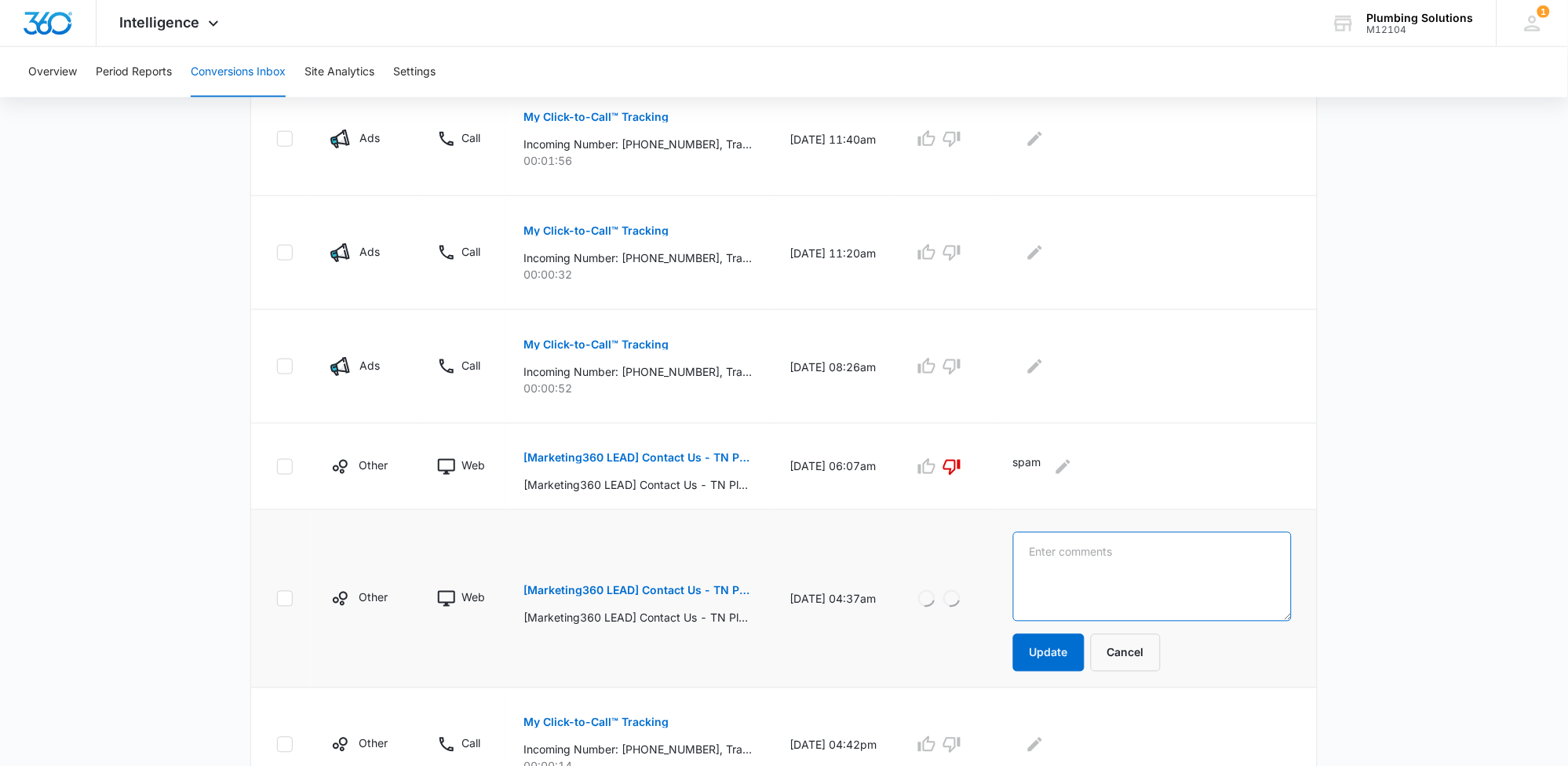
click at [1078, 544] on textarea at bounding box center [1152, 577] width 278 height 89
type textarea "spam"
click at [1085, 654] on button "Update" at bounding box center [1048, 653] width 71 height 38
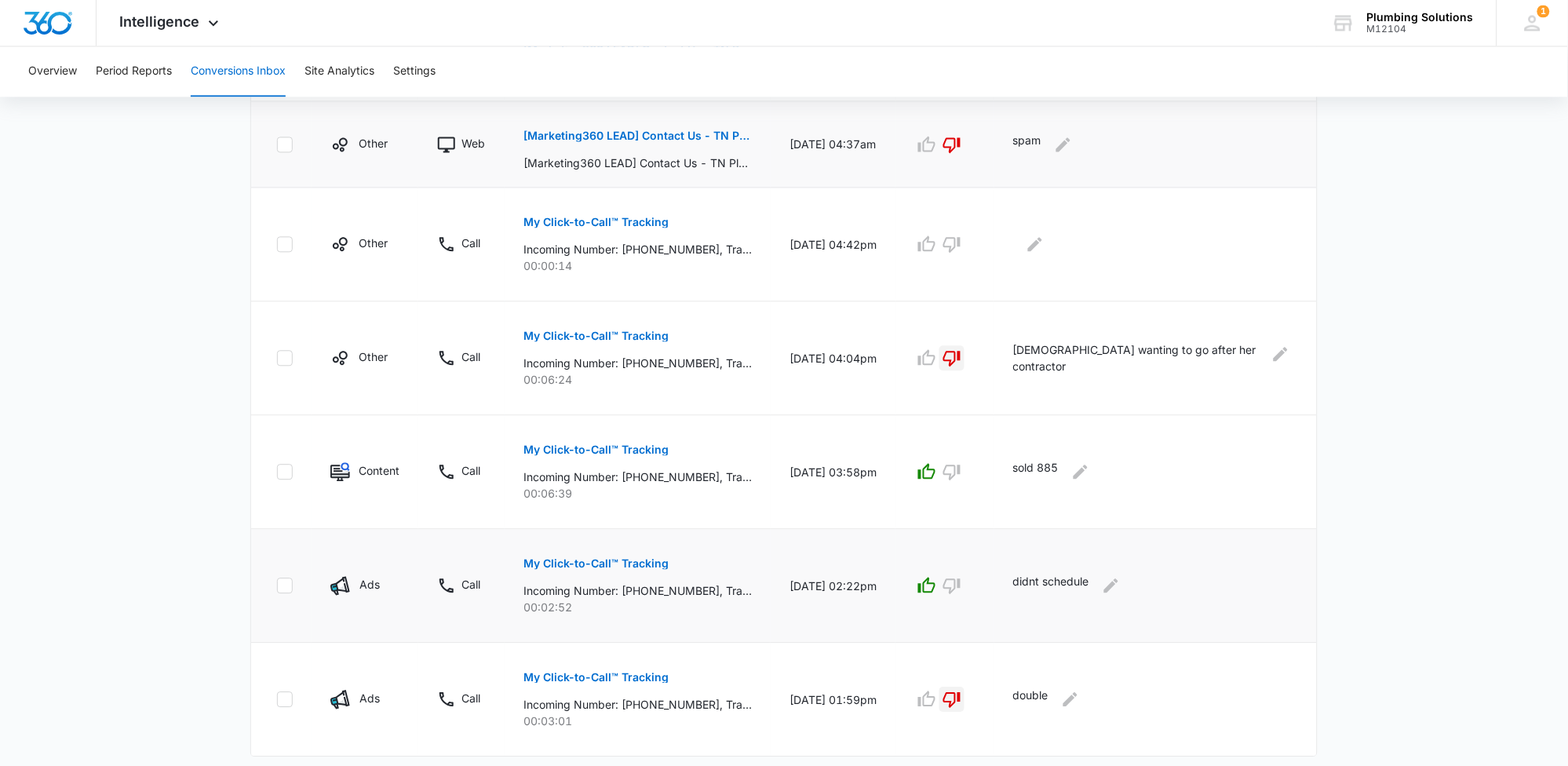
scroll to position [860, 0]
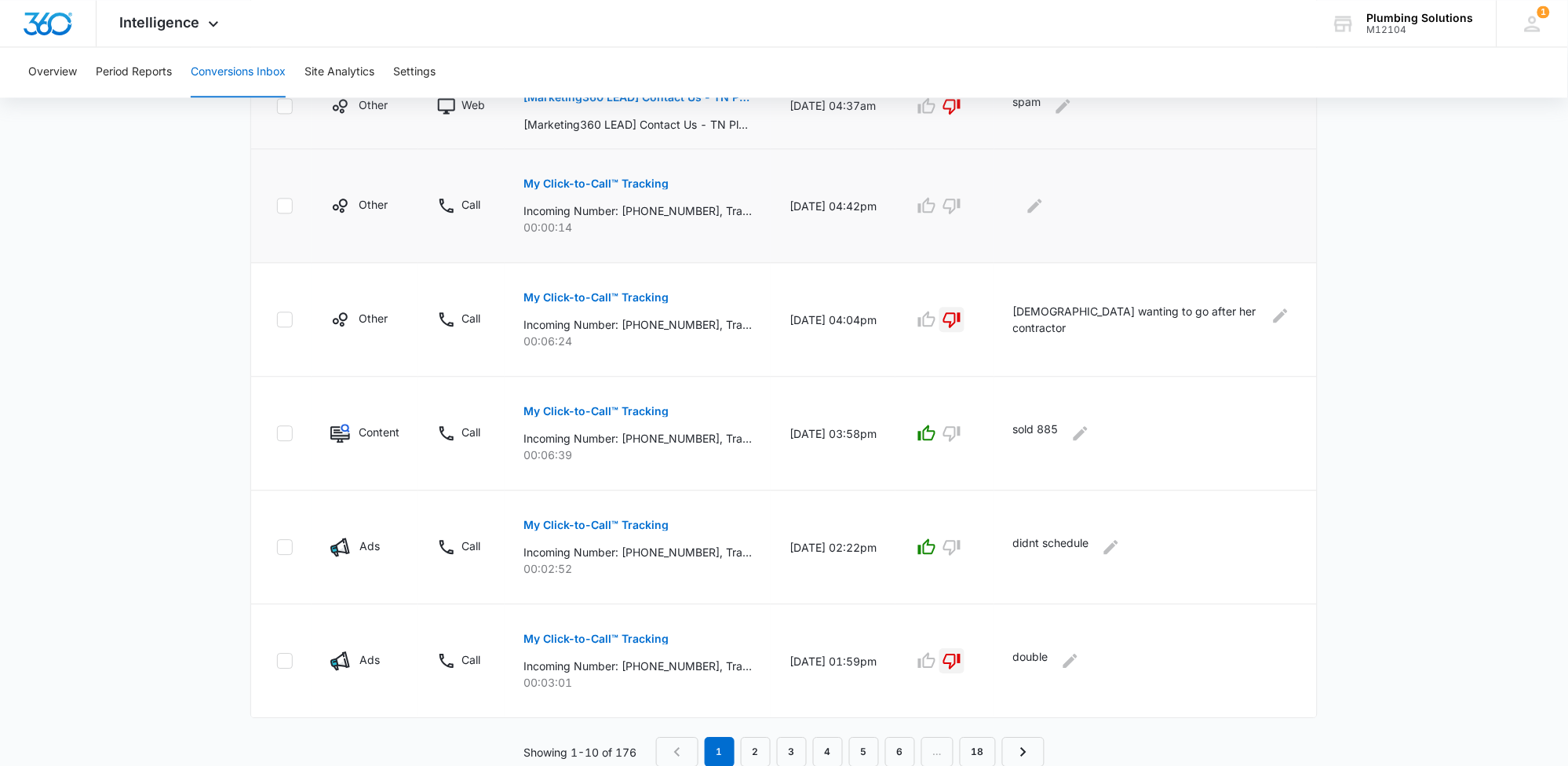
click at [657, 191] on button "My Click-to-Call™ Tracking" at bounding box center [596, 184] width 145 height 38
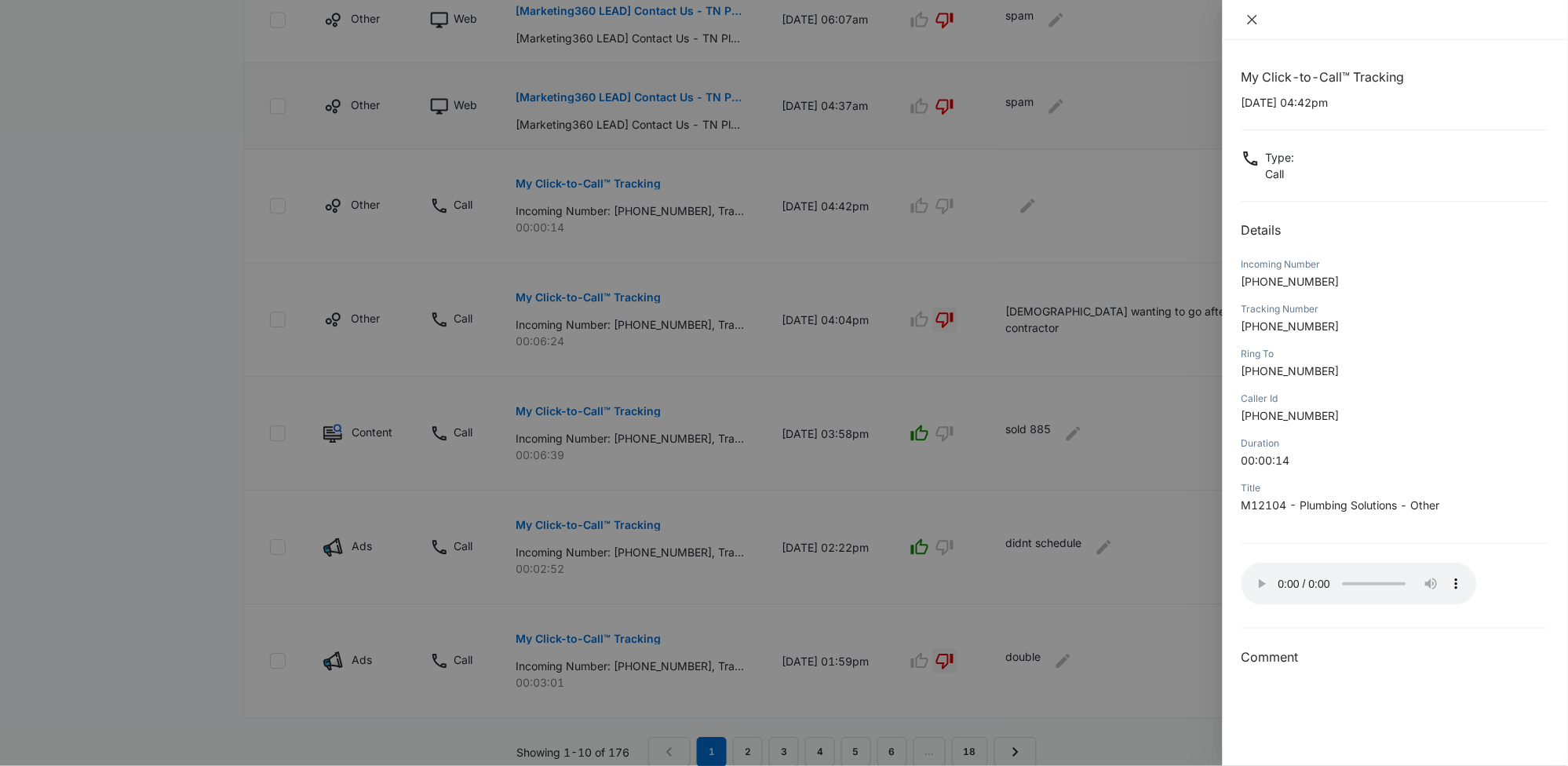
click at [1256, 22] on icon "close" at bounding box center [1253, 20] width 13 height 13
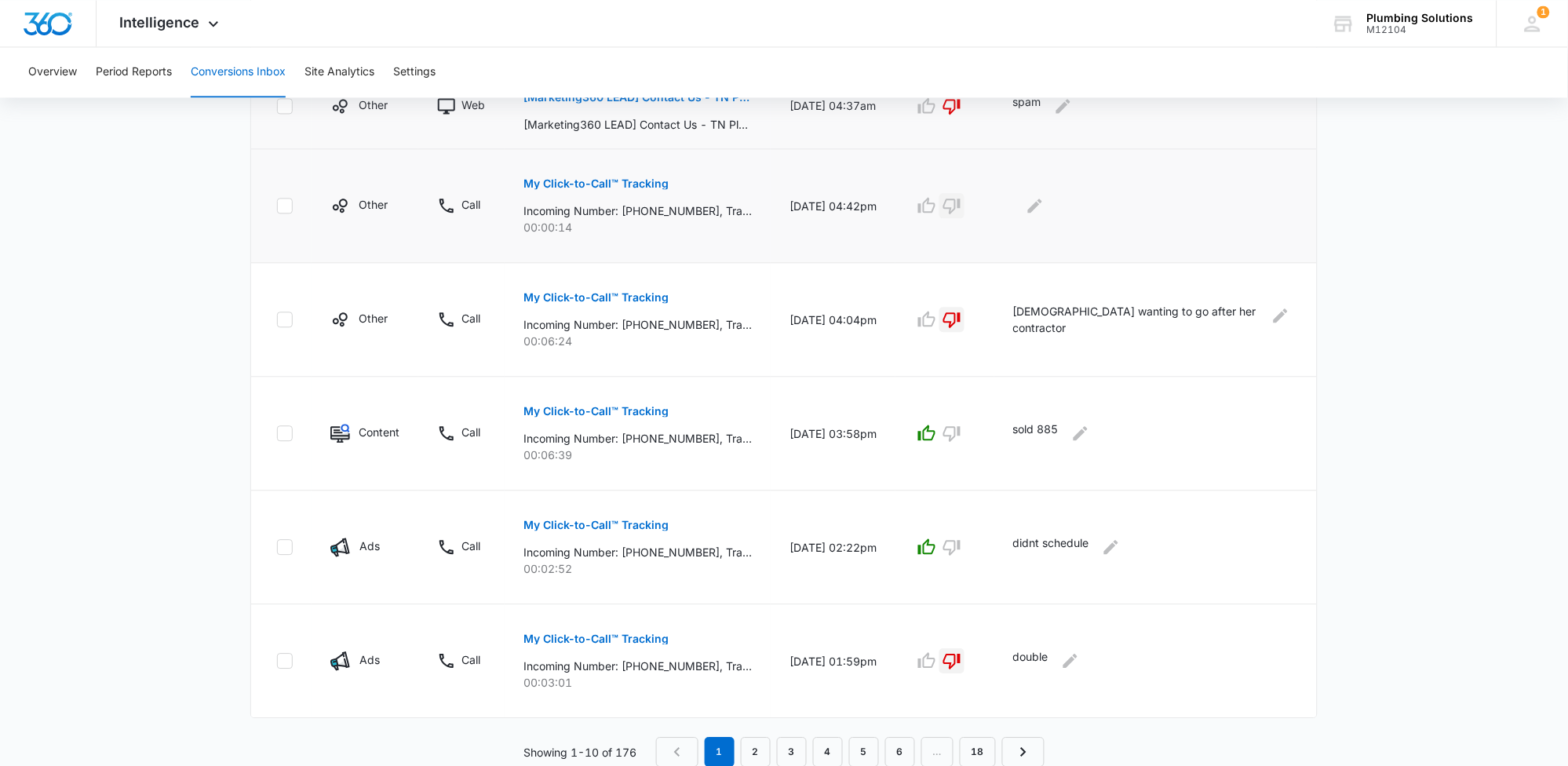
click at [962, 206] on icon "button" at bounding box center [952, 205] width 19 height 19
click at [1048, 210] on button "Edit Comments" at bounding box center [1035, 205] width 25 height 25
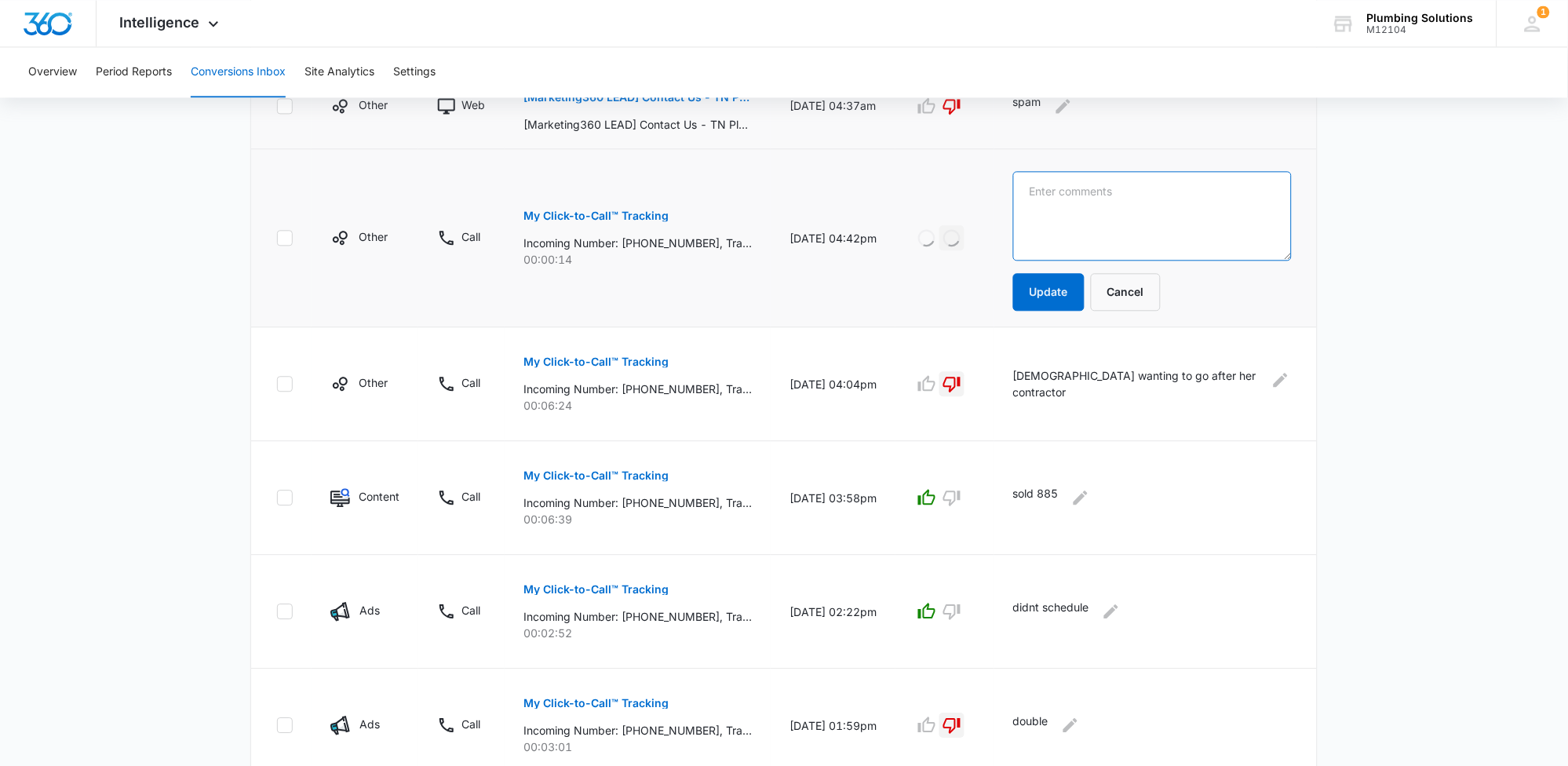
click at [1080, 204] on textarea at bounding box center [1152, 215] width 278 height 89
type textarea "spam"
click at [1085, 292] on button "Update" at bounding box center [1048, 292] width 71 height 38
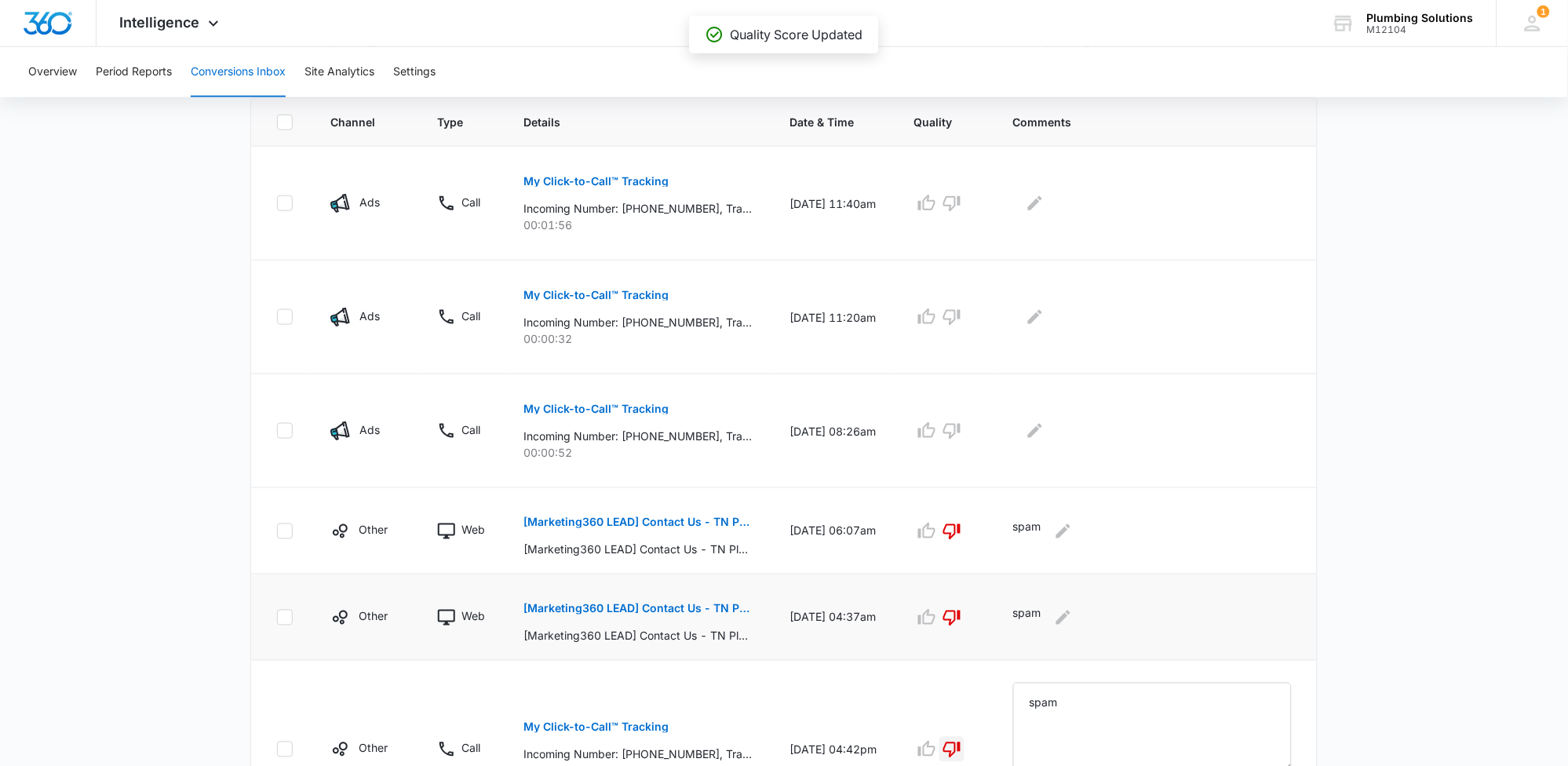
scroll to position [334, 0]
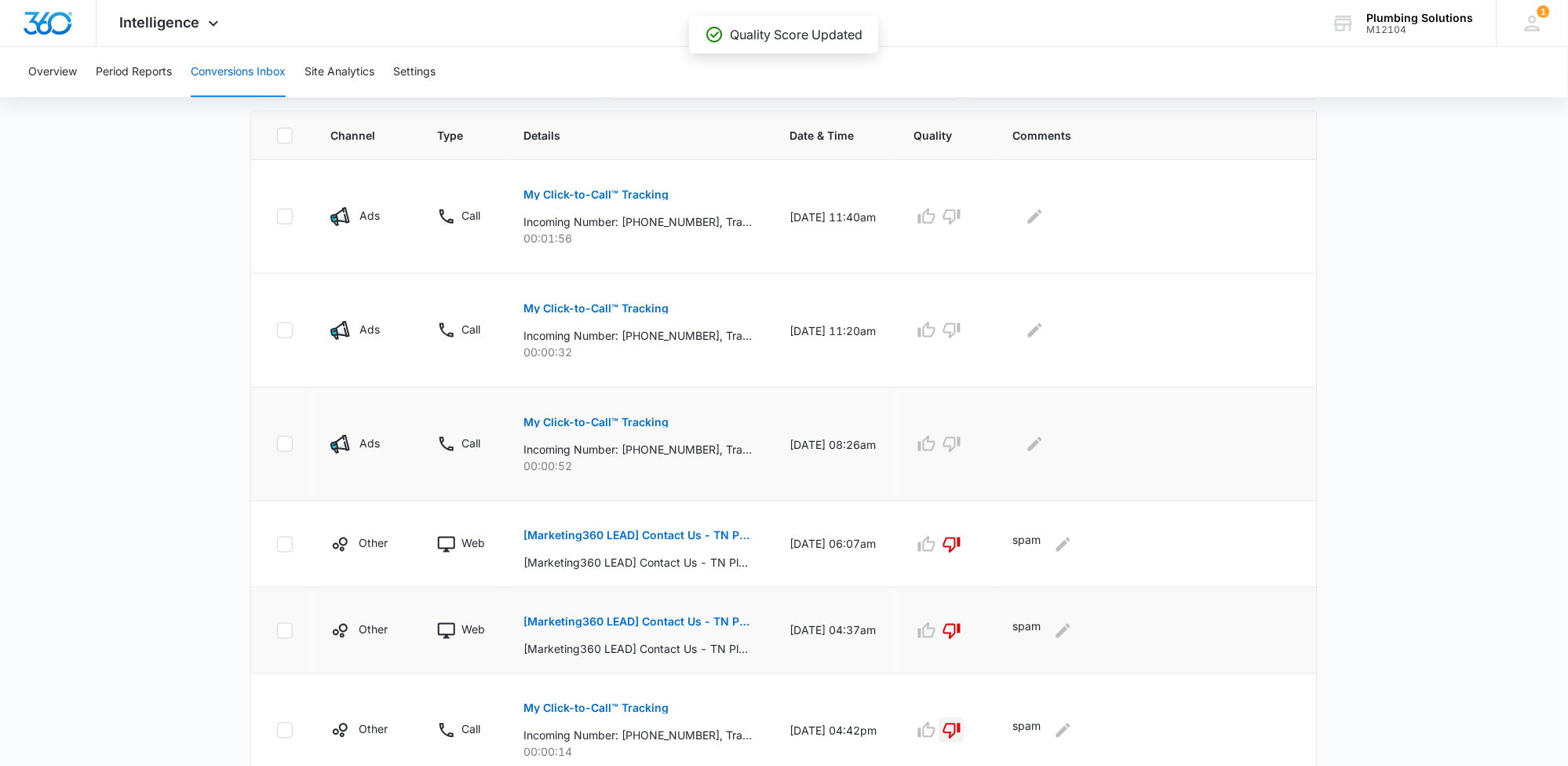
click at [645, 424] on p "My Click-to-Call™ Tracking" at bounding box center [596, 422] width 145 height 11
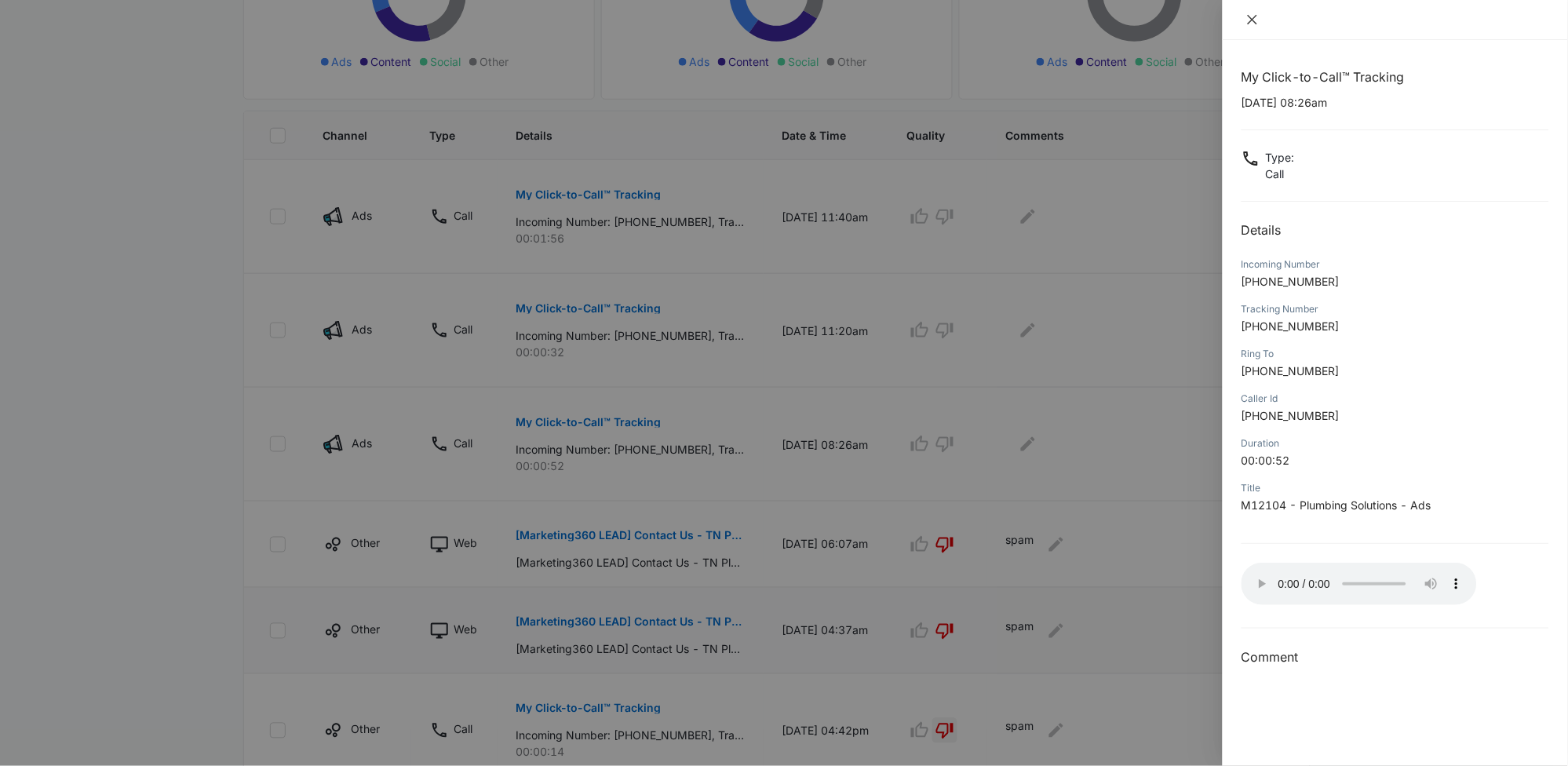
click at [1257, 17] on icon "close" at bounding box center [1253, 20] width 13 height 13
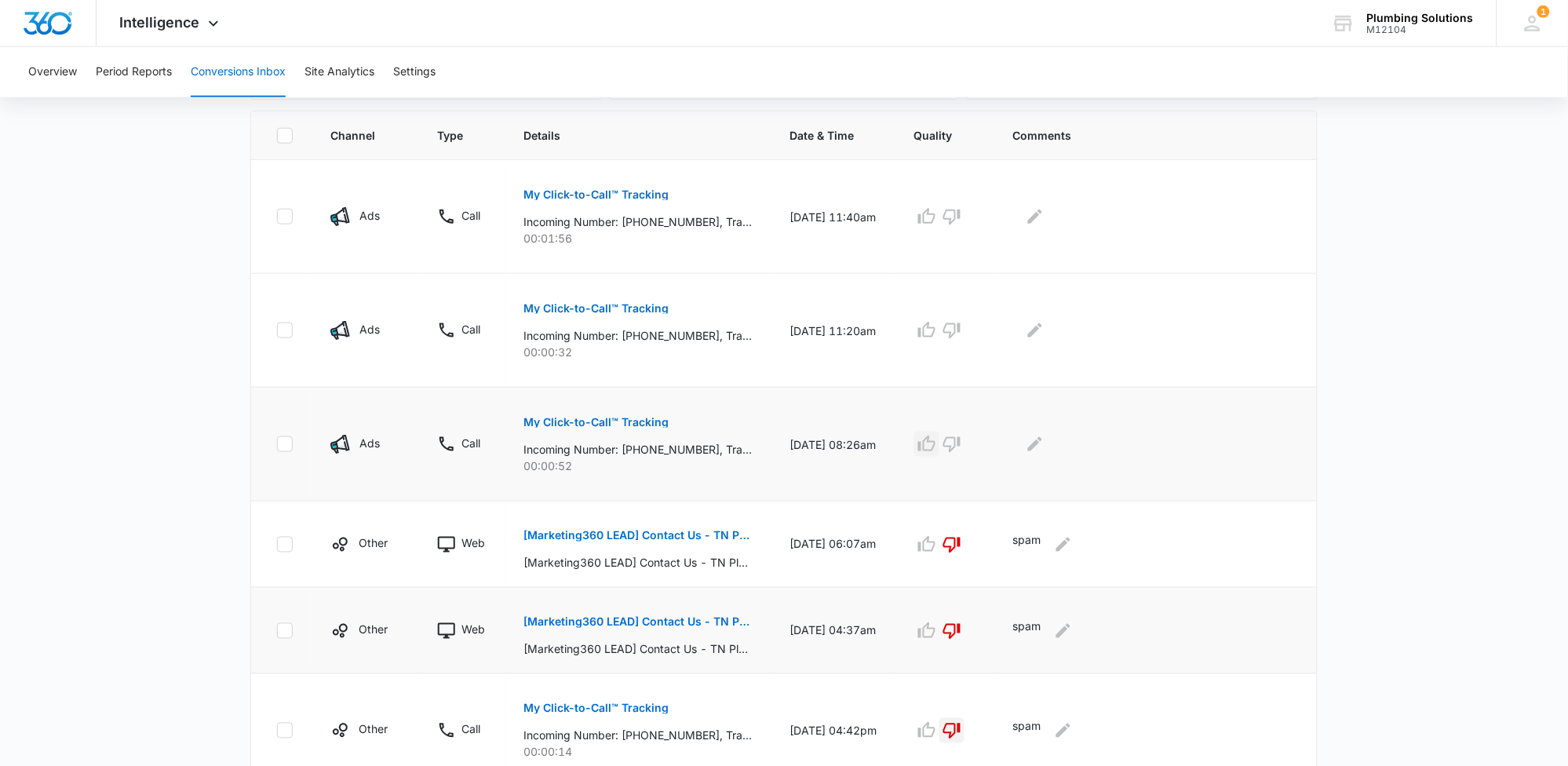
click at [936, 453] on icon "button" at bounding box center [926, 444] width 19 height 19
click at [961, 449] on icon "button" at bounding box center [952, 444] width 17 height 15
click at [1048, 448] on button "Edit Comments" at bounding box center [1035, 444] width 25 height 25
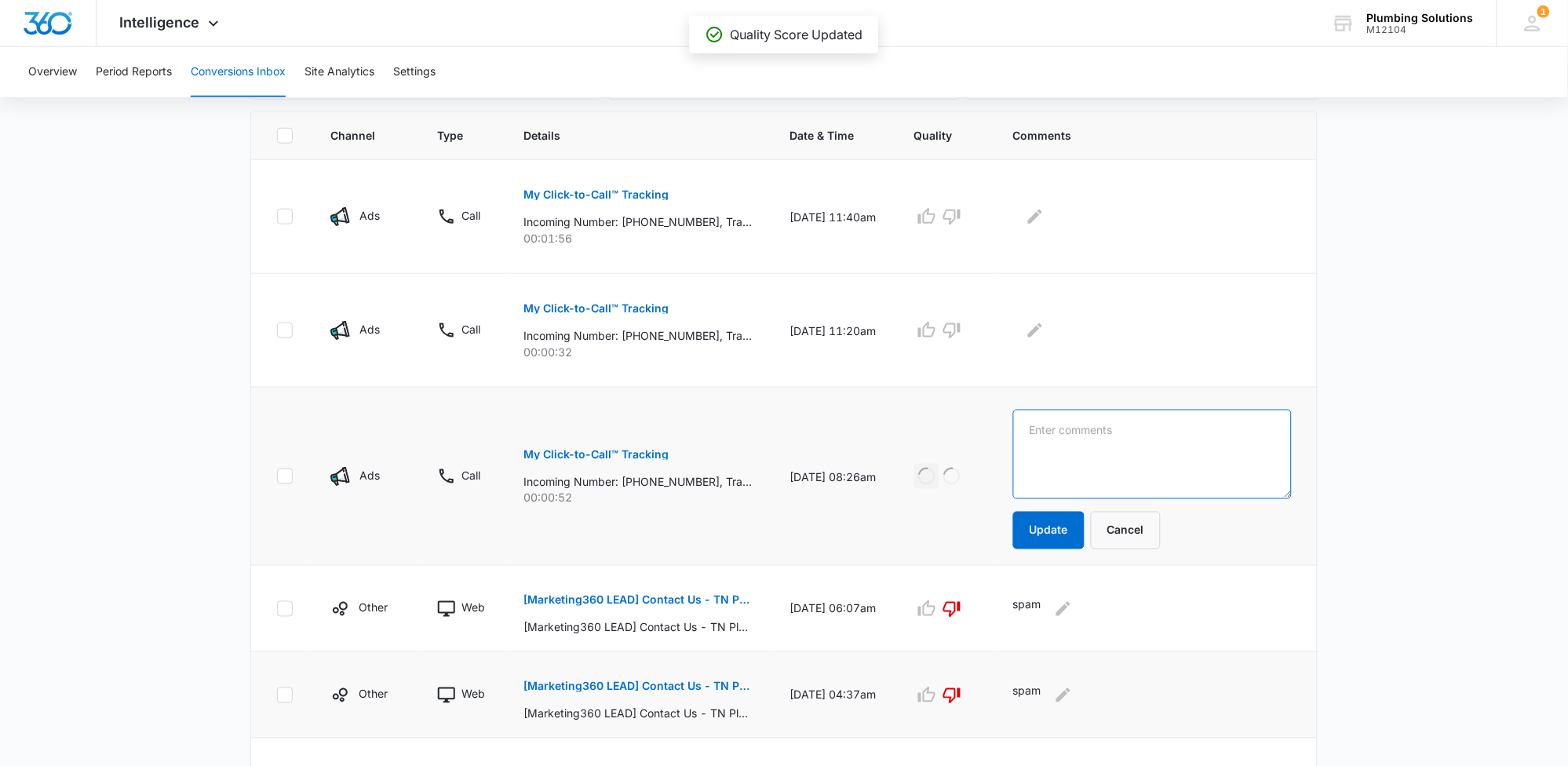
click at [1088, 438] on textarea at bounding box center [1152, 454] width 278 height 89
type textarea "double"
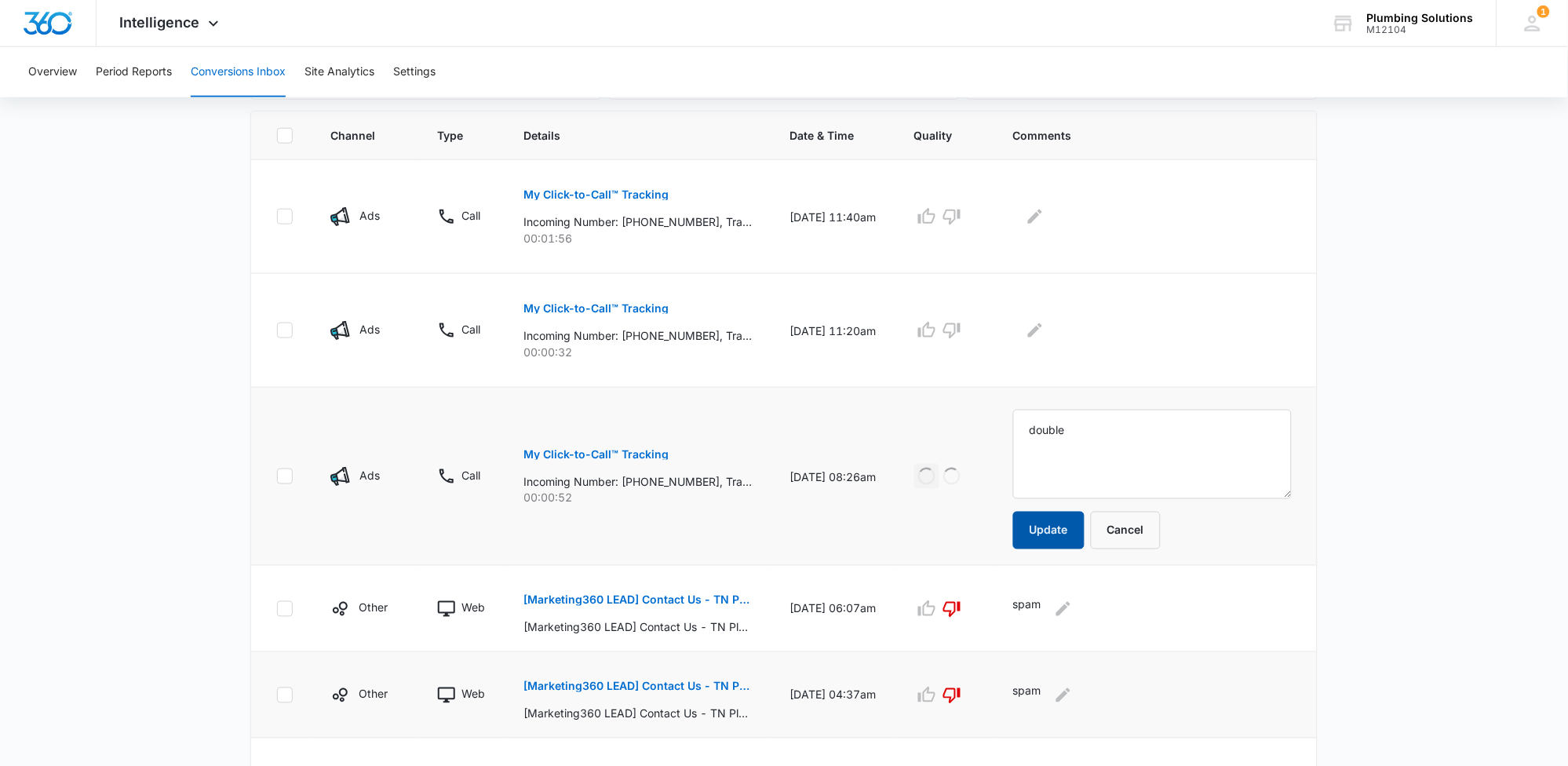
click at [1078, 539] on button "Update" at bounding box center [1048, 531] width 71 height 38
click at [652, 307] on p "My Click-to-Call™ Tracking" at bounding box center [596, 308] width 145 height 11
